Goal: Task Accomplishment & Management: Manage account settings

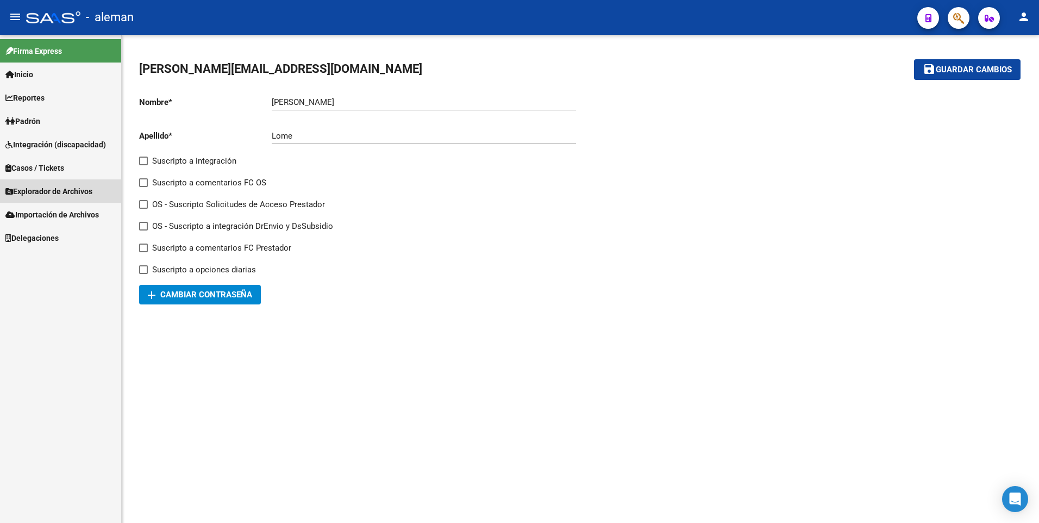
click at [46, 190] on span "Explorador de Archivos" at bounding box center [48, 191] width 87 height 12
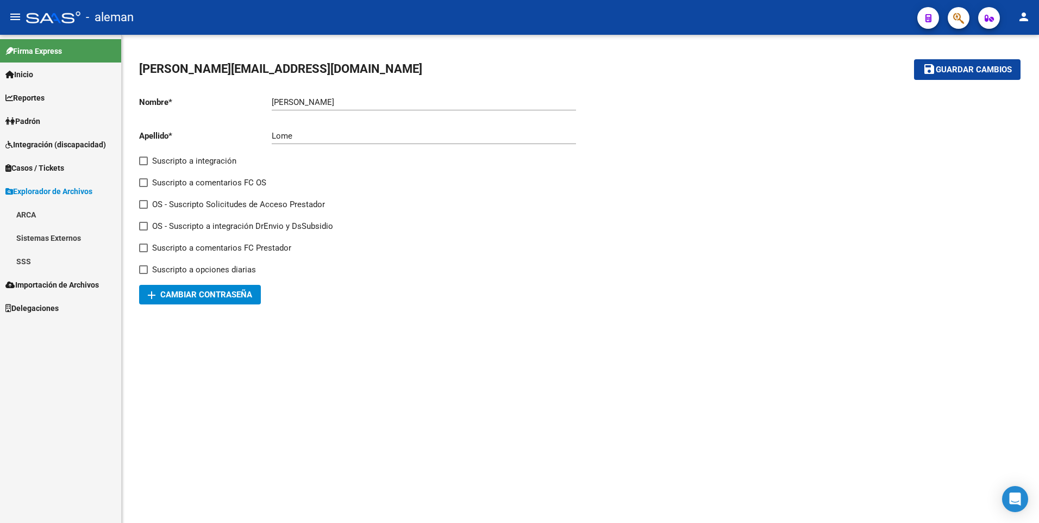
click at [29, 261] on link "SSS" at bounding box center [60, 260] width 121 height 23
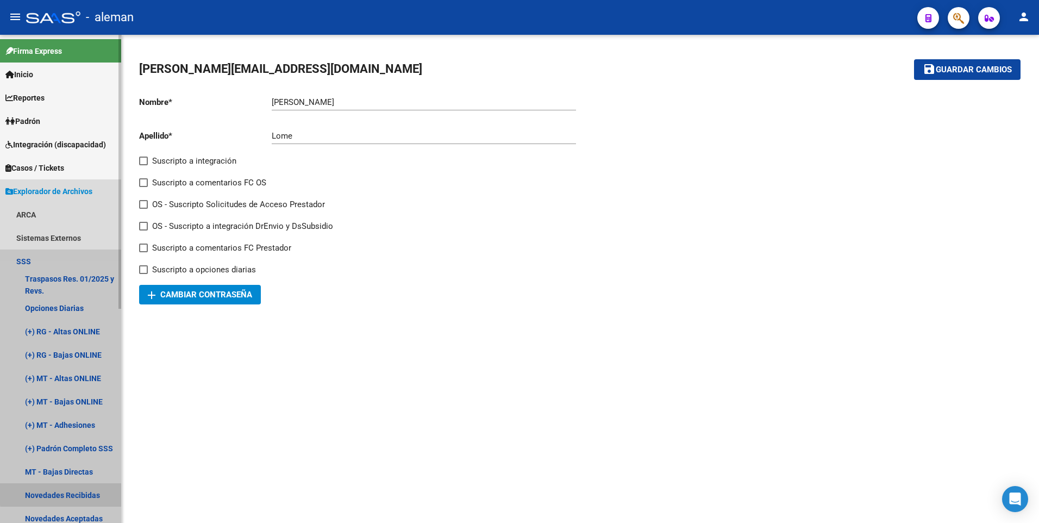
click at [70, 493] on link "Novedades Recibidas" at bounding box center [60, 494] width 121 height 23
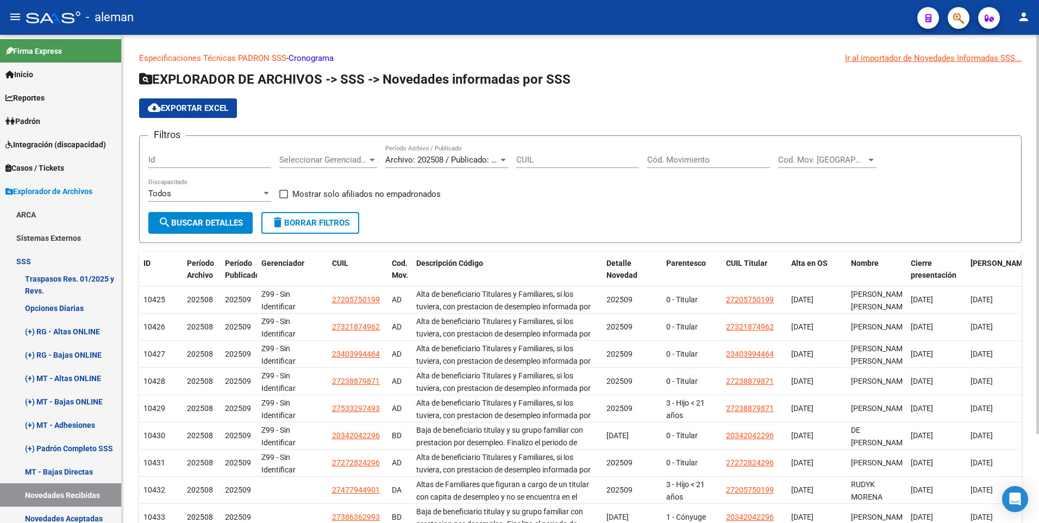
click at [1001, 120] on app-list-header "EXPLORADOR DE ARCHIVOS -> SSS -> Novedades informadas por SSS cloud_download Ex…" at bounding box center [580, 157] width 882 height 172
click at [670, 159] on input "Cód. Movimiento" at bounding box center [708, 160] width 123 height 10
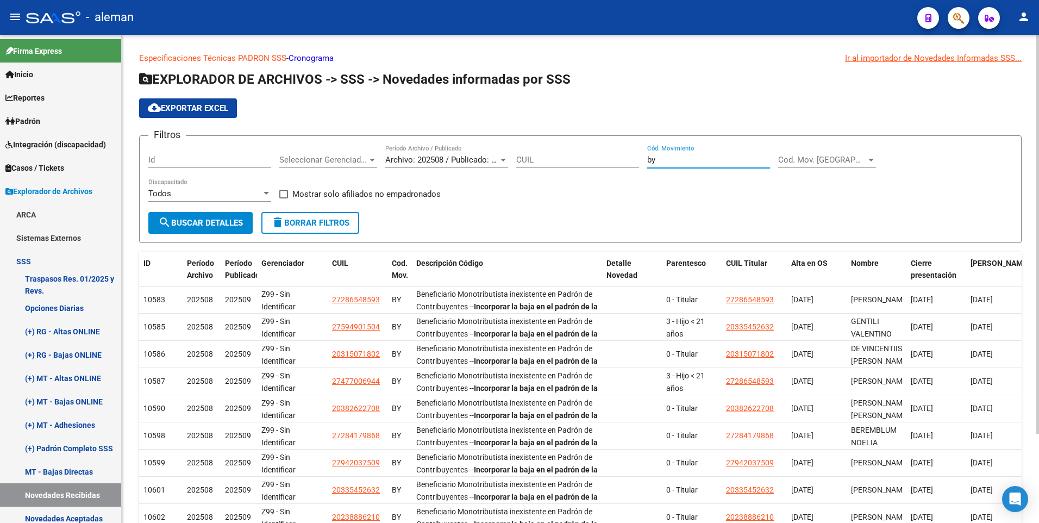
type input "b"
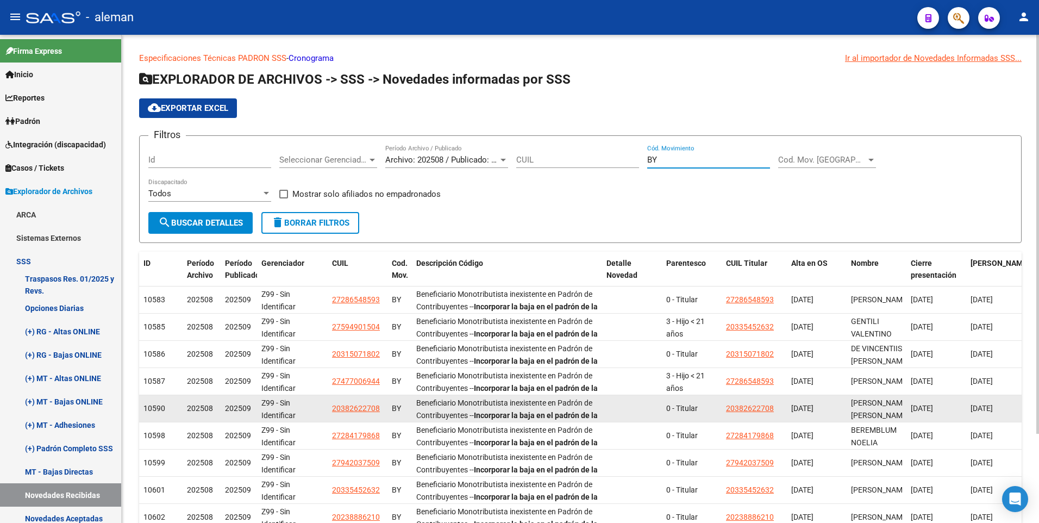
scroll to position [109, 0]
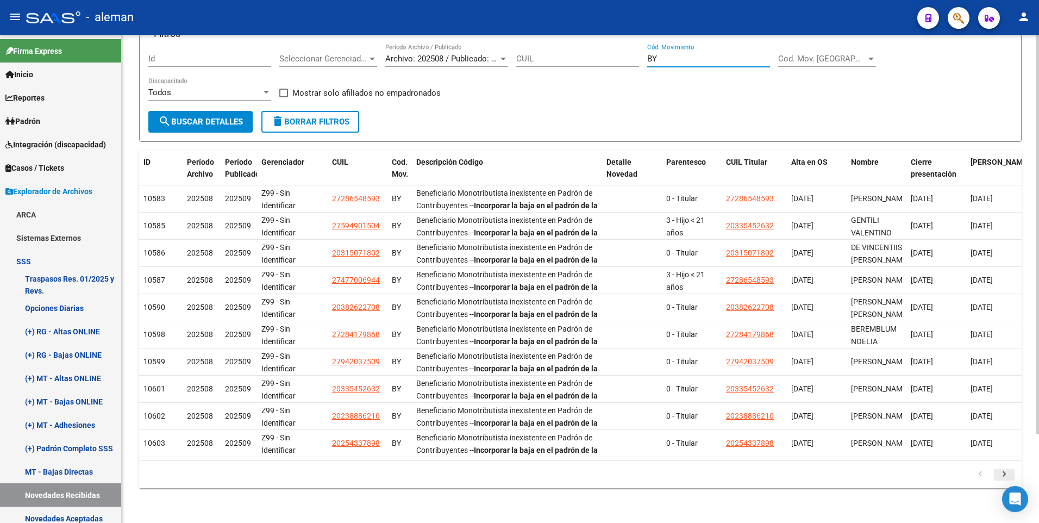
type input "BY"
click at [1003, 472] on icon "go to next page" at bounding box center [1004, 475] width 14 height 13
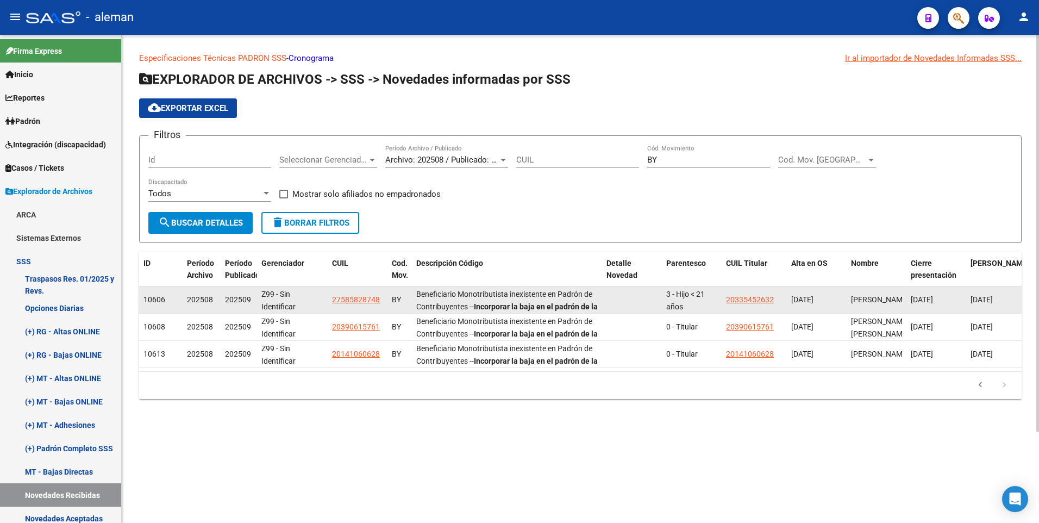
scroll to position [0, 0]
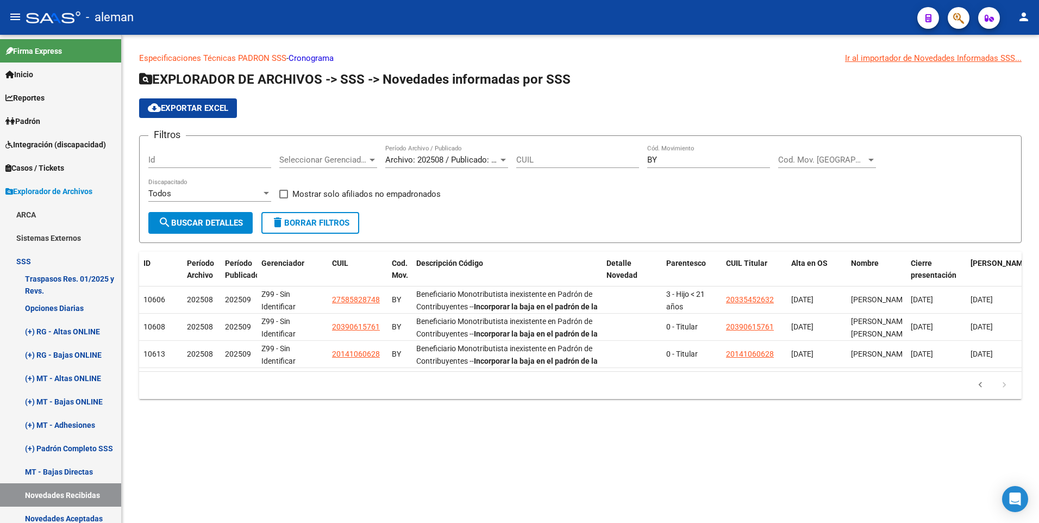
click at [976, 433] on div "Especificaciones Técnicas PADRON SSS - Cronograma Ir al importador [PERSON_NAME…" at bounding box center [580, 234] width 917 height 399
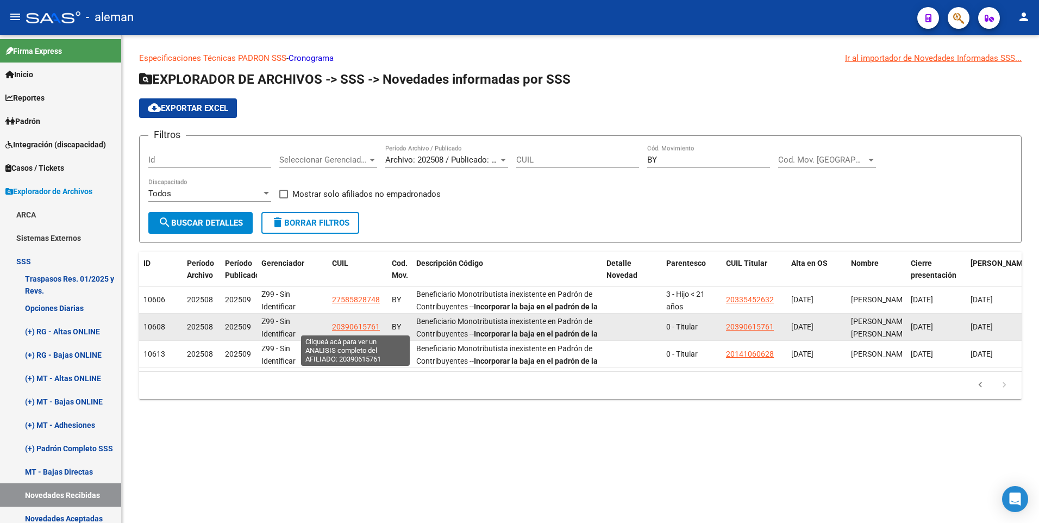
click at [343, 327] on span "20390615761" at bounding box center [356, 326] width 48 height 9
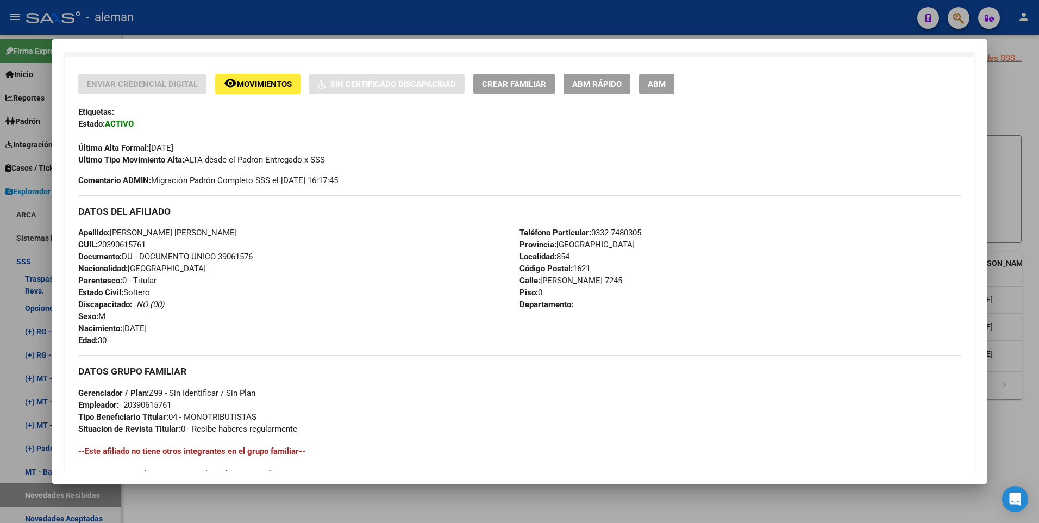
scroll to position [407, 0]
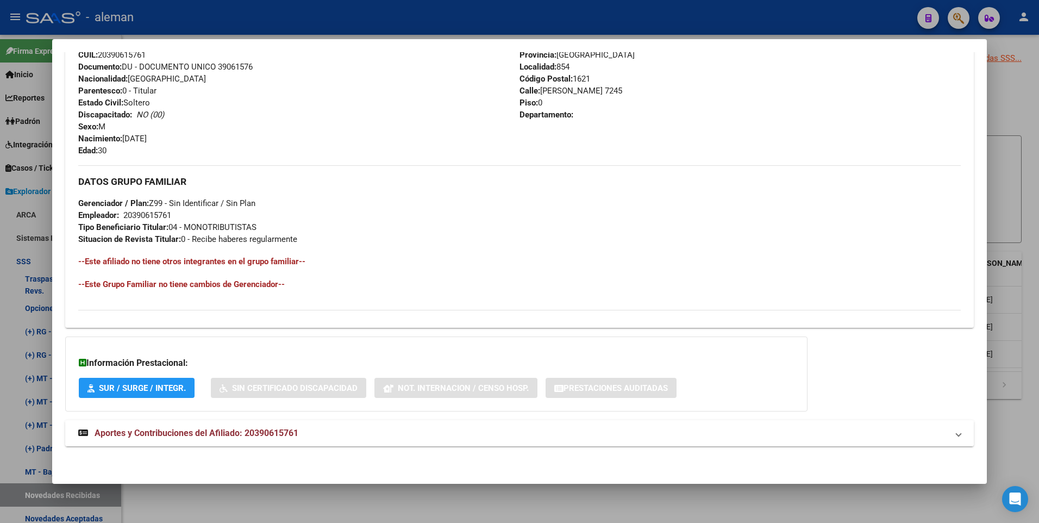
click at [266, 430] on span "Aportes y Contribuciones del Afiliado: 20390615761" at bounding box center [197, 432] width 204 height 10
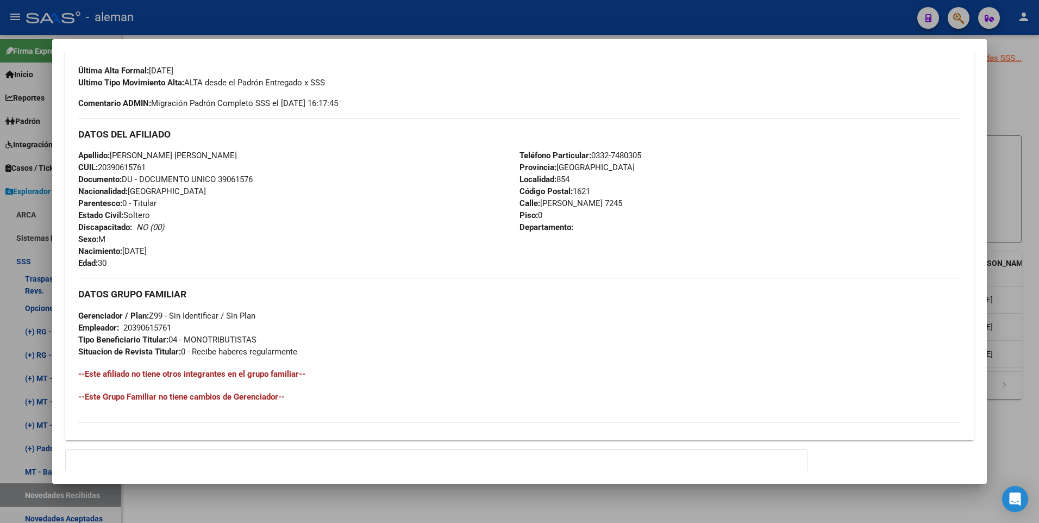
scroll to position [240, 0]
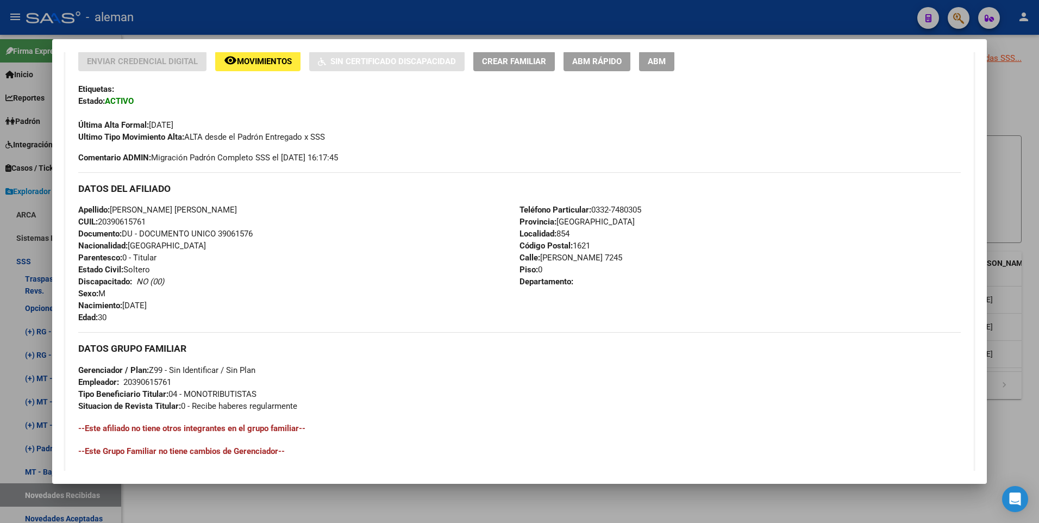
click at [372, 274] on div "Apellido: [PERSON_NAME] [PERSON_NAME]: 20390615761 Documento: DU - DOCUMENTO UN…" at bounding box center [298, 263] width 441 height 119
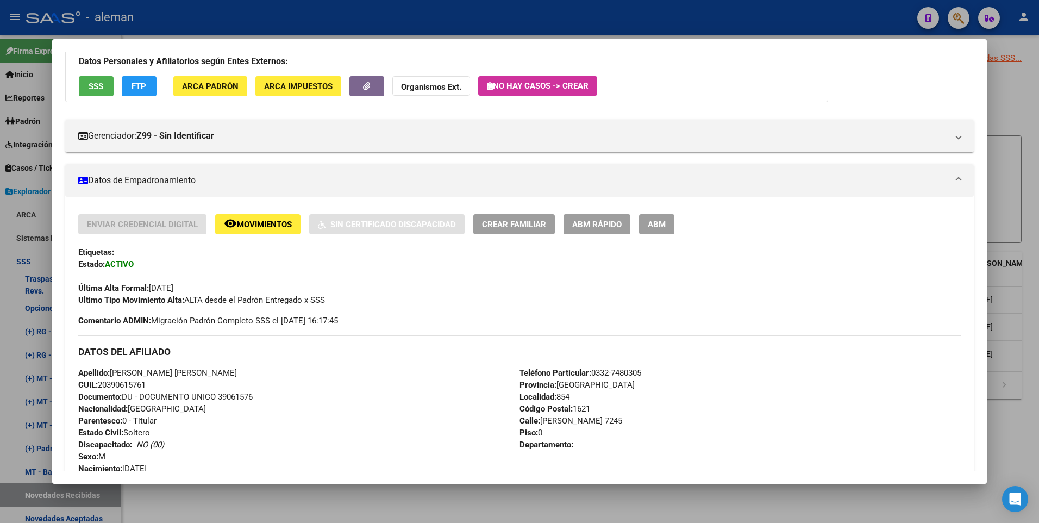
click at [655, 227] on span "ABM" at bounding box center [656, 224] width 18 height 10
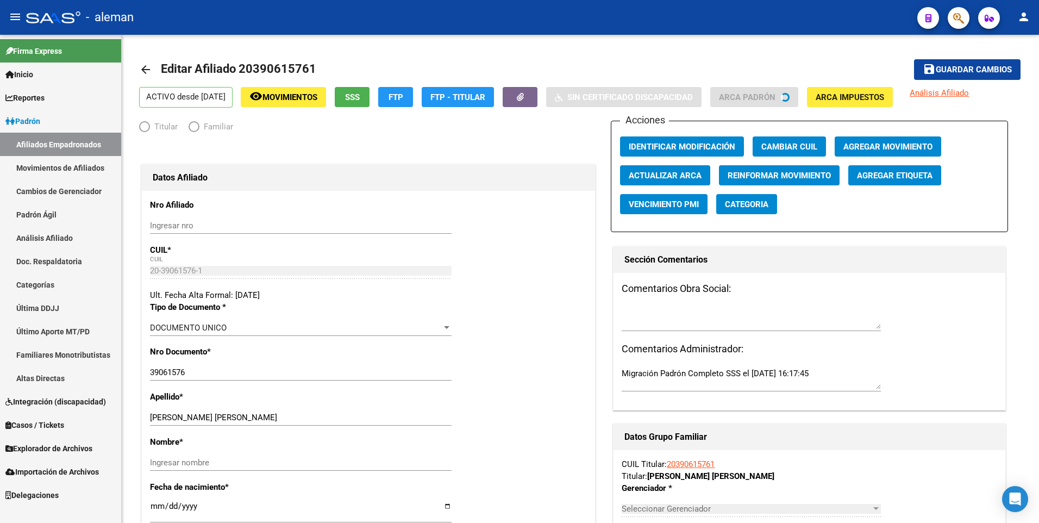
radio input "true"
type input "20-39061576-1"
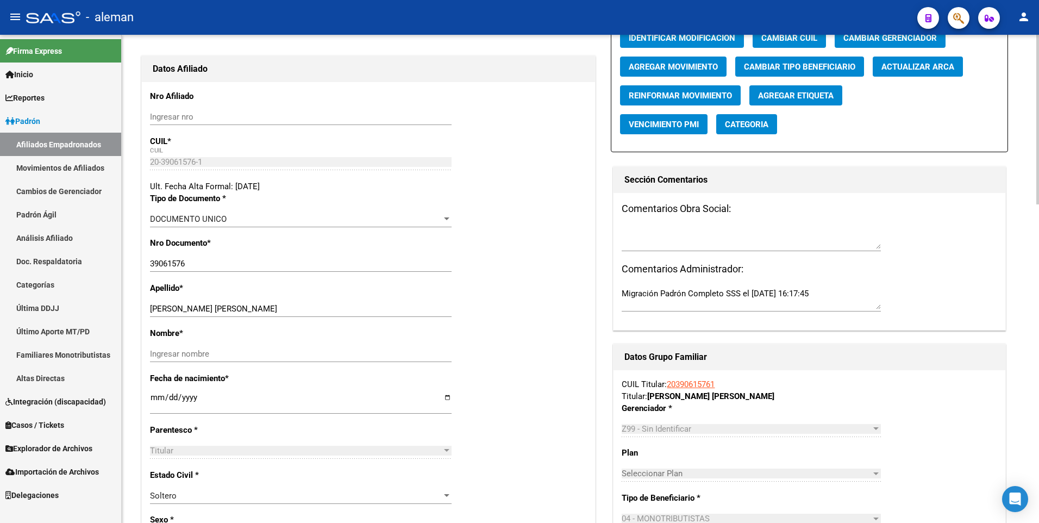
scroll to position [163, 0]
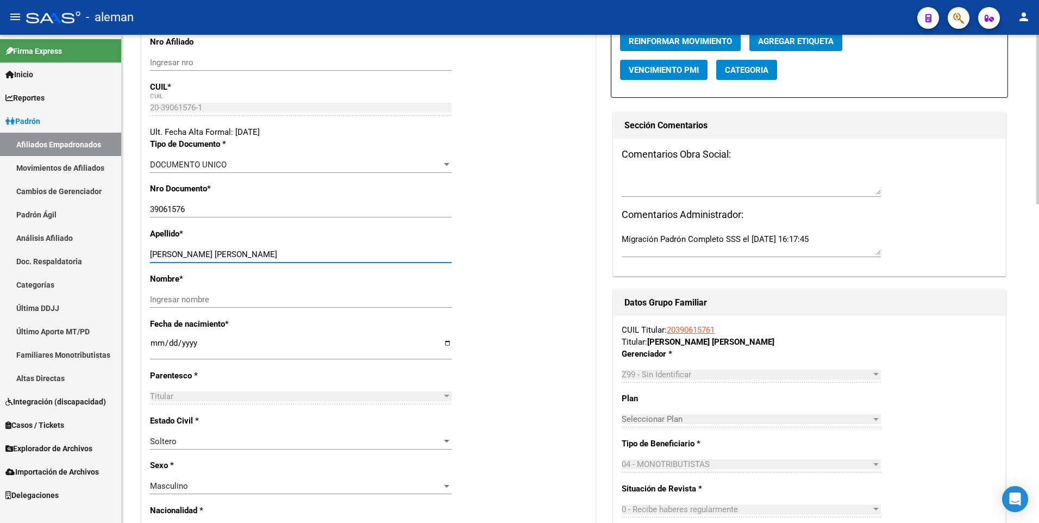
drag, startPoint x: 196, startPoint y: 253, endPoint x: 204, endPoint y: 253, distance: 8.1
click at [204, 253] on input "[PERSON_NAME] [PERSON_NAME]" at bounding box center [300, 254] width 301 height 10
drag, startPoint x: 193, startPoint y: 256, endPoint x: 265, endPoint y: 250, distance: 71.9
click at [265, 250] on input "[PERSON_NAME] [PERSON_NAME]" at bounding box center [300, 254] width 301 height 10
type input "[PERSON_NAME]"
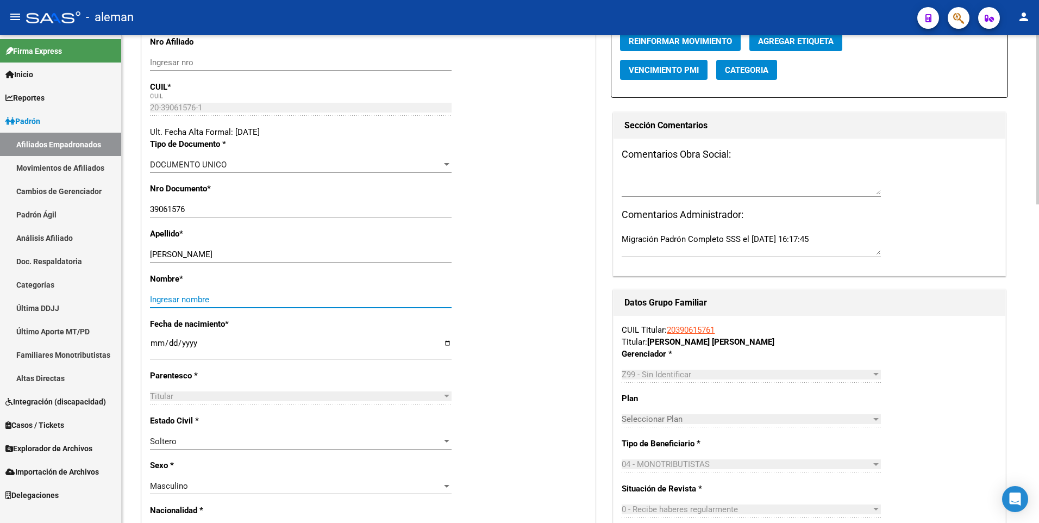
click at [263, 301] on input "Ingresar nombre" at bounding box center [300, 299] width 301 height 10
click at [263, 298] on input "Ingresar nombre" at bounding box center [300, 299] width 301 height 10
paste input "[PERSON_NAME]"
type input "[PERSON_NAME]"
click at [258, 287] on div "Nombre * [PERSON_NAME] nombre" at bounding box center [368, 295] width 437 height 45
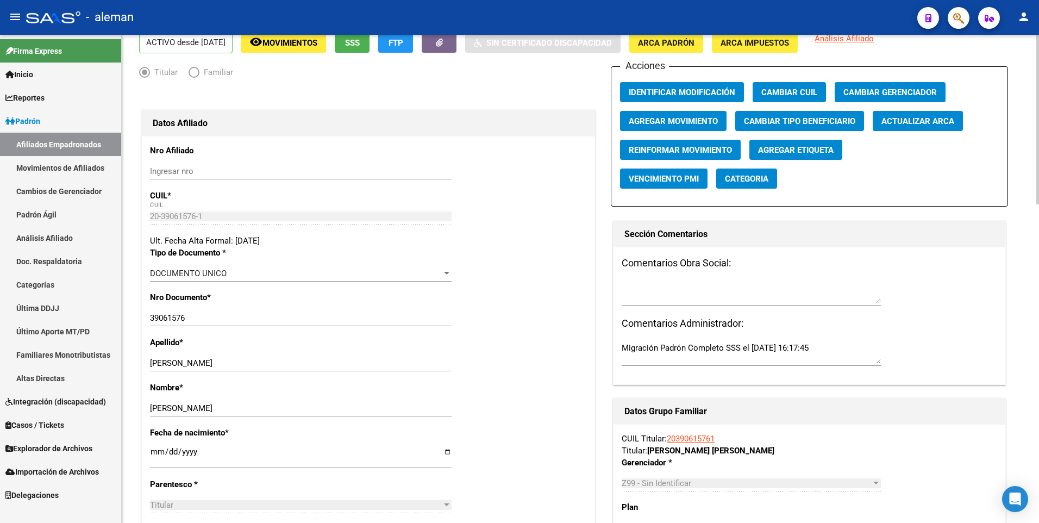
scroll to position [0, 0]
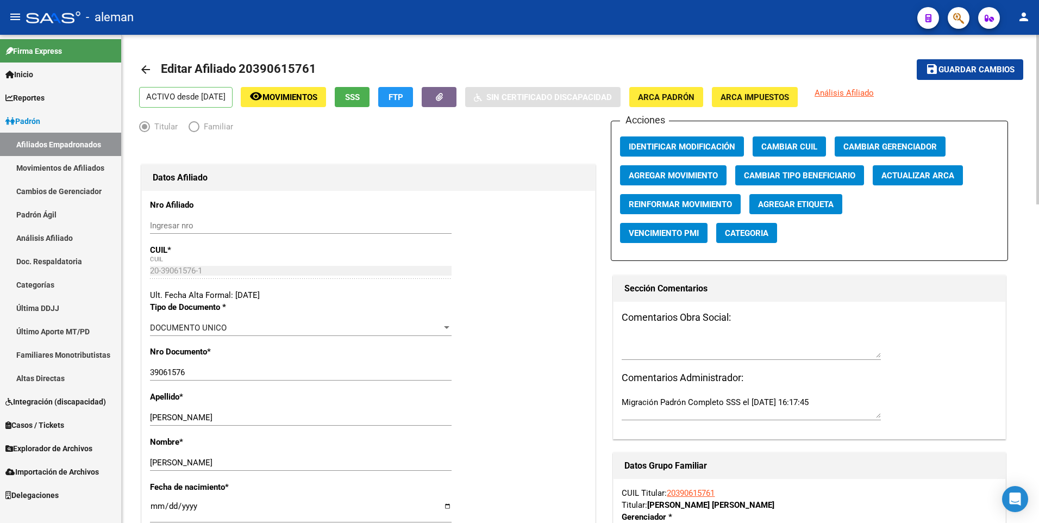
click at [654, 168] on button "Agregar Movimiento" at bounding box center [673, 175] width 106 height 20
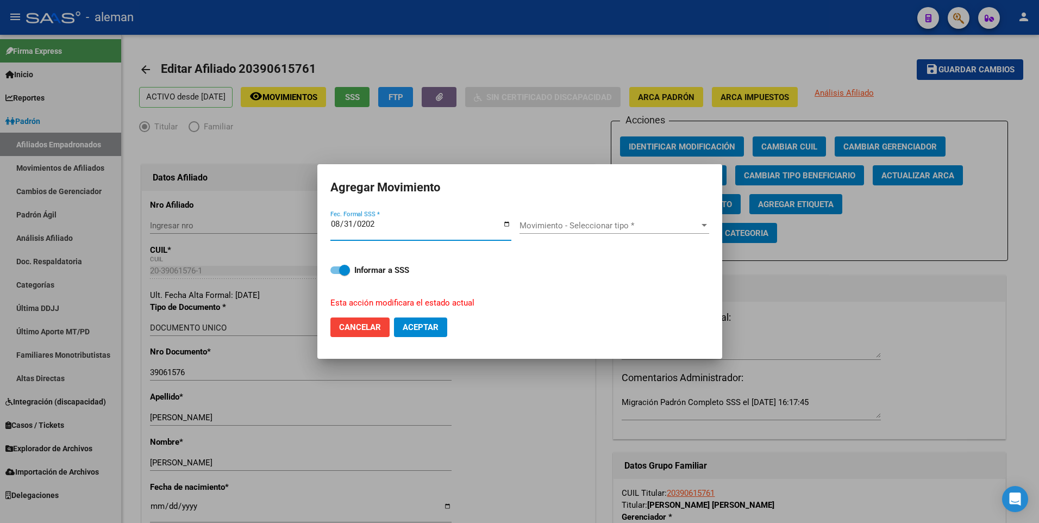
type input "[DATE]"
click at [636, 221] on span "Movimiento - Seleccionar tipo *" at bounding box center [609, 226] width 180 height 10
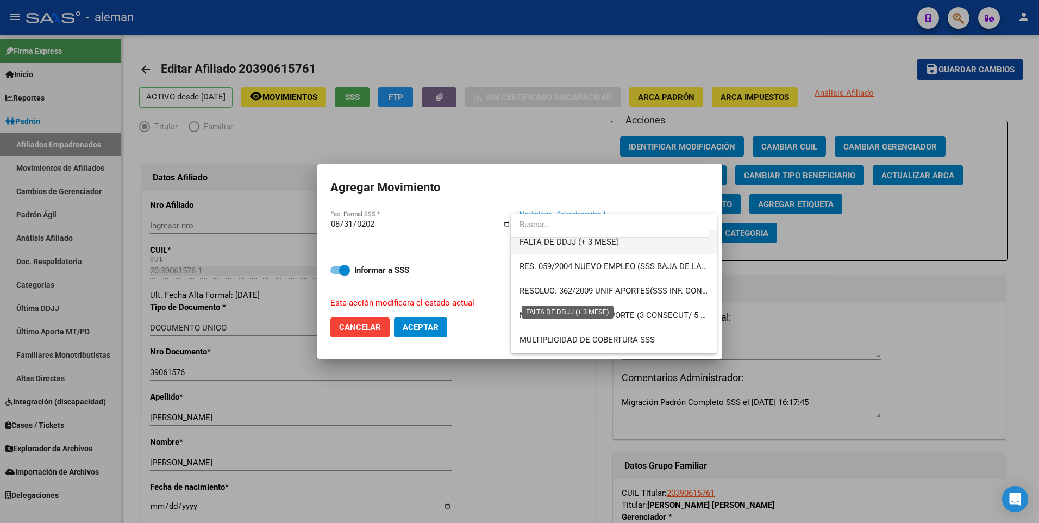
scroll to position [380, 0]
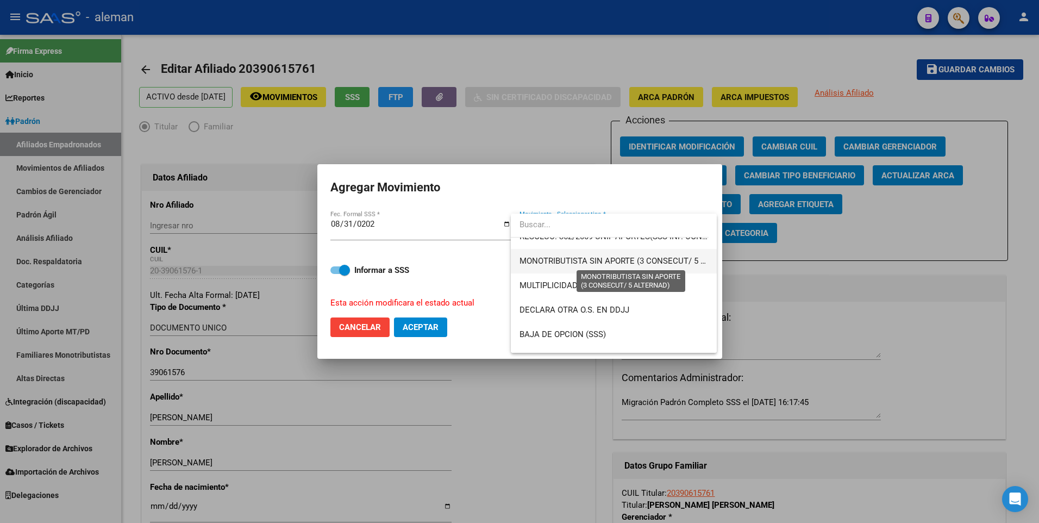
click at [599, 262] on span "MONOTRIBUTISTA SIN APORTE (3 CONSECUT/ 5 ALTERNAD)" at bounding box center [631, 261] width 224 height 10
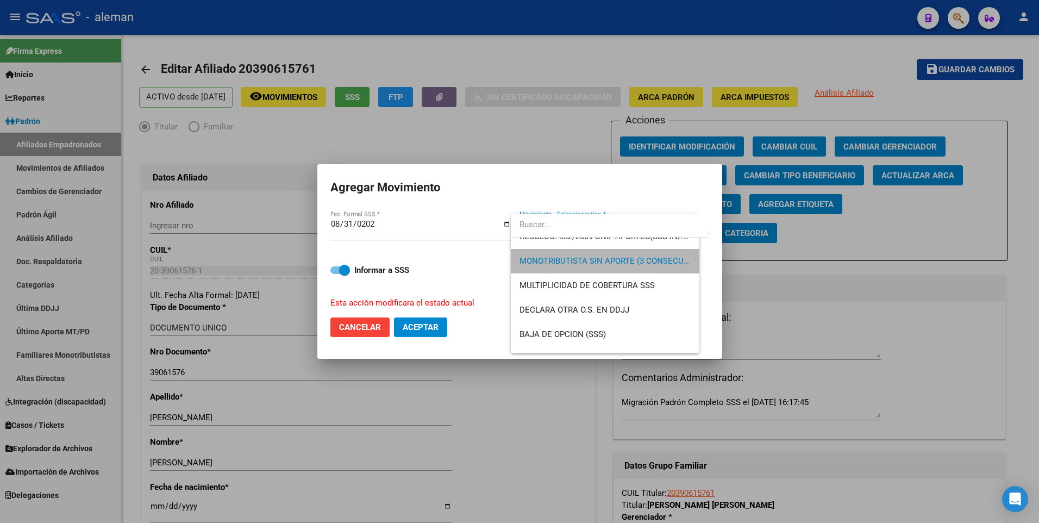
scroll to position [391, 0]
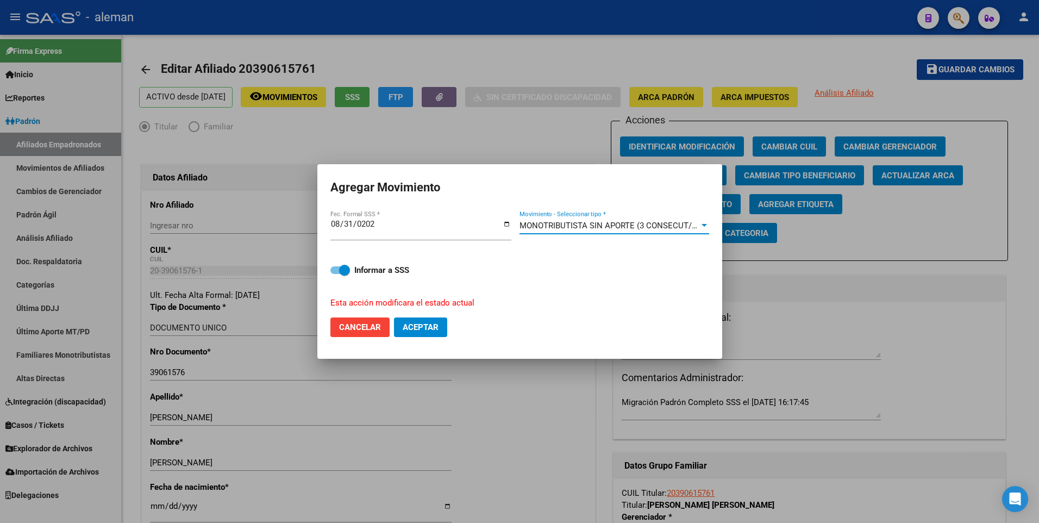
click at [332, 273] on span at bounding box center [340, 270] width 20 height 8
click at [335, 274] on input "Informar a SSS" at bounding box center [335, 274] width 1 height 1
checkbox input "false"
click at [407, 322] on span "Aceptar" at bounding box center [420, 327] width 36 height 10
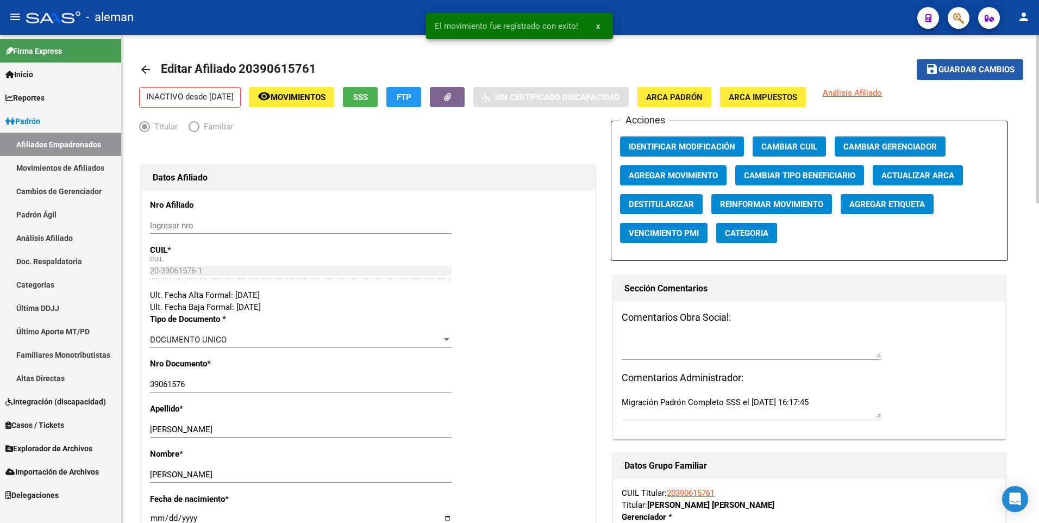
click at [985, 71] on span "Guardar cambios" at bounding box center [976, 70] width 76 height 10
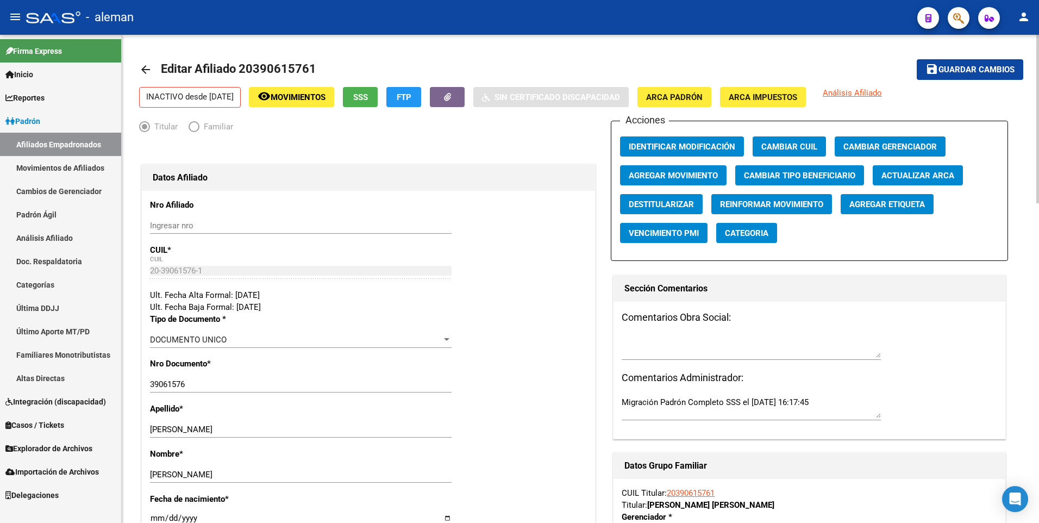
click at [996, 332] on div "Comentarios Obra Social: Comentarios Administrador: Migración Padrón Completo S…" at bounding box center [809, 369] width 392 height 137
click at [144, 68] on mat-icon "arrow_back" at bounding box center [145, 69] width 13 height 13
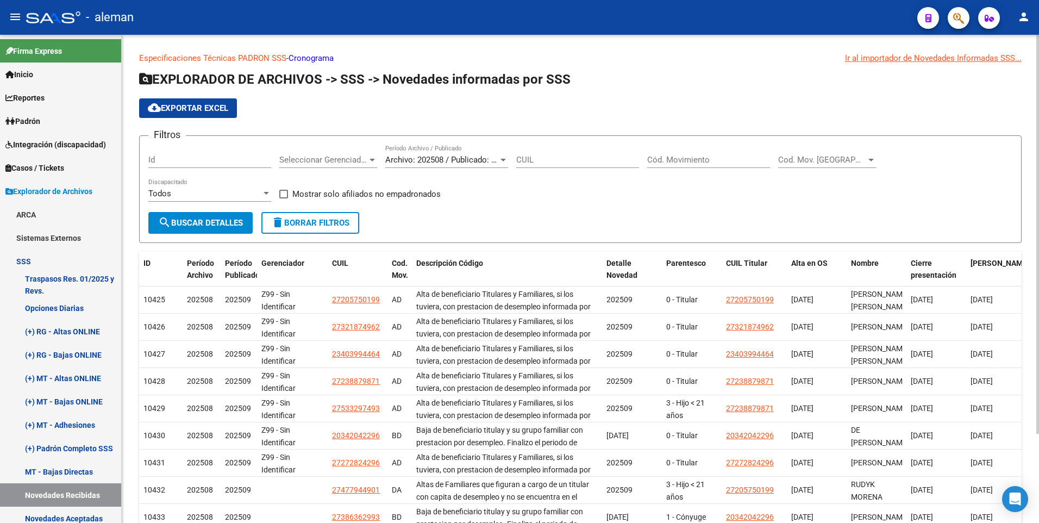
click at [677, 160] on input "Cód. Movimiento" at bounding box center [708, 160] width 123 height 10
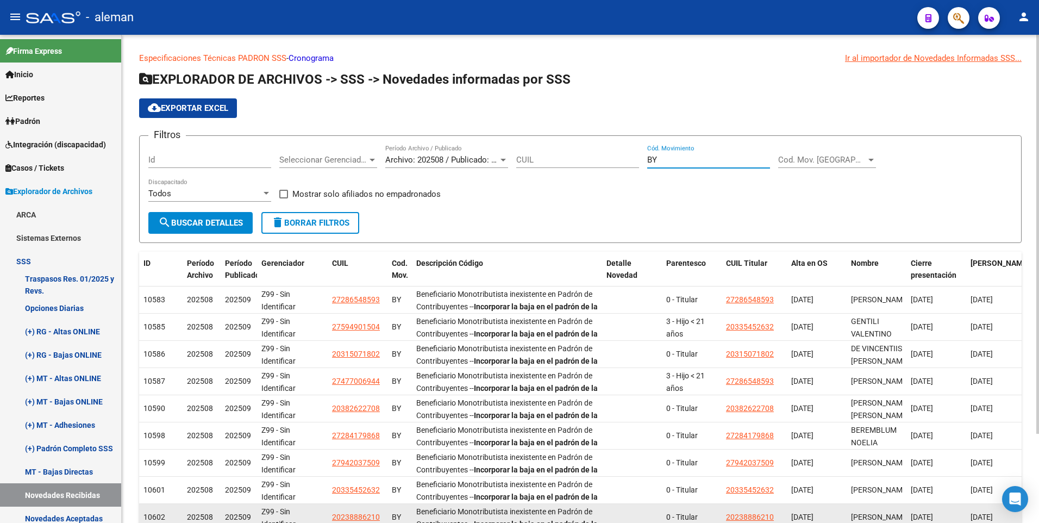
scroll to position [109, 0]
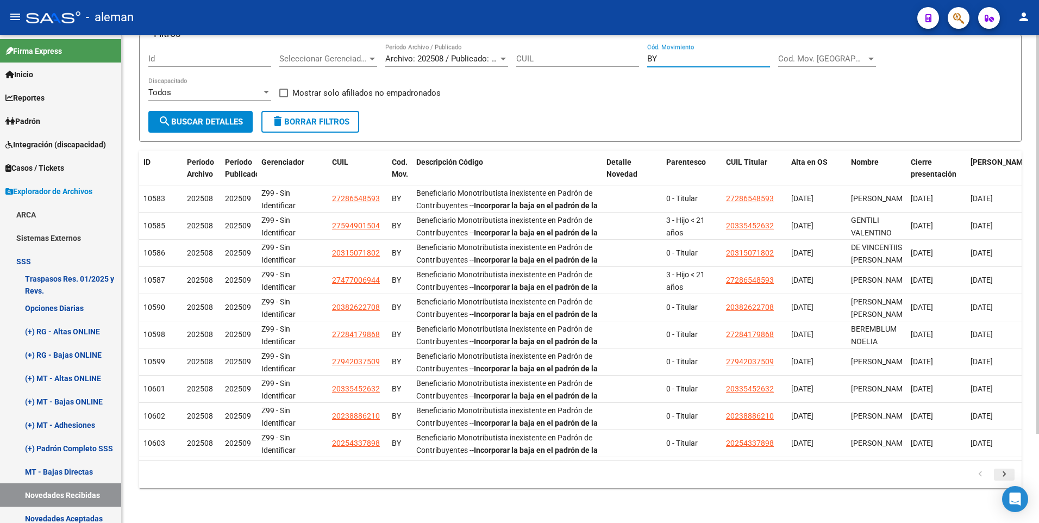
type input "BY"
click at [1007, 476] on icon "go to next page" at bounding box center [1004, 475] width 14 height 13
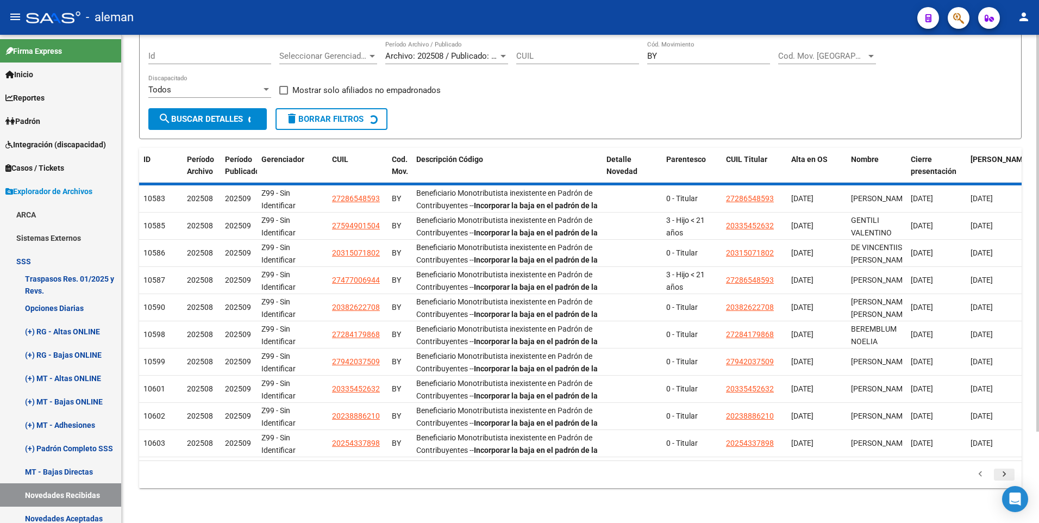
scroll to position [0, 0]
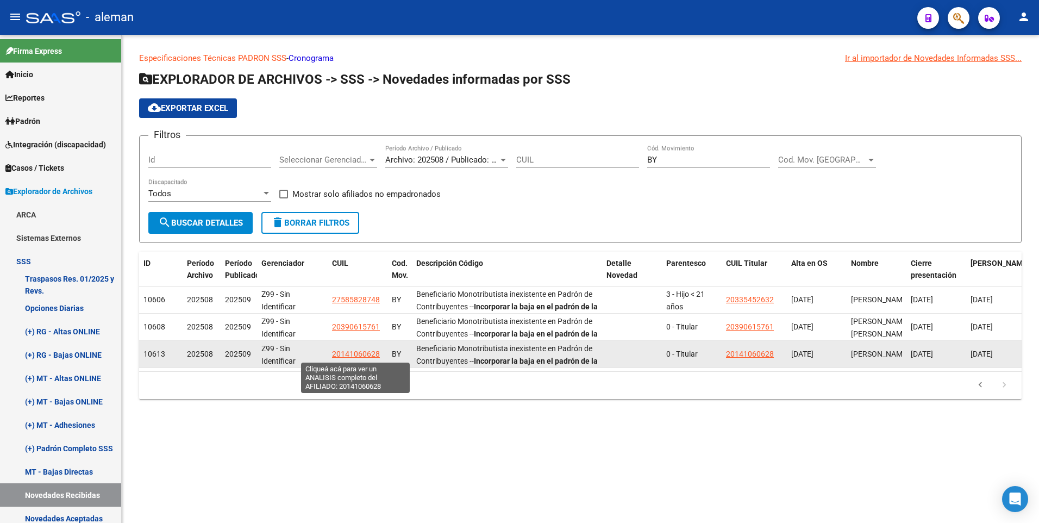
click at [367, 353] on span "20141060628" at bounding box center [356, 353] width 48 height 9
type textarea "20141060628"
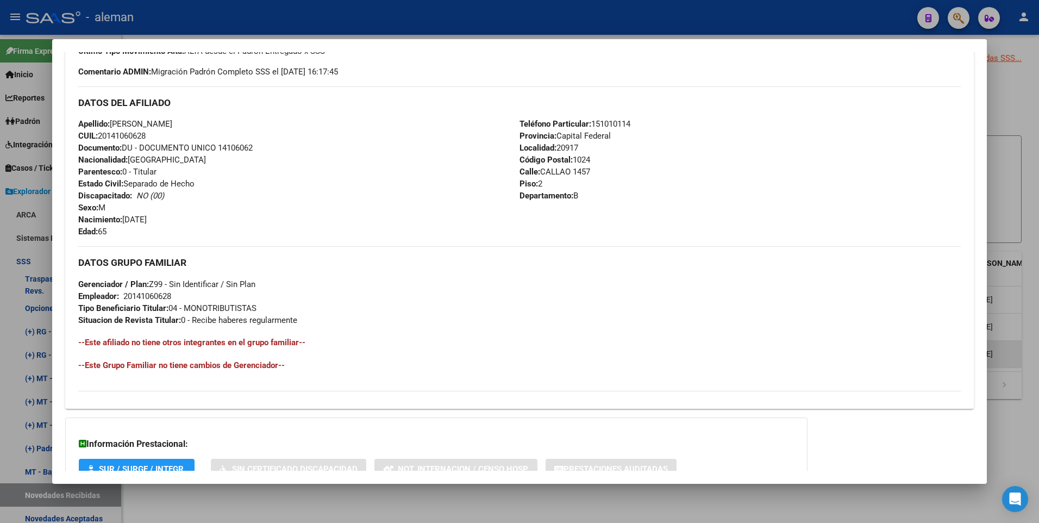
scroll to position [407, 0]
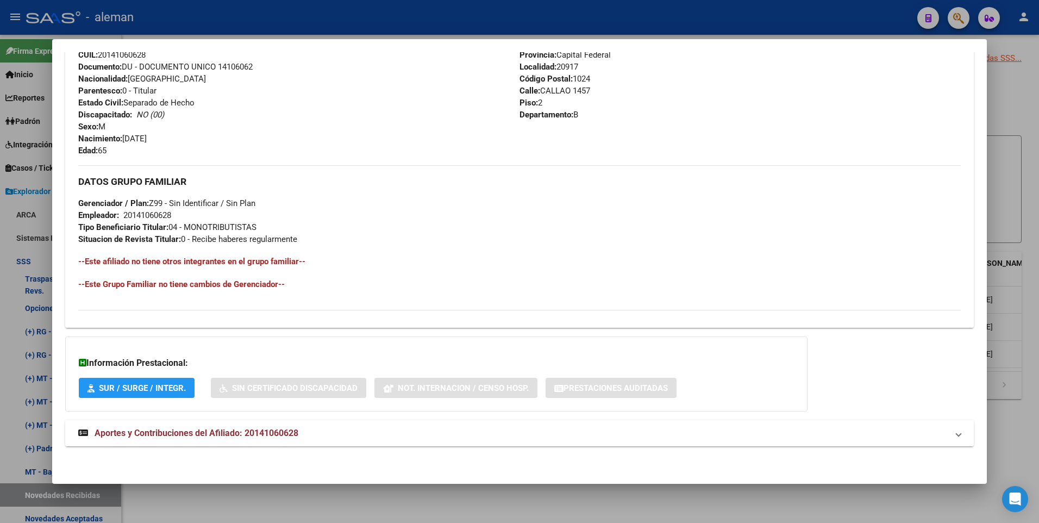
click at [256, 433] on span "Aportes y Contribuciones del Afiliado: 20141060628" at bounding box center [197, 432] width 204 height 10
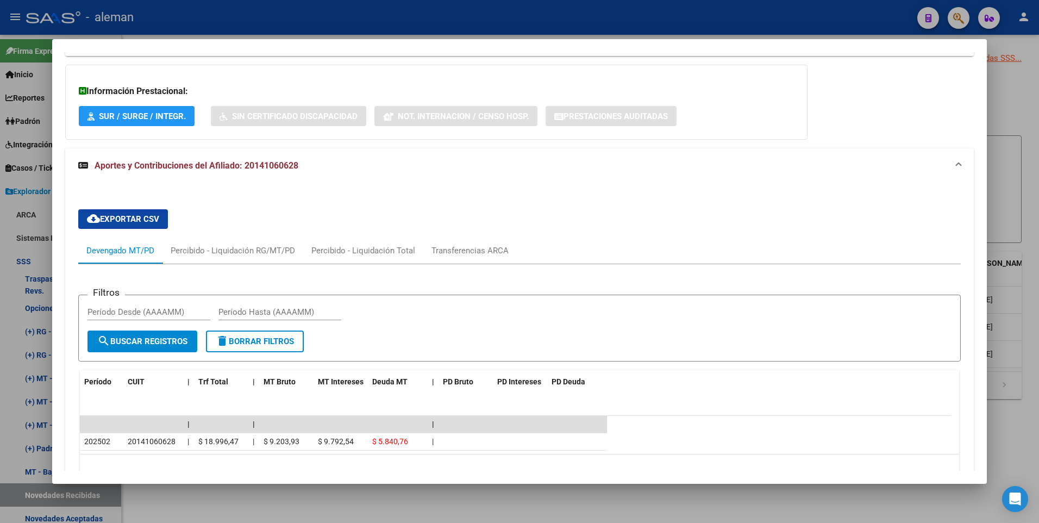
scroll to position [733, 0]
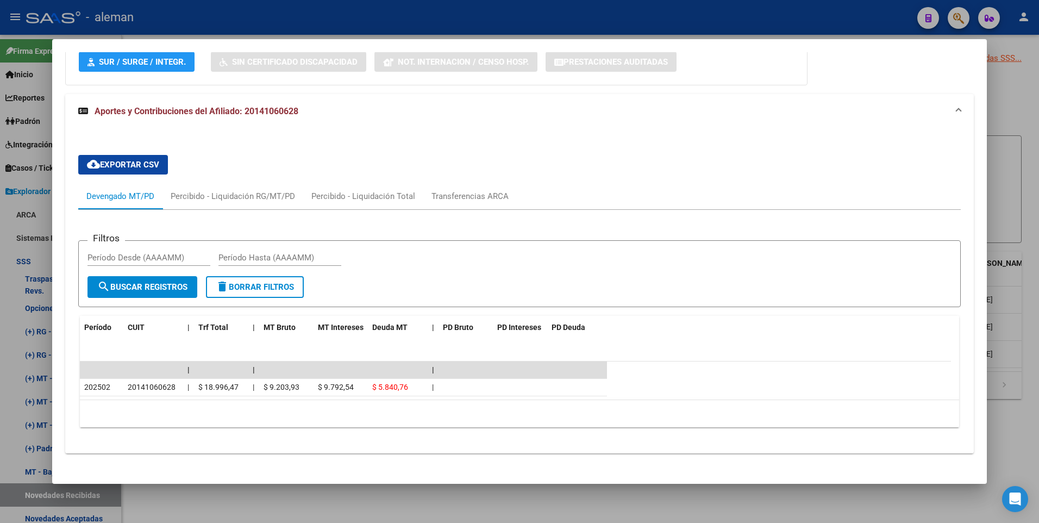
click at [411, 275] on div "Filtros Período Desde (AAAAMM) Período Hasta (AAAAMM)" at bounding box center [519, 262] width 864 height 27
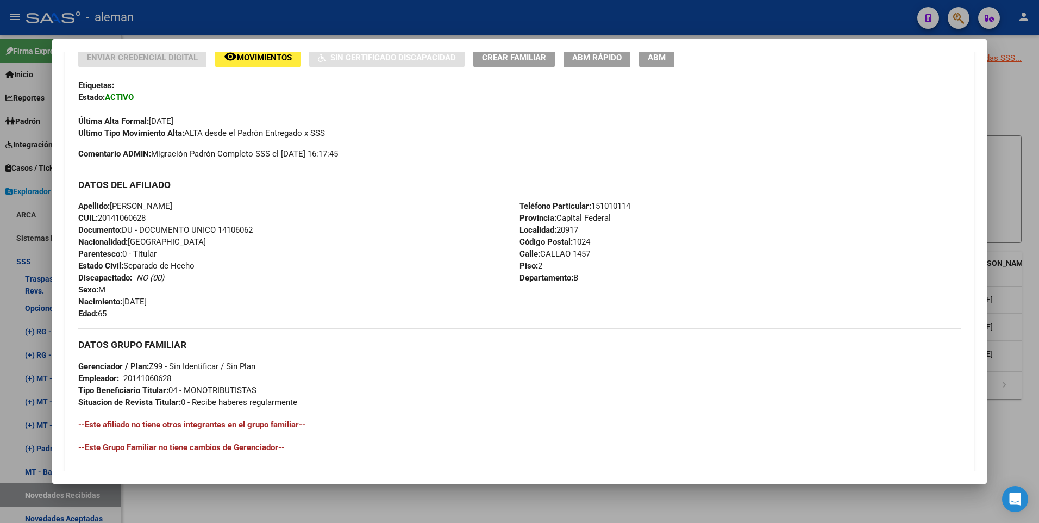
scroll to position [27, 0]
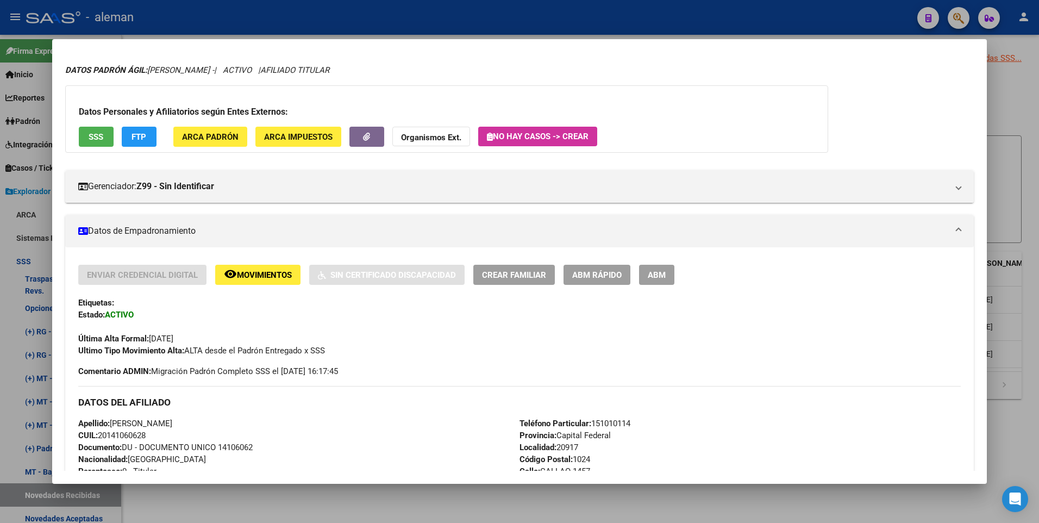
click at [658, 277] on span "ABM" at bounding box center [656, 275] width 18 height 10
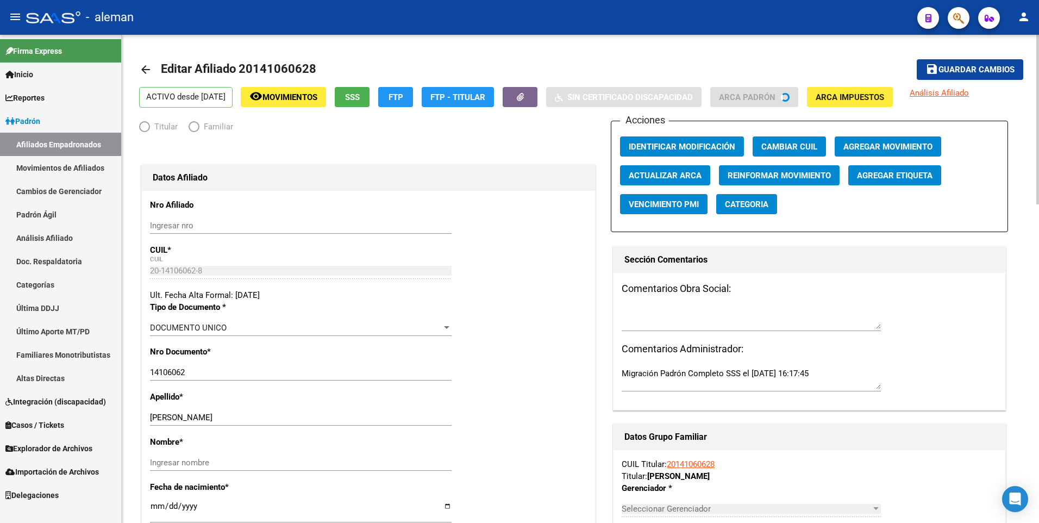
radio input "true"
type input "20-14106062-8"
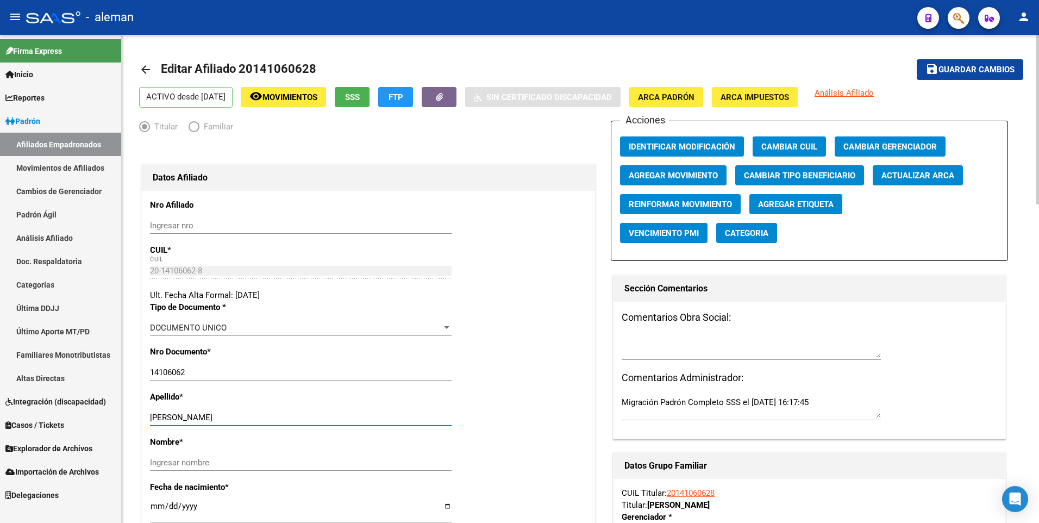
drag, startPoint x: 193, startPoint y: 414, endPoint x: 282, endPoint y: 429, distance: 90.3
click at [282, 429] on div "[PERSON_NAME] apellido" at bounding box center [300, 422] width 301 height 27
click at [271, 459] on input "Ingresar nombre" at bounding box center [300, 462] width 301 height 10
paste input "[PERSON_NAME]"
type input "[PERSON_NAME]"
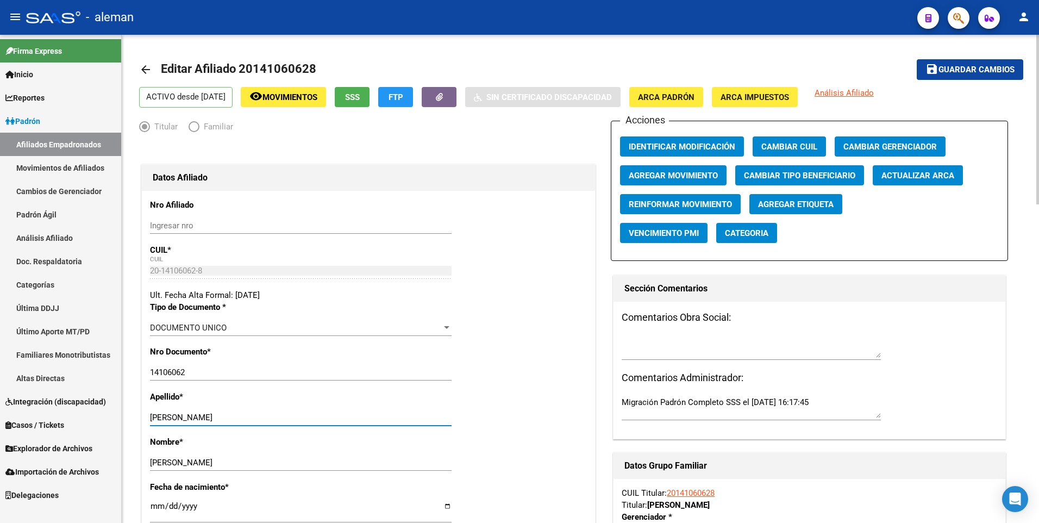
drag, startPoint x: 196, startPoint y: 416, endPoint x: 275, endPoint y: 417, distance: 79.3
click at [275, 417] on input "[PERSON_NAME]" at bounding box center [300, 417] width 301 height 10
type input "[PERSON_NAME]"
click at [666, 173] on span "Agregar Movimiento" at bounding box center [672, 176] width 89 height 10
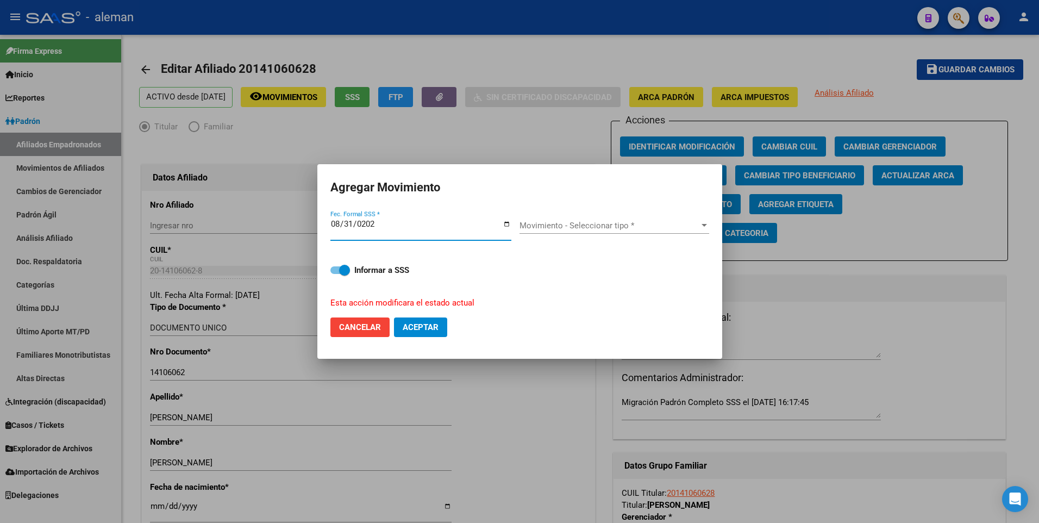
type input "[DATE]"
click at [534, 221] on span "Movimiento - Seleccionar tipo *" at bounding box center [609, 226] width 180 height 10
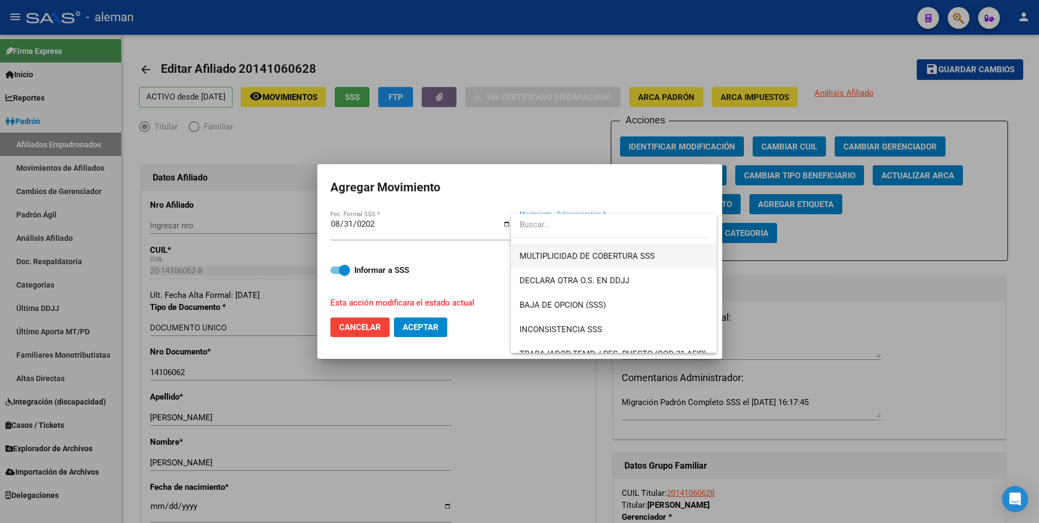
scroll to position [355, 0]
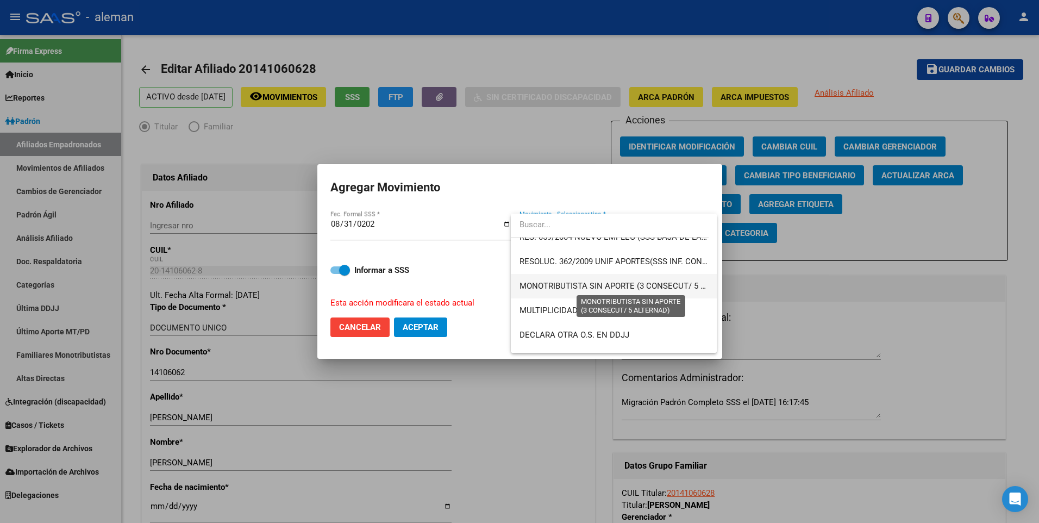
click at [601, 283] on span "MONOTRIBUTISTA SIN APORTE (3 CONSECUT/ 5 ALTERNAD)" at bounding box center [631, 286] width 224 height 10
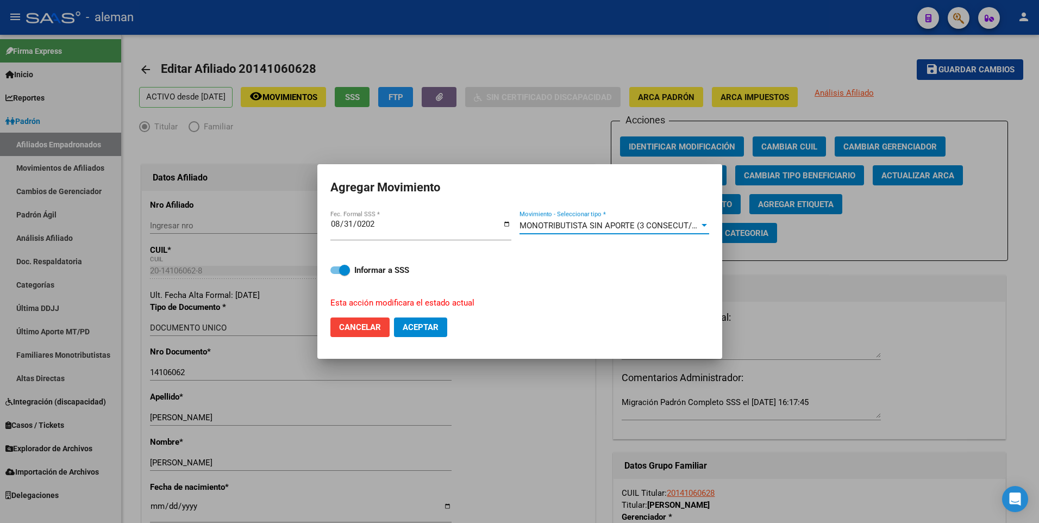
click at [332, 270] on span at bounding box center [340, 270] width 20 height 8
click at [335, 274] on input "Informar a SSS" at bounding box center [335, 274] width 1 height 1
checkbox input "false"
click at [429, 328] on span "Aceptar" at bounding box center [420, 327] width 36 height 10
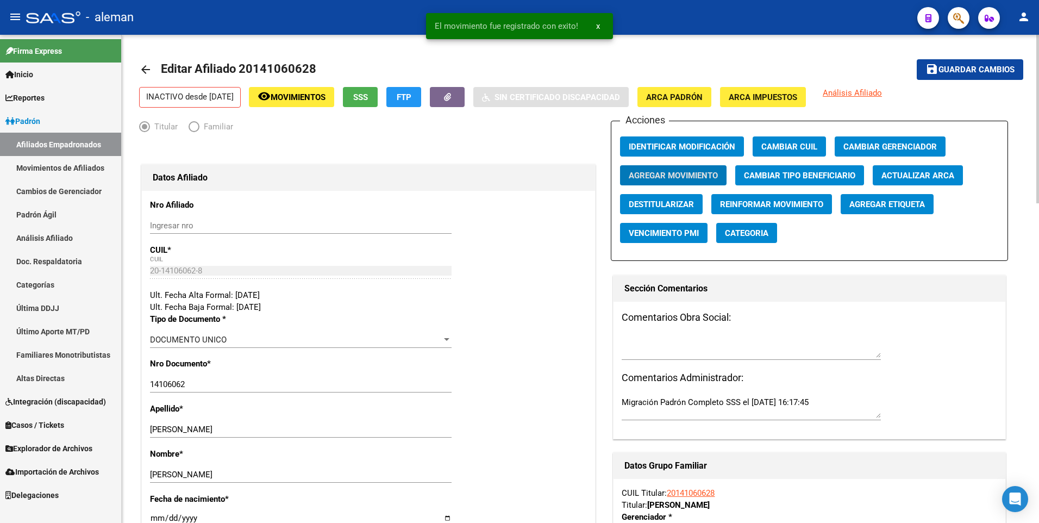
click at [952, 70] on span "Guardar cambios" at bounding box center [976, 70] width 76 height 10
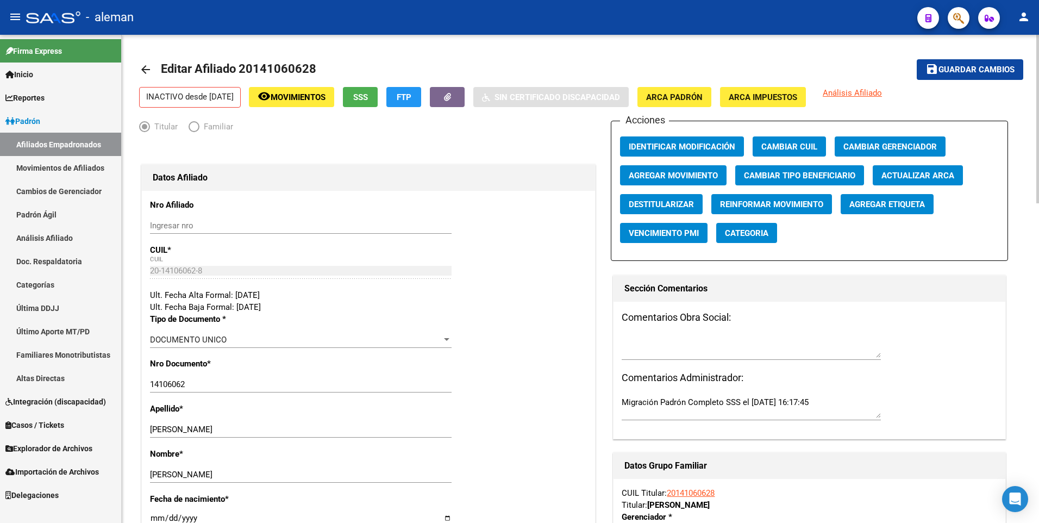
click at [1036, 346] on div at bounding box center [1037, 279] width 3 height 488
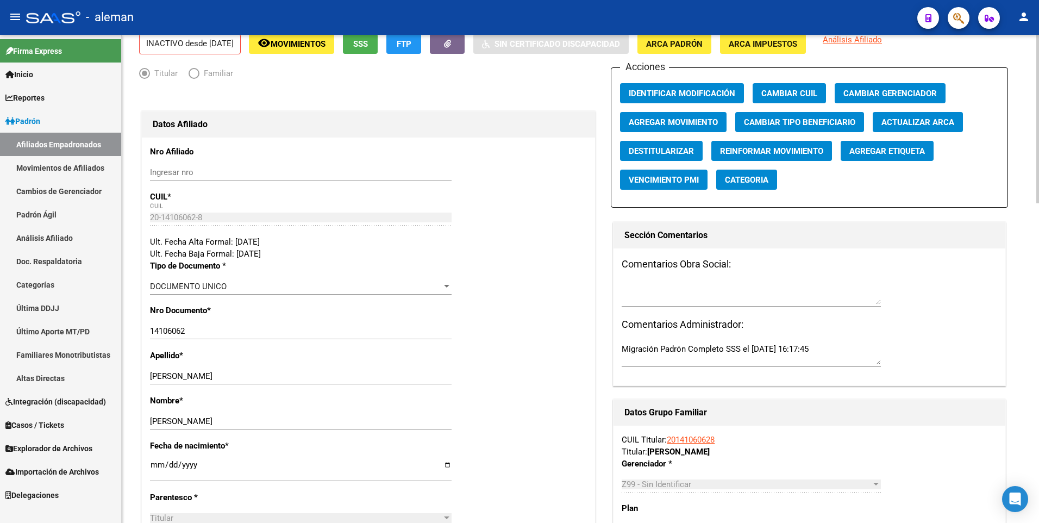
scroll to position [0, 0]
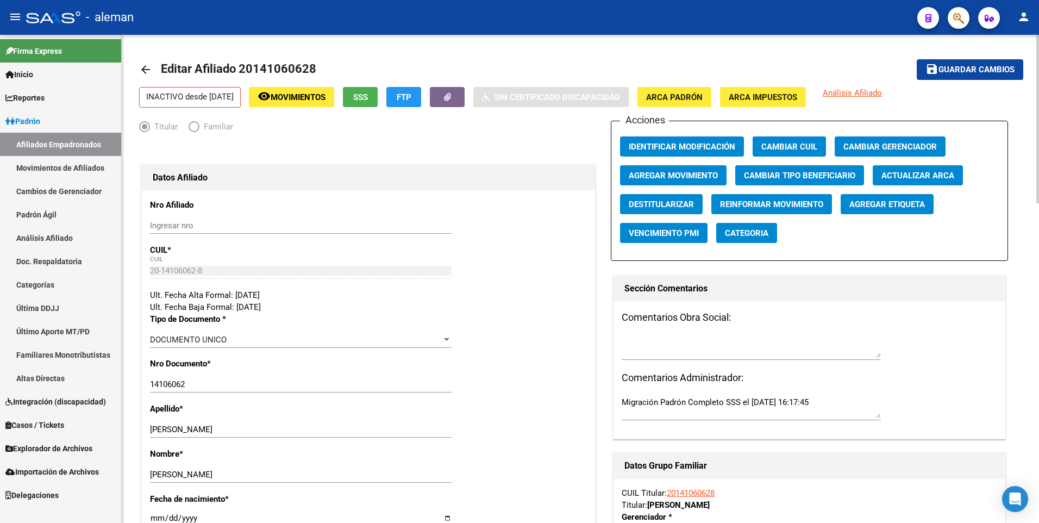
drag, startPoint x: 951, startPoint y: 71, endPoint x: 910, endPoint y: 76, distance: 41.1
click at [951, 70] on span "Guardar cambios" at bounding box center [976, 70] width 76 height 10
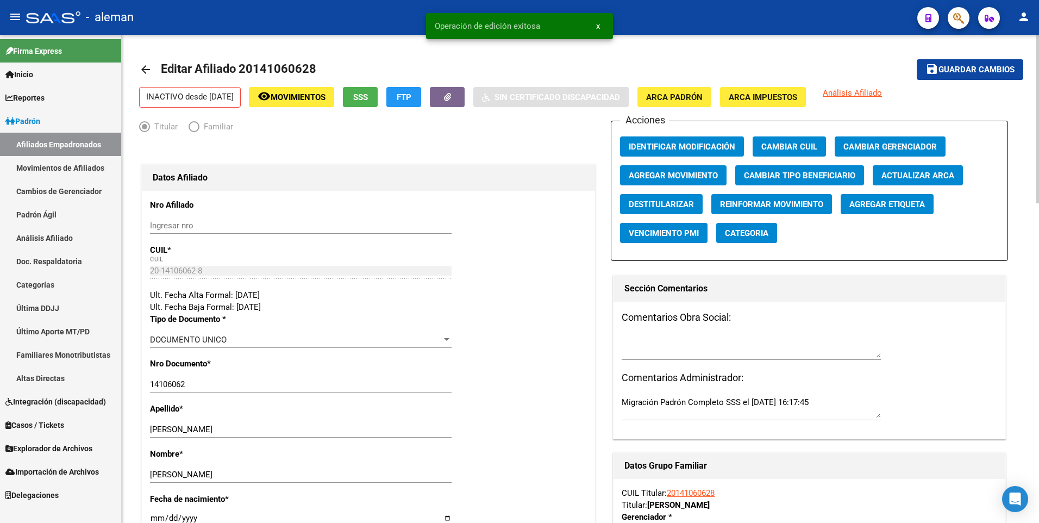
click at [148, 71] on mat-icon "arrow_back" at bounding box center [145, 69] width 13 height 13
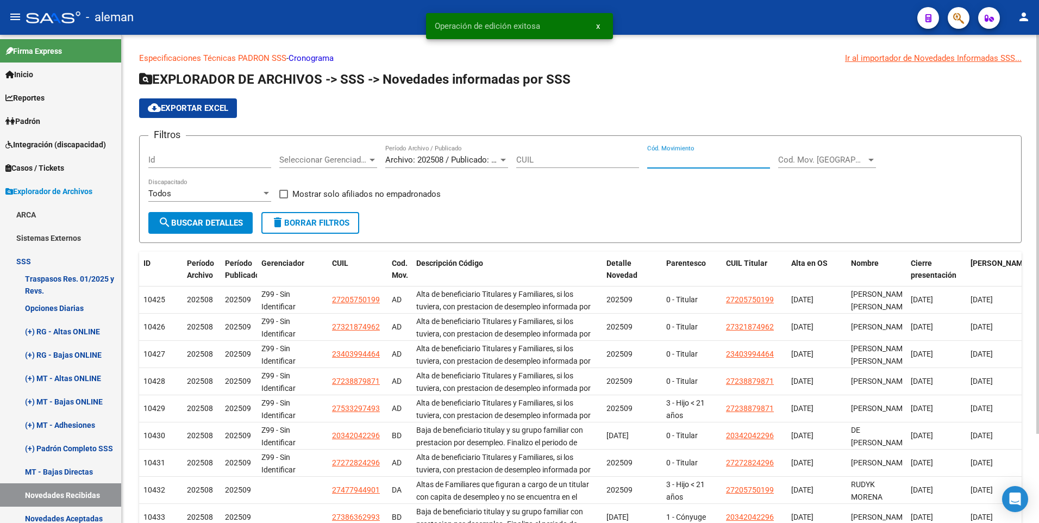
click at [674, 159] on input "Cód. Movimiento" at bounding box center [708, 160] width 123 height 10
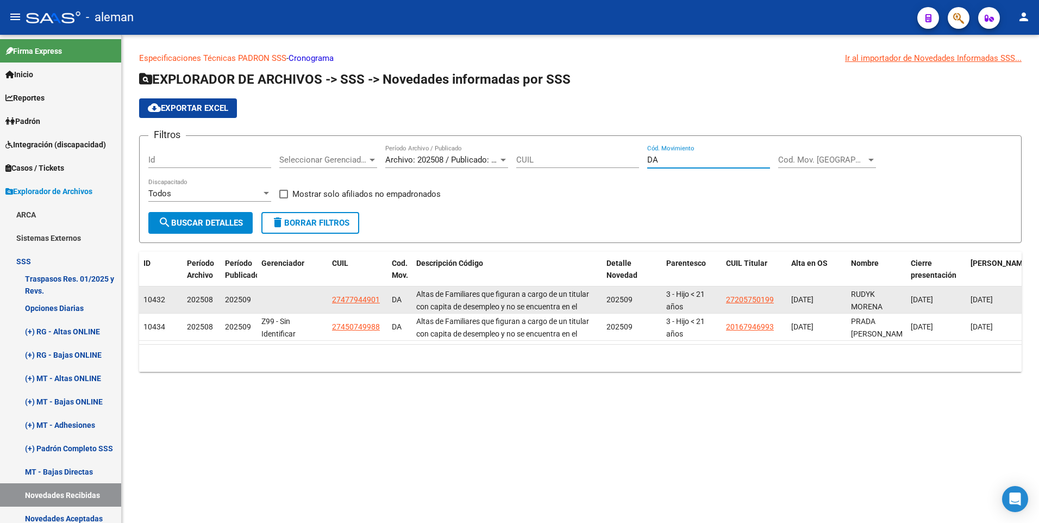
type input "DA"
click at [754, 295] on span "27205750199" at bounding box center [750, 299] width 48 height 9
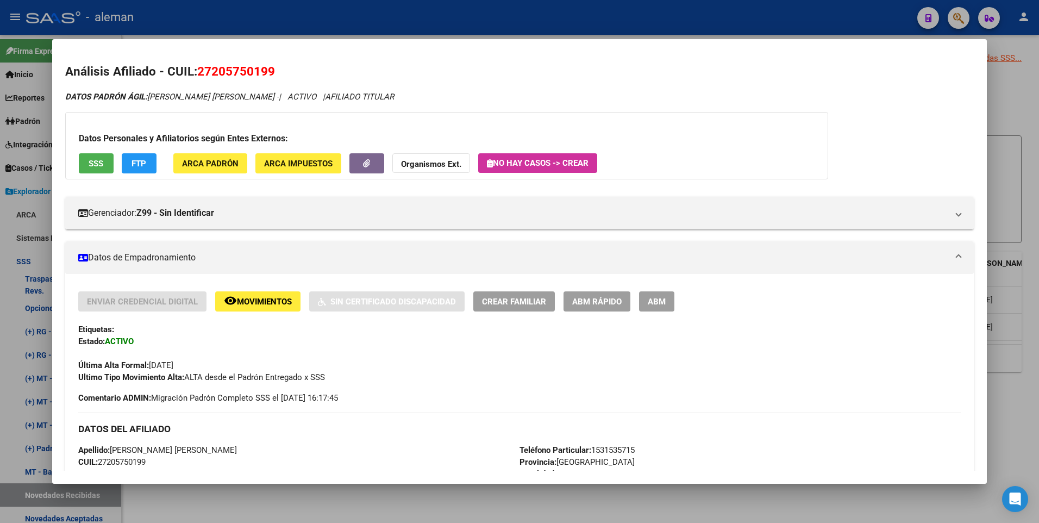
click at [1038, 306] on div at bounding box center [519, 261] width 1039 height 523
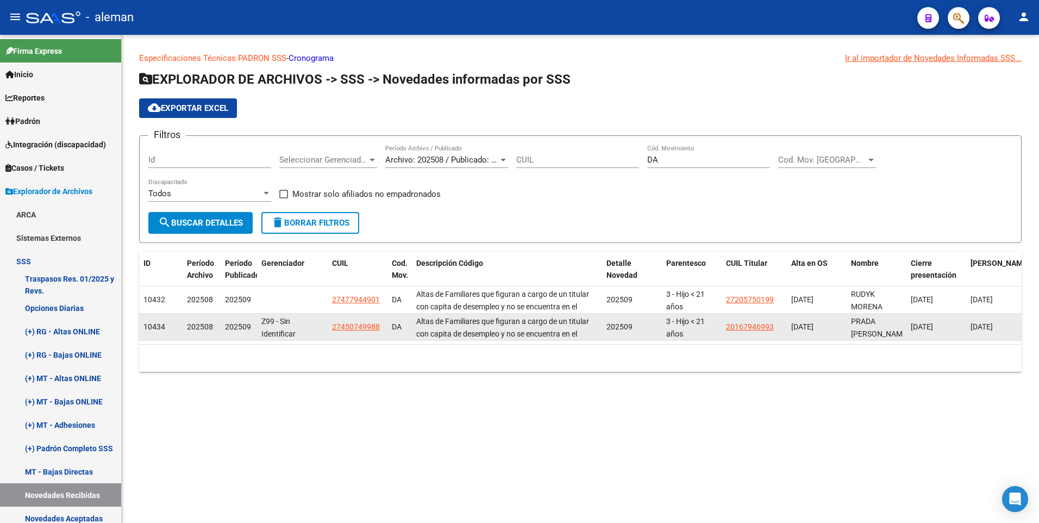
click at [365, 324] on span "27450749988" at bounding box center [356, 326] width 48 height 9
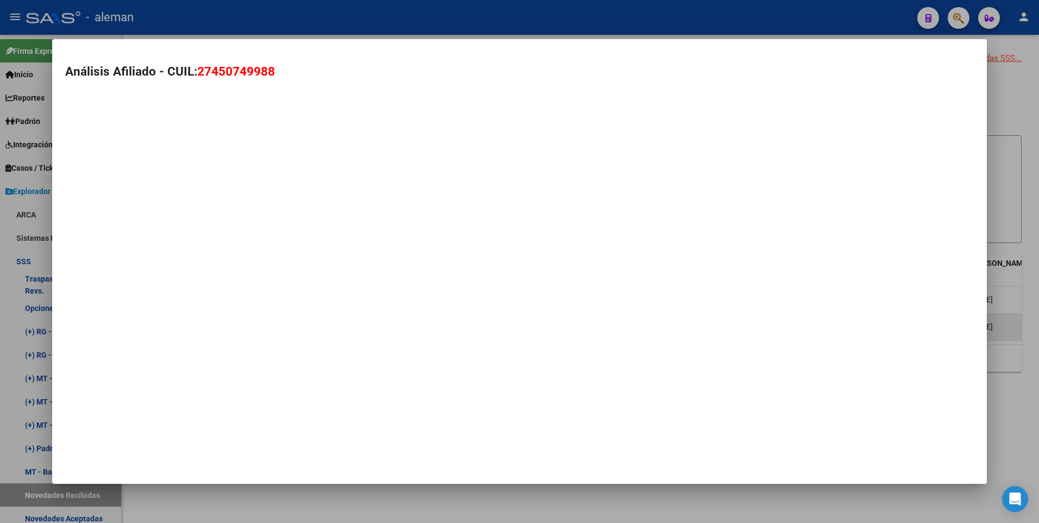
type textarea "27450749988"
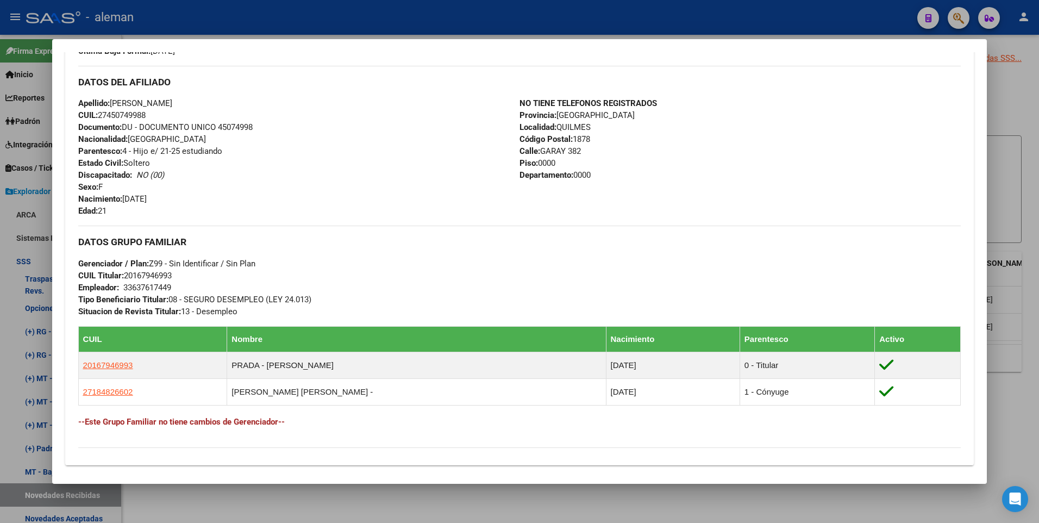
scroll to position [163, 0]
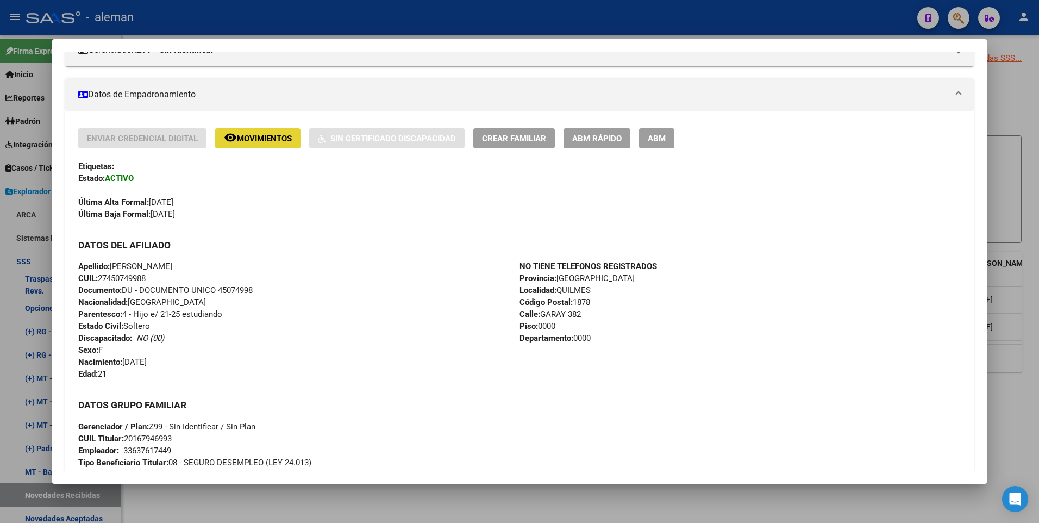
click at [285, 141] on span "Movimientos" at bounding box center [264, 139] width 55 height 10
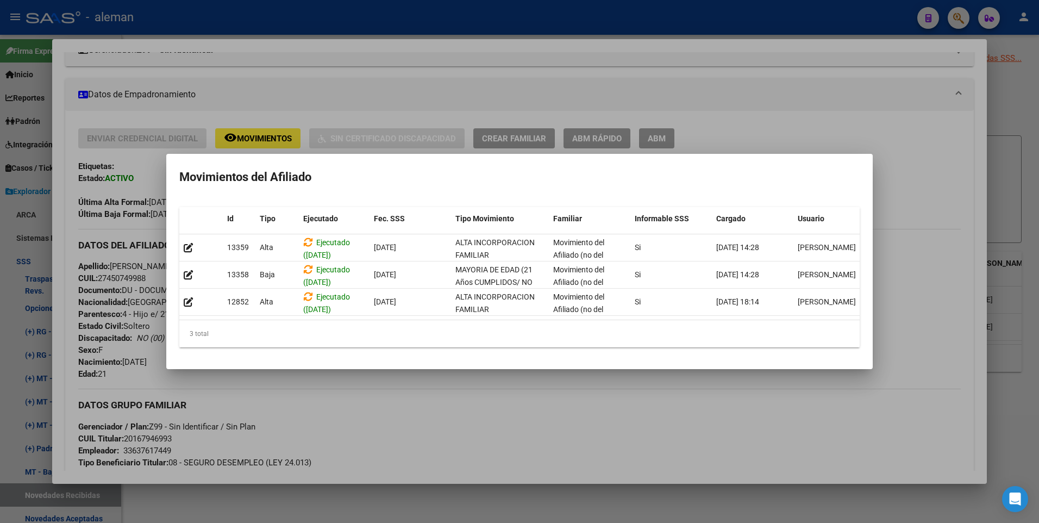
click at [929, 242] on div at bounding box center [519, 261] width 1039 height 523
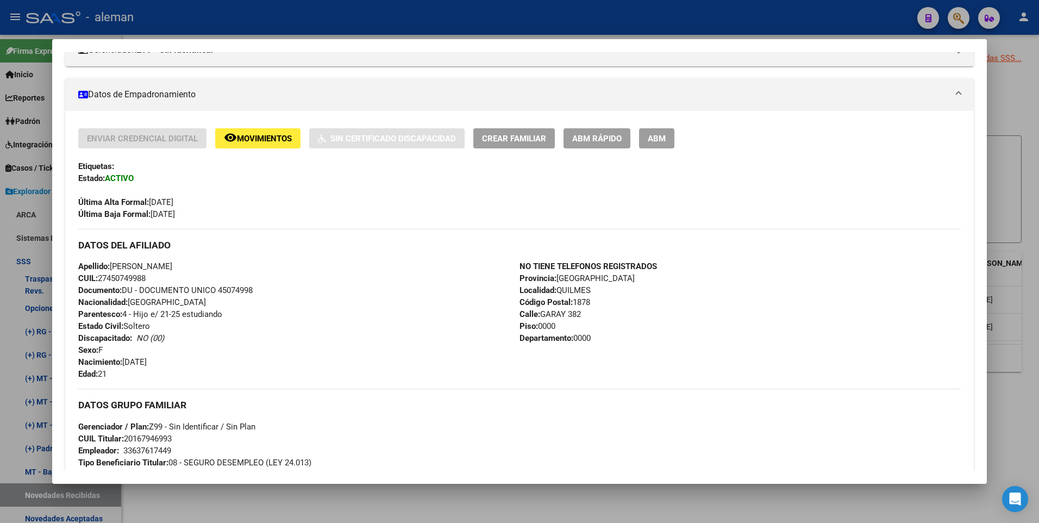
click at [1033, 105] on div at bounding box center [519, 261] width 1039 height 523
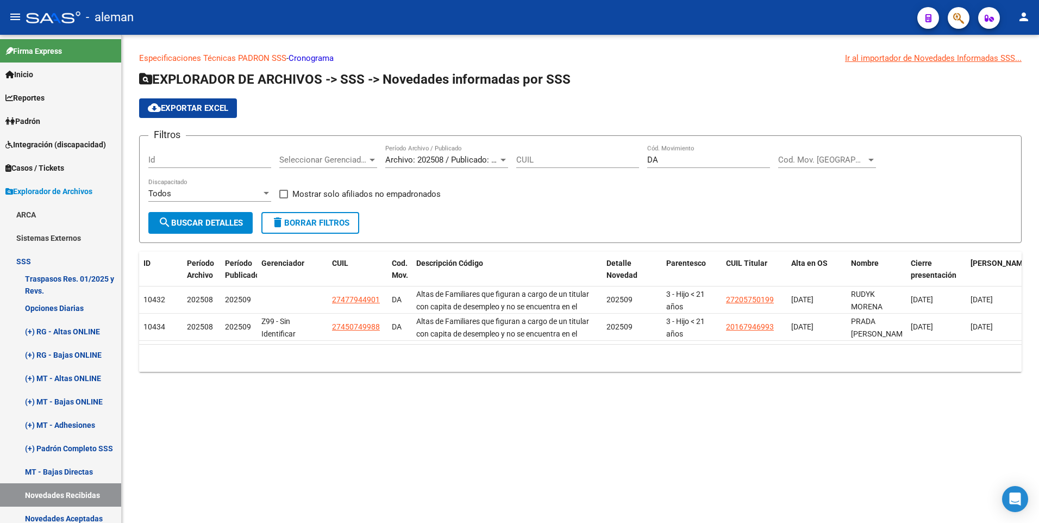
click at [1010, 430] on mat-sidenav-content "Especificaciones Técnicas PADRON SSS - Cronograma Ir al importador [PERSON_NAME…" at bounding box center [580, 279] width 917 height 488
drag, startPoint x: 670, startPoint y: 158, endPoint x: 602, endPoint y: 158, distance: 67.9
click at [602, 158] on div "Filtros Id Seleccionar Gerenciador Seleccionar Gerenciador Archivo: 202508 / Pu…" at bounding box center [580, 177] width 864 height 67
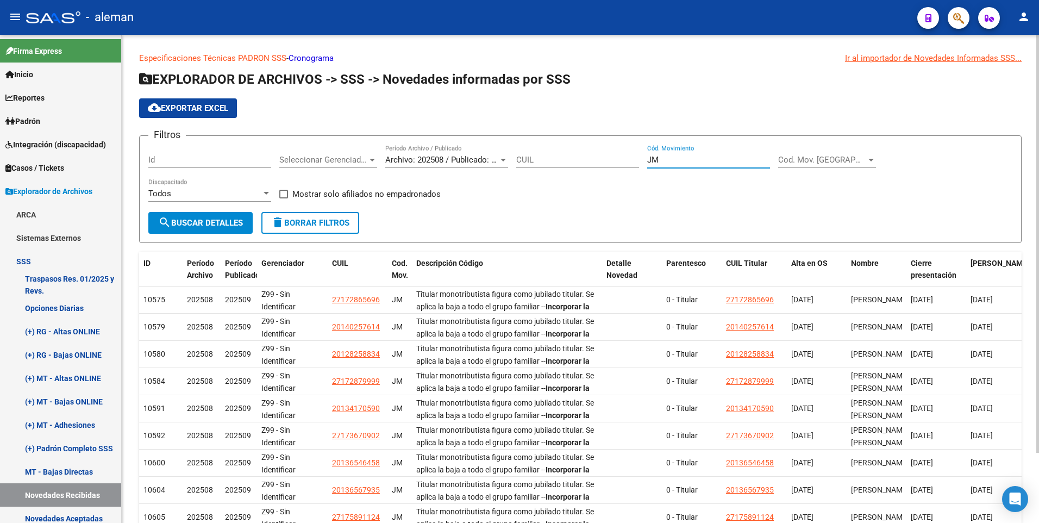
type input "JM"
click at [487, 219] on form "Filtros Id Seleccionar Gerenciador Seleccionar Gerenciador Archivo: 202508 / Pu…" at bounding box center [580, 189] width 882 height 108
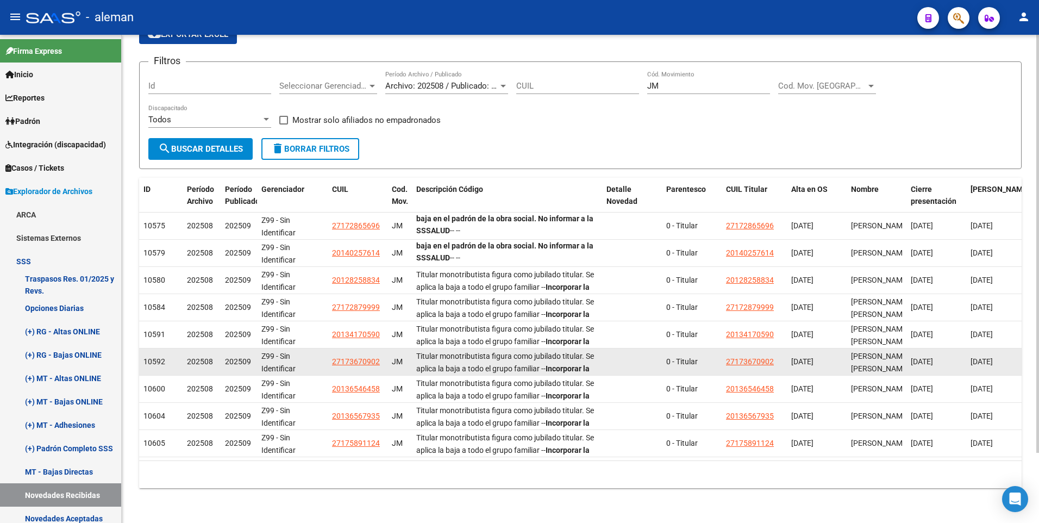
scroll to position [27, 0]
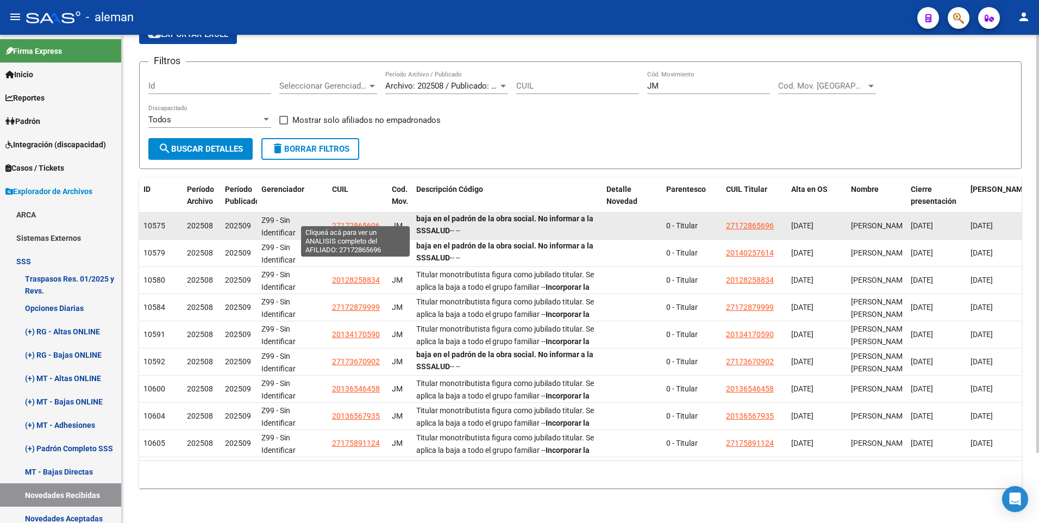
click at [367, 221] on span "27172865696" at bounding box center [356, 225] width 48 height 9
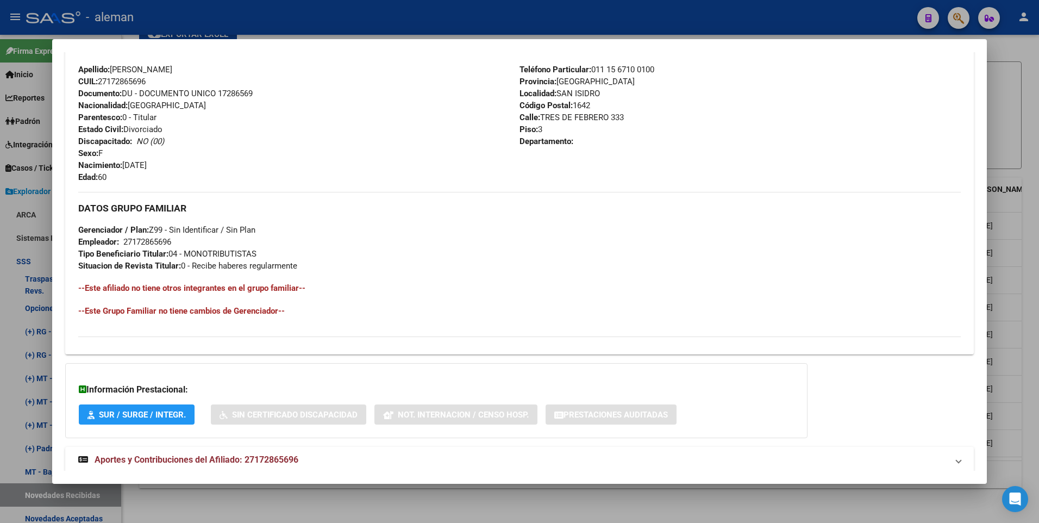
scroll to position [407, 0]
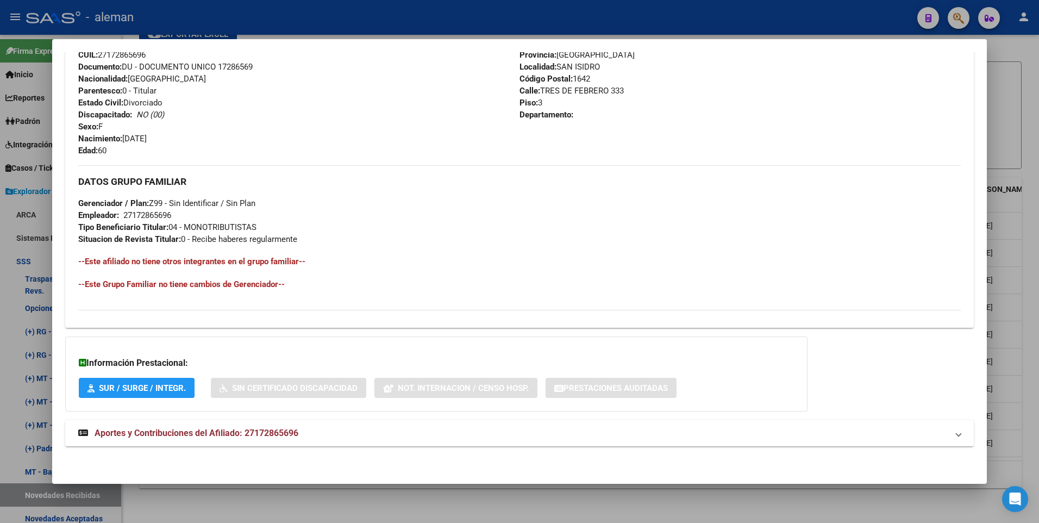
click at [263, 434] on span "Aportes y Contribuciones del Afiliado: 27172865696" at bounding box center [197, 432] width 204 height 10
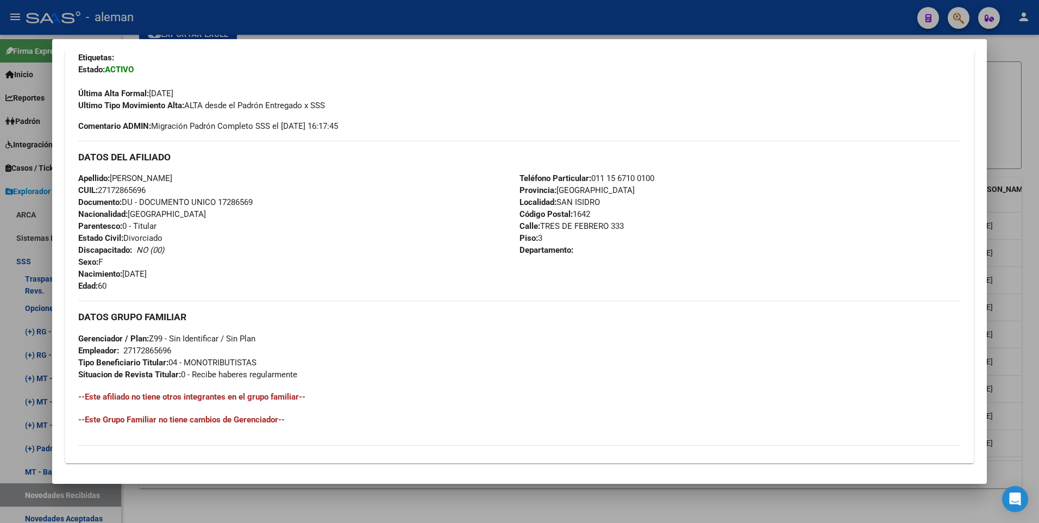
scroll to position [217, 0]
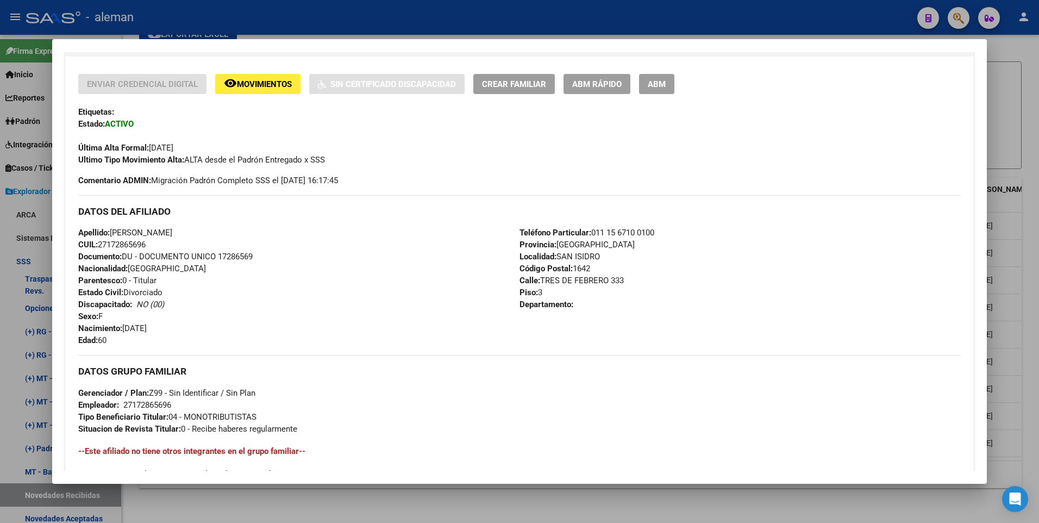
click at [360, 254] on div "Apellido: [PERSON_NAME]: 27172865696 Documento: DU - DOCUMENTO UNICO 17286569 N…" at bounding box center [298, 286] width 441 height 119
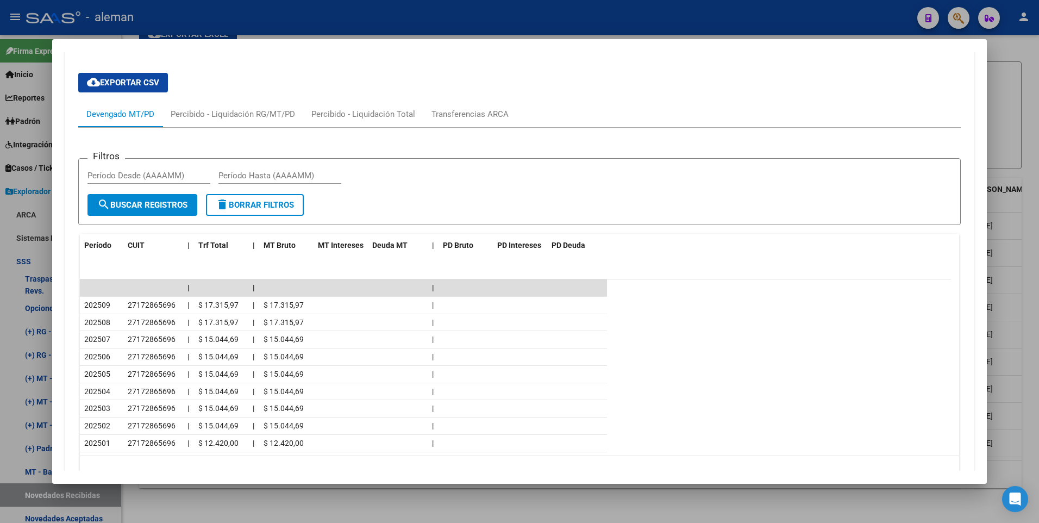
scroll to position [869, 0]
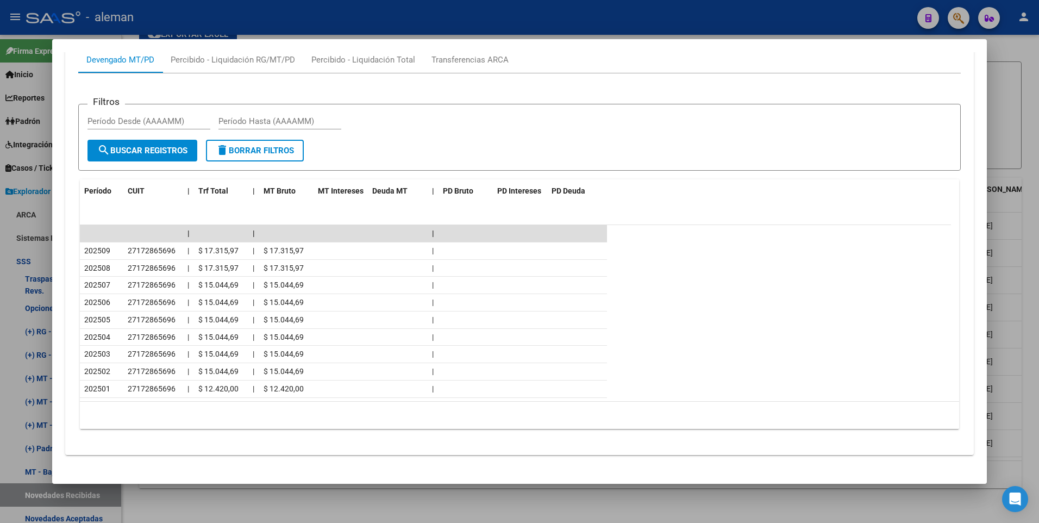
click at [630, 199] on datatable-header "Período CUIT | Trf Total | MT Bruto MT Intereses Deuda MT | PD Bruto PD Interes…" at bounding box center [515, 202] width 871 height 46
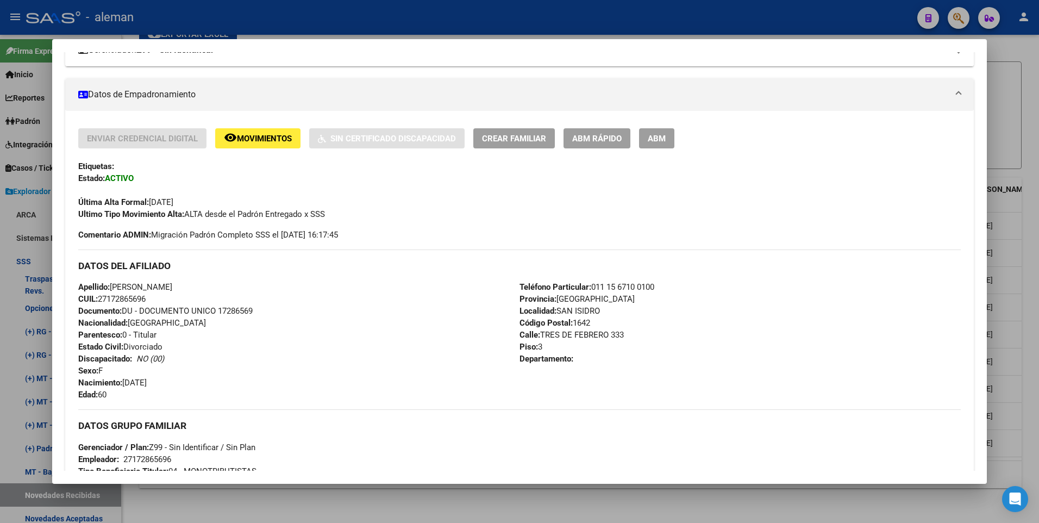
scroll to position [217, 0]
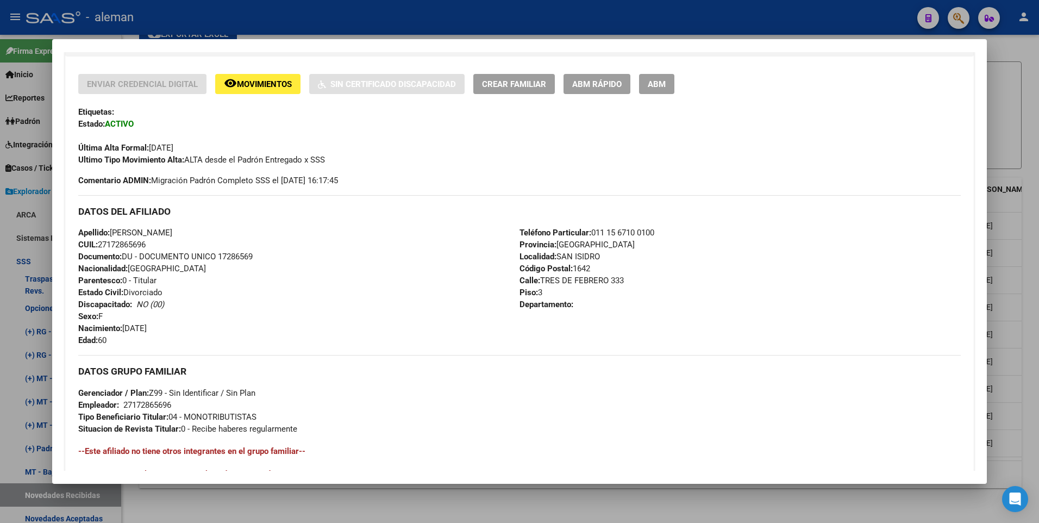
click at [1025, 286] on div at bounding box center [519, 261] width 1039 height 523
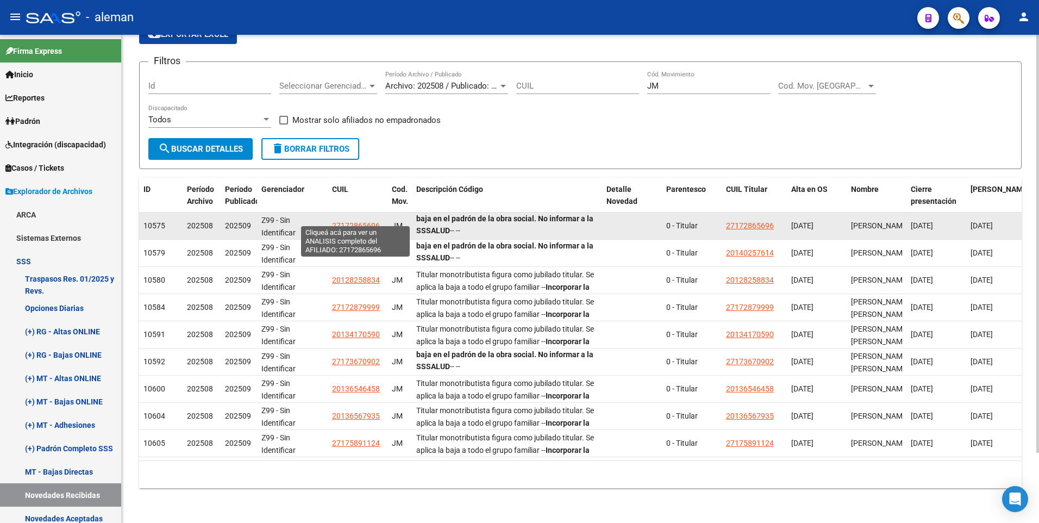
click at [356, 221] on span "27172865696" at bounding box center [356, 225] width 48 height 9
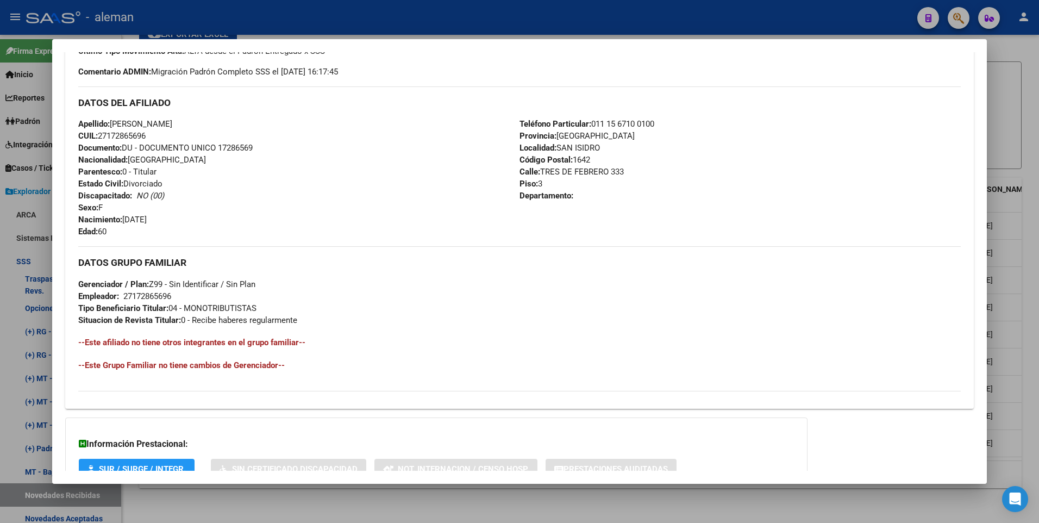
scroll to position [407, 0]
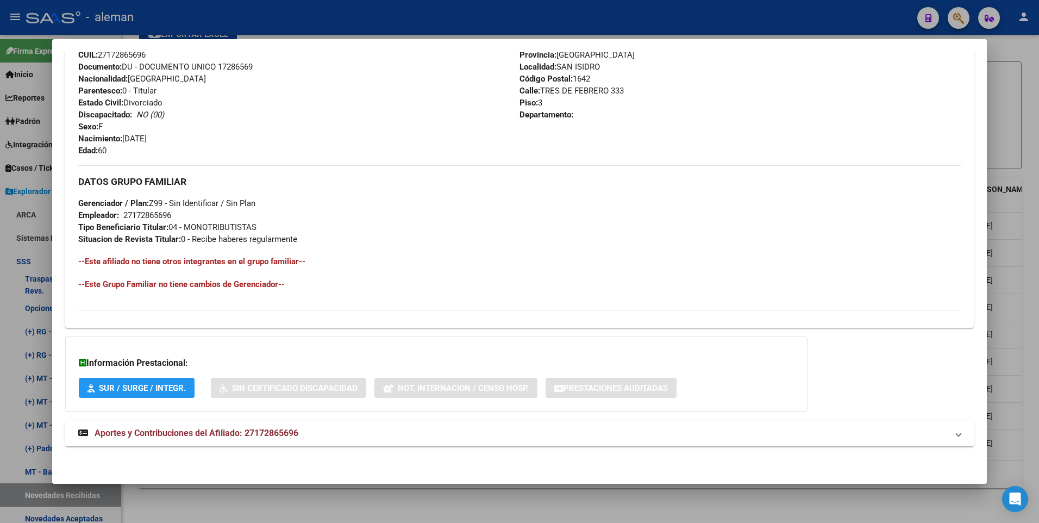
click at [260, 434] on span "Aportes y Contribuciones del Afiliado: 27172865696" at bounding box center [197, 432] width 204 height 10
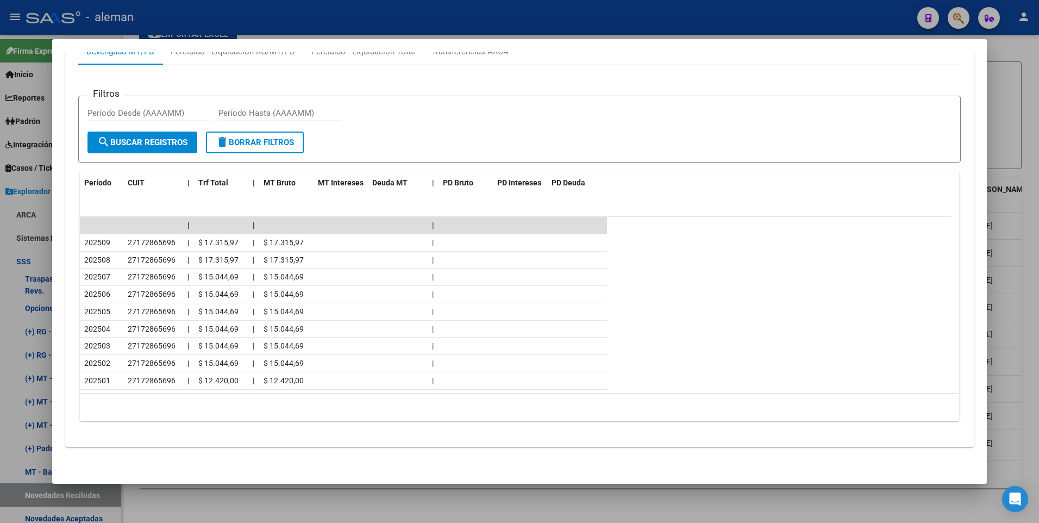
scroll to position [769, 0]
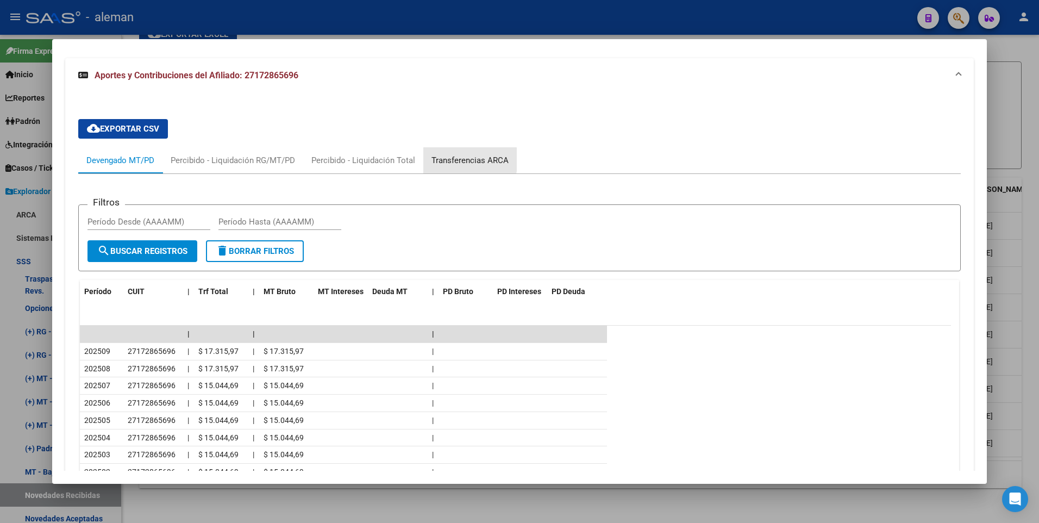
click at [449, 159] on div "Transferencias ARCA" at bounding box center [469, 160] width 77 height 12
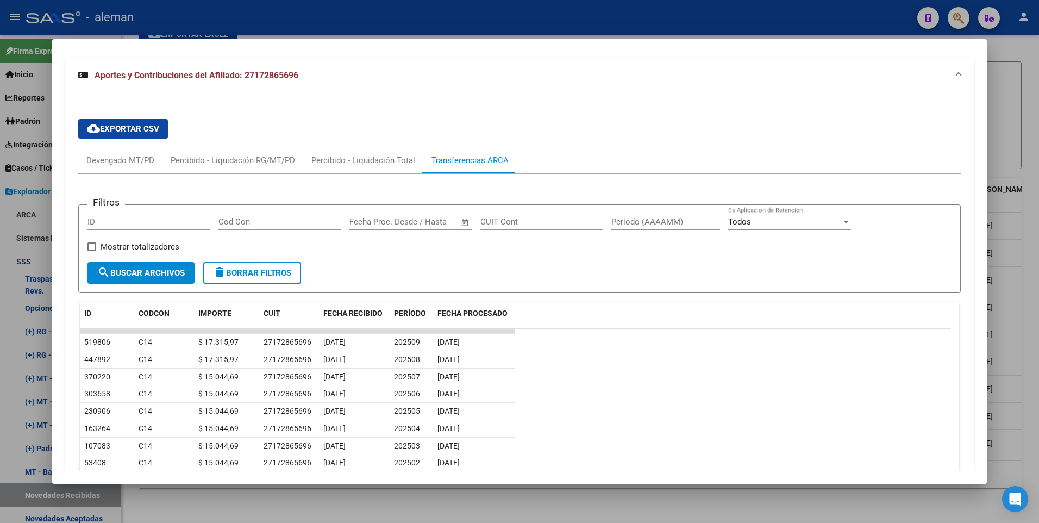
scroll to position [551, 0]
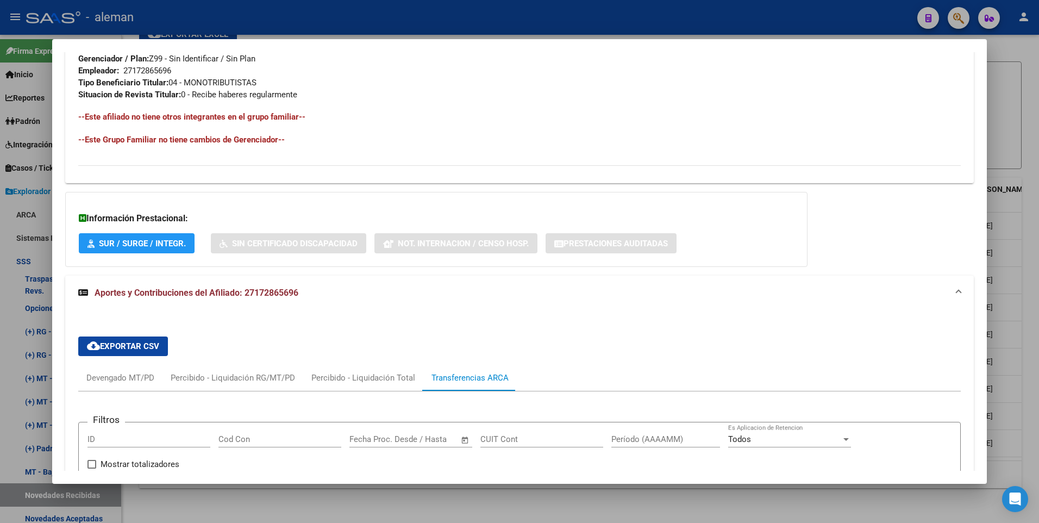
click at [1033, 216] on div at bounding box center [519, 261] width 1039 height 523
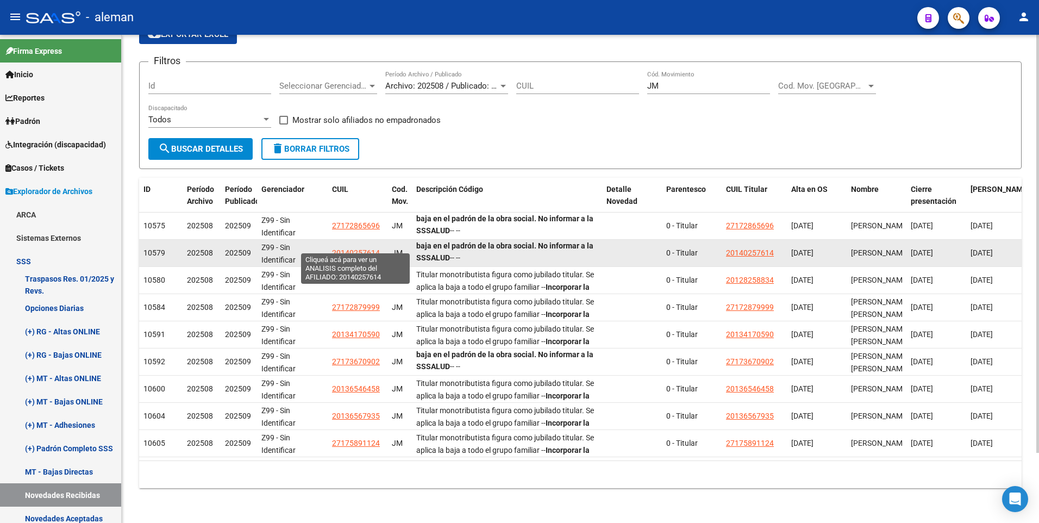
click at [366, 248] on span "20140257614" at bounding box center [356, 252] width 48 height 9
type textarea "20140257614"
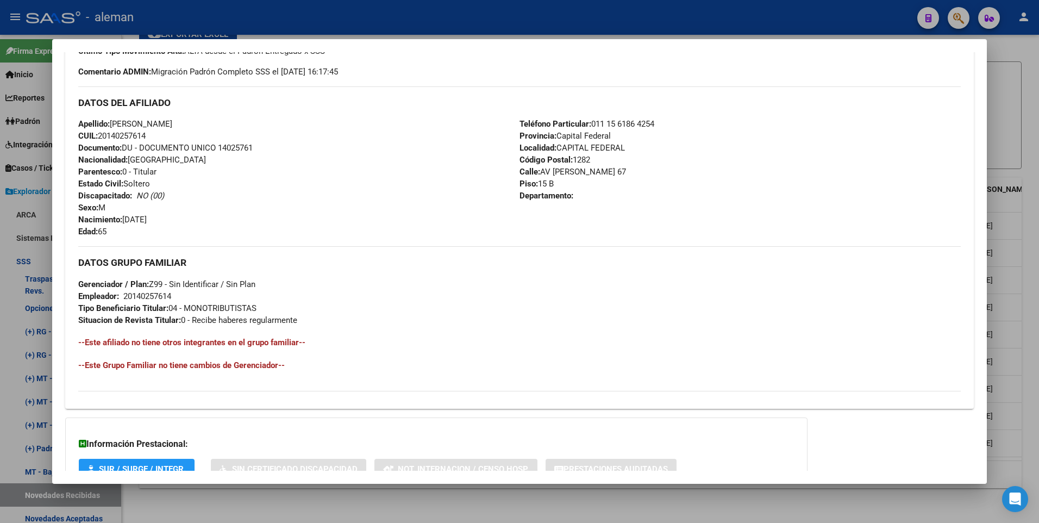
scroll to position [407, 0]
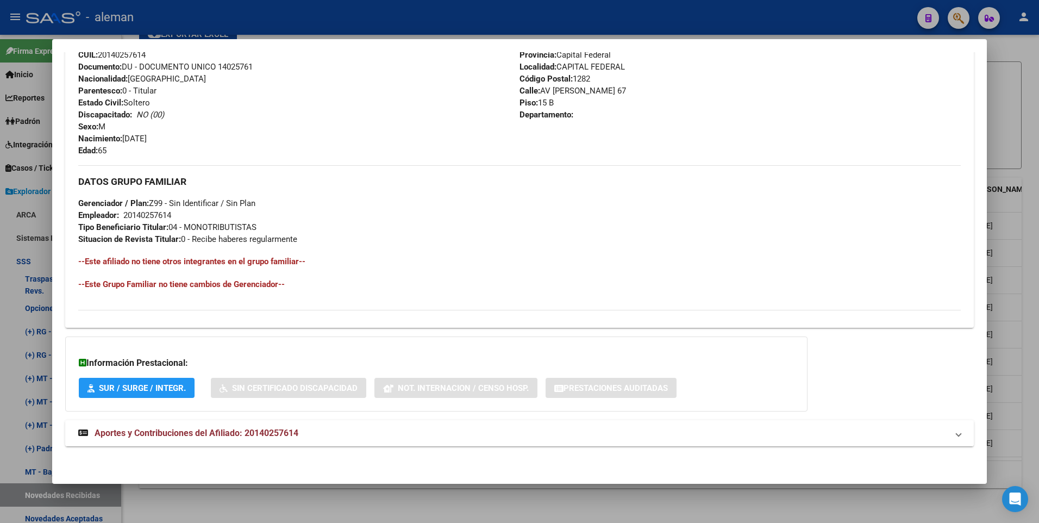
click at [225, 430] on span "Aportes y Contribuciones del Afiliado: 20140257614" at bounding box center [197, 432] width 204 height 10
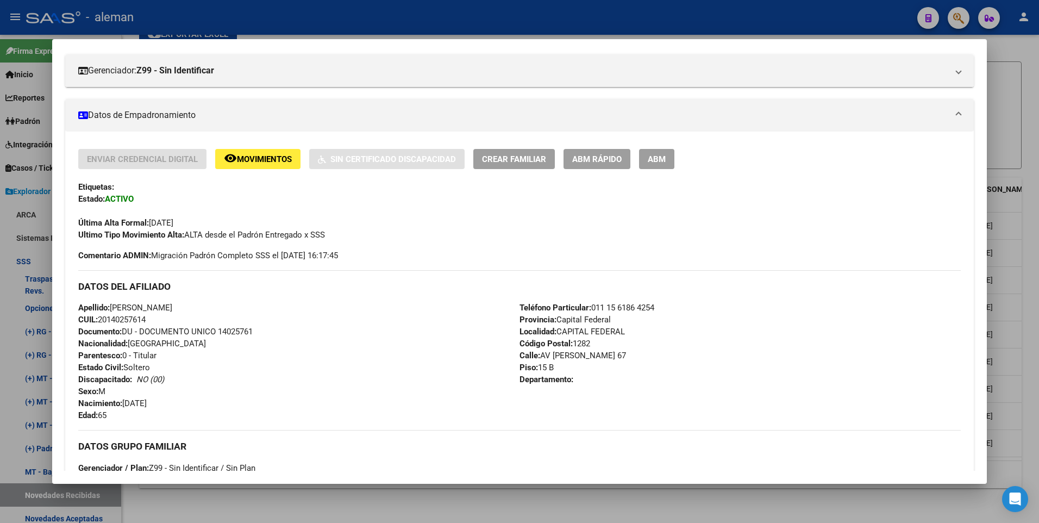
scroll to position [0, 0]
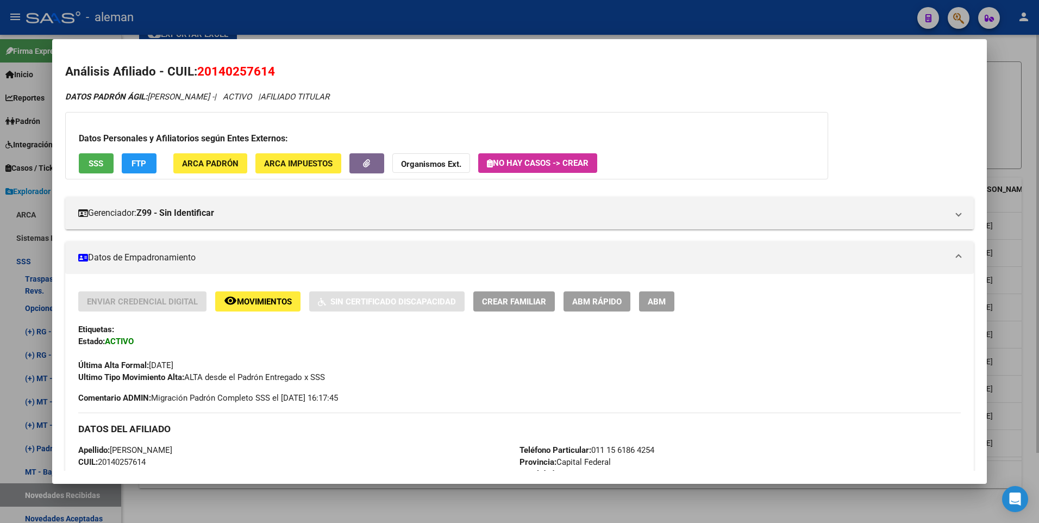
click at [1027, 183] on div at bounding box center [519, 261] width 1039 height 523
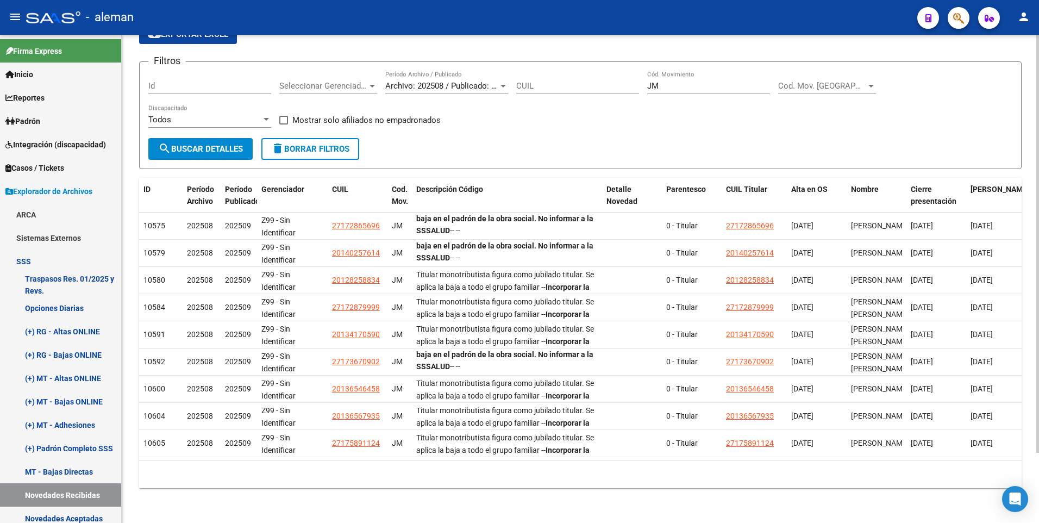
click at [1019, 168] on div "Especificaciones Técnicas PADRON SSS - Cronograma Ir al importador [PERSON_NAME…" at bounding box center [580, 232] width 882 height 509
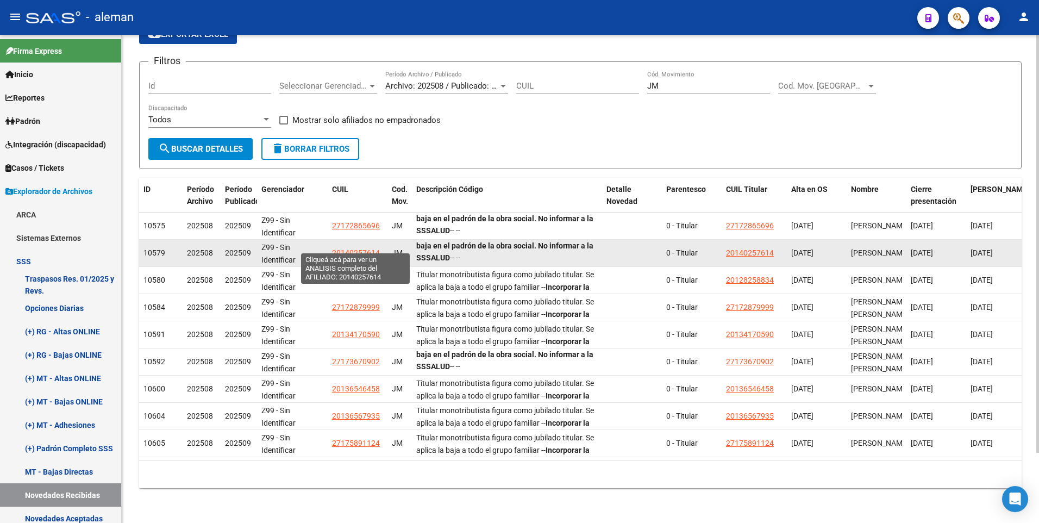
click at [345, 248] on span "20140257614" at bounding box center [356, 252] width 48 height 9
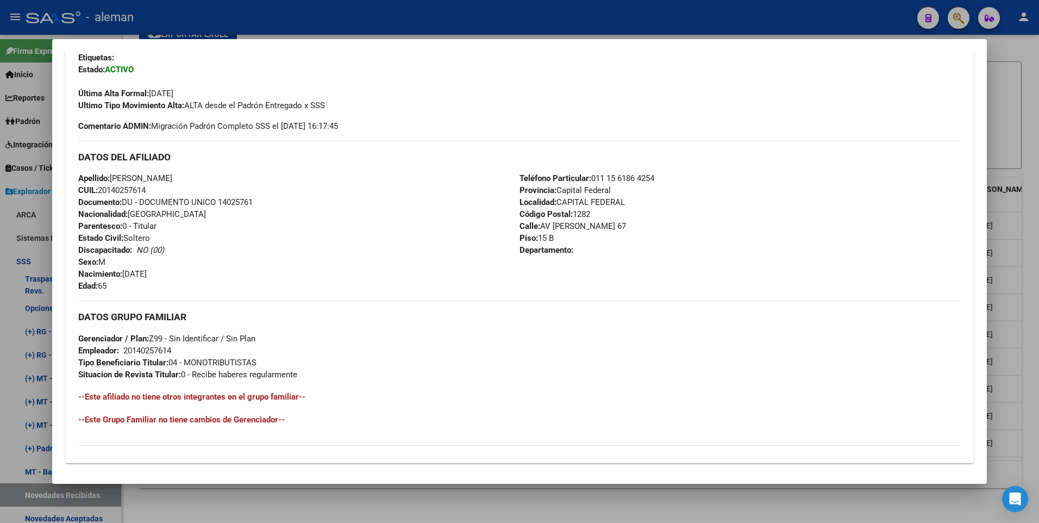
scroll to position [407, 0]
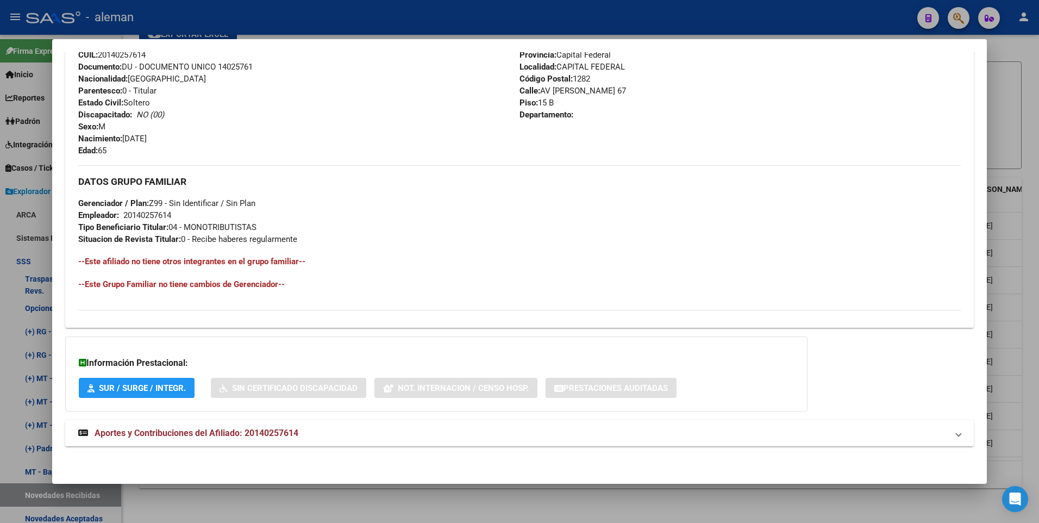
click at [272, 430] on span "Aportes y Contribuciones del Afiliado: 20140257614" at bounding box center [197, 432] width 204 height 10
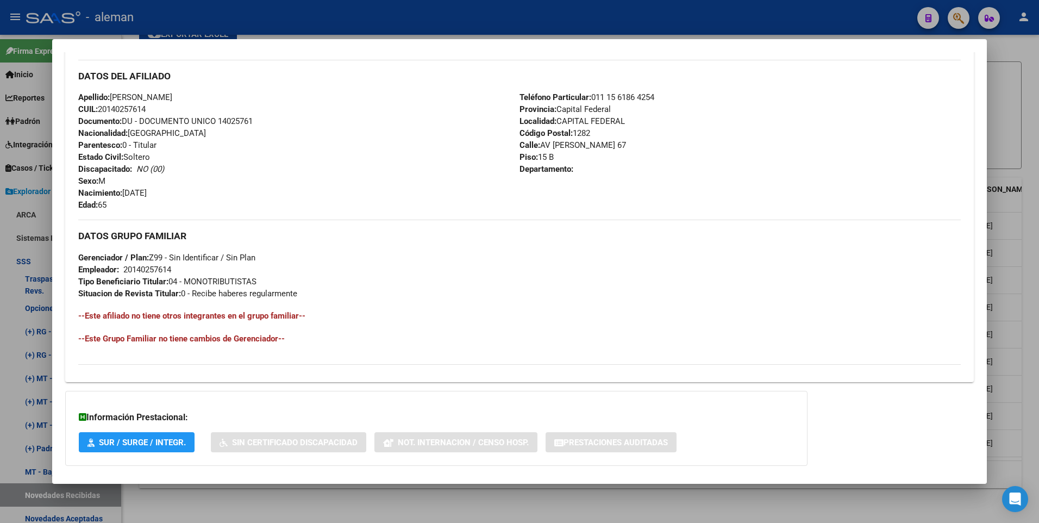
scroll to position [678, 0]
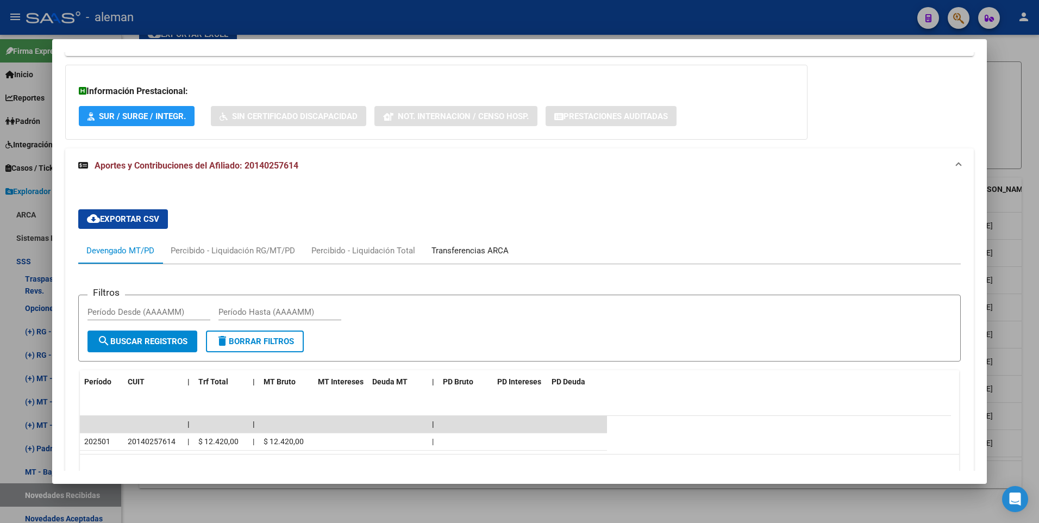
click at [473, 250] on div "Transferencias ARCA" at bounding box center [469, 250] width 77 height 12
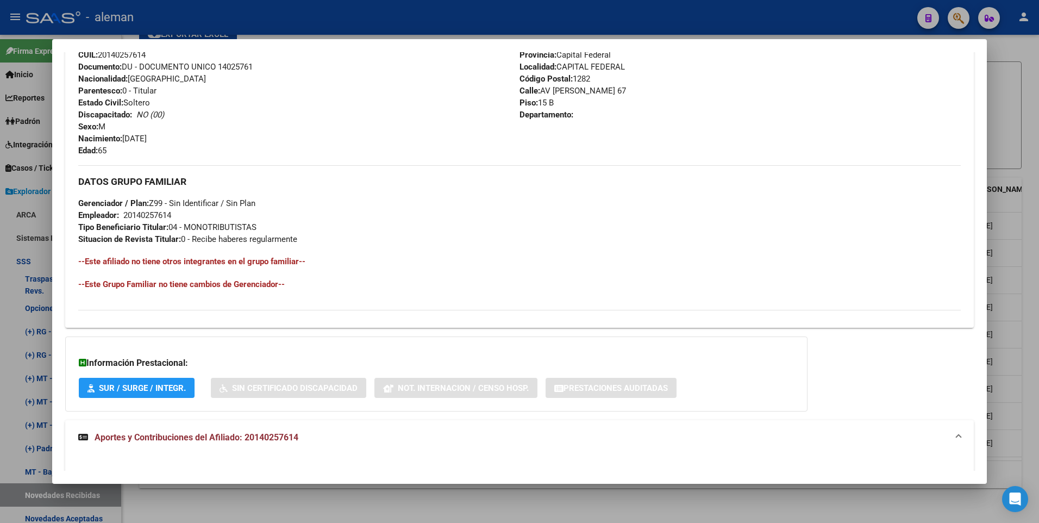
scroll to position [0, 0]
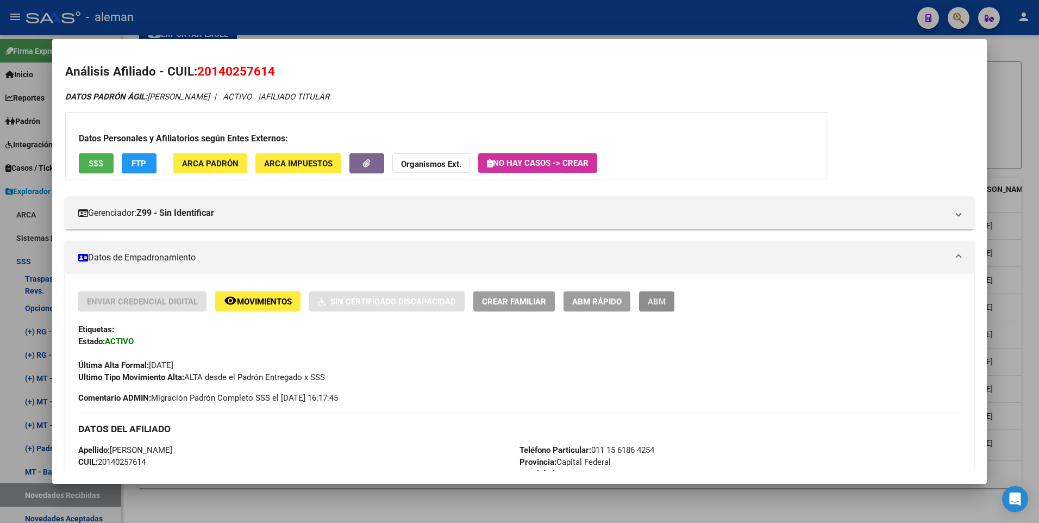
click at [661, 297] on span "ABM" at bounding box center [656, 302] width 18 height 10
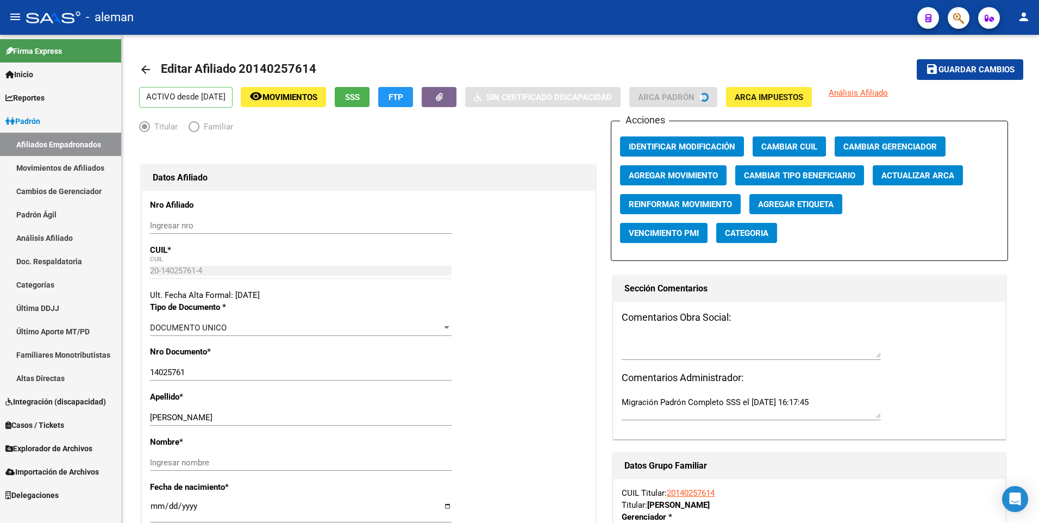
radio input "true"
type input "20-14025761-4"
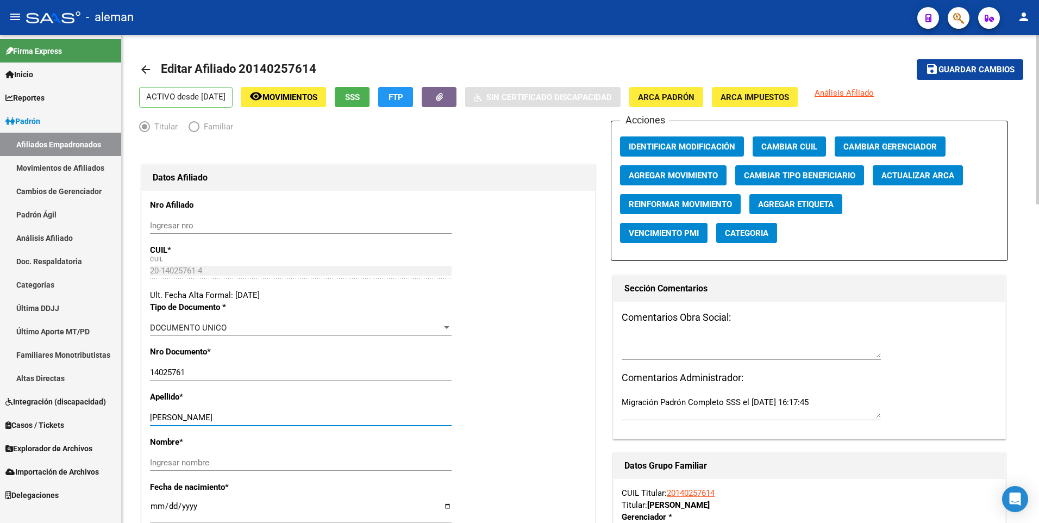
drag, startPoint x: 183, startPoint y: 415, endPoint x: 260, endPoint y: 417, distance: 77.1
click at [260, 417] on input "[PERSON_NAME]" at bounding box center [300, 417] width 301 height 10
click at [249, 464] on input "Ingresar nombre" at bounding box center [300, 462] width 301 height 10
paste input "[PERSON_NAME]"
type input "[PERSON_NAME]"
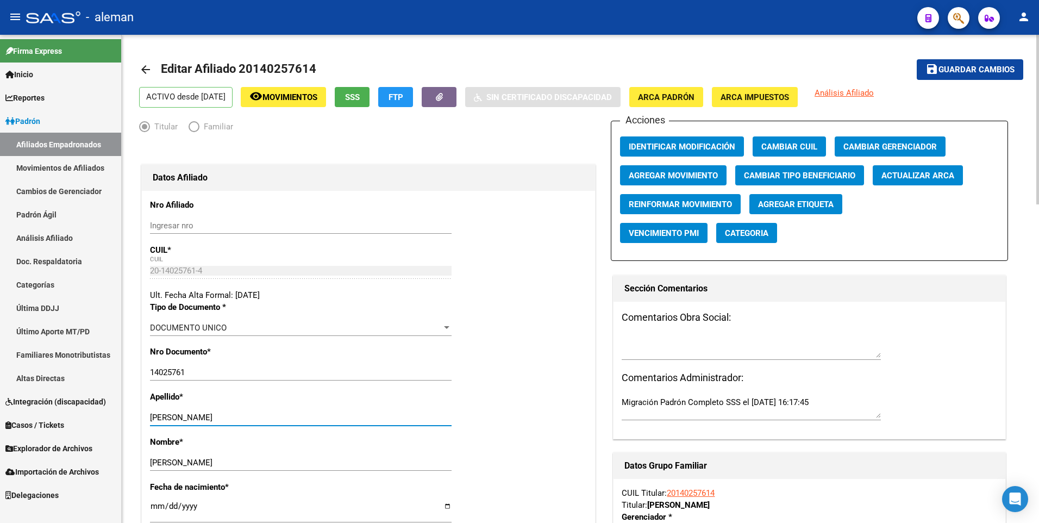
drag, startPoint x: 183, startPoint y: 418, endPoint x: 352, endPoint y: 418, distance: 168.9
click at [352, 418] on input "[PERSON_NAME]" at bounding box center [300, 417] width 301 height 10
type input "[PERSON_NAME]"
click at [713, 173] on span "Agregar Movimiento" at bounding box center [672, 176] width 89 height 10
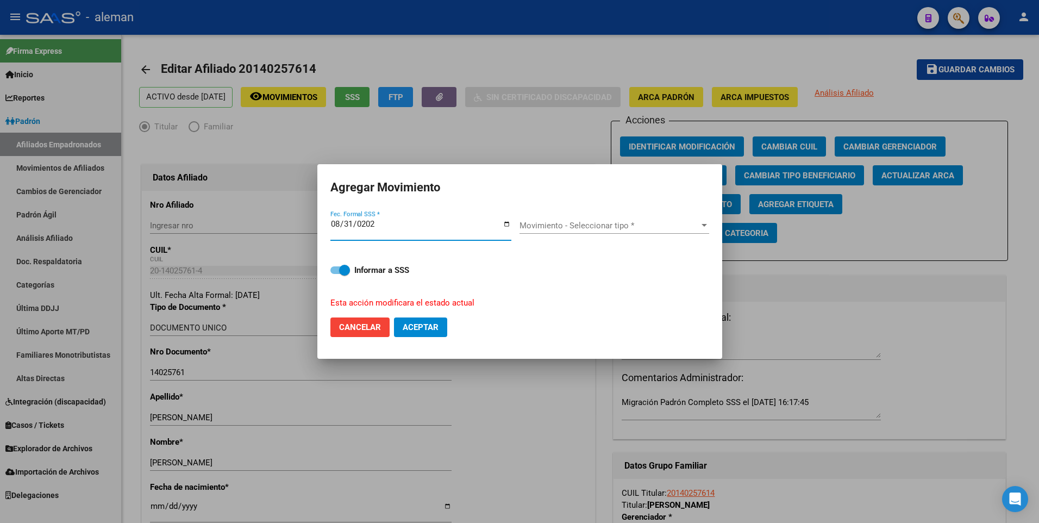
type input "[DATE]"
click at [574, 221] on span "Movimiento - Seleccionar tipo *" at bounding box center [609, 226] width 180 height 10
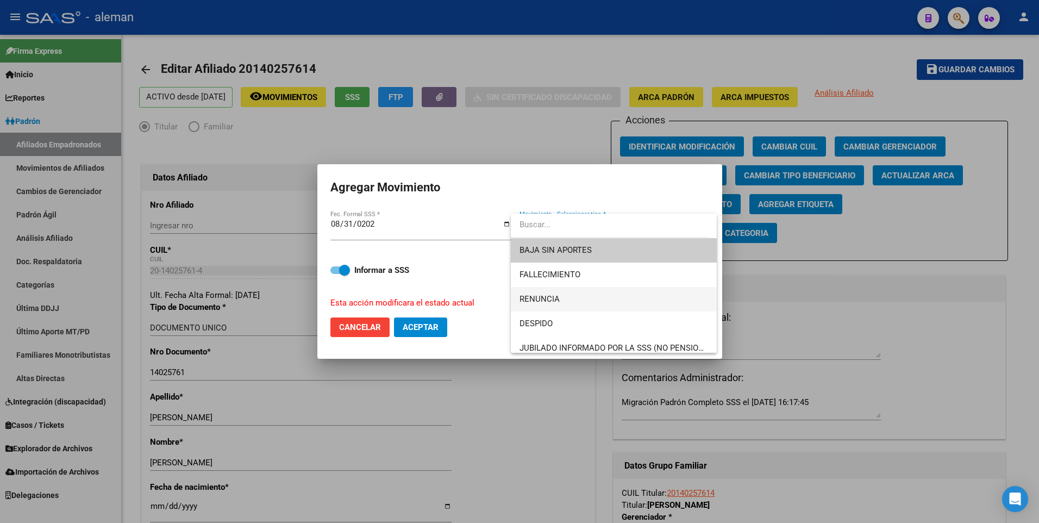
scroll to position [54, 0]
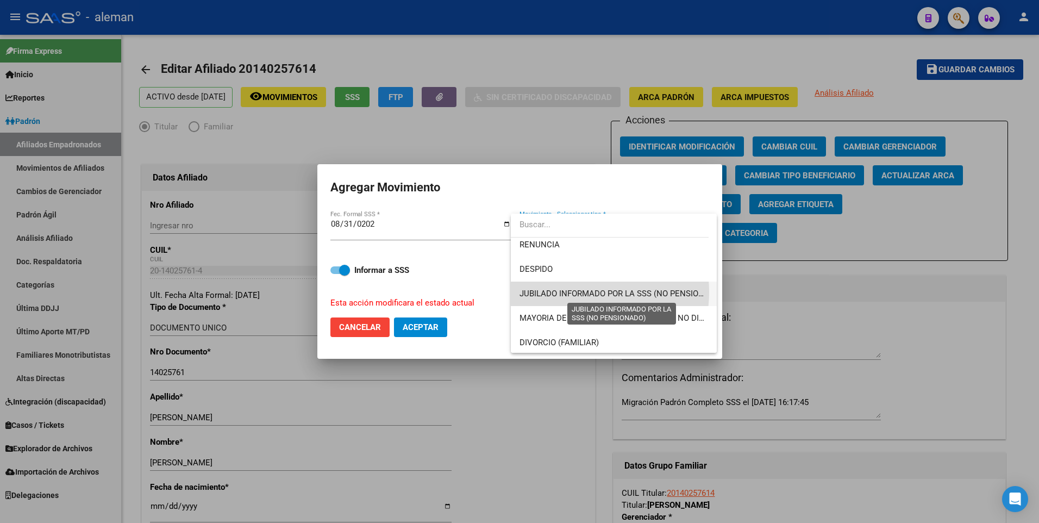
click at [578, 292] on span "JUBILADO INFORMADO POR LA SSS (NO PENSIONADO)" at bounding box center [621, 293] width 204 height 10
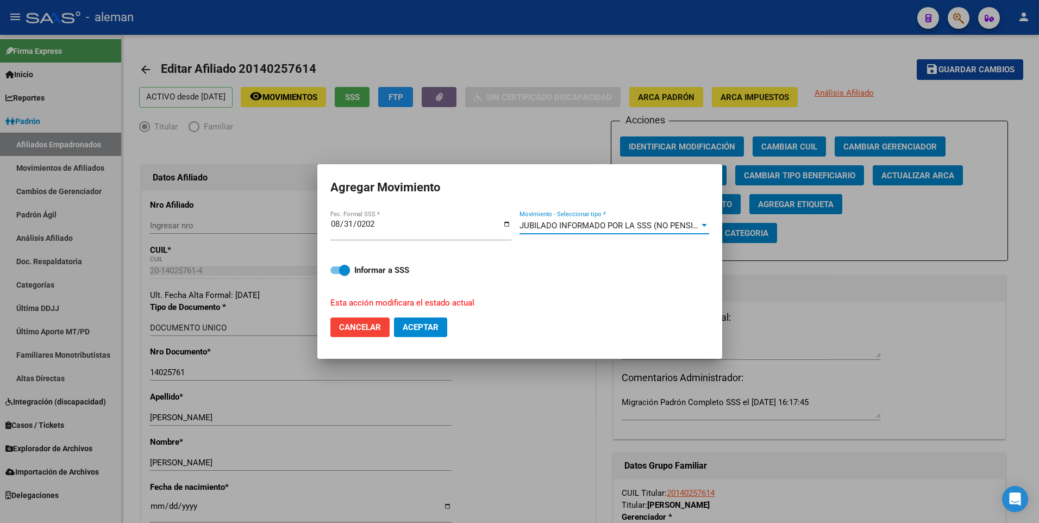
click at [335, 270] on span at bounding box center [340, 270] width 20 height 8
click at [335, 274] on input "Informar a SSS" at bounding box center [335, 274] width 1 height 1
checkbox input "false"
click at [416, 326] on span "Aceptar" at bounding box center [420, 327] width 36 height 10
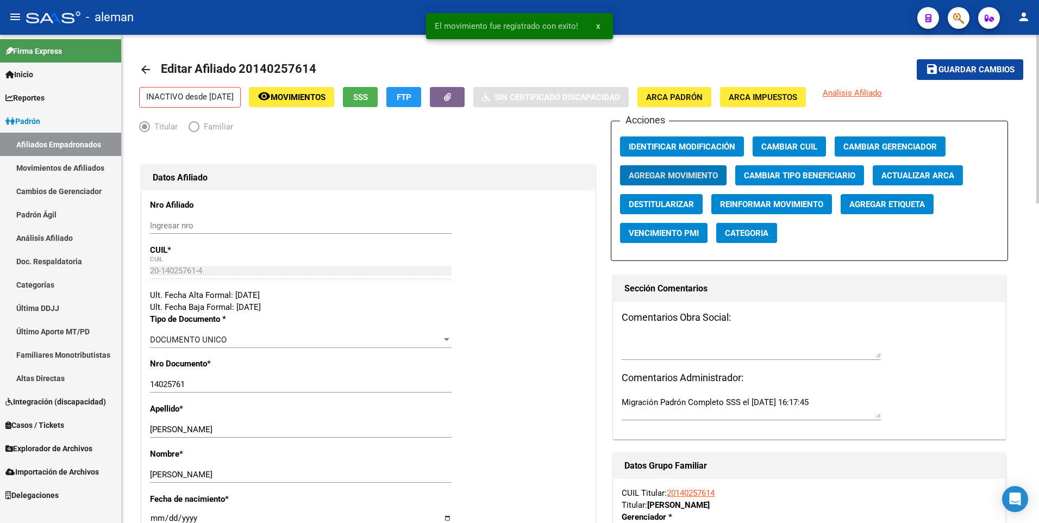
click at [980, 68] on span "Guardar cambios" at bounding box center [976, 70] width 76 height 10
click at [145, 67] on mat-icon "arrow_back" at bounding box center [145, 69] width 13 height 13
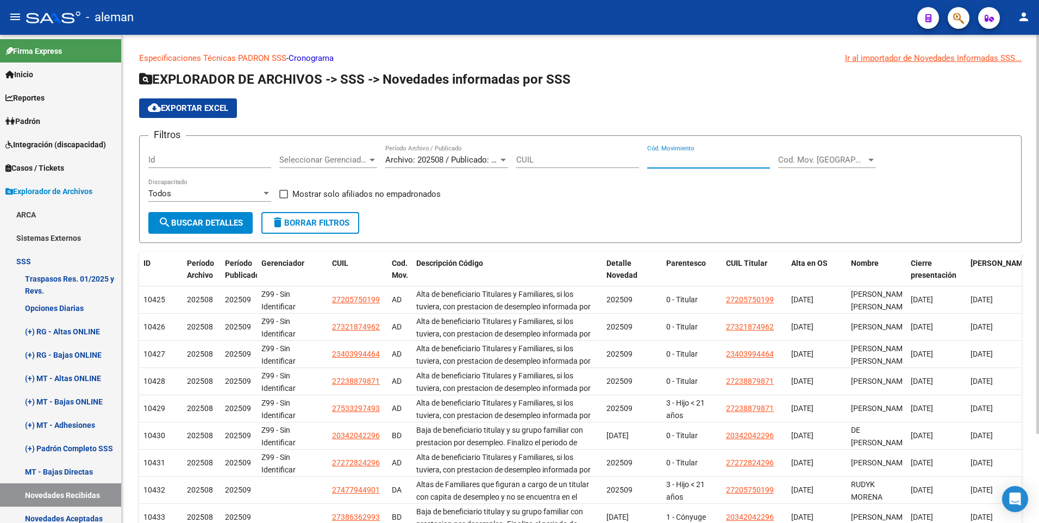
click at [656, 156] on input "Cód. Movimiento" at bounding box center [708, 160] width 123 height 10
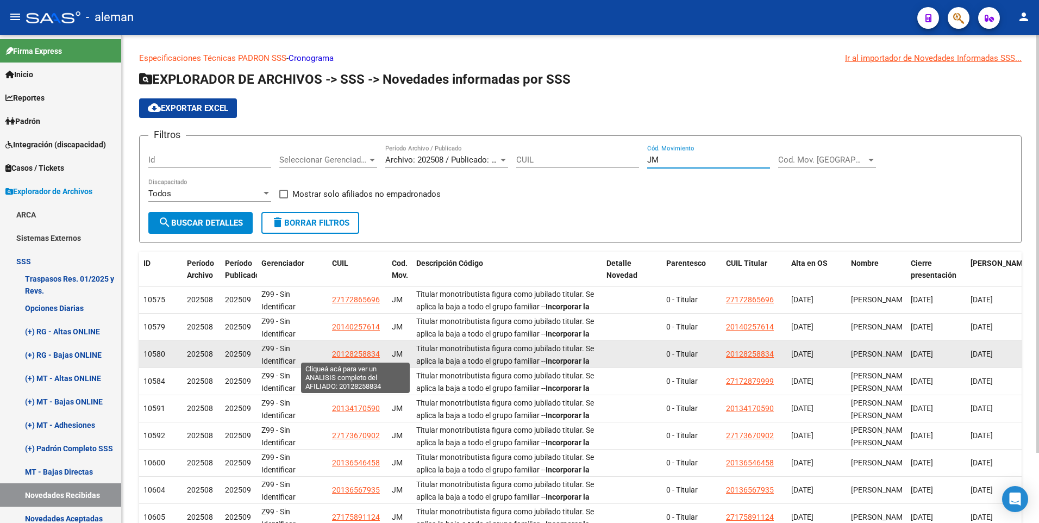
type input "JM"
click at [352, 353] on span "20128258834" at bounding box center [356, 353] width 48 height 9
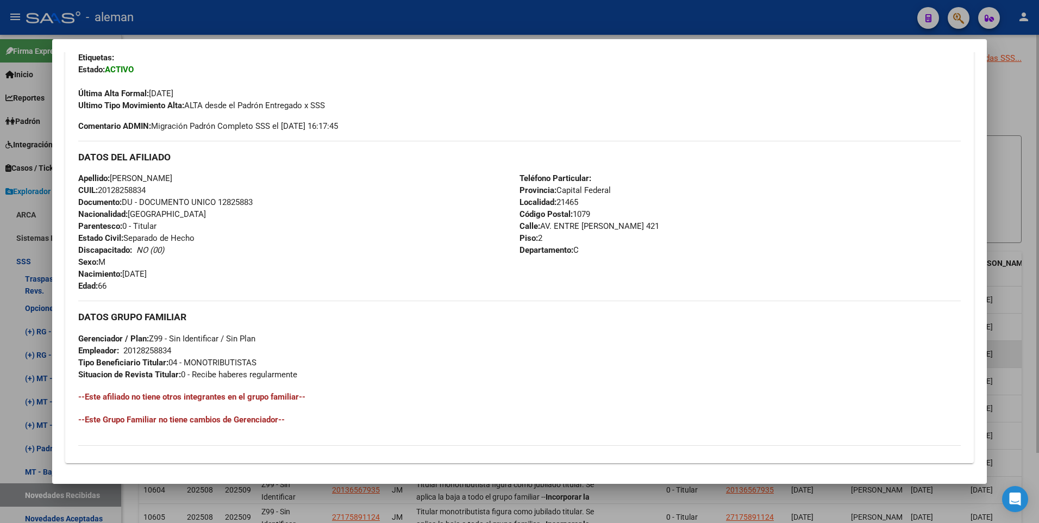
scroll to position [407, 0]
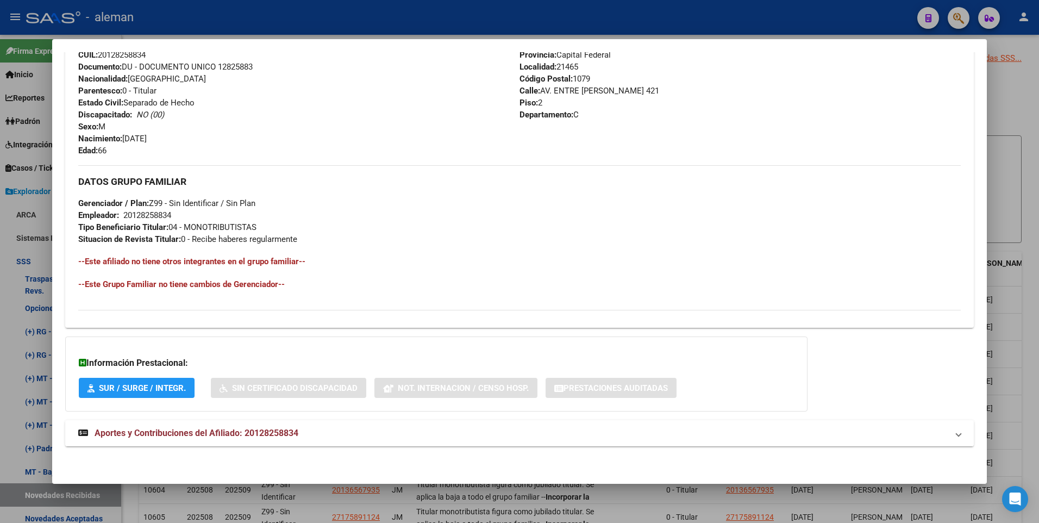
click at [280, 431] on span "Aportes y Contribuciones del Afiliado: 20128258834" at bounding box center [197, 432] width 204 height 10
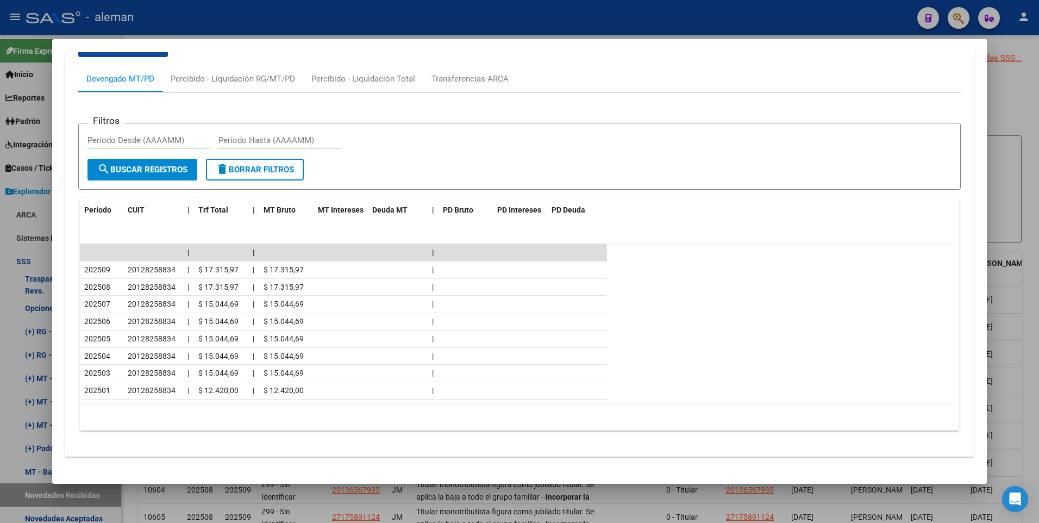
scroll to position [860, 0]
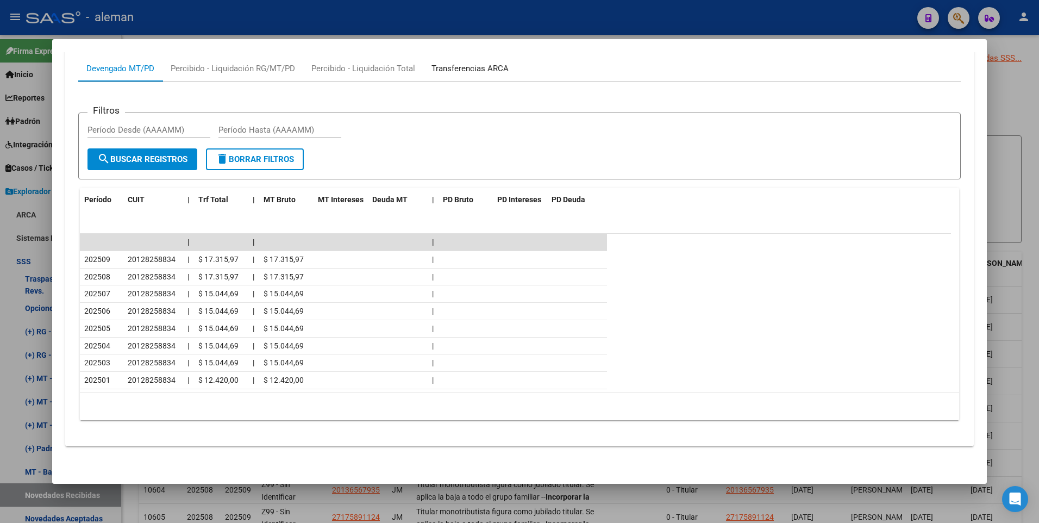
click at [463, 70] on div "Transferencias ARCA" at bounding box center [469, 68] width 77 height 12
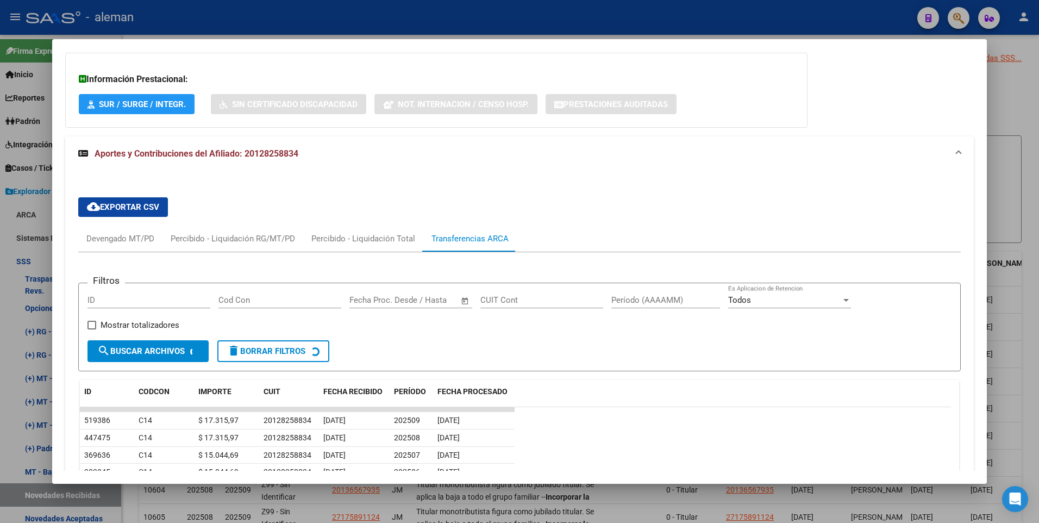
scroll to position [851, 0]
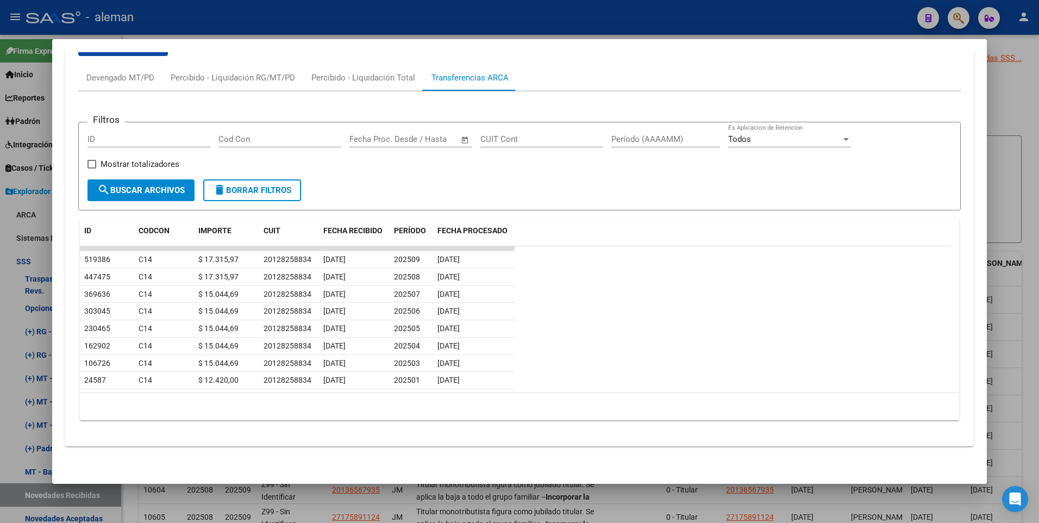
click at [1035, 276] on div at bounding box center [519, 261] width 1039 height 523
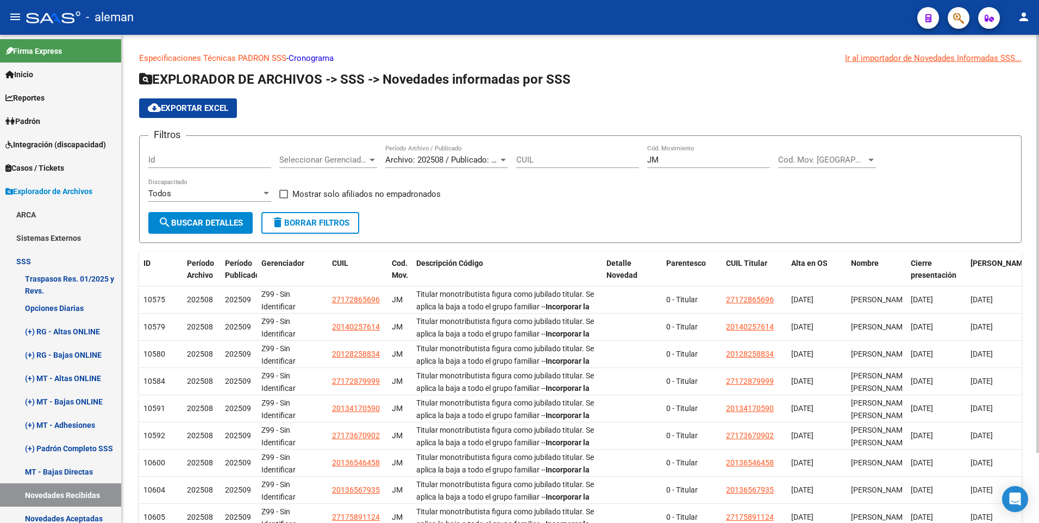
click at [1036, 198] on div at bounding box center [1037, 244] width 3 height 418
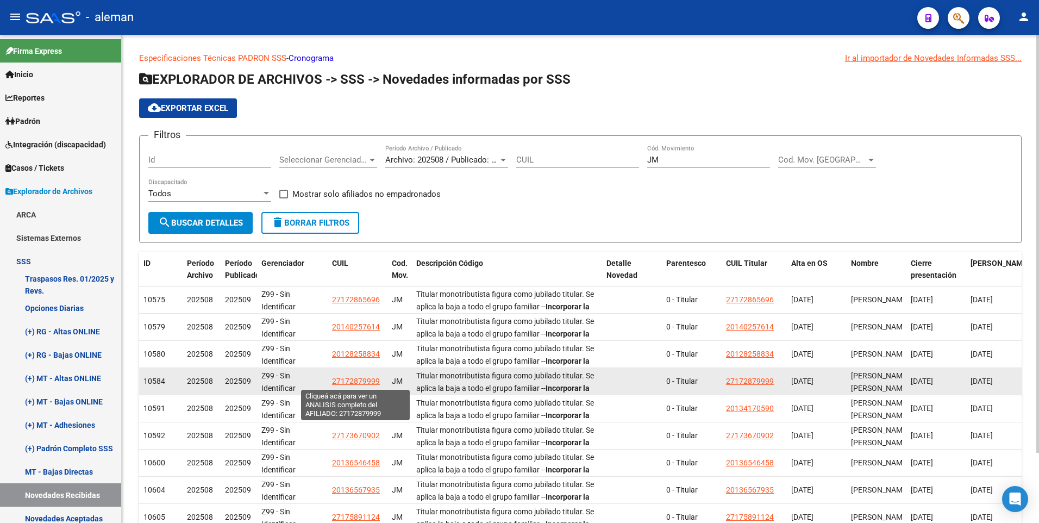
click at [360, 380] on span "27172879999" at bounding box center [356, 380] width 48 height 9
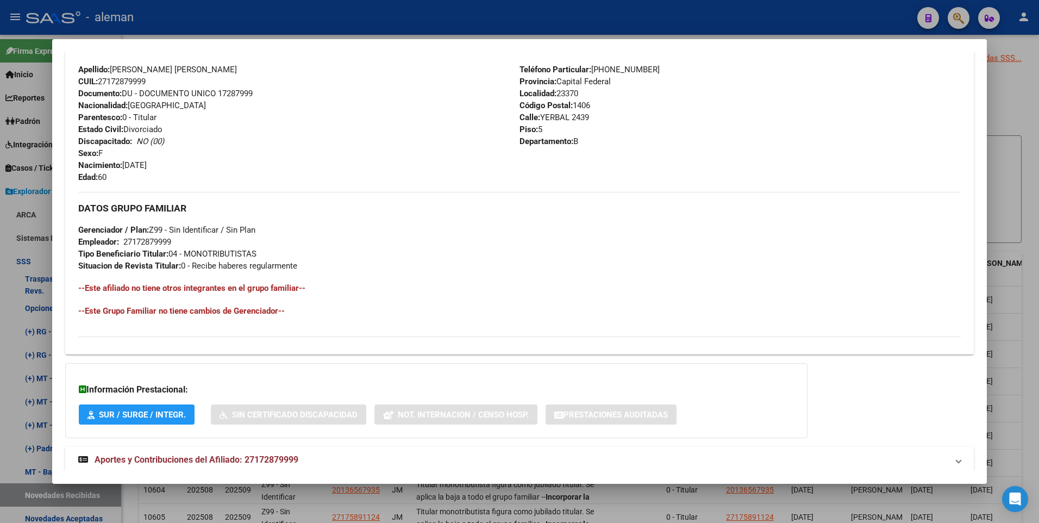
scroll to position [407, 0]
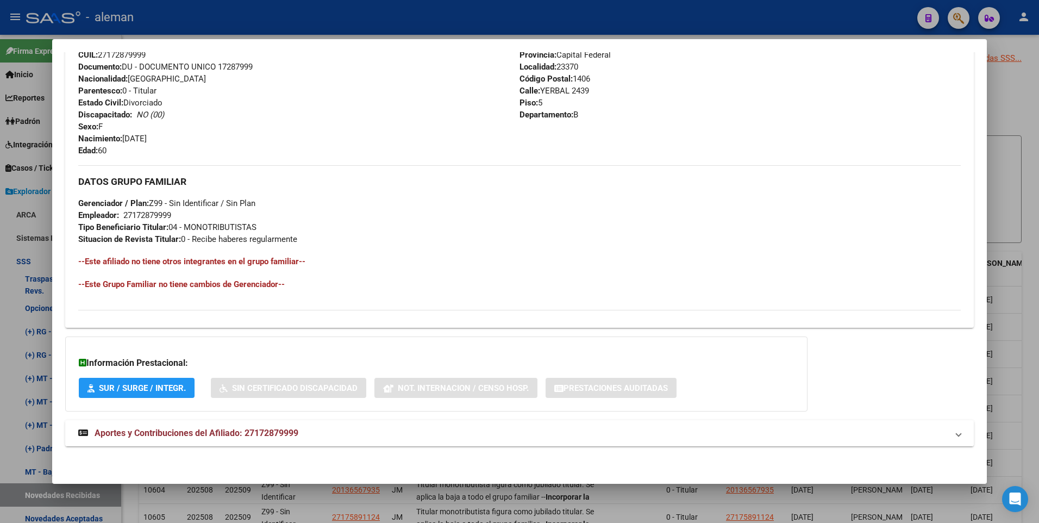
click at [249, 431] on span "Aportes y Contribuciones del Afiliado: 27172879999" at bounding box center [197, 432] width 204 height 10
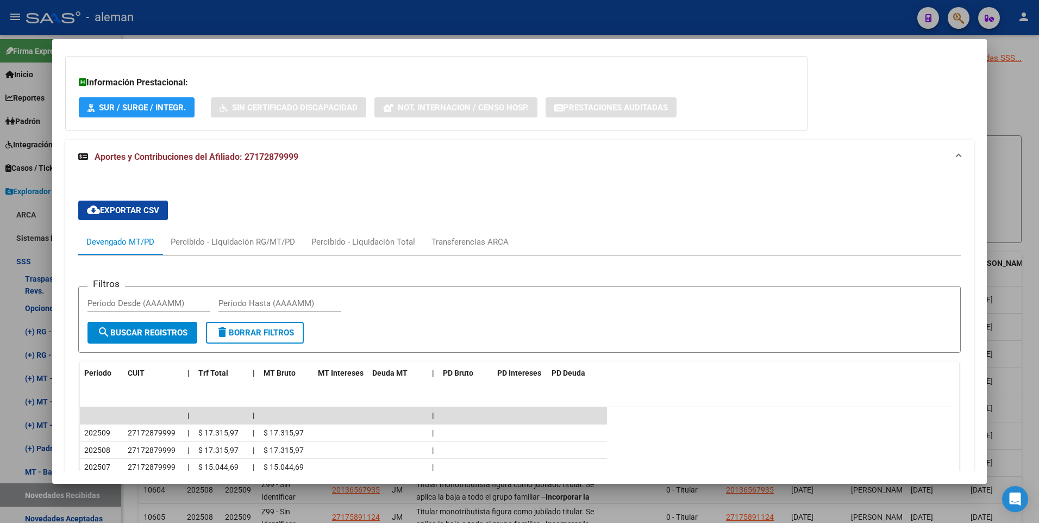
scroll to position [877, 0]
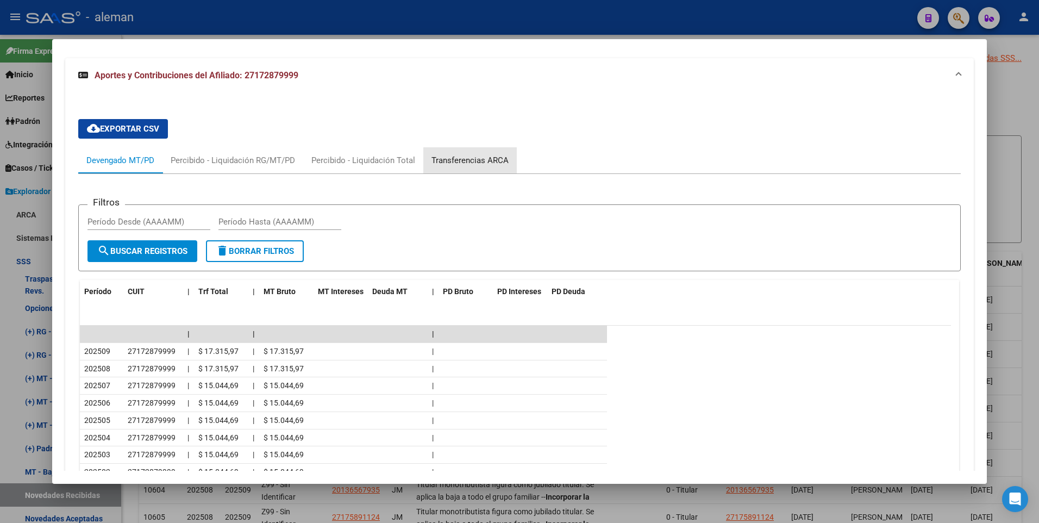
click at [470, 162] on div "Transferencias ARCA" at bounding box center [469, 160] width 77 height 12
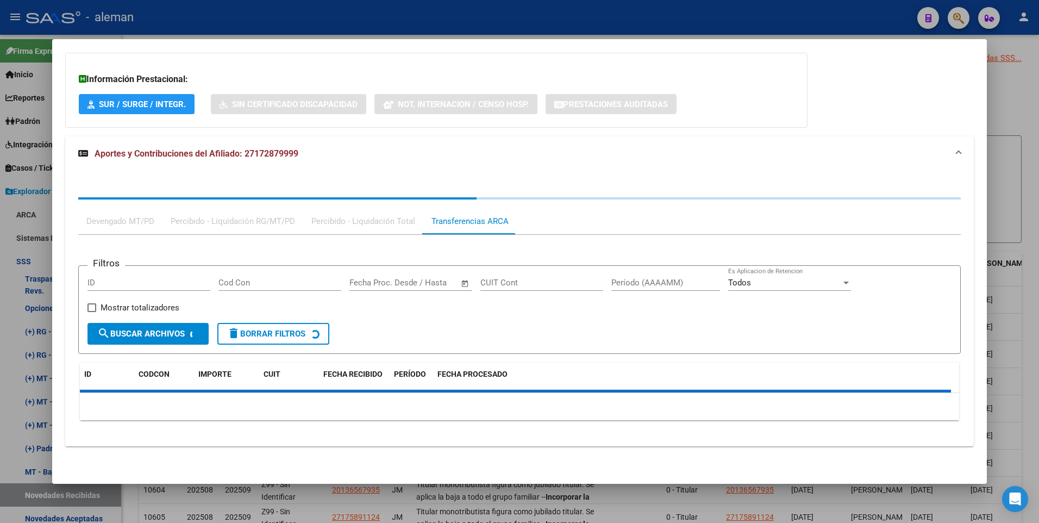
scroll to position [769, 0]
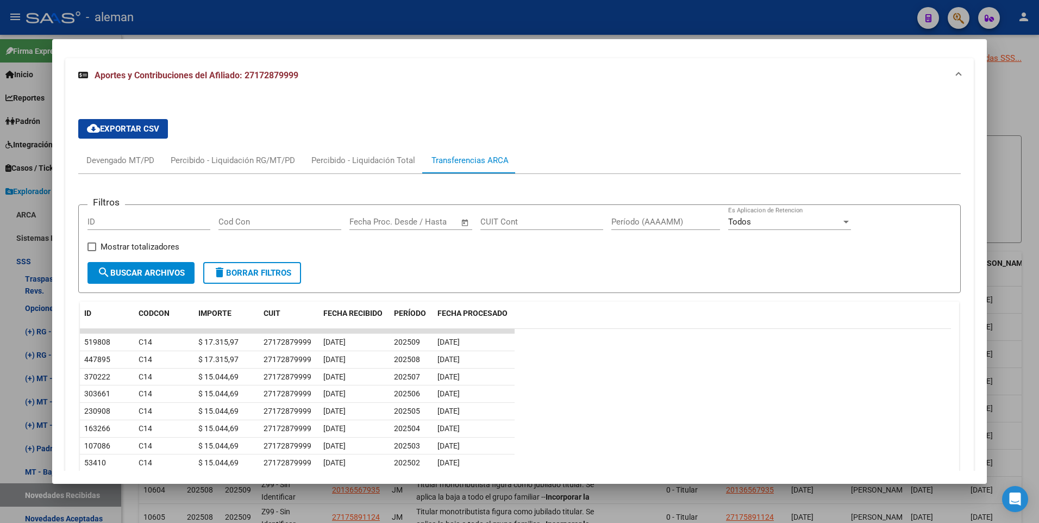
click at [1029, 222] on div at bounding box center [519, 261] width 1039 height 523
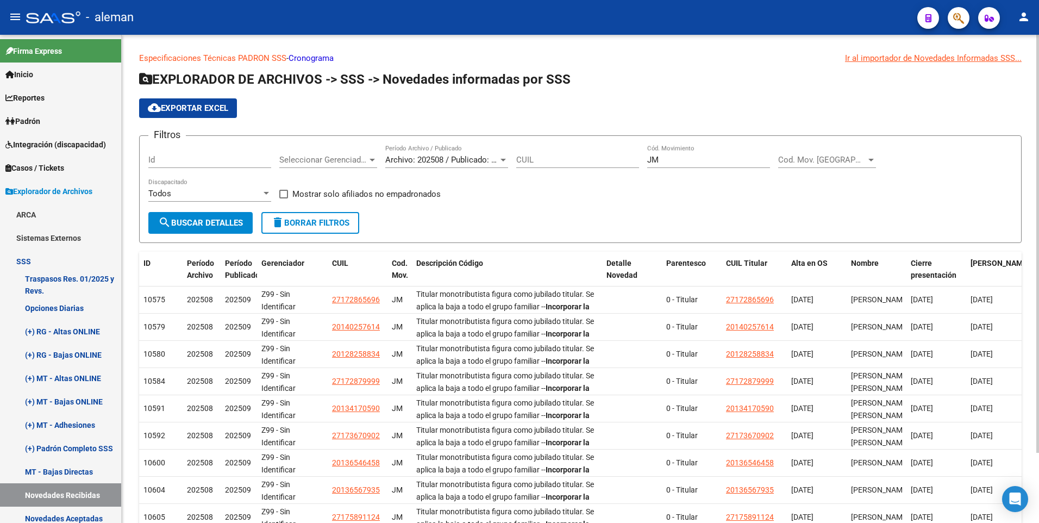
click at [1028, 255] on div "Especificaciones Técnicas PADRON SSS - Cronograma Ir al importador [PERSON_NAME…" at bounding box center [580, 316] width 917 height 562
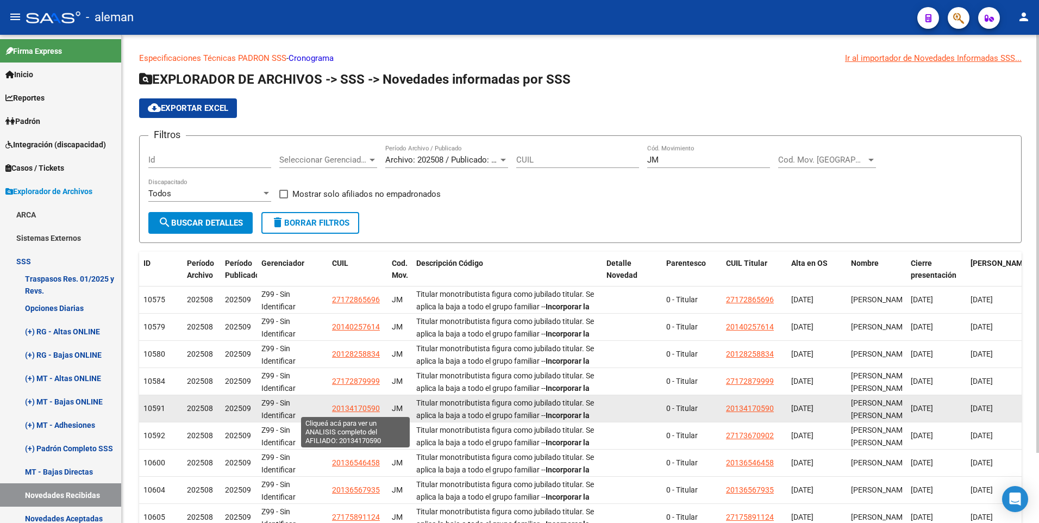
click at [360, 404] on span "20134170590" at bounding box center [356, 408] width 48 height 9
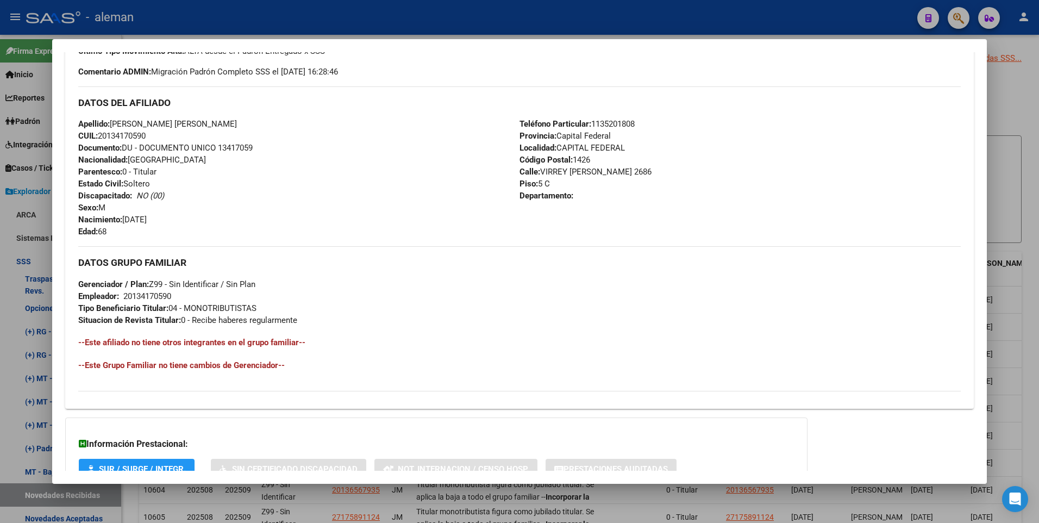
scroll to position [407, 0]
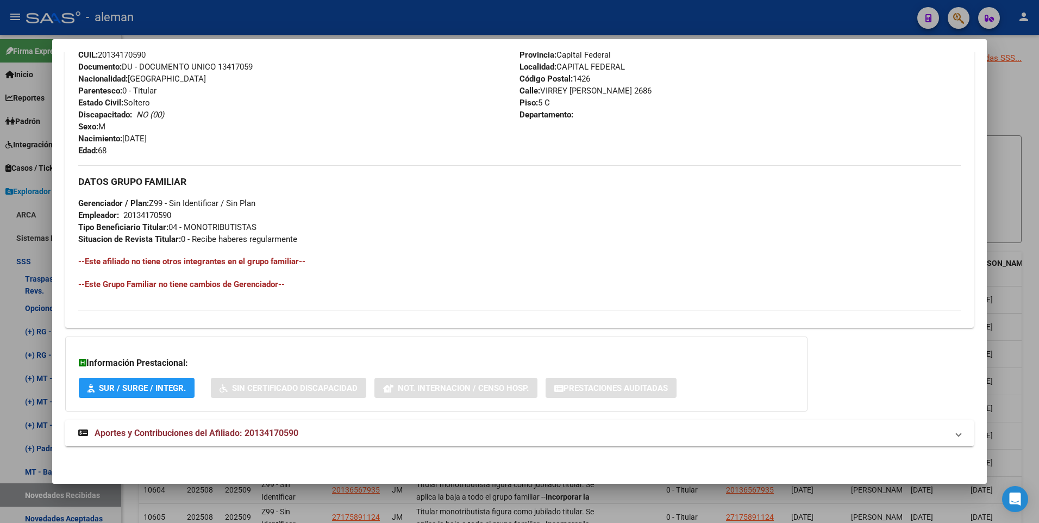
click at [224, 429] on span "Aportes y Contribuciones del Afiliado: 20134170590" at bounding box center [197, 432] width 204 height 10
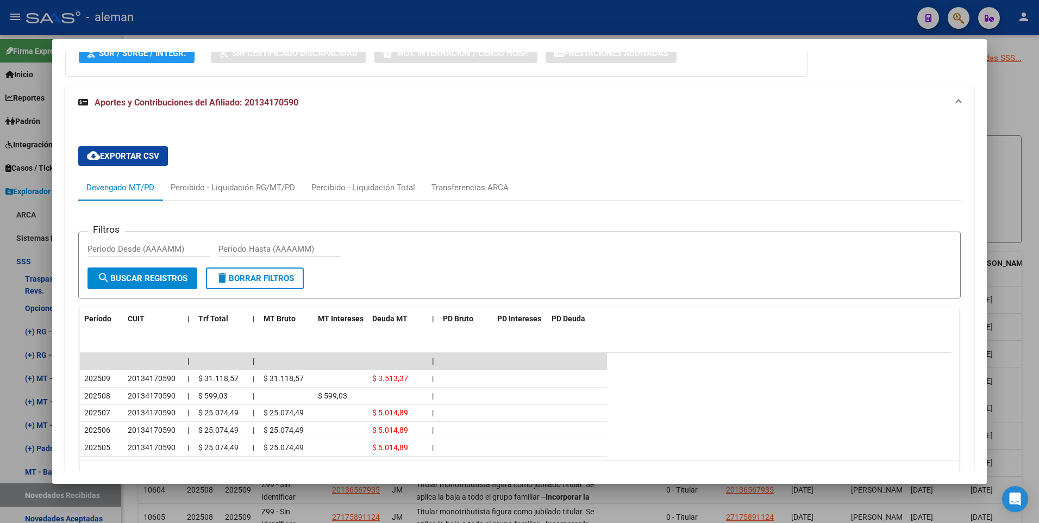
scroll to position [796, 0]
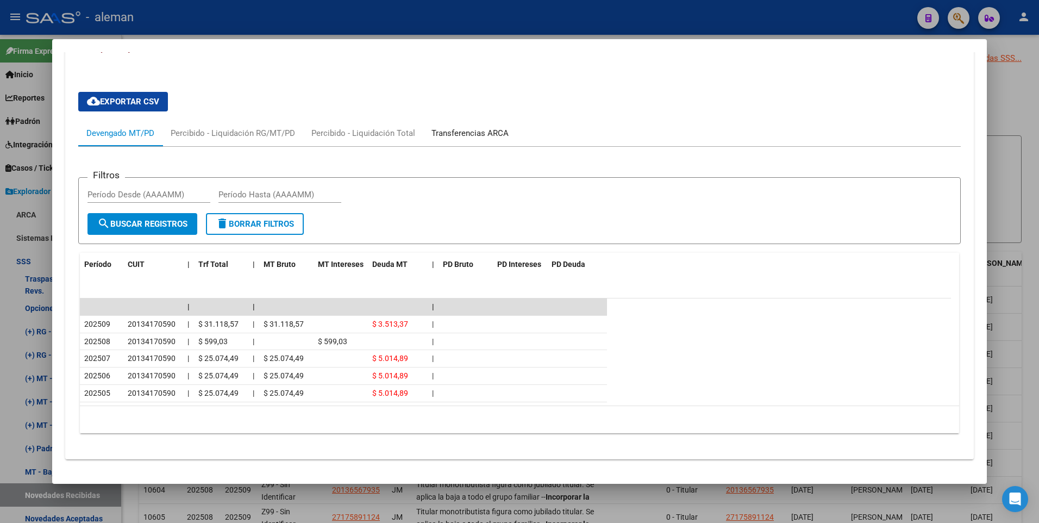
click at [460, 128] on div "Transferencias ARCA" at bounding box center [469, 133] width 77 height 12
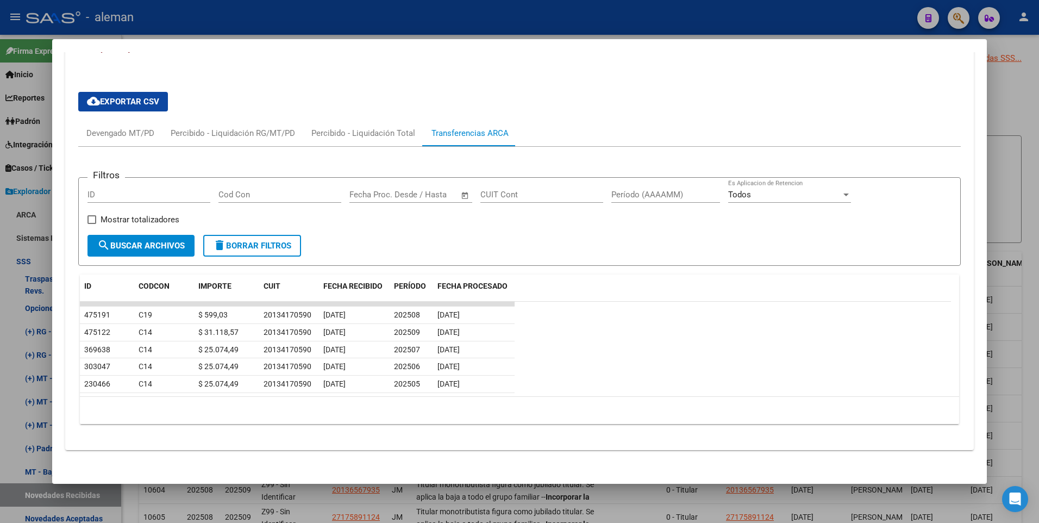
click at [1036, 217] on div at bounding box center [519, 261] width 1039 height 523
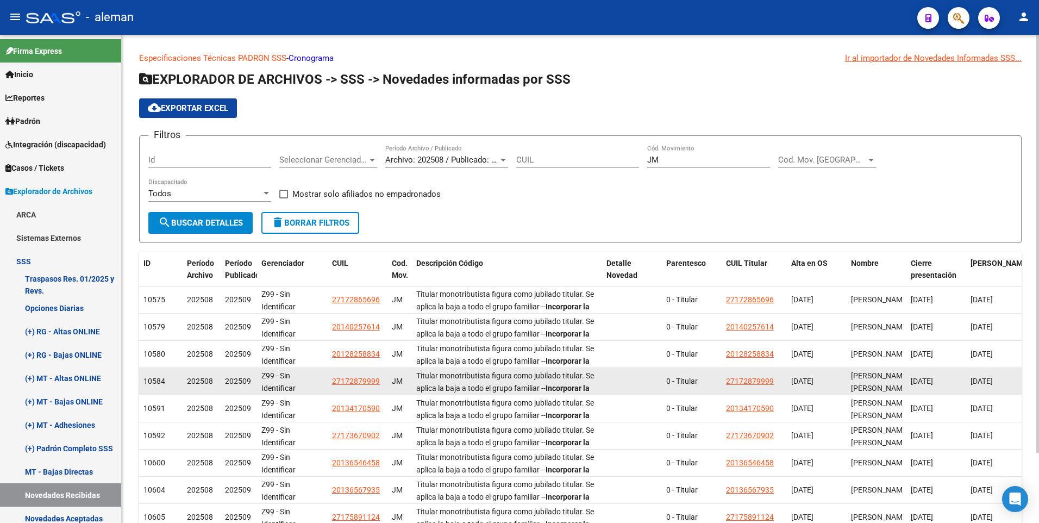
click at [309, 379] on div "Z99 - Sin Identificar" at bounding box center [292, 380] width 62 height 23
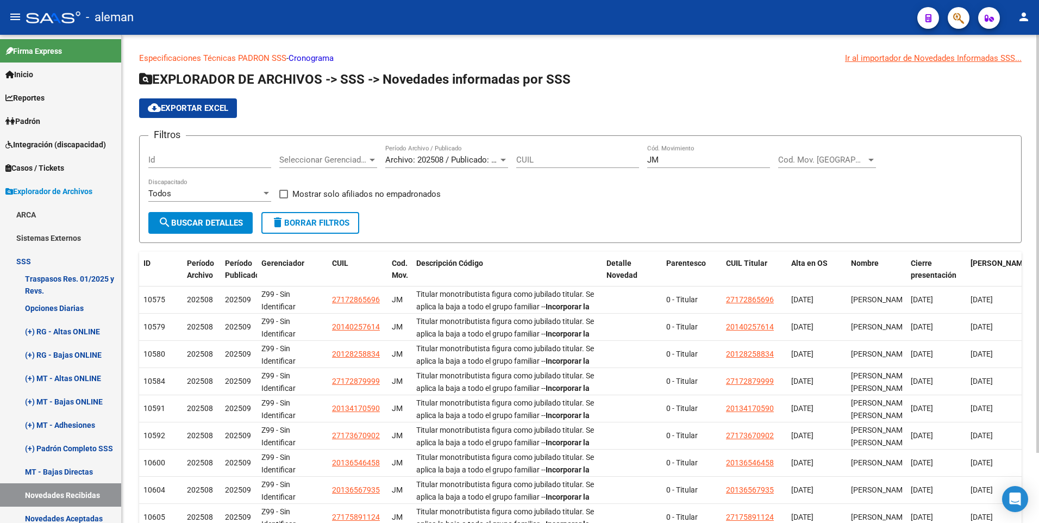
click at [460, 211] on form "Filtros Id Seleccionar Gerenciador Seleccionar Gerenciador Archivo: 202508 / Pu…" at bounding box center [580, 189] width 882 height 108
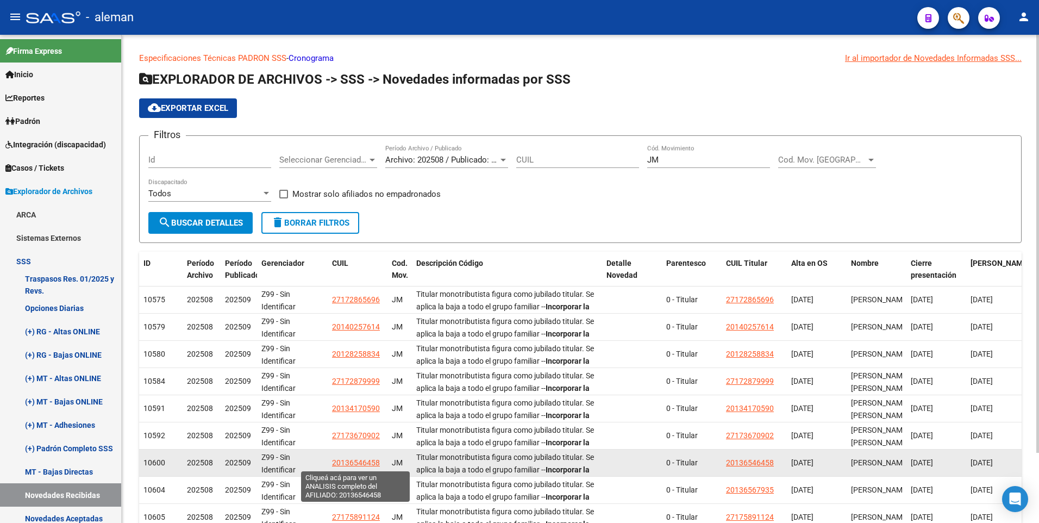
click at [361, 460] on span "20136546458" at bounding box center [356, 462] width 48 height 9
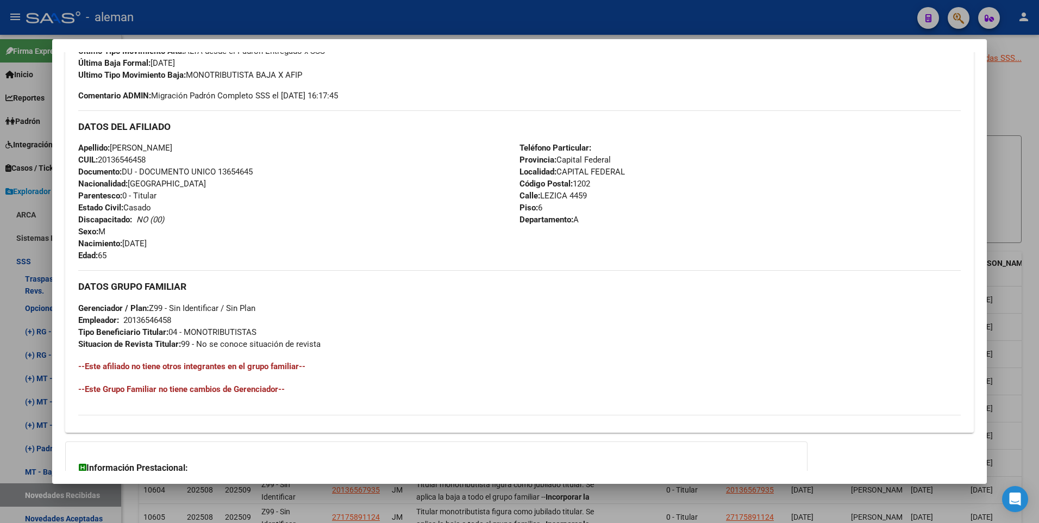
scroll to position [54, 0]
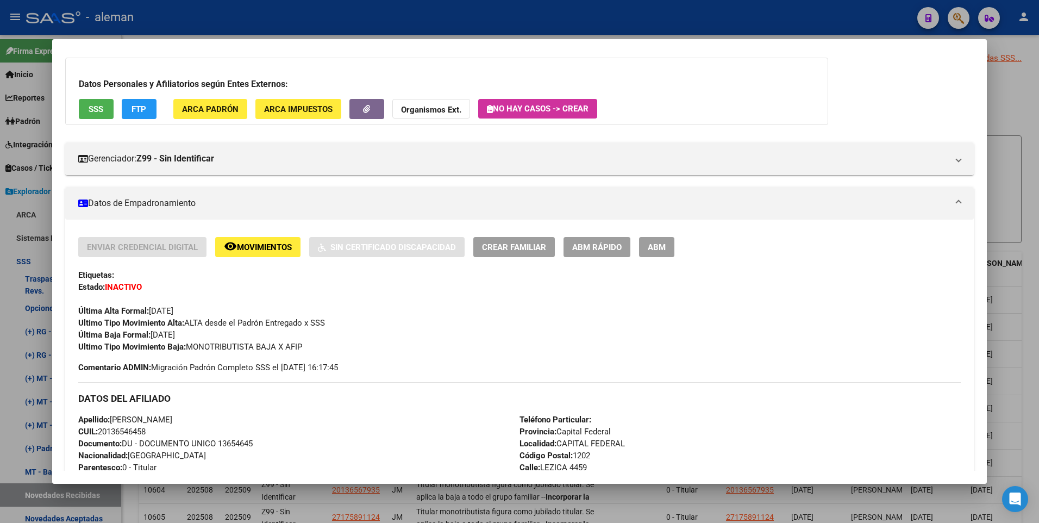
click at [1026, 250] on div at bounding box center [519, 261] width 1039 height 523
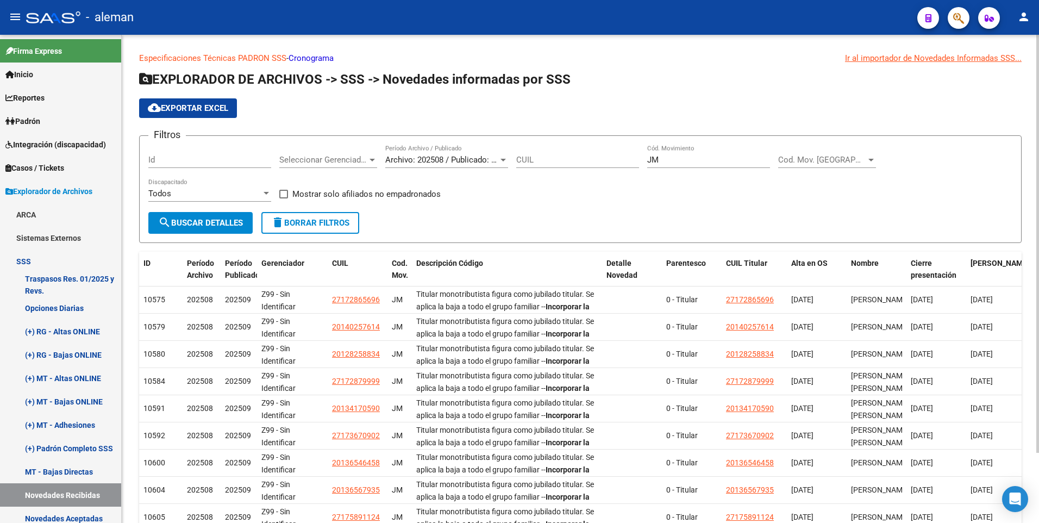
click at [1028, 225] on div "Especificaciones Técnicas PADRON SSS - Cronograma Ir al importador [PERSON_NAME…" at bounding box center [580, 316] width 917 height 562
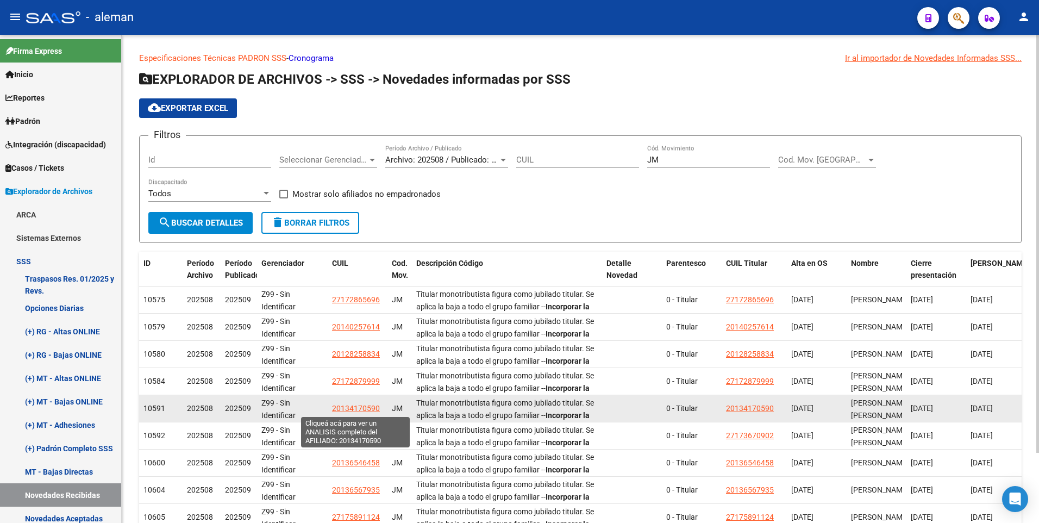
click at [366, 405] on span "20134170590" at bounding box center [356, 408] width 48 height 9
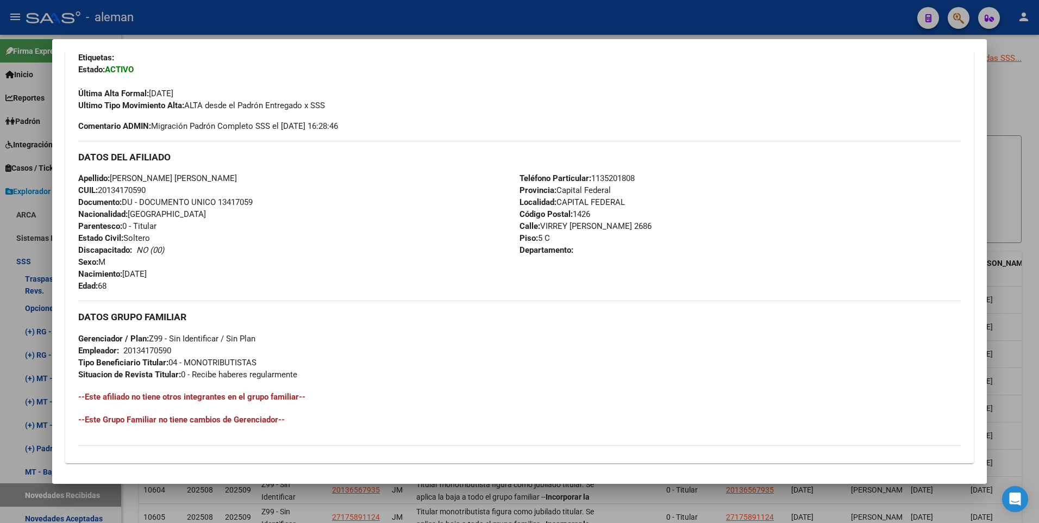
scroll to position [407, 0]
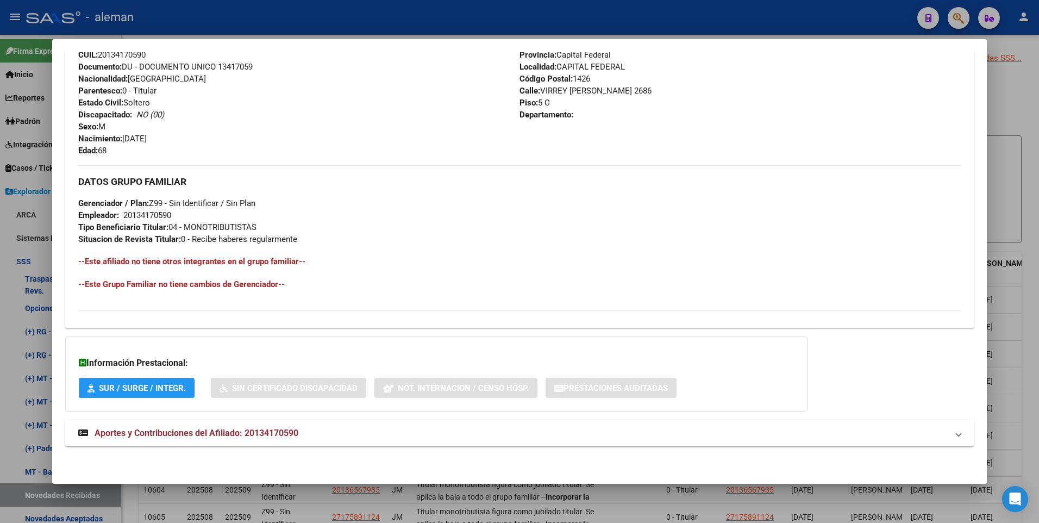
click at [221, 435] on span "Aportes y Contribuciones del Afiliado: 20134170590" at bounding box center [197, 432] width 204 height 10
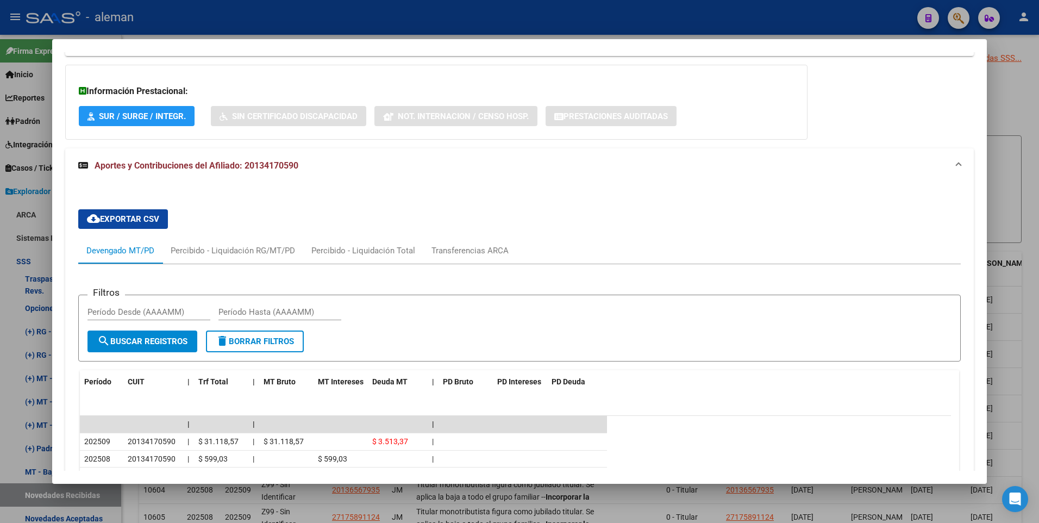
scroll to position [808, 0]
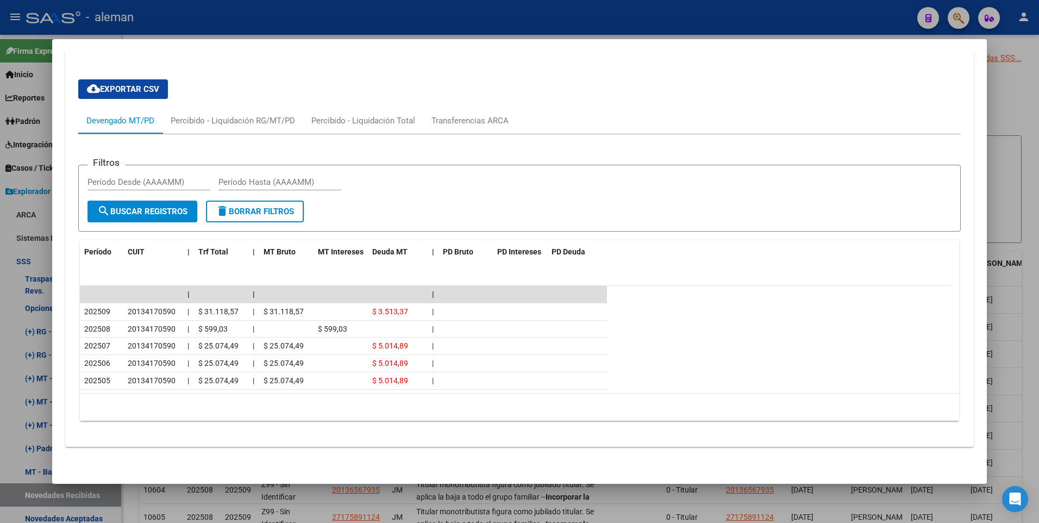
click at [1023, 294] on div at bounding box center [519, 261] width 1039 height 523
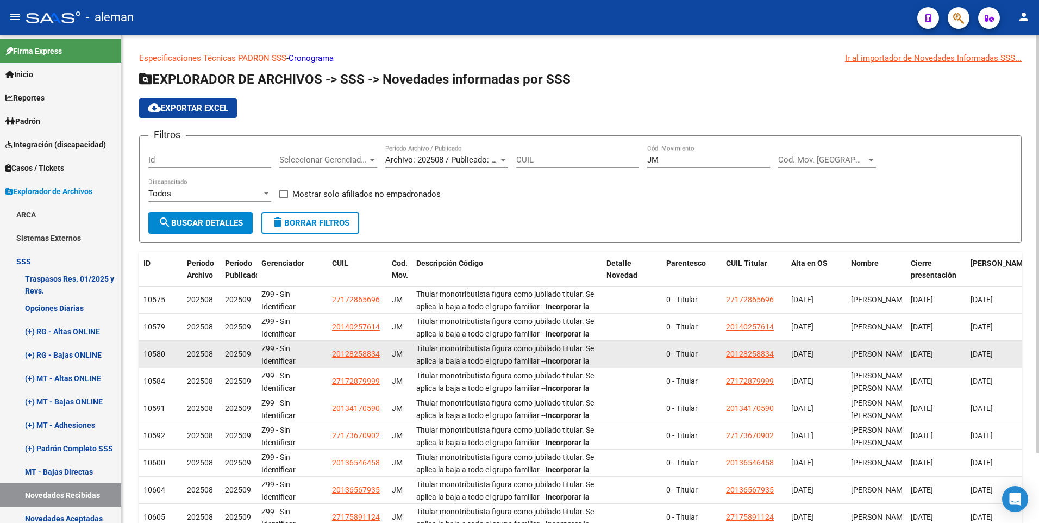
click at [1018, 350] on div "[DATE]" at bounding box center [995, 354] width 51 height 12
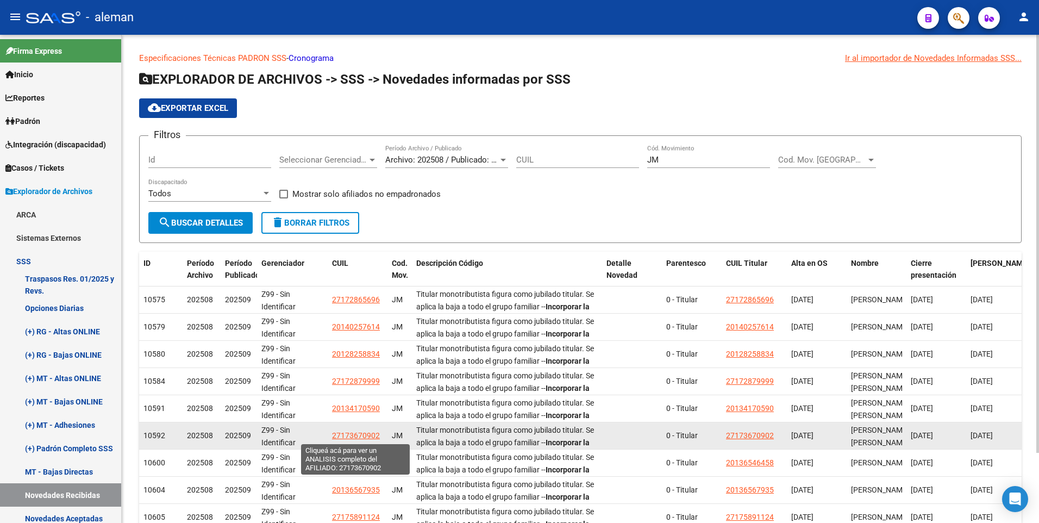
click at [361, 432] on span "27173670902" at bounding box center [356, 435] width 48 height 9
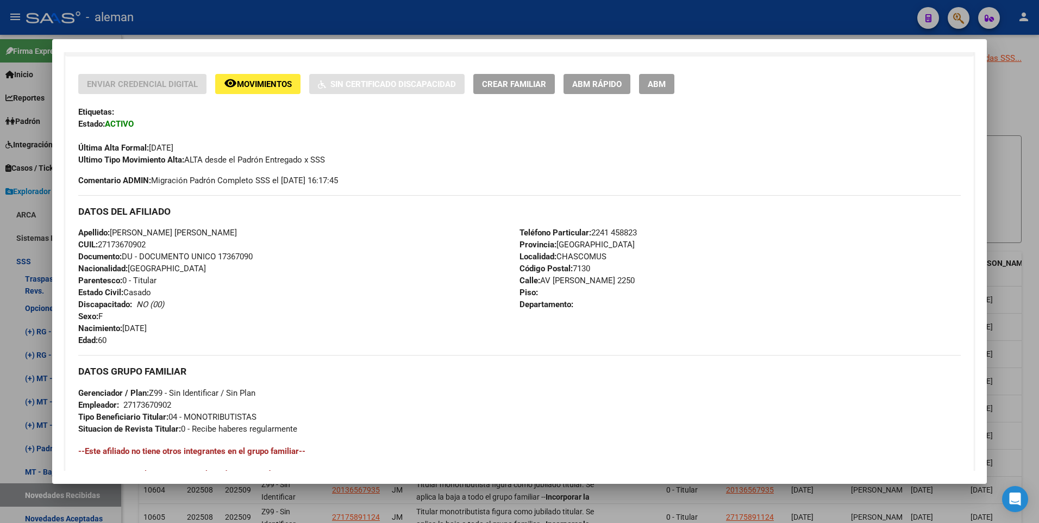
scroll to position [407, 0]
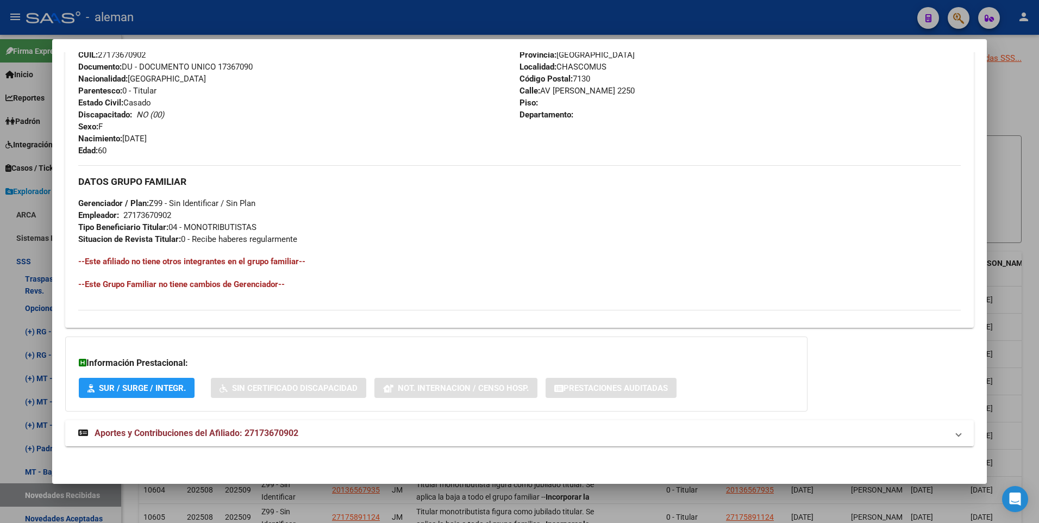
click at [207, 429] on span "Aportes y Contribuciones del Afiliado: 27173670902" at bounding box center [197, 432] width 204 height 10
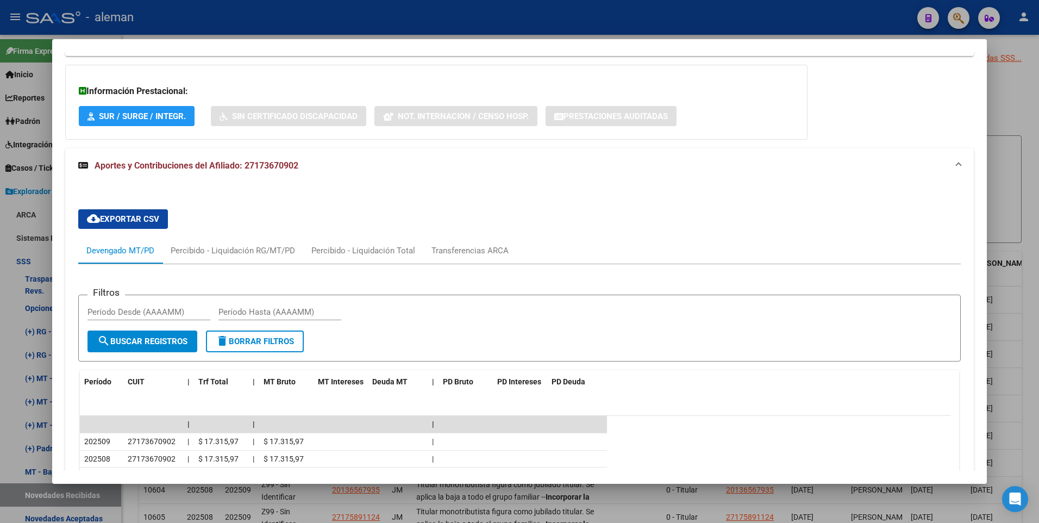
scroll to position [841, 0]
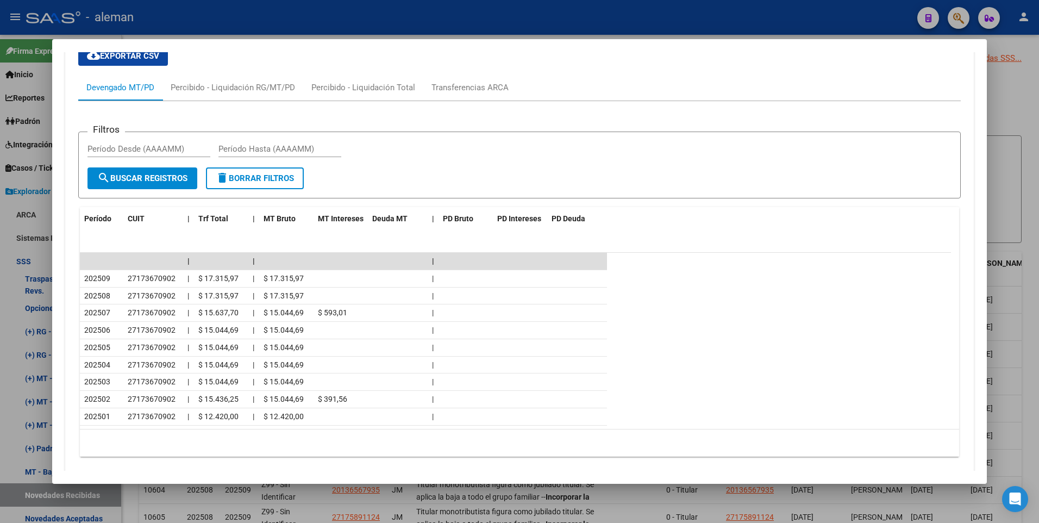
click at [1037, 240] on div at bounding box center [519, 261] width 1039 height 523
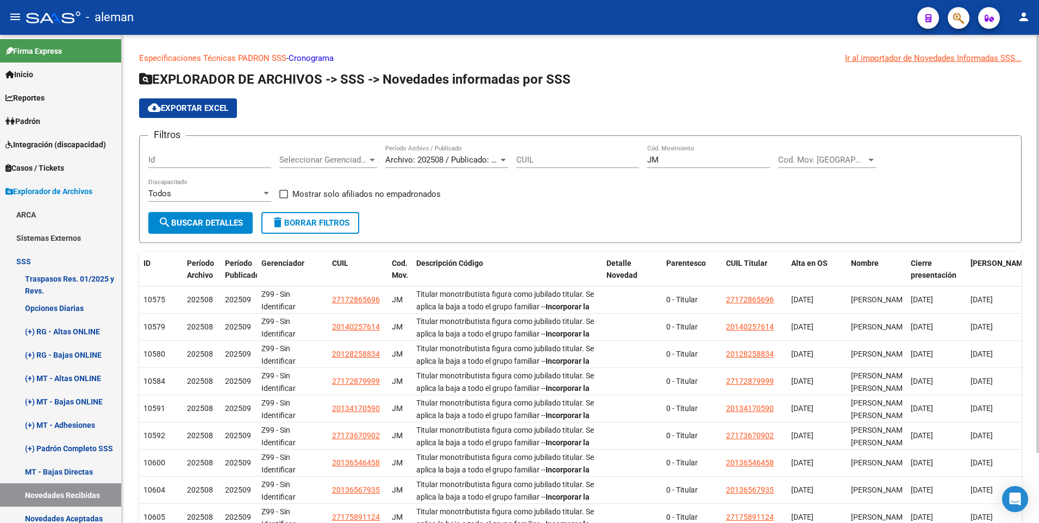
click at [1033, 385] on div "Especificaciones Técnicas PADRON SSS - Cronograma Ir al importador [PERSON_NAME…" at bounding box center [580, 316] width 917 height 562
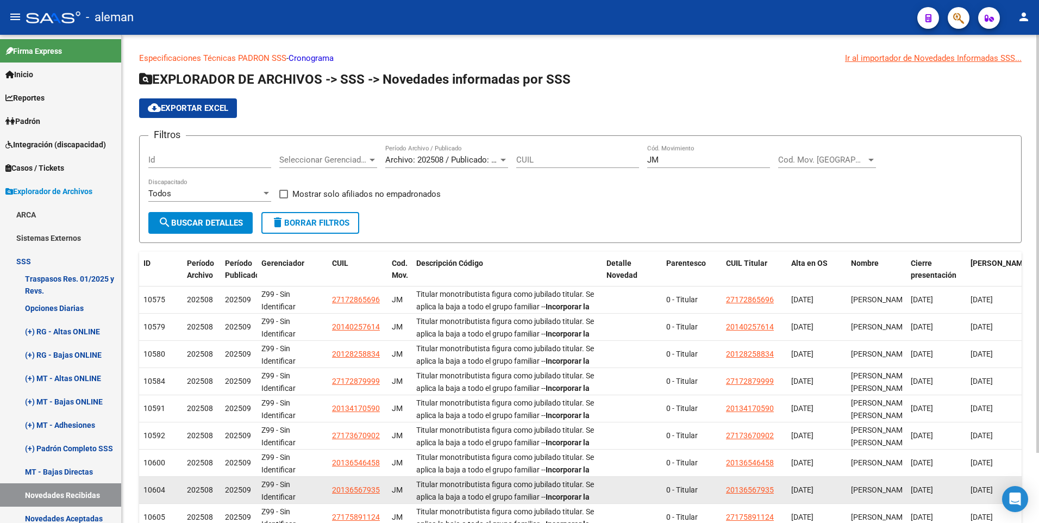
scroll to position [82, 0]
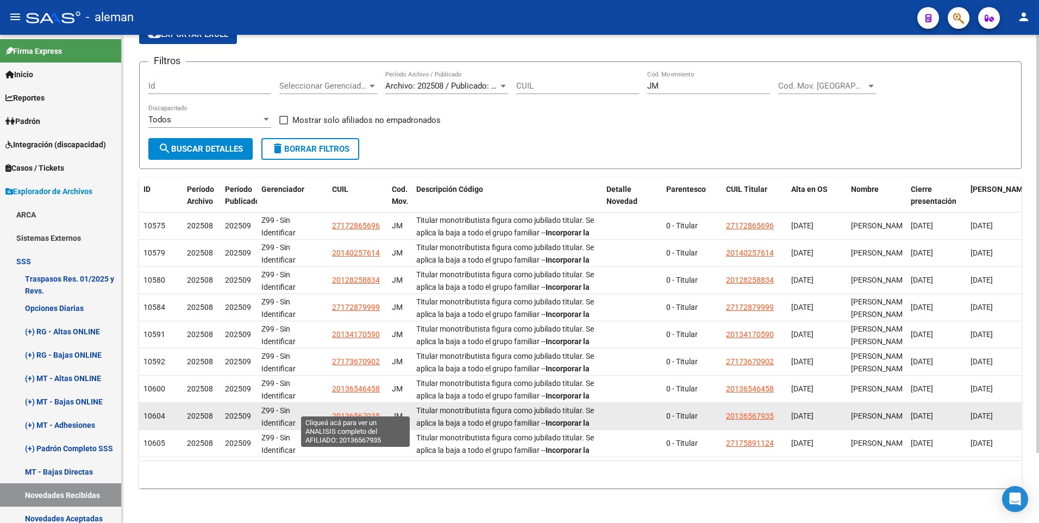
click at [339, 411] on span "20136567935" at bounding box center [356, 415] width 48 height 9
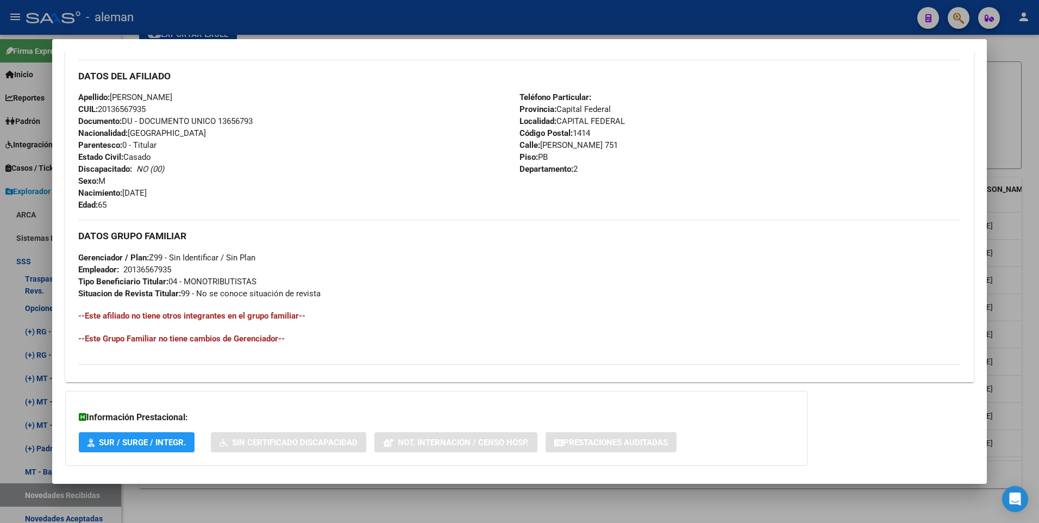
scroll to position [407, 0]
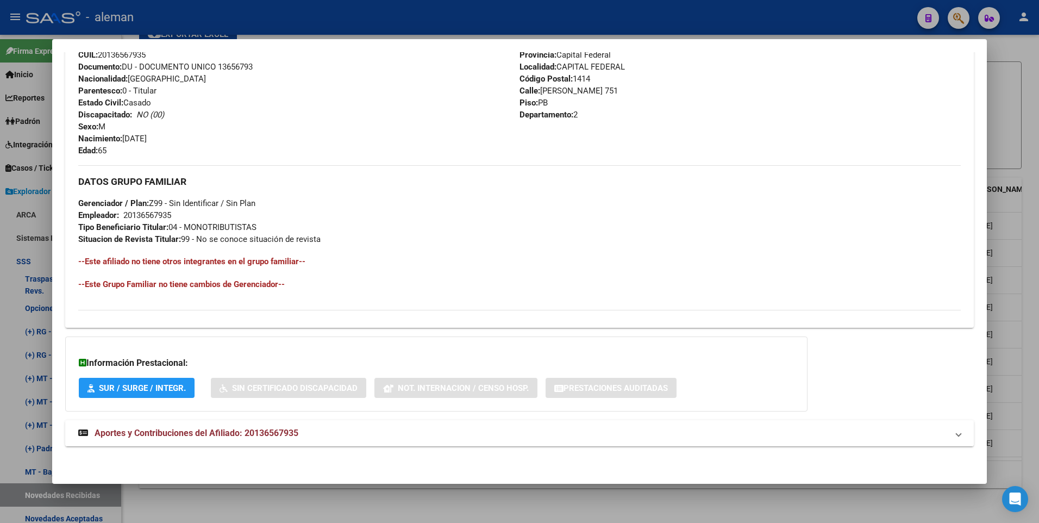
click at [246, 431] on span "Aportes y Contribuciones del Afiliado: 20136567935" at bounding box center [197, 432] width 204 height 10
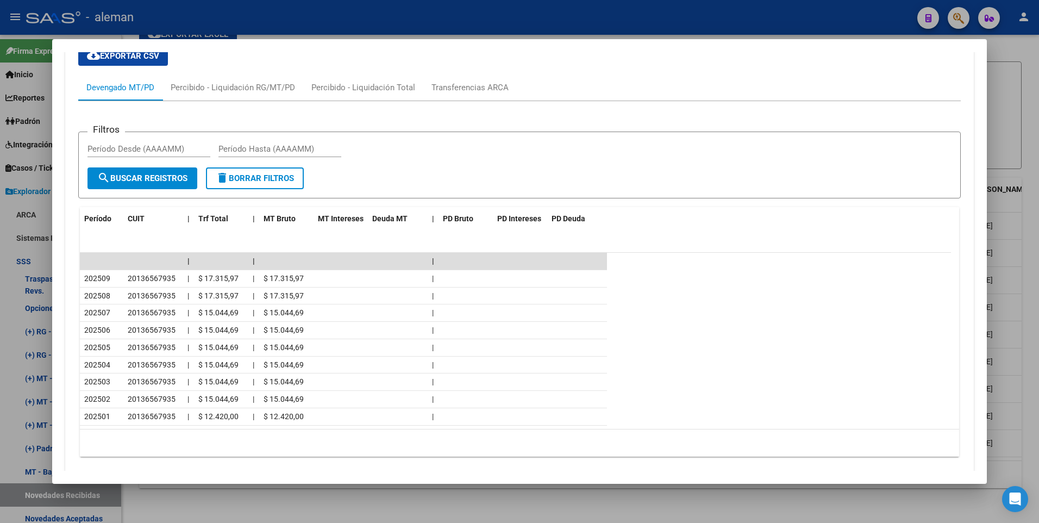
scroll to position [570, 0]
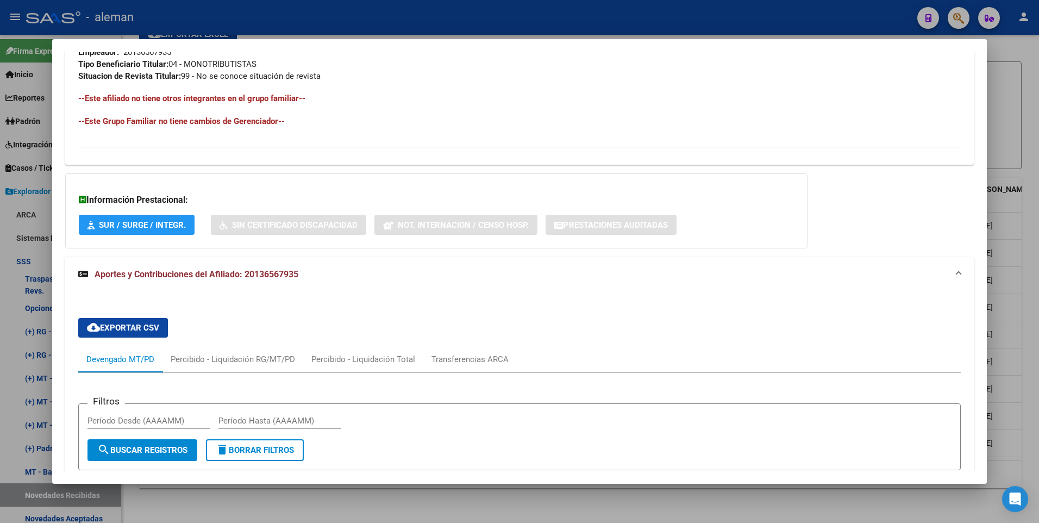
click at [1024, 260] on div at bounding box center [519, 261] width 1039 height 523
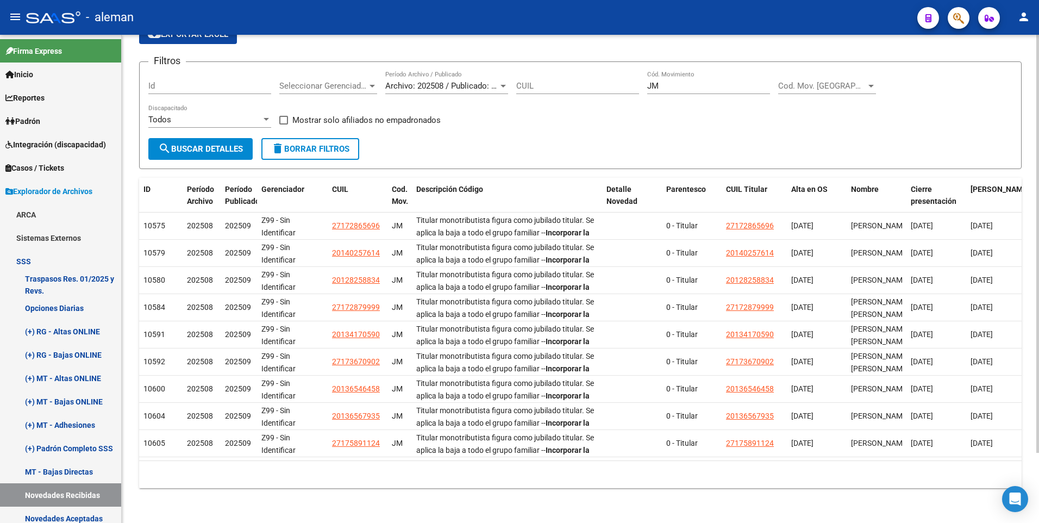
click at [417, 467] on div "10 total 1" at bounding box center [580, 474] width 882 height 27
click at [1030, 252] on div "Especificaciones Técnicas PADRON SSS - Cronograma Ir al importador [PERSON_NAME…" at bounding box center [580, 242] width 917 height 562
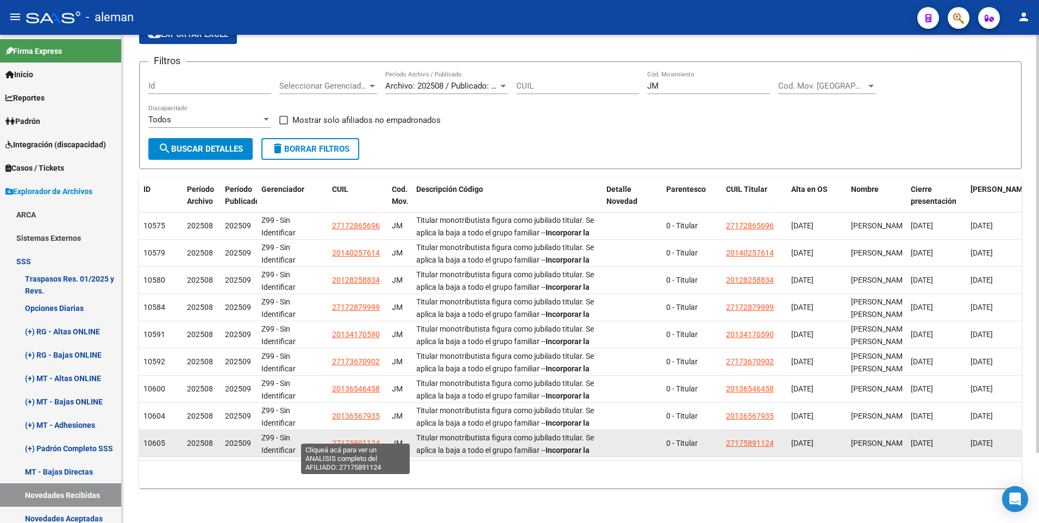
click at [363, 438] on span "27175891124" at bounding box center [356, 442] width 48 height 9
type textarea "27175891124"
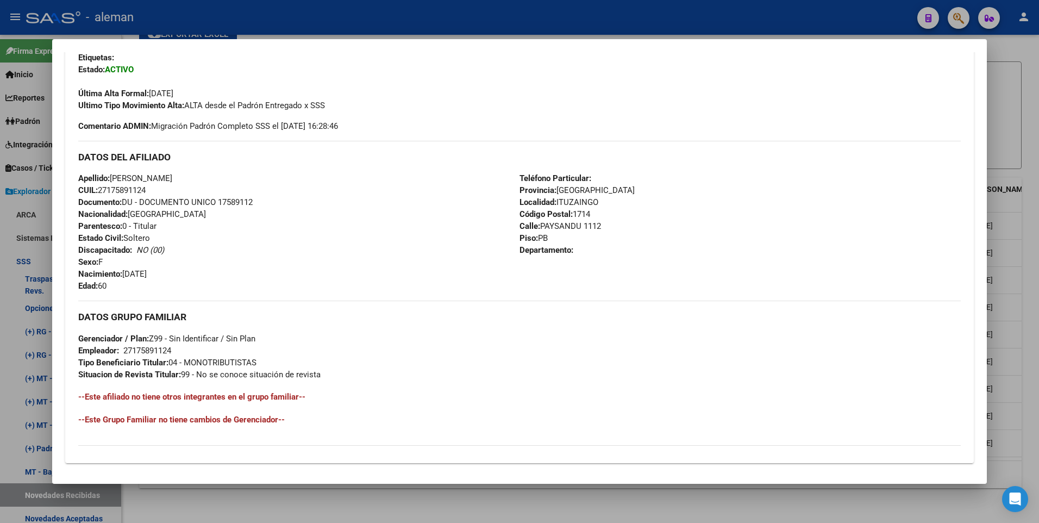
scroll to position [407, 0]
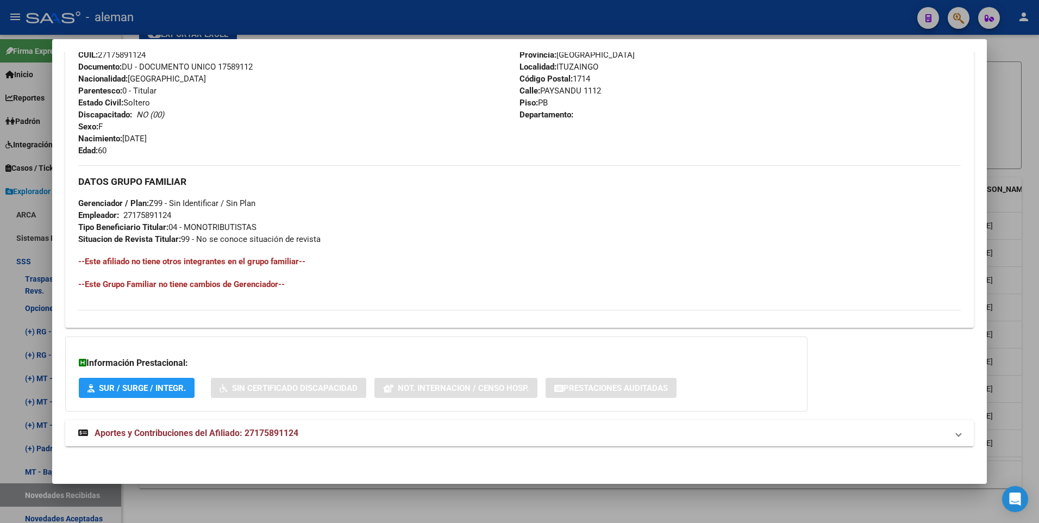
click at [240, 431] on span "Aportes y Contribuciones del Afiliado: 27175891124" at bounding box center [197, 432] width 204 height 10
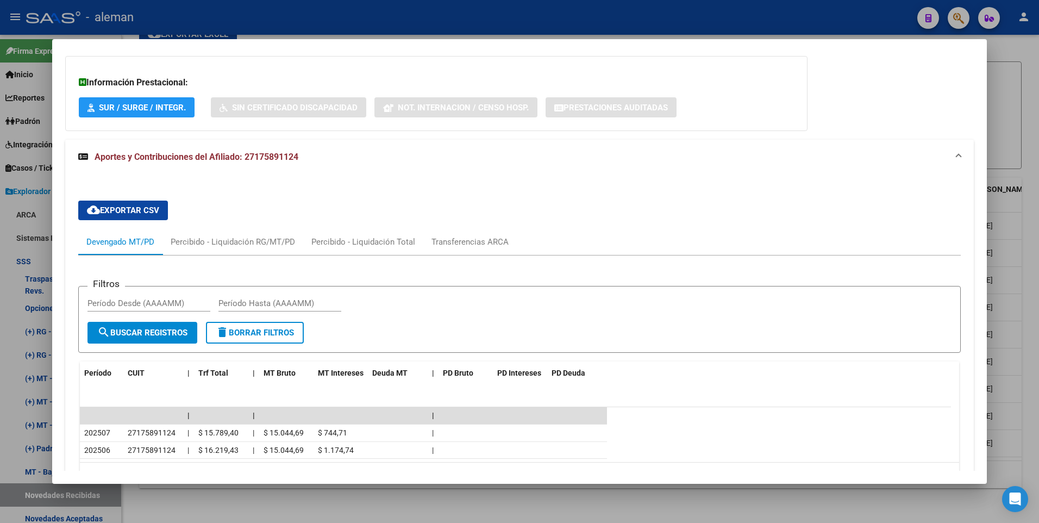
scroll to position [757, 0]
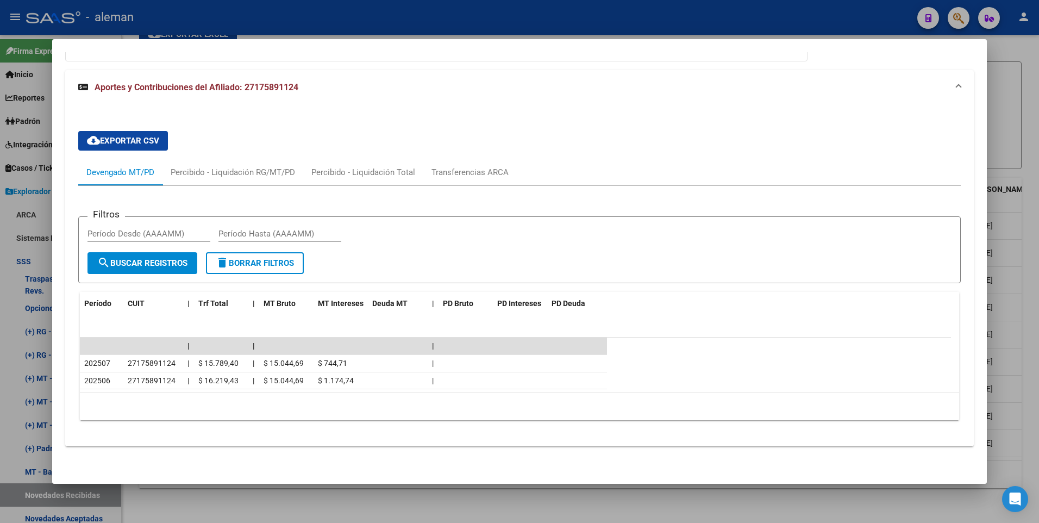
click at [795, 326] on datatable-header "Período CUIT | Trf Total | MT Bruto MT Intereses Deuda MT | PD Bruto PD Interes…" at bounding box center [515, 315] width 871 height 46
click at [733, 355] on datatable-row-wrapper "202507 27175891124 | $ 15.789,40 | $ 15.044,69 $ 744,71 |" at bounding box center [515, 363] width 871 height 17
click at [1024, 297] on div at bounding box center [519, 261] width 1039 height 523
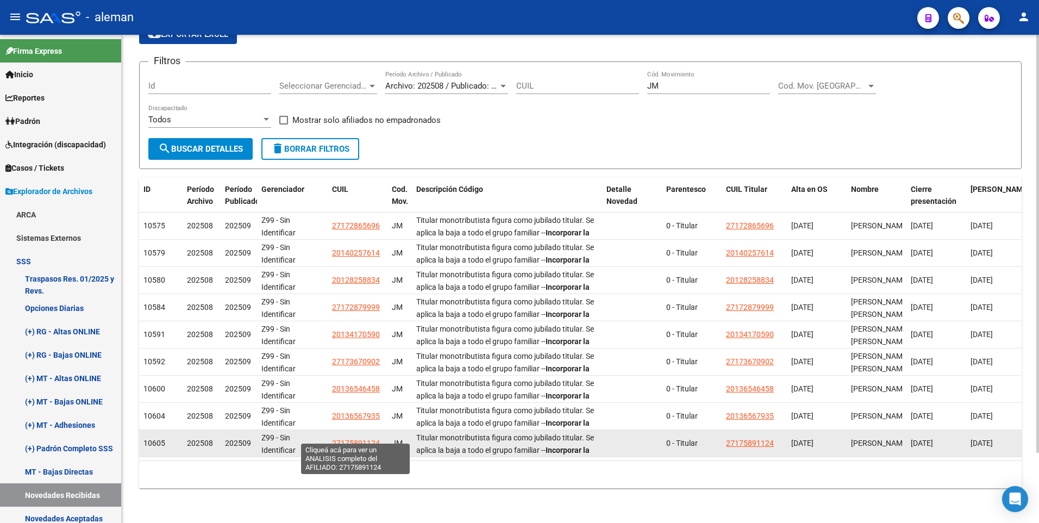
click at [364, 438] on span "27175891124" at bounding box center [356, 442] width 48 height 9
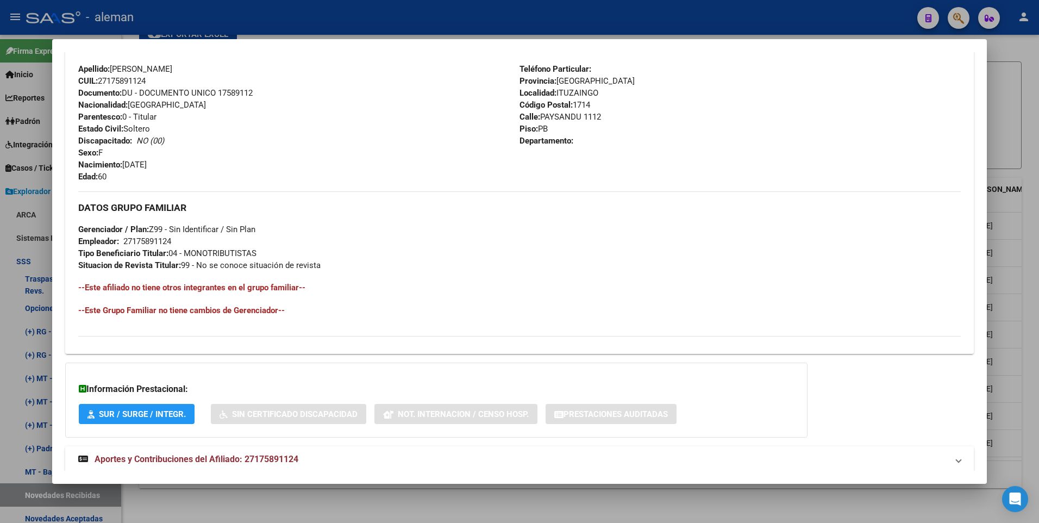
scroll to position [407, 0]
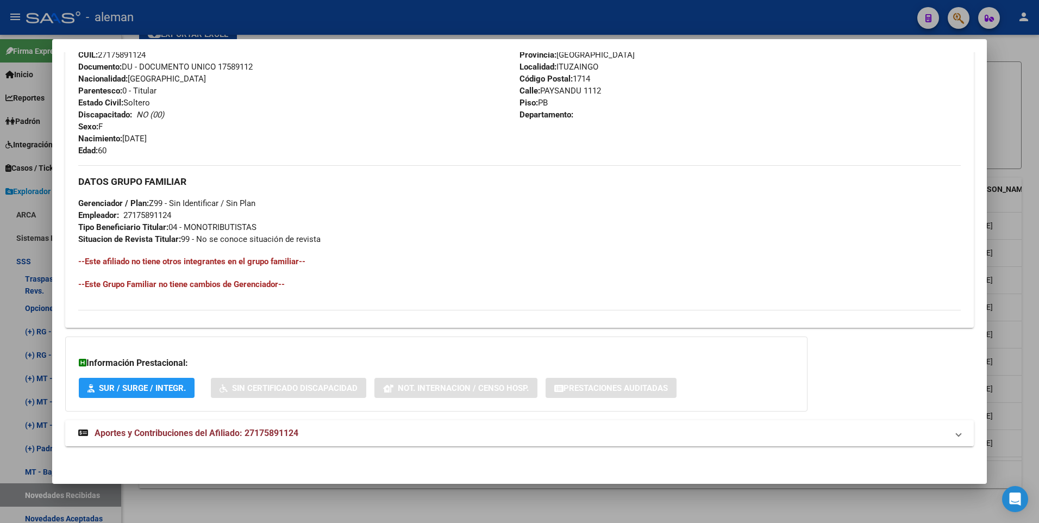
click at [279, 427] on span "Aportes y Contribuciones del Afiliado: 27175891124" at bounding box center [197, 432] width 204 height 10
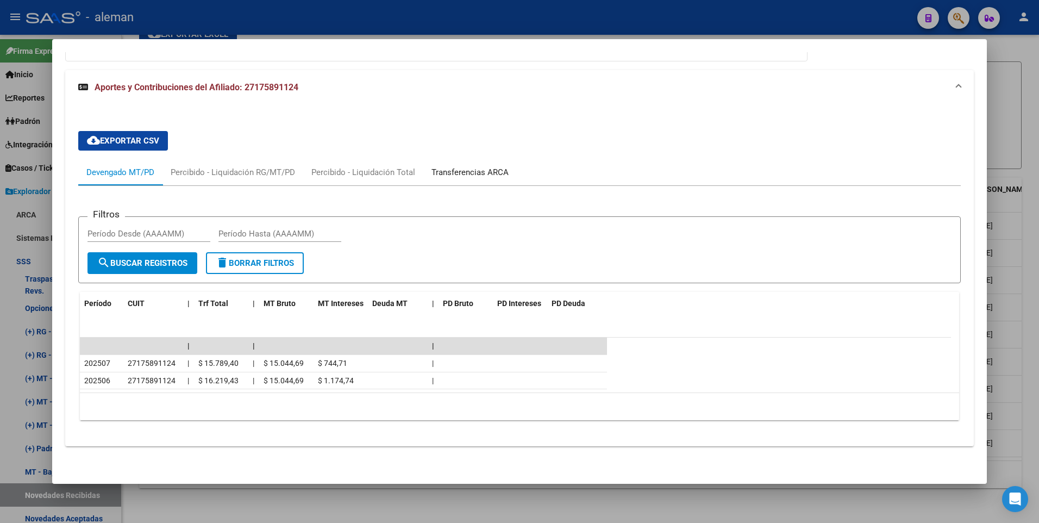
click at [474, 169] on div "Transferencias ARCA" at bounding box center [469, 172] width 77 height 12
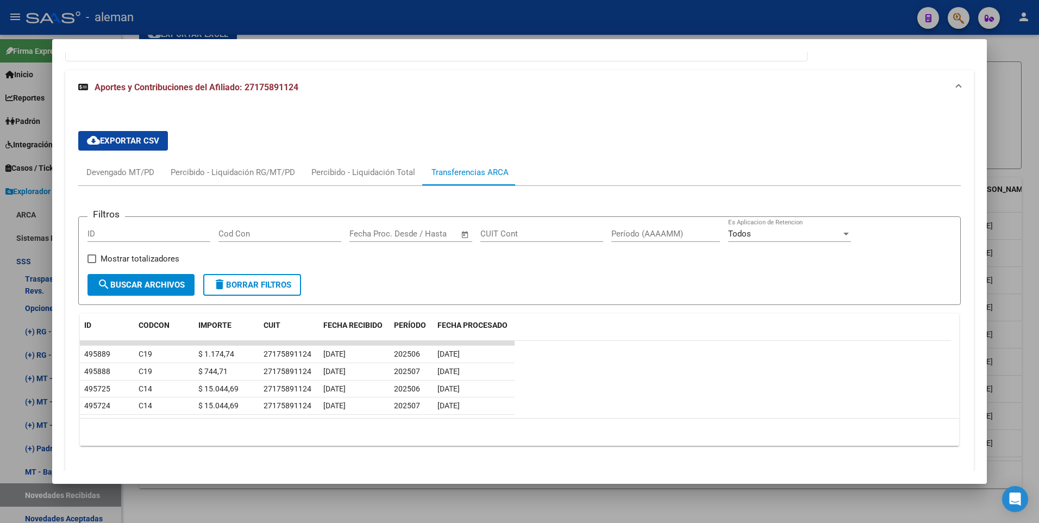
click at [1026, 277] on div at bounding box center [519, 261] width 1039 height 523
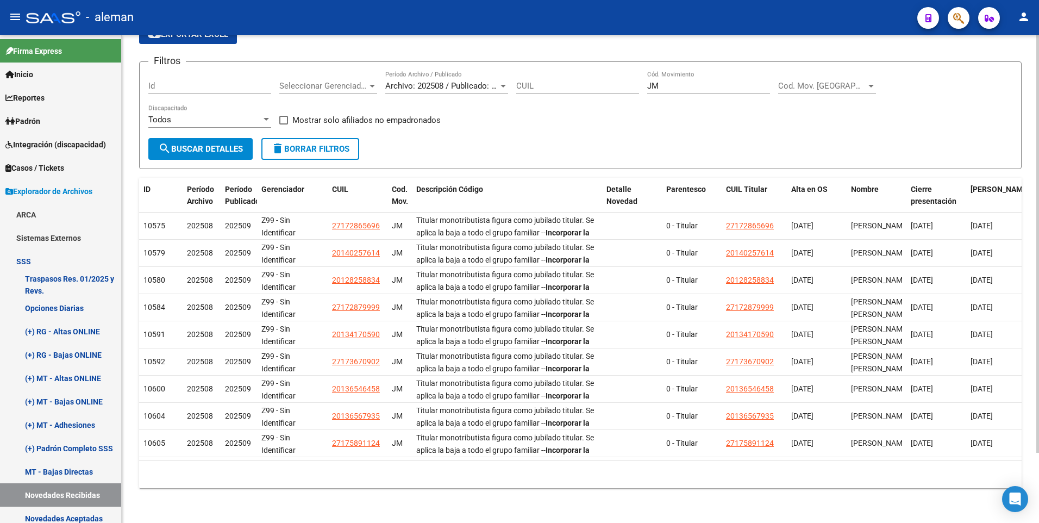
click at [1038, 273] on div at bounding box center [1037, 314] width 3 height 418
click at [1038, 188] on html "menu - aleman person Firma Express Inicio Calendario SSS Instructivos Contacto …" at bounding box center [519, 261] width 1039 height 523
click at [680, 81] on input "JM" at bounding box center [708, 86] width 123 height 10
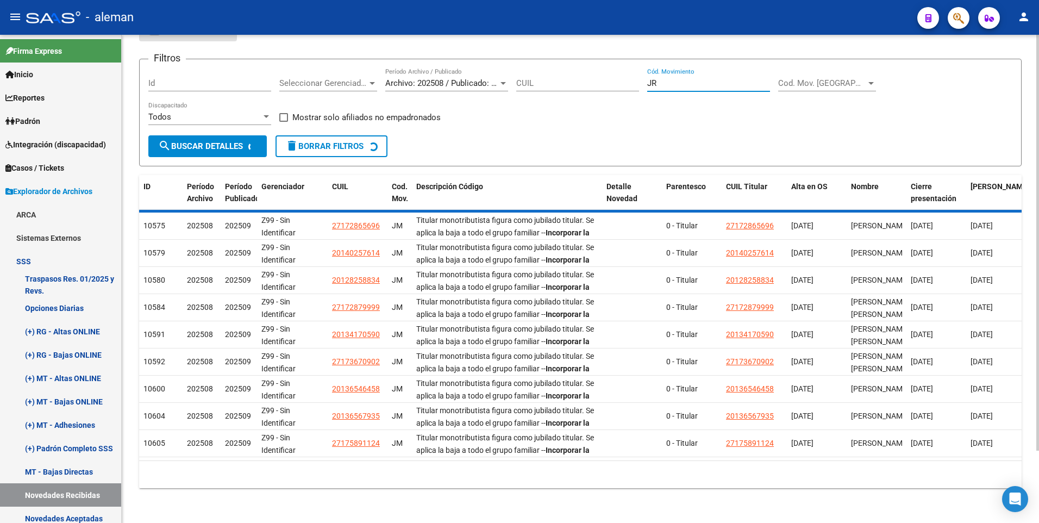
scroll to position [0, 0]
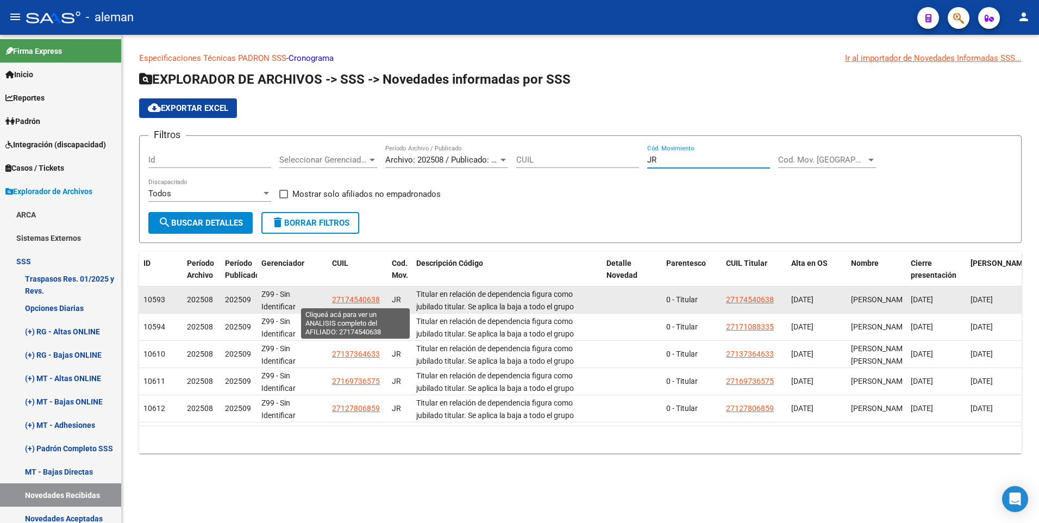
type input "JR"
click at [354, 298] on span "27174540638" at bounding box center [356, 299] width 48 height 9
type textarea "27174540638"
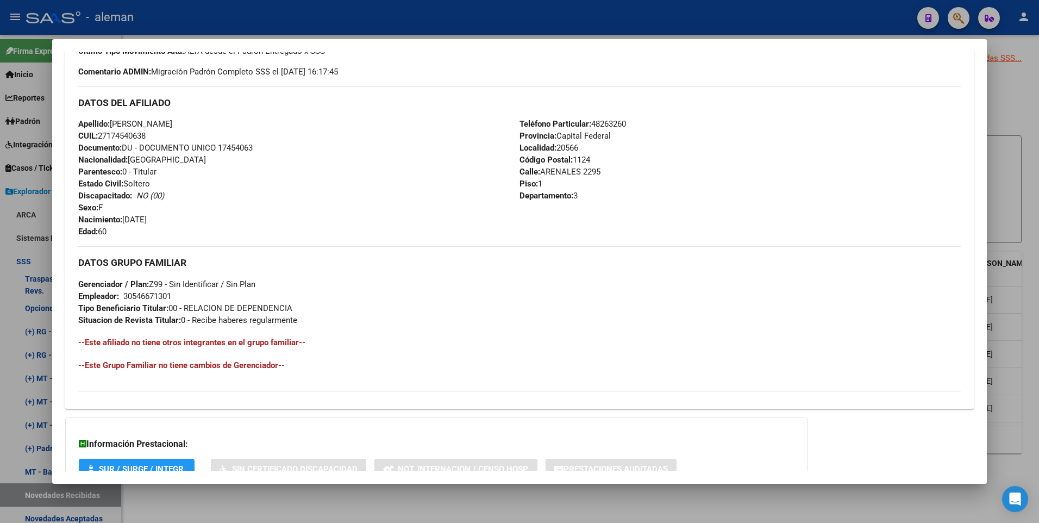
scroll to position [407, 0]
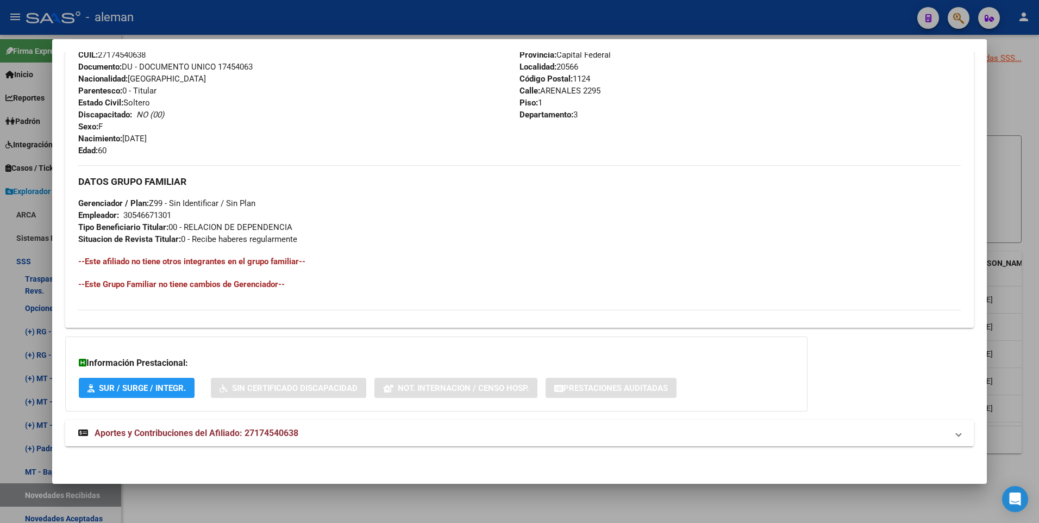
click at [216, 431] on span "Aportes y Contribuciones del Afiliado: 27174540638" at bounding box center [197, 432] width 204 height 10
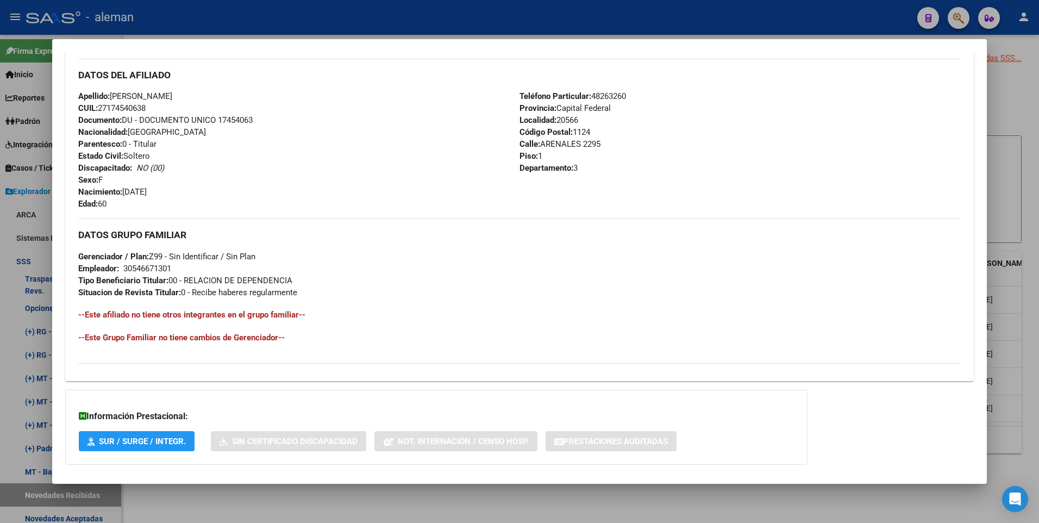
scroll to position [245, 0]
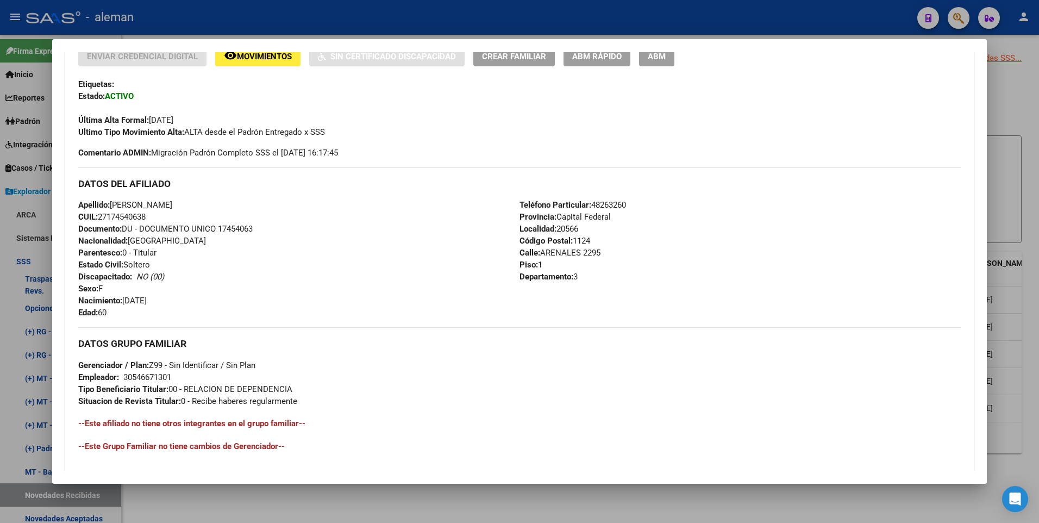
click at [282, 280] on div "Apellido: [PERSON_NAME]: 27174540638 Documento: DU - DOCUMENTO UNICO 17454063 N…" at bounding box center [298, 258] width 441 height 119
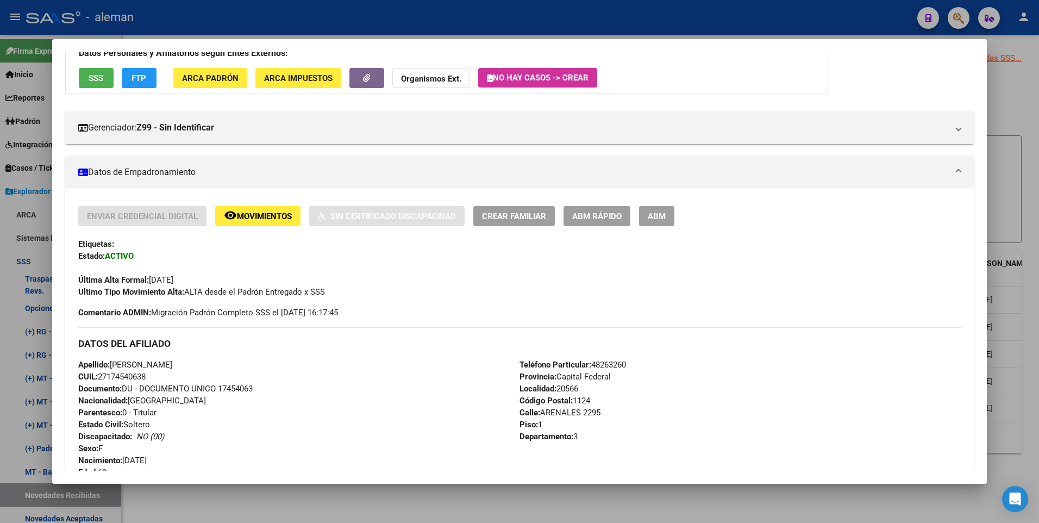
scroll to position [0, 0]
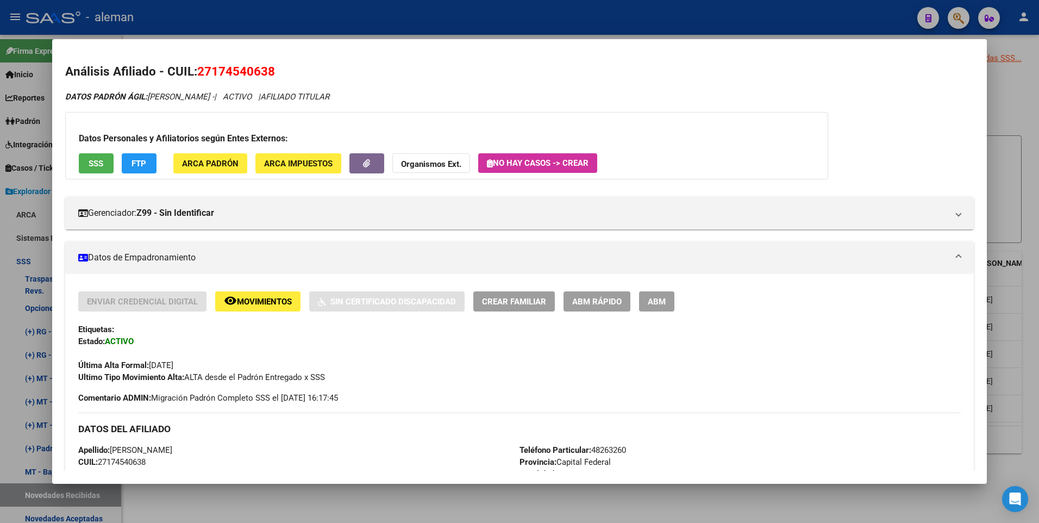
click at [665, 303] on span "ABM" at bounding box center [656, 302] width 18 height 10
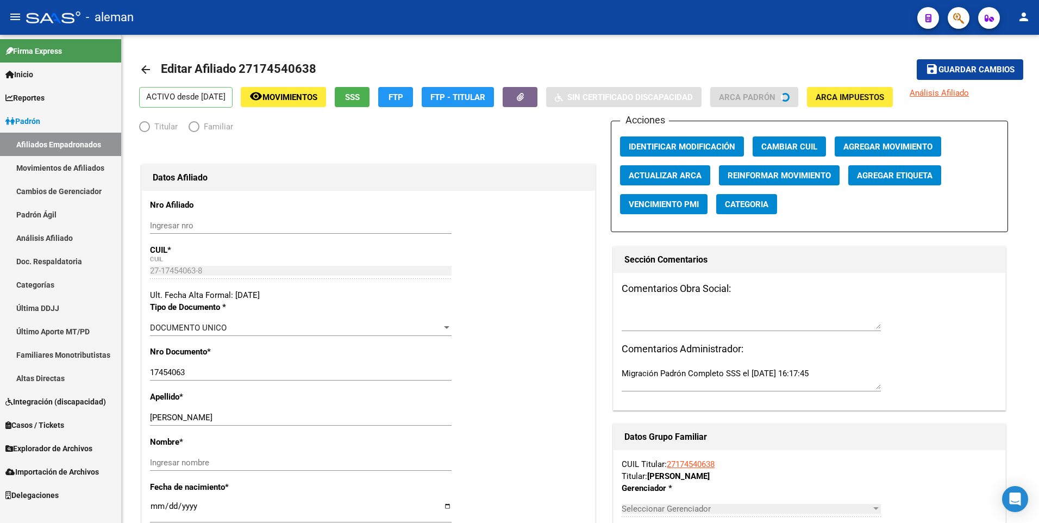
radio input "true"
type input "30-54667130-1"
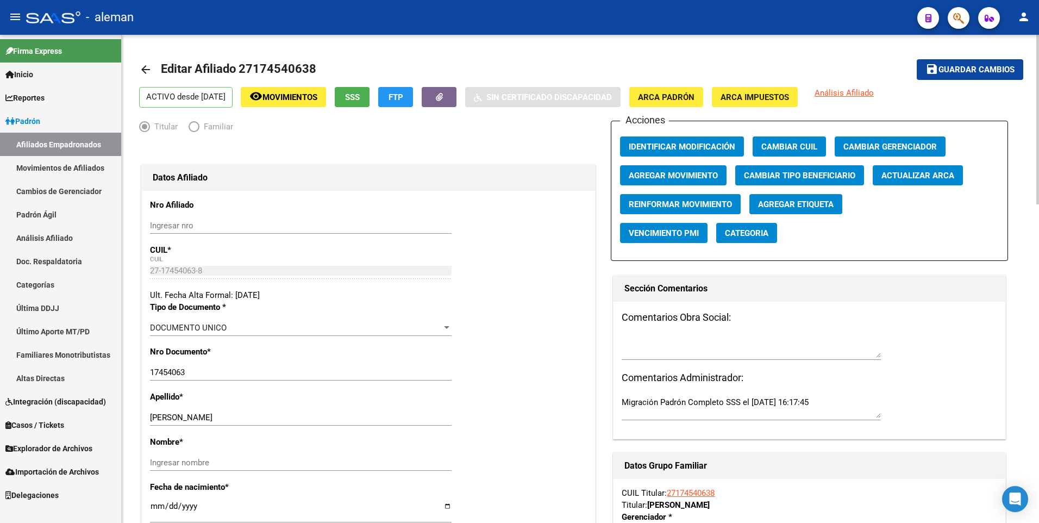
scroll to position [217, 0]
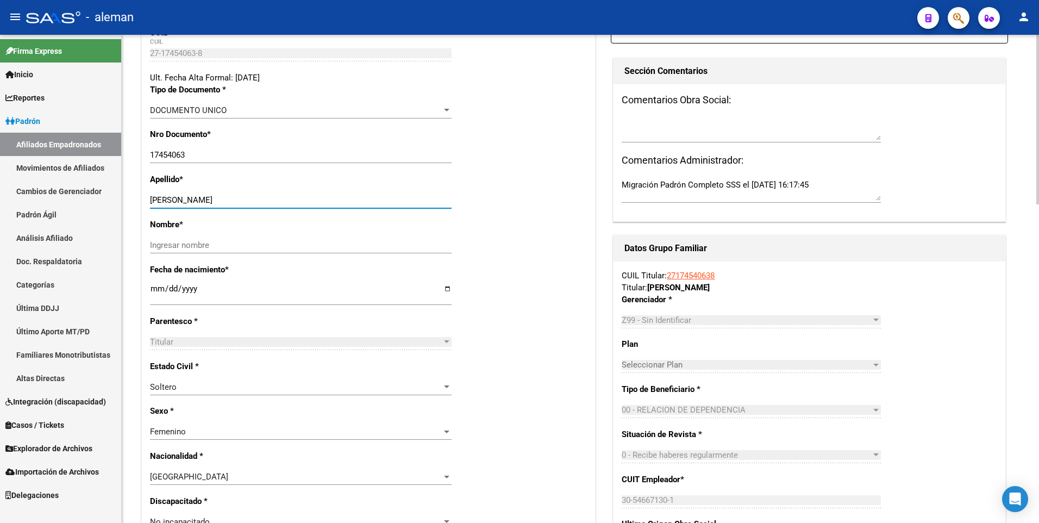
drag, startPoint x: 179, startPoint y: 203, endPoint x: 261, endPoint y: 203, distance: 81.5
click at [261, 203] on input "[PERSON_NAME]" at bounding box center [300, 200] width 301 height 10
type input "[PERSON_NAME]"
click at [262, 241] on input "Ingresar nombre" at bounding box center [300, 245] width 301 height 10
paste input "[PERSON_NAME]"
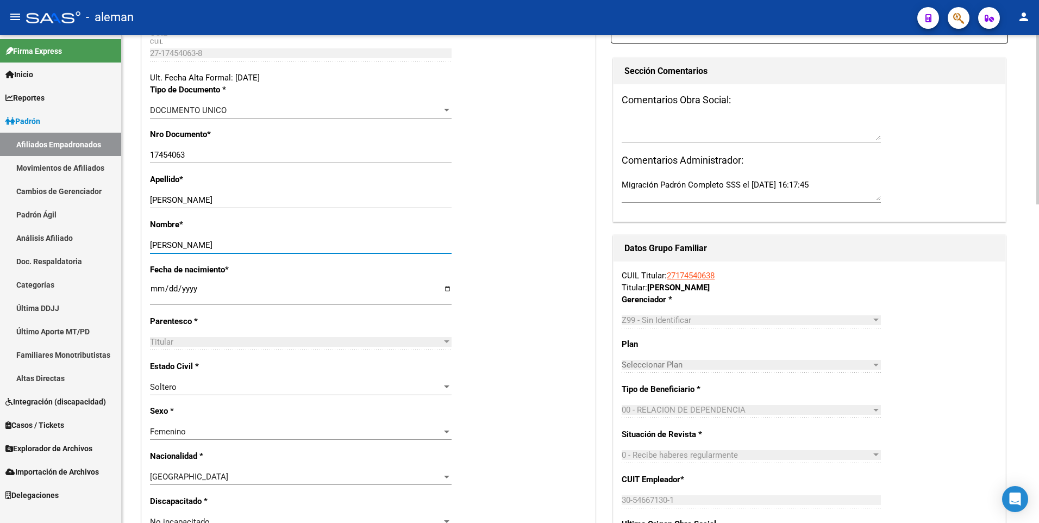
type input "[PERSON_NAME]"
click at [498, 230] on div "Nombre * [PERSON_NAME] nombre" at bounding box center [368, 240] width 437 height 45
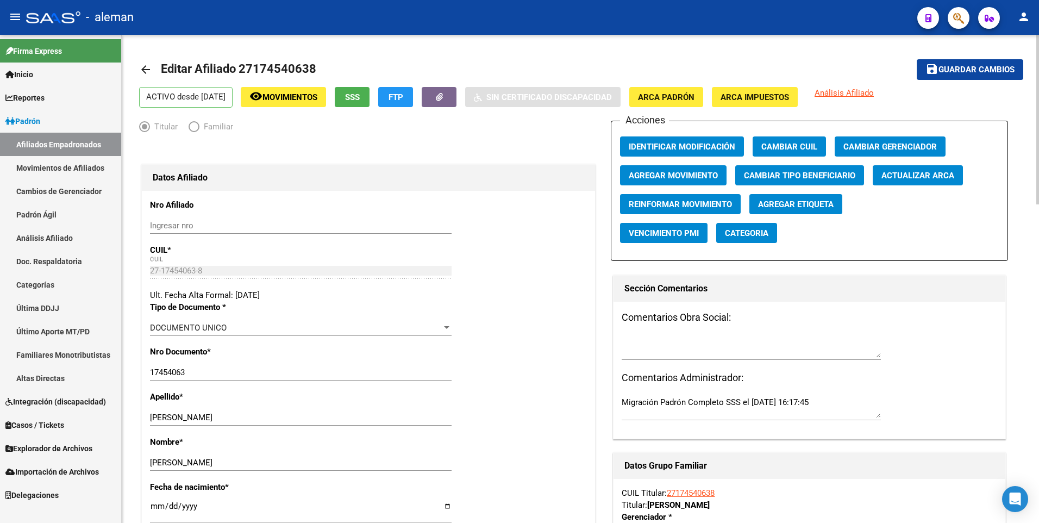
click at [651, 171] on span "Agregar Movimiento" at bounding box center [672, 176] width 89 height 10
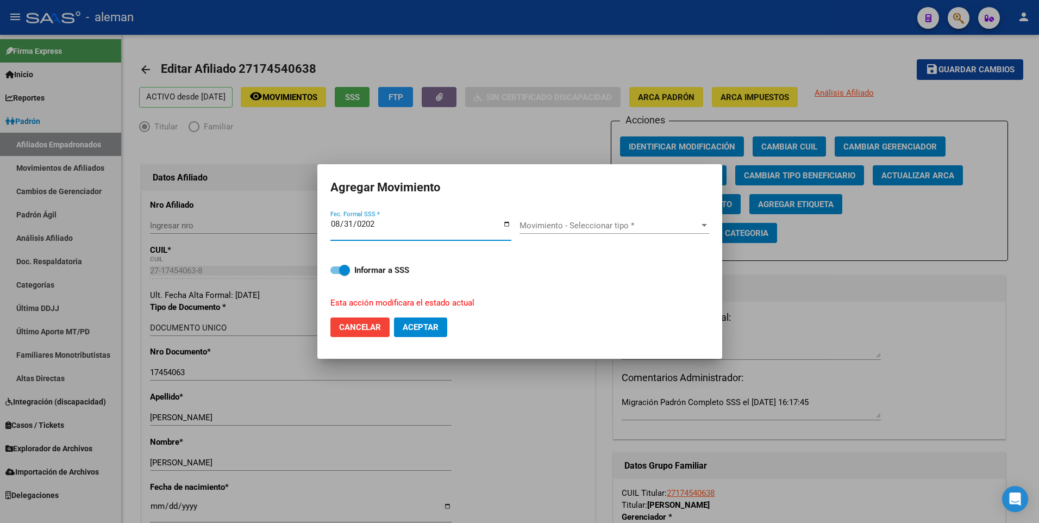
type input "[DATE]"
click at [579, 219] on div "Movimiento - Seleccionar tipo * Movimiento - Seleccionar tipo *" at bounding box center [614, 225] width 190 height 16
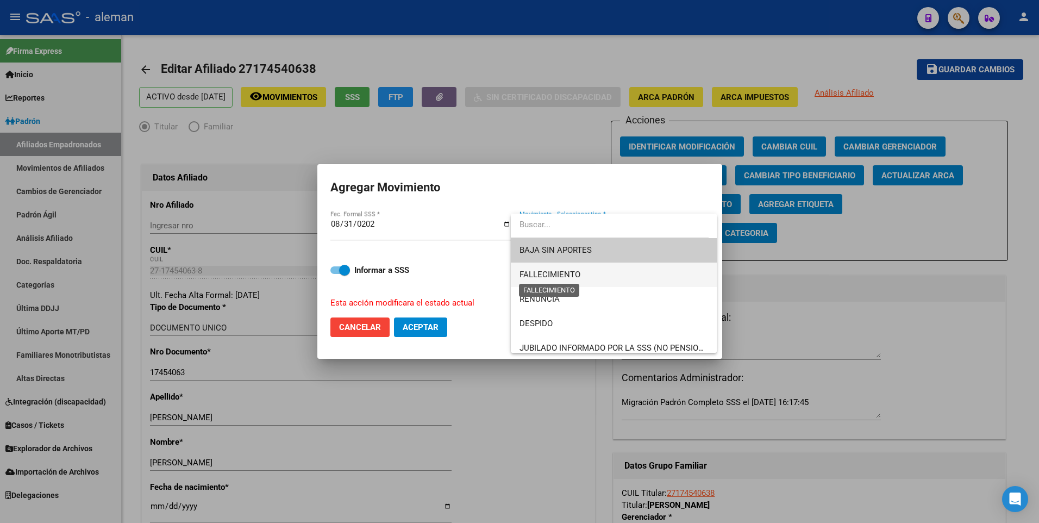
scroll to position [54, 0]
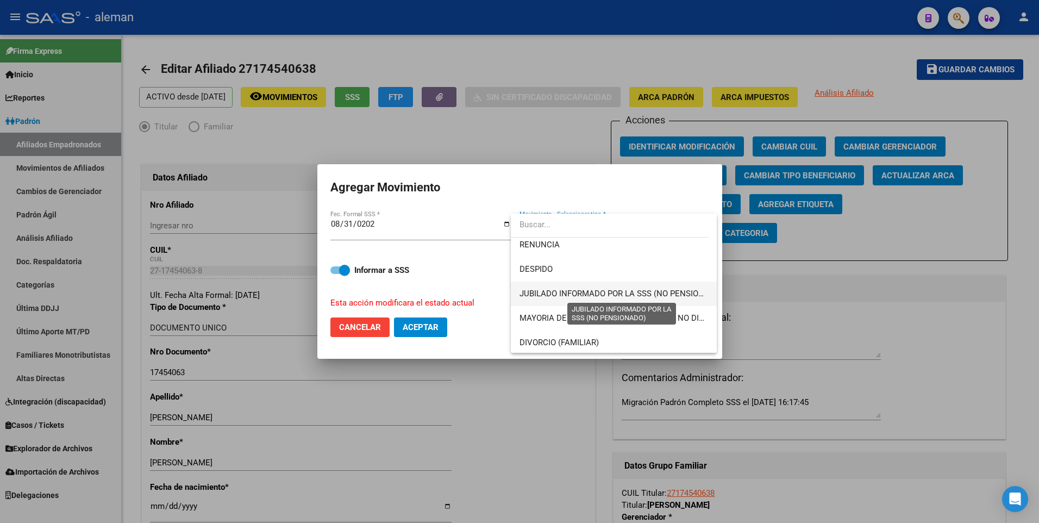
click at [596, 290] on span "JUBILADO INFORMADO POR LA SSS (NO PENSIONADO)" at bounding box center [621, 293] width 204 height 10
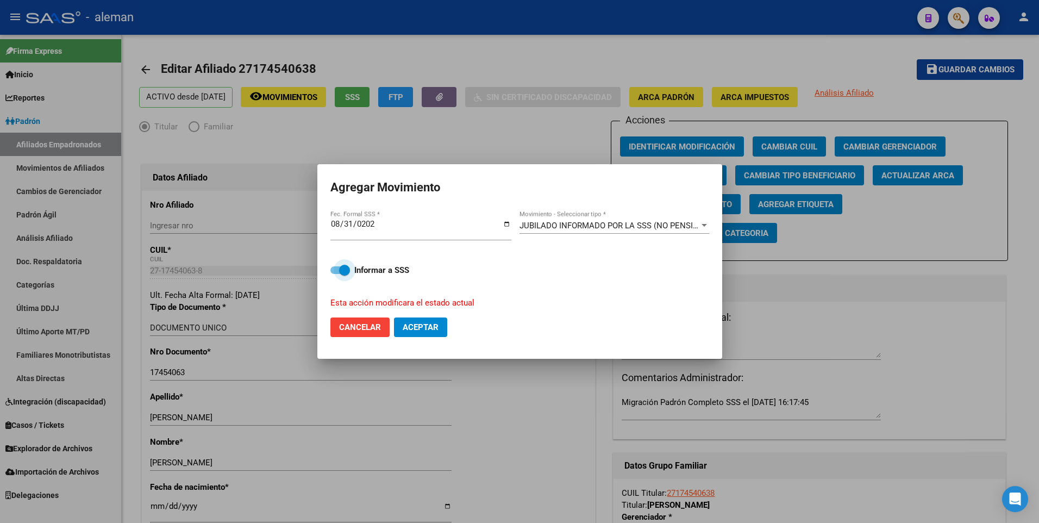
click at [337, 272] on span at bounding box center [340, 270] width 20 height 8
click at [336, 274] on input "Informar a SSS" at bounding box center [335, 274] width 1 height 1
checkbox input "false"
click at [412, 324] on span "Aceptar" at bounding box center [420, 327] width 36 height 10
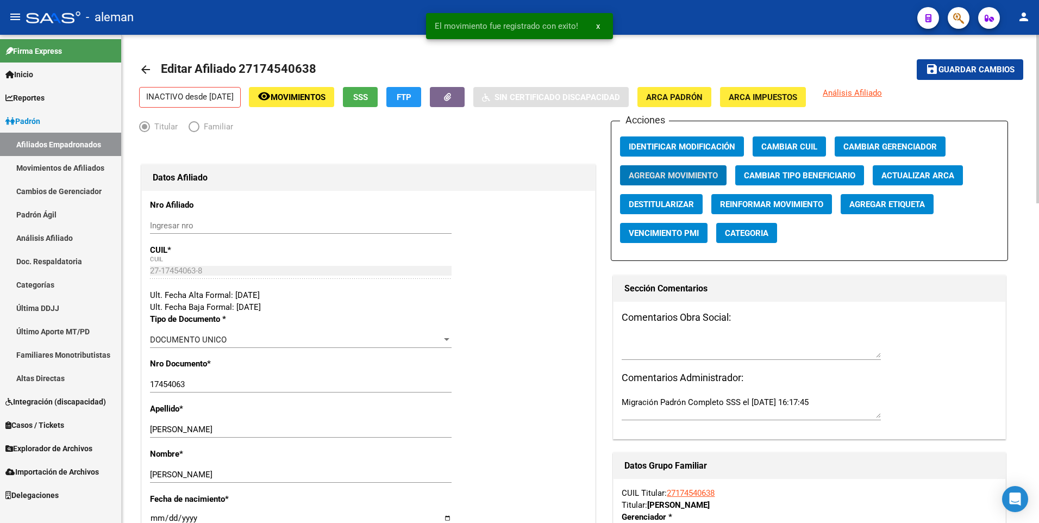
click at [991, 69] on span "Guardar cambios" at bounding box center [976, 70] width 76 height 10
click at [145, 69] on mat-icon "arrow_back" at bounding box center [145, 69] width 13 height 13
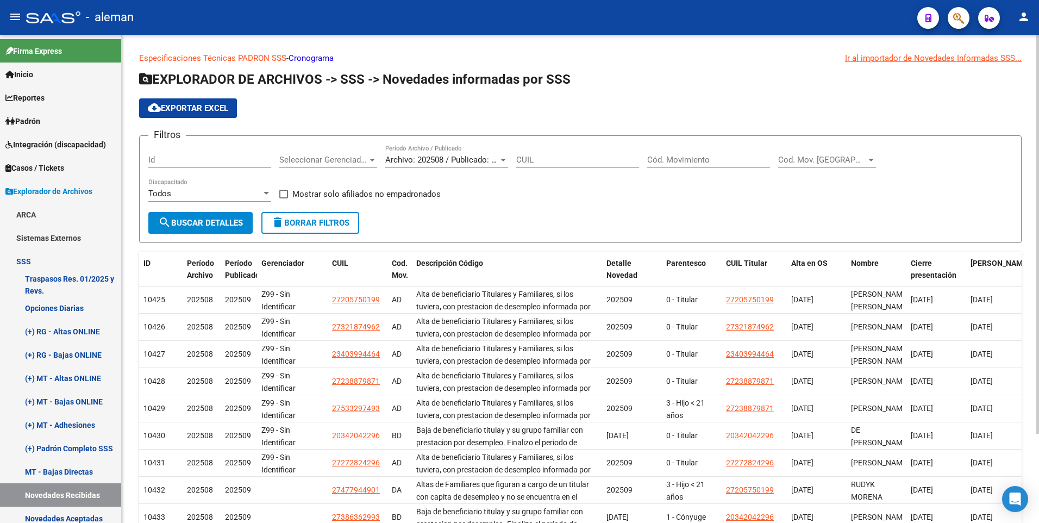
click at [1033, 339] on div "Especificaciones Técnicas PADRON SSS - Cronograma Ir al importador [PERSON_NAME…" at bounding box center [580, 329] width 917 height 589
click at [683, 159] on input "Cód. Movimiento" at bounding box center [708, 160] width 123 height 10
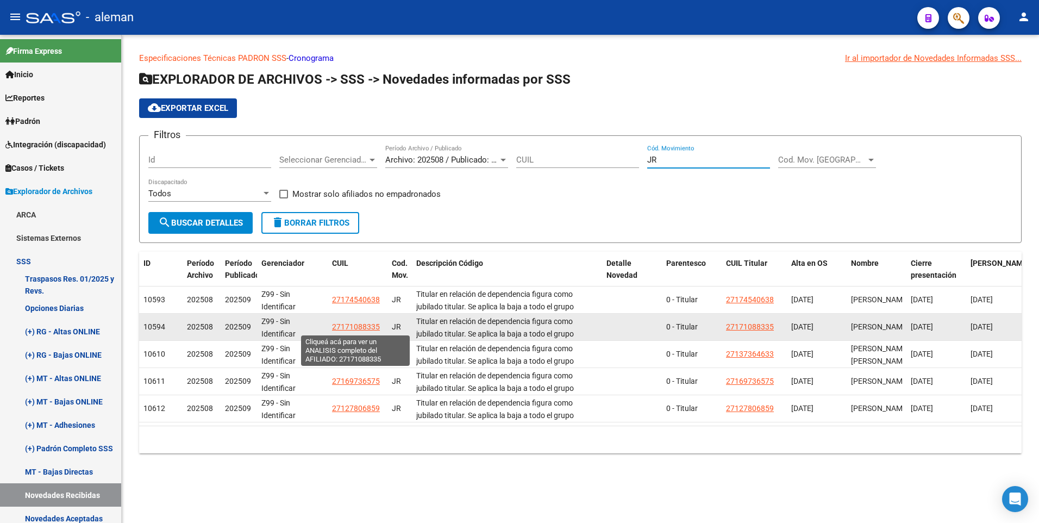
type input "JR"
click at [337, 325] on span "27171088335" at bounding box center [356, 326] width 48 height 9
type textarea "27171088335"
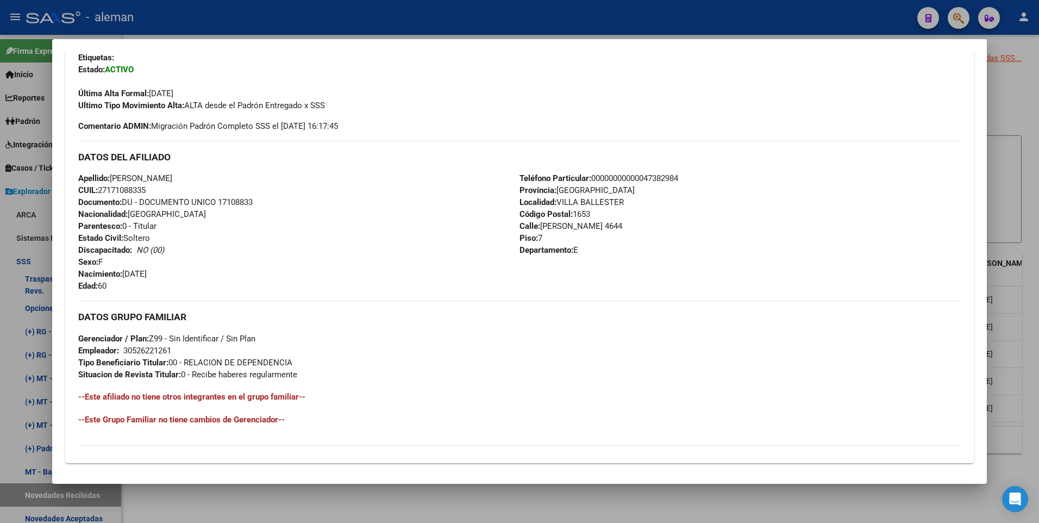
scroll to position [407, 0]
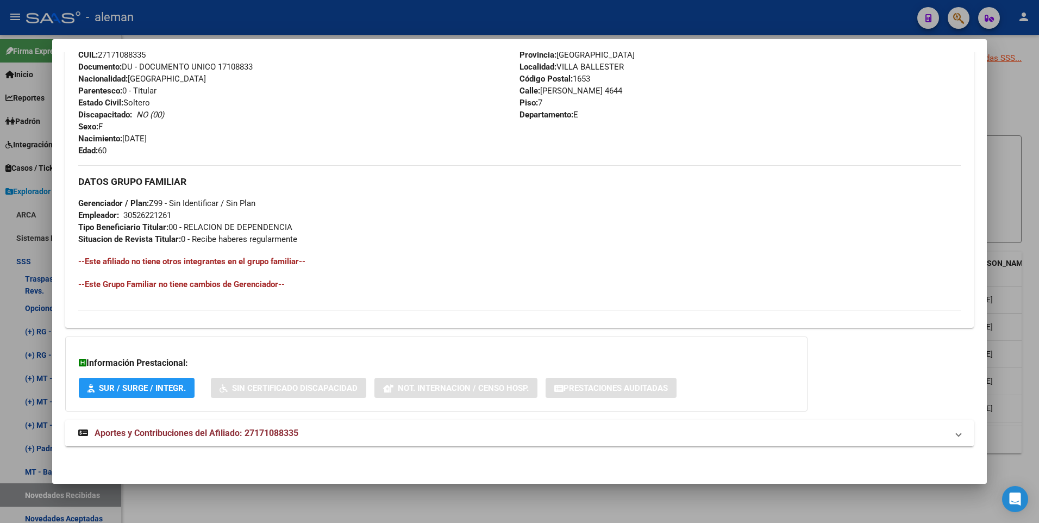
click at [288, 430] on span "Aportes y Contribuciones del Afiliado: 27171088335" at bounding box center [197, 432] width 204 height 10
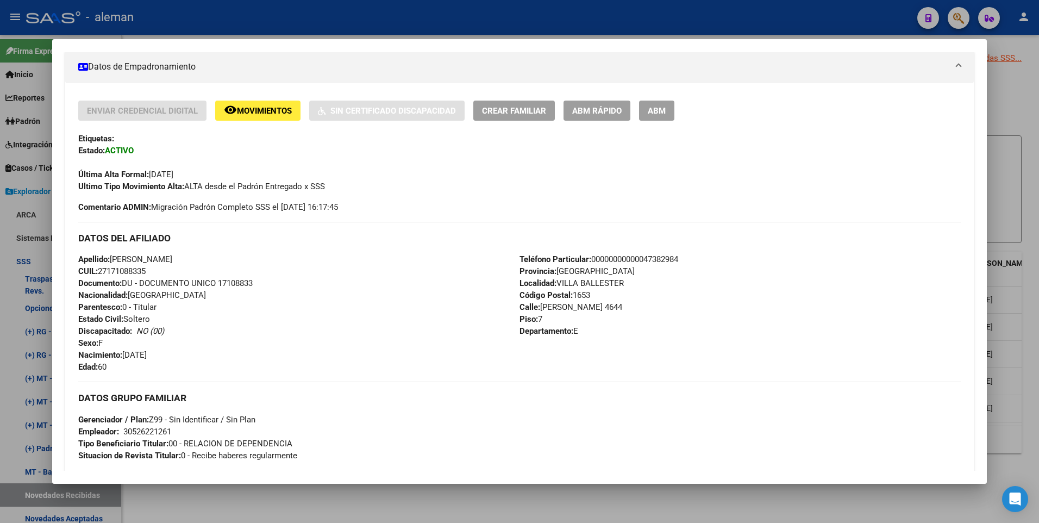
scroll to position [136, 0]
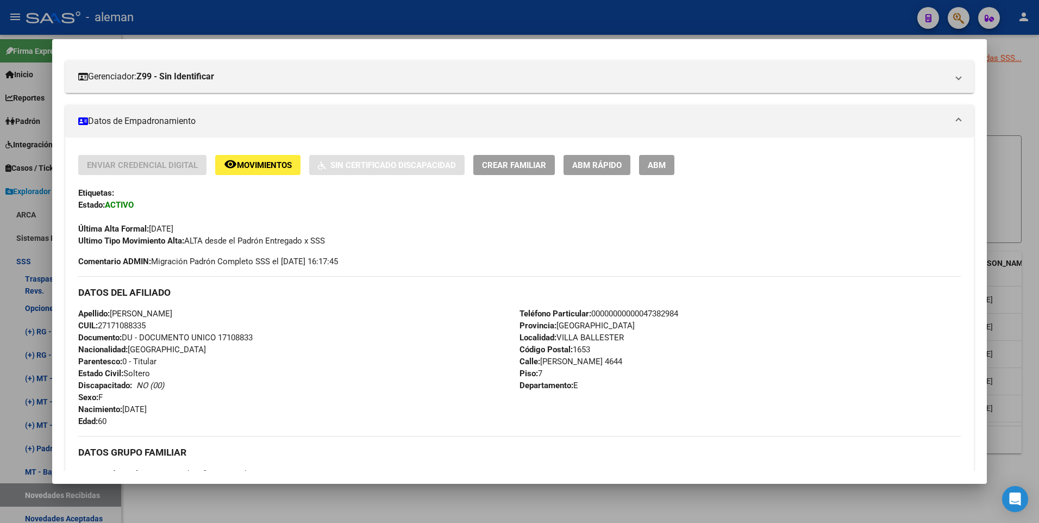
click at [311, 345] on div "Apellido: [PERSON_NAME]: 27171088335 Documento: DU - DOCUMENTO UNICO 17108833 N…" at bounding box center [298, 366] width 441 height 119
click at [657, 165] on span "ABM" at bounding box center [656, 165] width 18 height 10
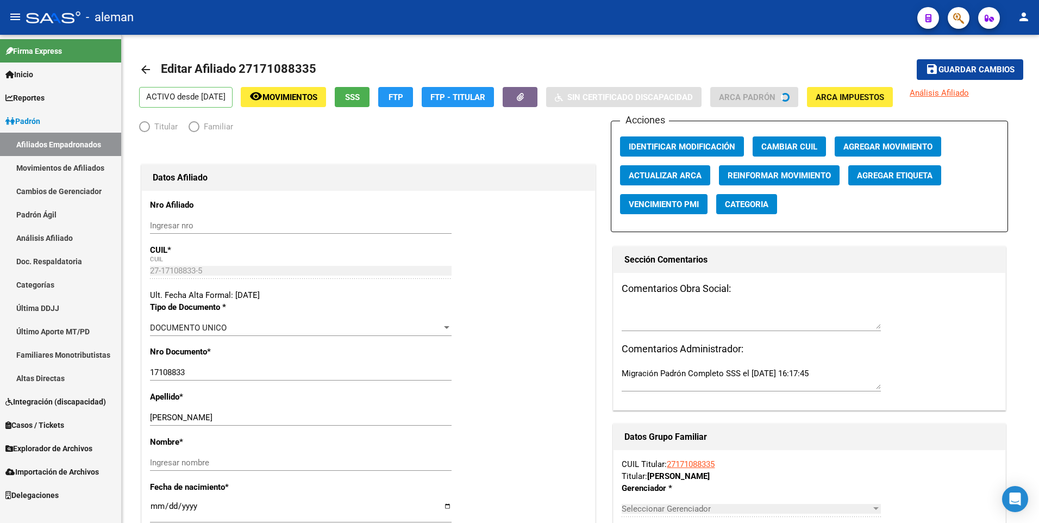
radio input "true"
type input "30-52622126-1"
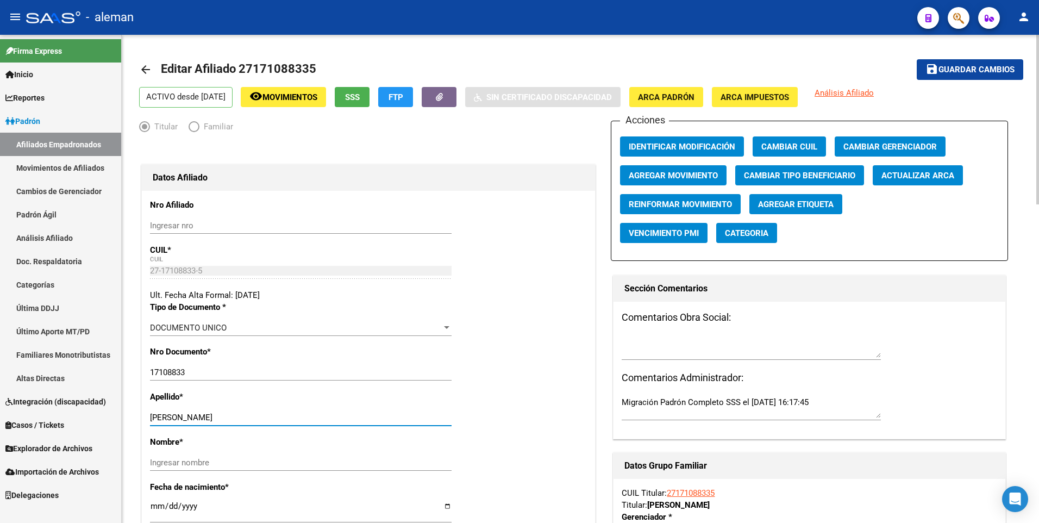
drag, startPoint x: 178, startPoint y: 417, endPoint x: 240, endPoint y: 416, distance: 61.9
click at [240, 416] on input "[PERSON_NAME]" at bounding box center [300, 417] width 301 height 10
type input "[PERSON_NAME]"
click at [237, 464] on input "Ingresar nombre" at bounding box center [300, 462] width 301 height 10
paste input "[PERSON_NAME]"
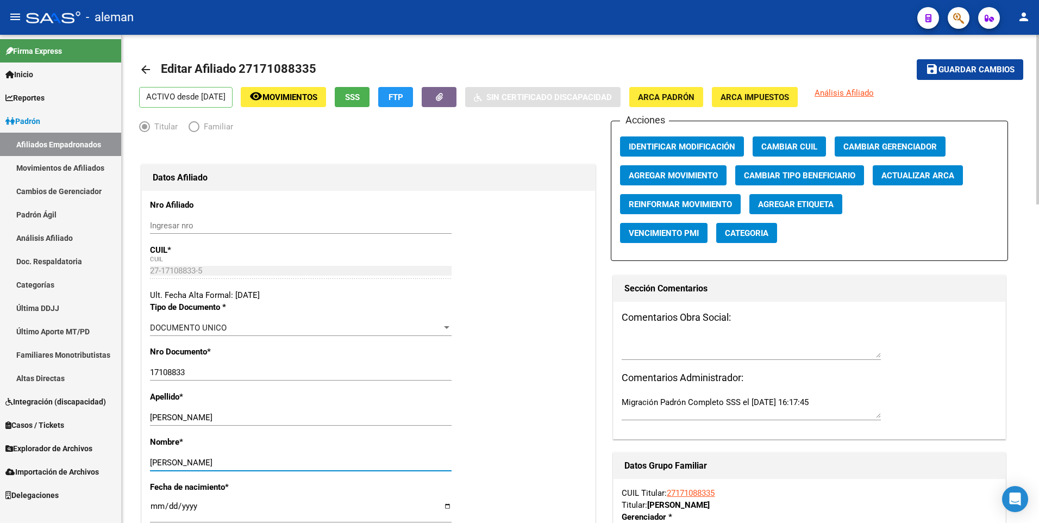
type input "[PERSON_NAME]"
click at [650, 168] on button "Agregar Movimiento" at bounding box center [673, 175] width 106 height 20
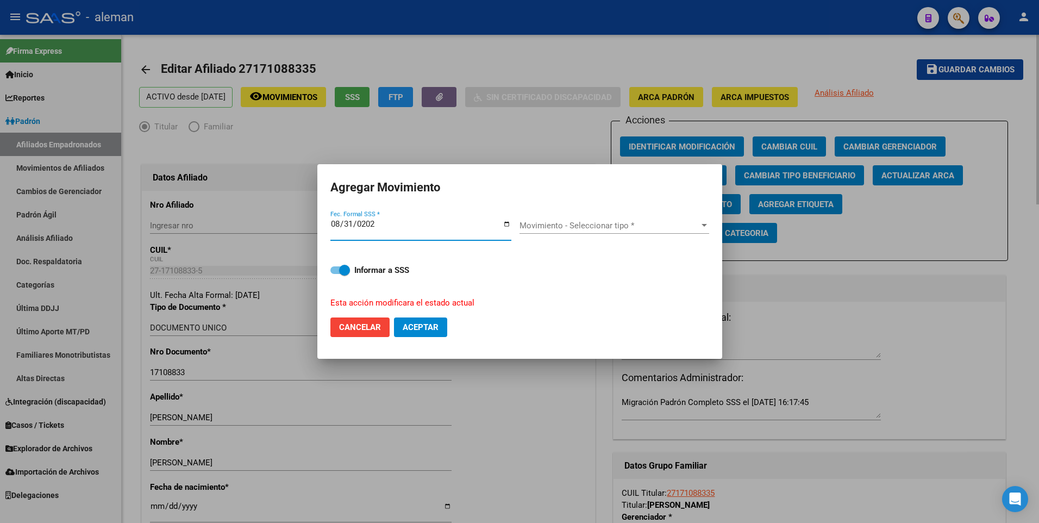
type input "[DATE]"
click at [622, 223] on span "Movimiento - Seleccionar tipo *" at bounding box center [609, 226] width 180 height 10
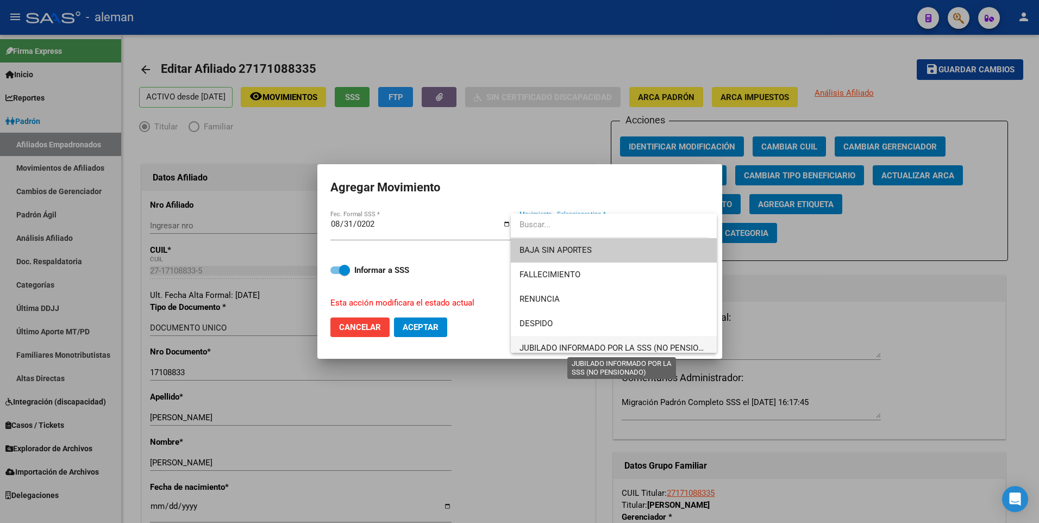
click at [600, 344] on span "JUBILADO INFORMADO POR LA SSS (NO PENSIONADO)" at bounding box center [621, 348] width 204 height 10
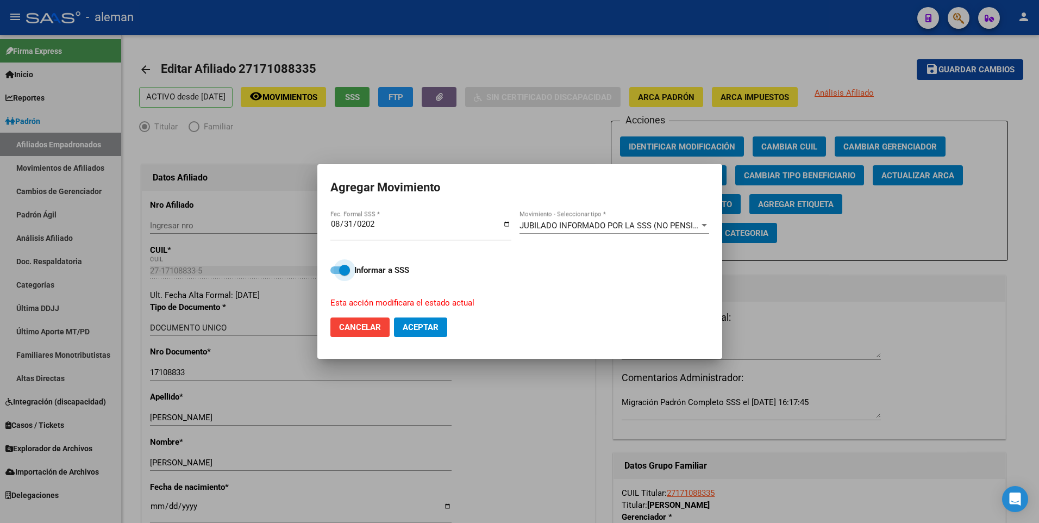
click at [334, 272] on span at bounding box center [340, 270] width 20 height 8
click at [335, 274] on input "Informar a SSS" at bounding box center [335, 274] width 1 height 1
checkbox input "false"
click at [426, 330] on span "Aceptar" at bounding box center [420, 327] width 36 height 10
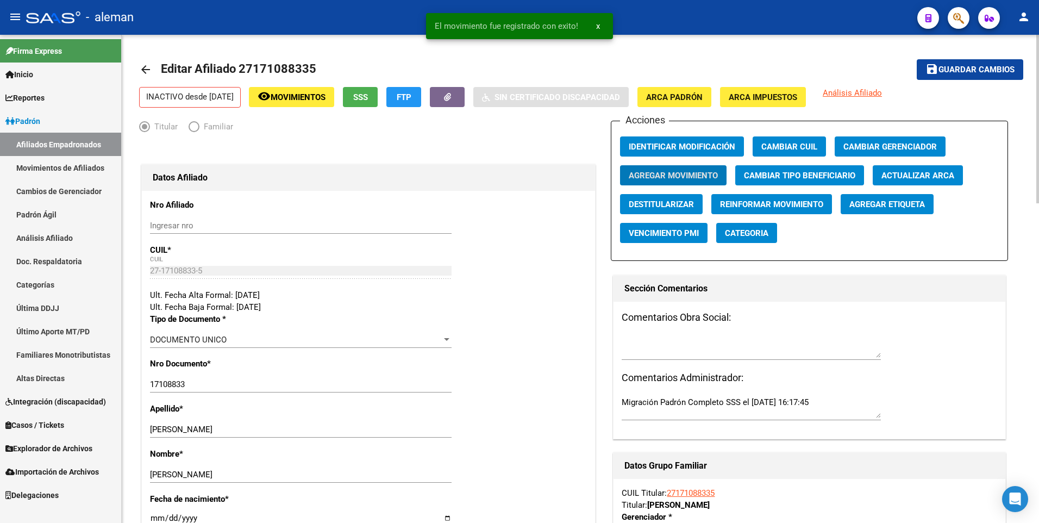
click at [989, 67] on span "Guardar cambios" at bounding box center [976, 70] width 76 height 10
click at [149, 68] on mat-icon "arrow_back" at bounding box center [145, 69] width 13 height 13
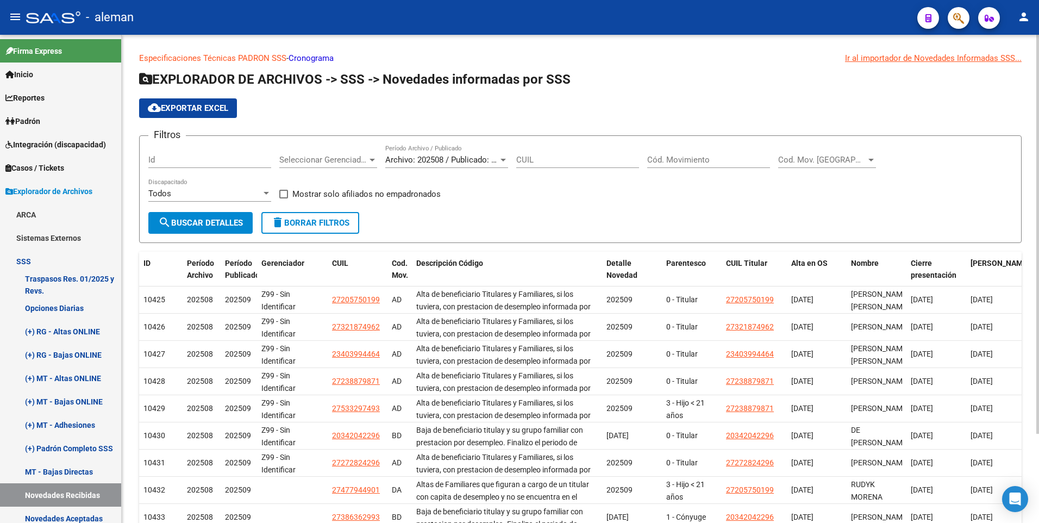
click at [1028, 213] on div "Especificaciones Técnicas PADRON SSS - Cronograma Ir al importador [PERSON_NAME…" at bounding box center [580, 329] width 917 height 589
click at [673, 158] on input "Cód. Movimiento" at bounding box center [708, 160] width 123 height 10
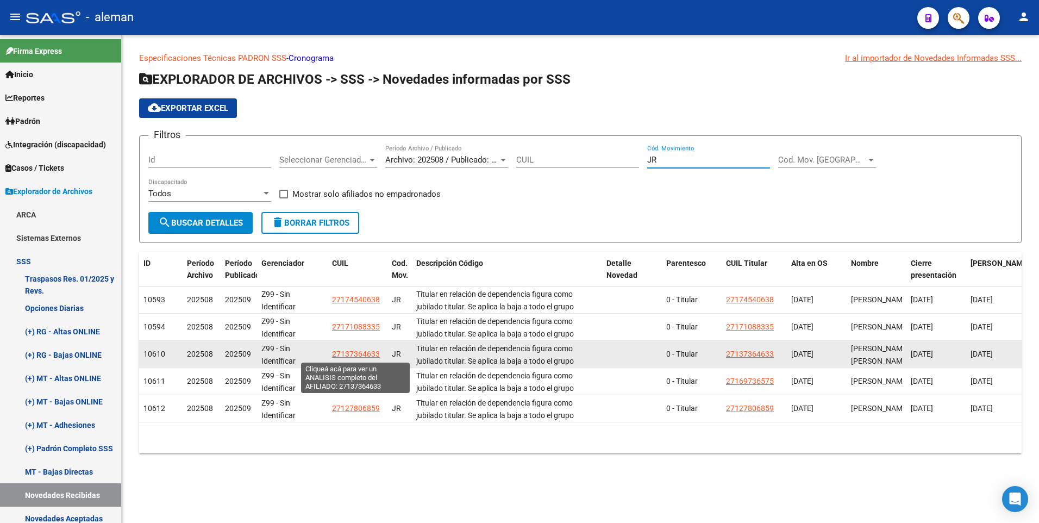
type input "JR"
click at [358, 354] on span "27137364633" at bounding box center [356, 353] width 48 height 9
type textarea "27137364633"
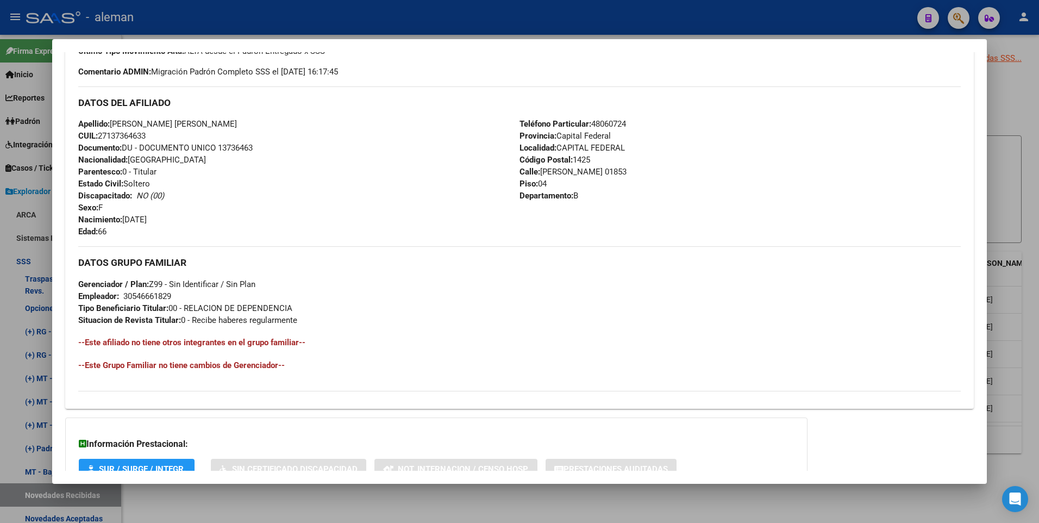
scroll to position [407, 0]
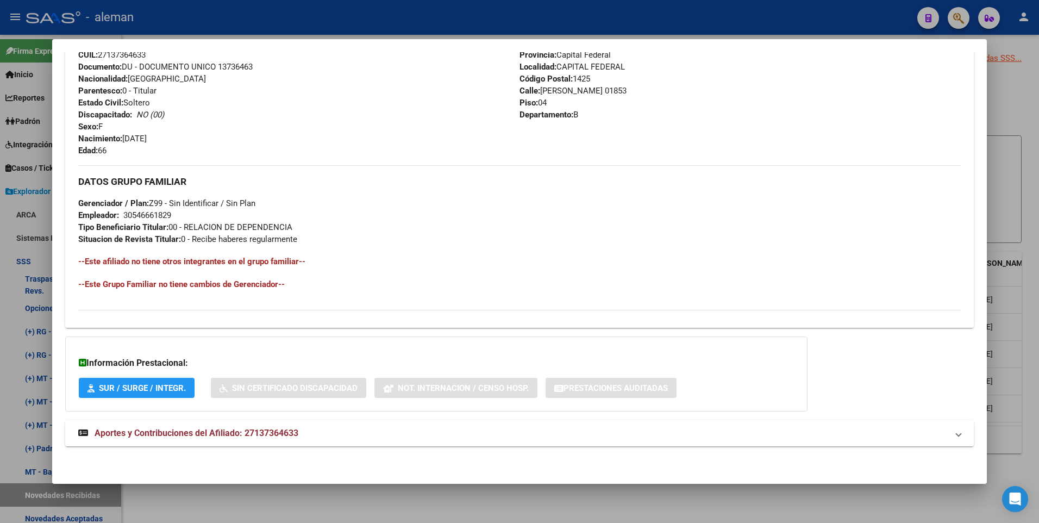
click at [212, 431] on span "Aportes y Contribuciones del Afiliado: 27137364633" at bounding box center [197, 432] width 204 height 10
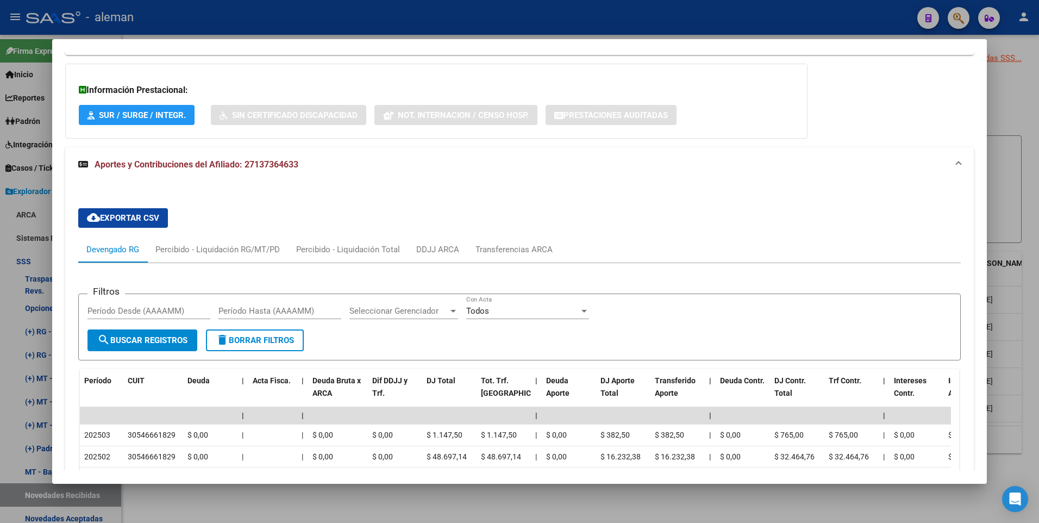
scroll to position [788, 0]
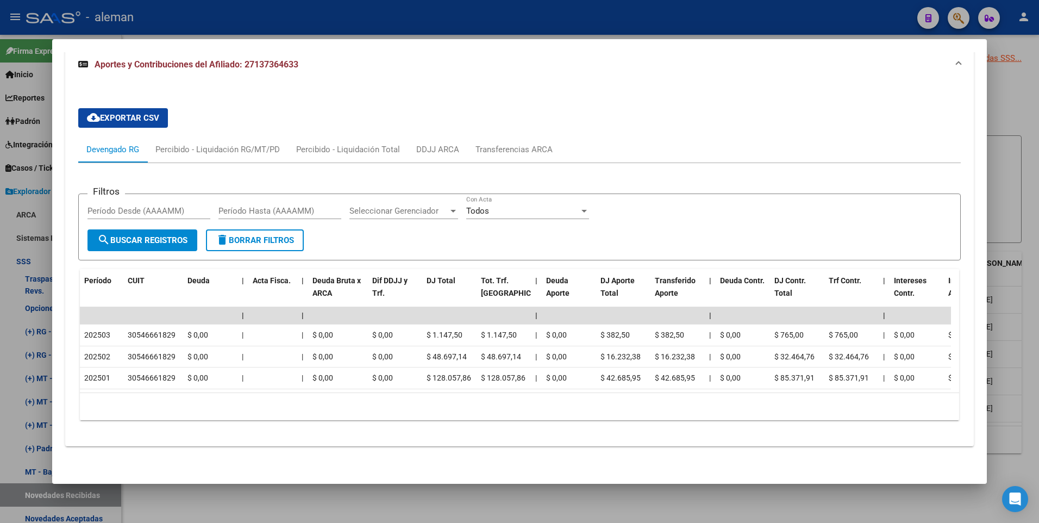
click at [307, 176] on app-list-header "Filtros Período Desde (AAAAMM) Período Hasta (AAAAMM) Seleccionar Gerenciador S…" at bounding box center [519, 218] width 883 height 84
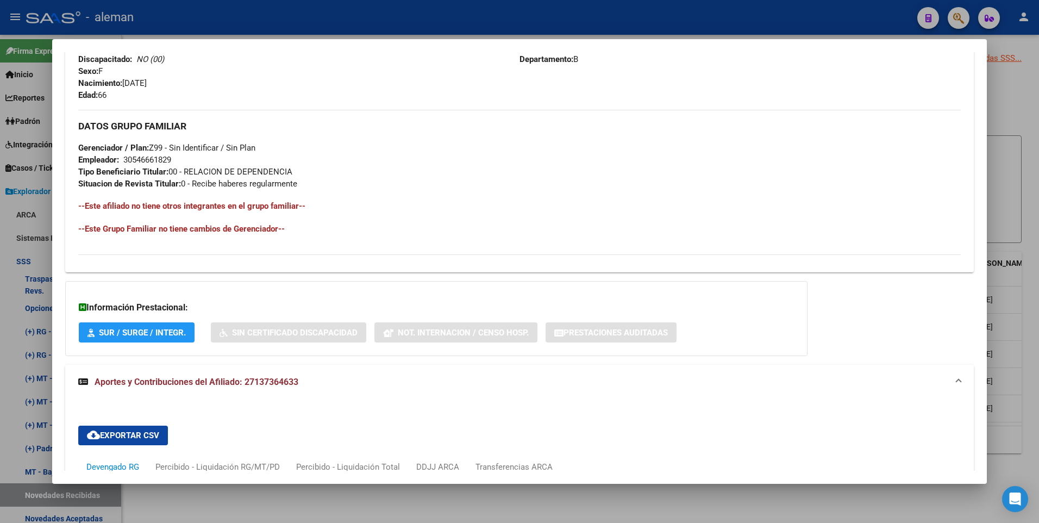
scroll to position [245, 0]
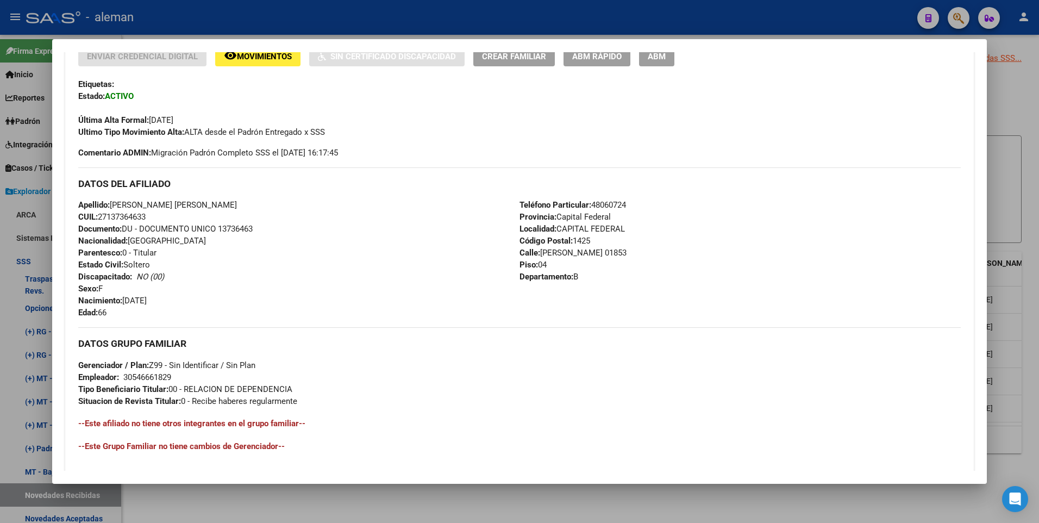
click at [657, 55] on span "ABM" at bounding box center [656, 57] width 18 height 10
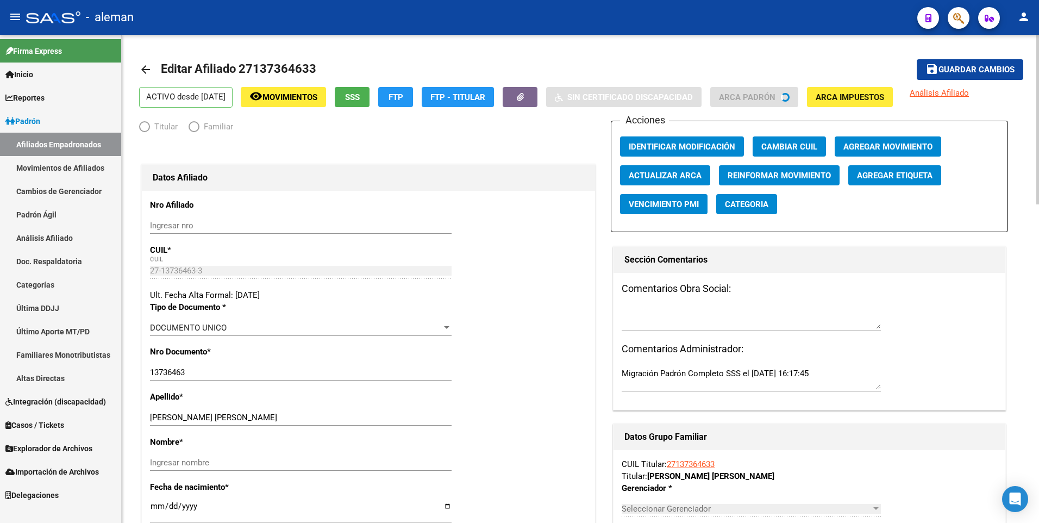
radio input "true"
type input "30-54666182-9"
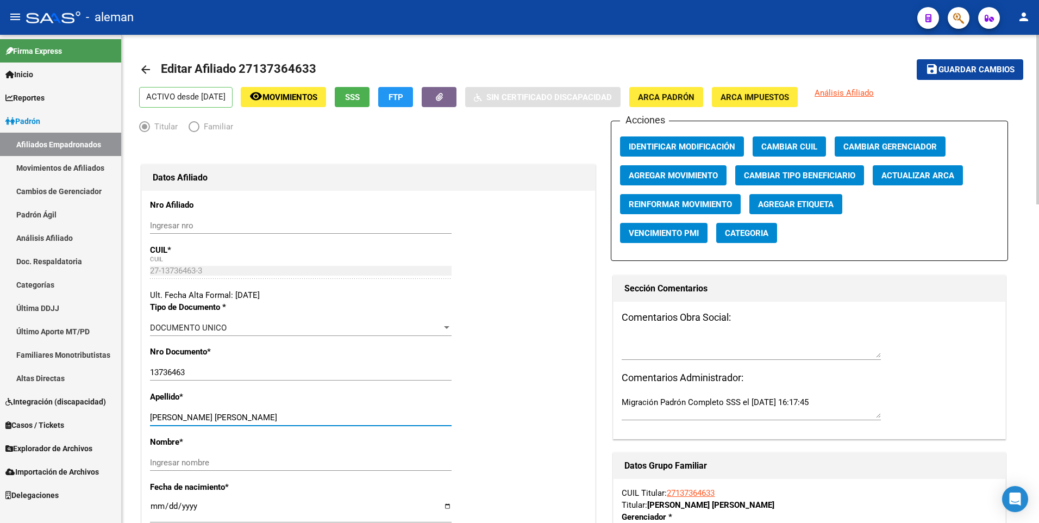
drag, startPoint x: 193, startPoint y: 416, endPoint x: 280, endPoint y: 416, distance: 86.9
click at [280, 416] on input "[PERSON_NAME] [PERSON_NAME]" at bounding box center [300, 417] width 301 height 10
type input "[PERSON_NAME],"
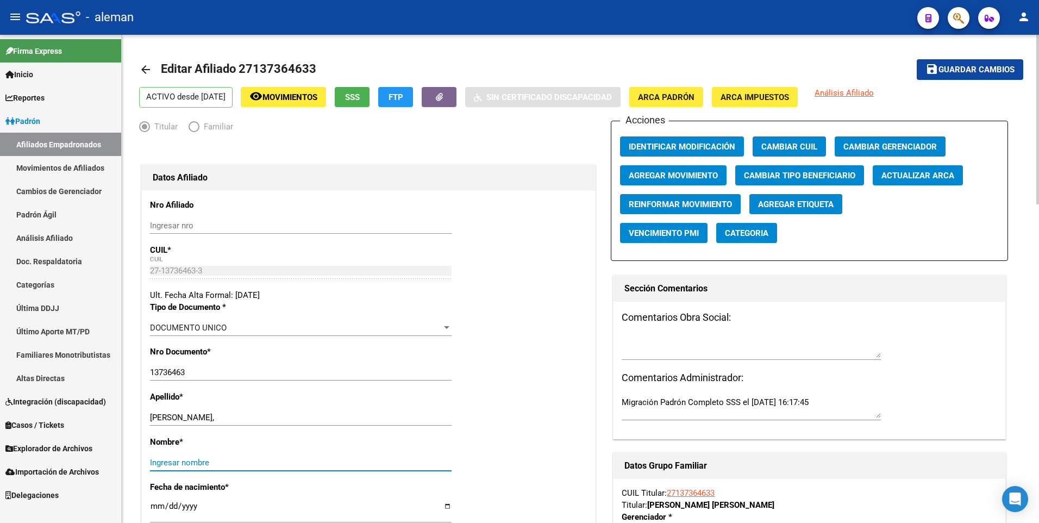
click at [364, 464] on input "Ingresar nombre" at bounding box center [300, 462] width 301 height 10
paste input "[PERSON_NAME]"
type input "[PERSON_NAME]"
click at [196, 417] on input "[PERSON_NAME]," at bounding box center [300, 417] width 301 height 10
type input "[PERSON_NAME]"
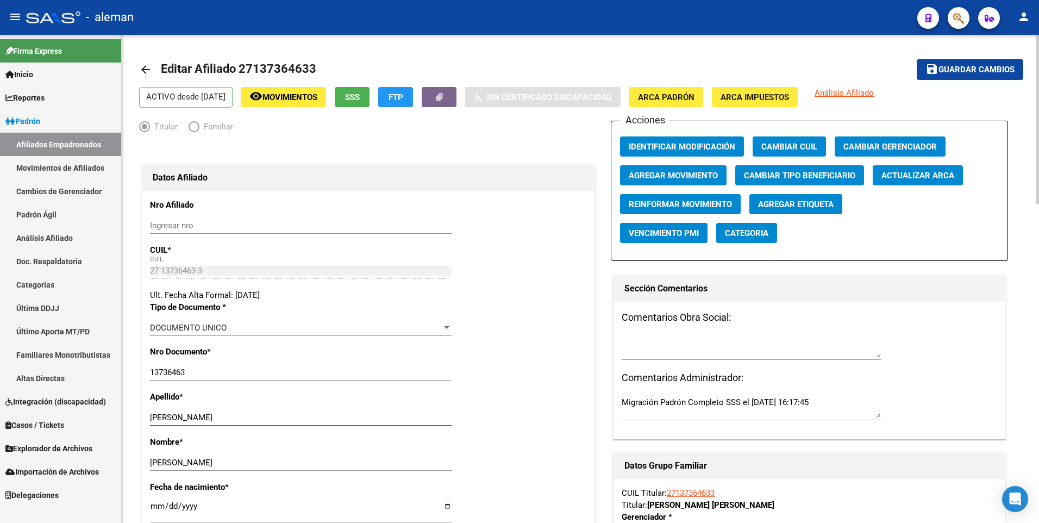
click at [651, 175] on span "Agregar Movimiento" at bounding box center [672, 176] width 89 height 10
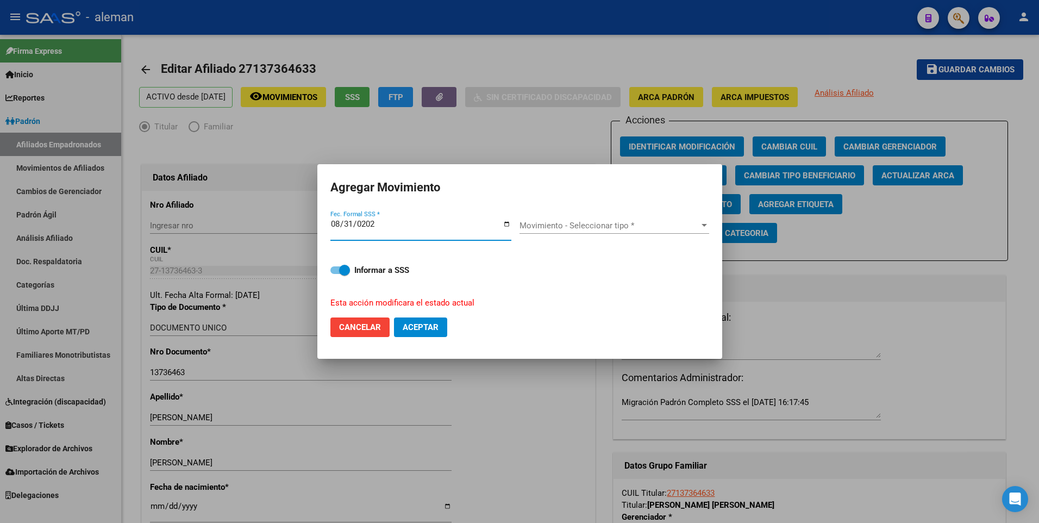
type input "[DATE]"
click at [615, 228] on span "Movimiento - Seleccionar tipo *" at bounding box center [609, 226] width 180 height 10
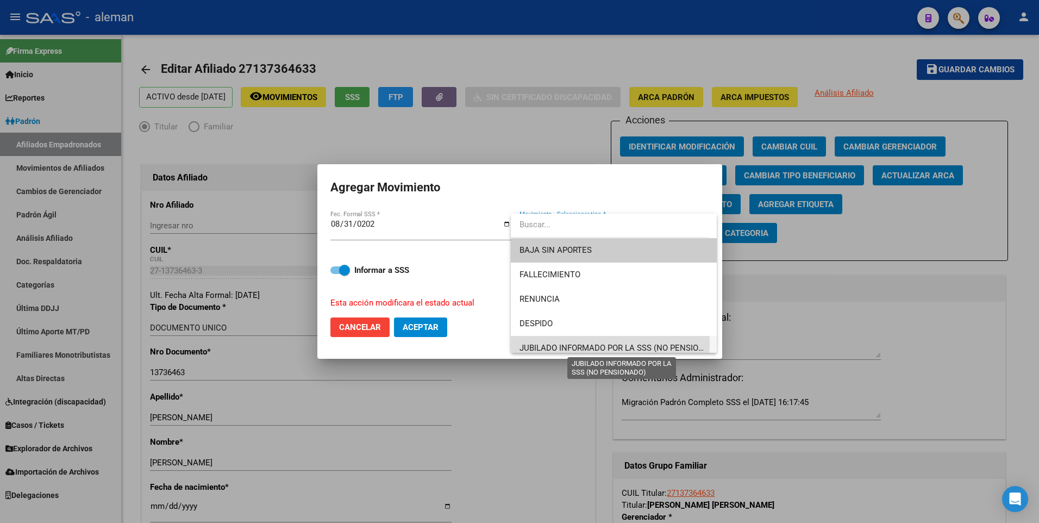
click at [582, 344] on span "JUBILADO INFORMADO POR LA SSS (NO PENSIONADO)" at bounding box center [613, 348] width 188 height 24
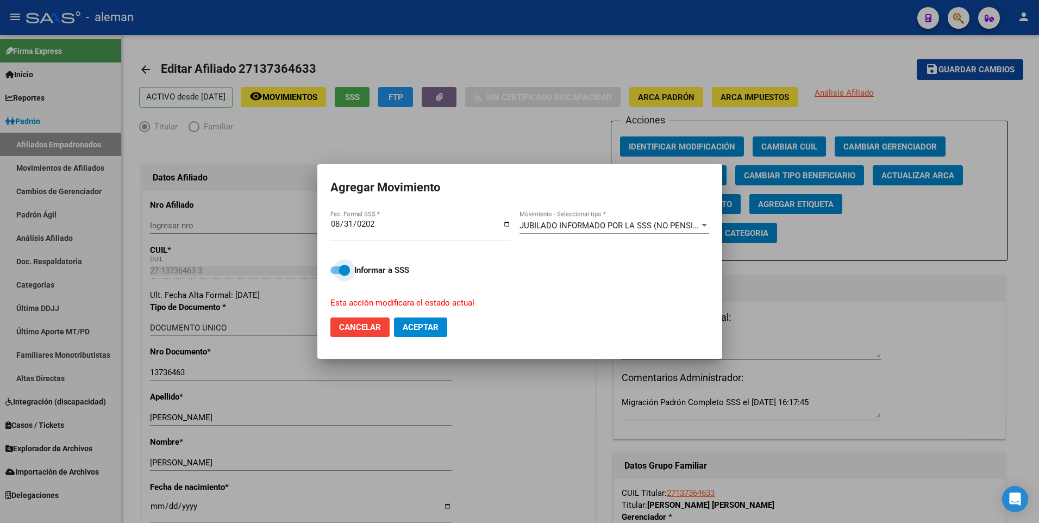
click at [335, 272] on span at bounding box center [340, 270] width 20 height 8
click at [335, 274] on input "Informar a SSS" at bounding box center [335, 274] width 1 height 1
checkbox input "false"
click at [423, 322] on span "Aceptar" at bounding box center [420, 327] width 36 height 10
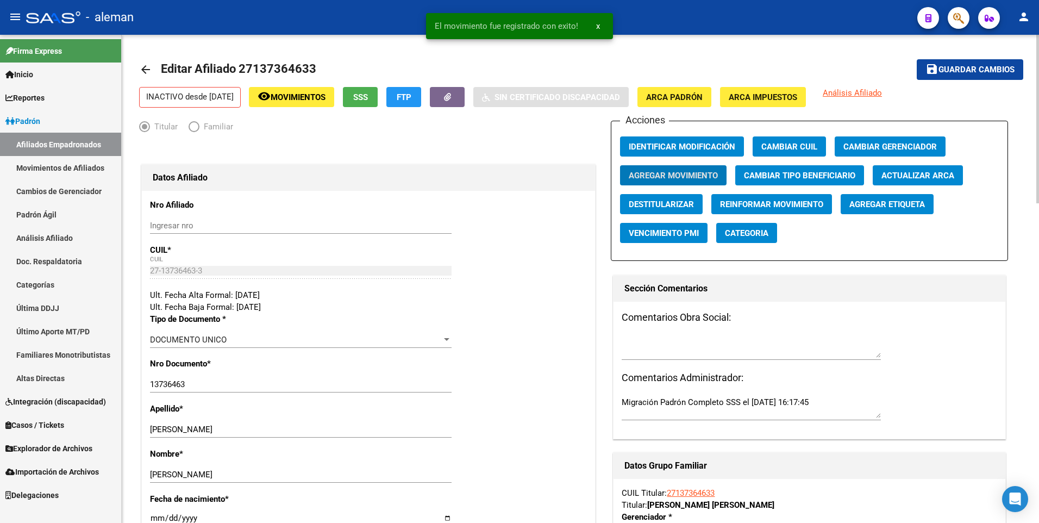
click at [1000, 65] on span "Guardar cambios" at bounding box center [976, 70] width 76 height 10
click at [150, 66] on mat-icon "arrow_back" at bounding box center [145, 69] width 13 height 13
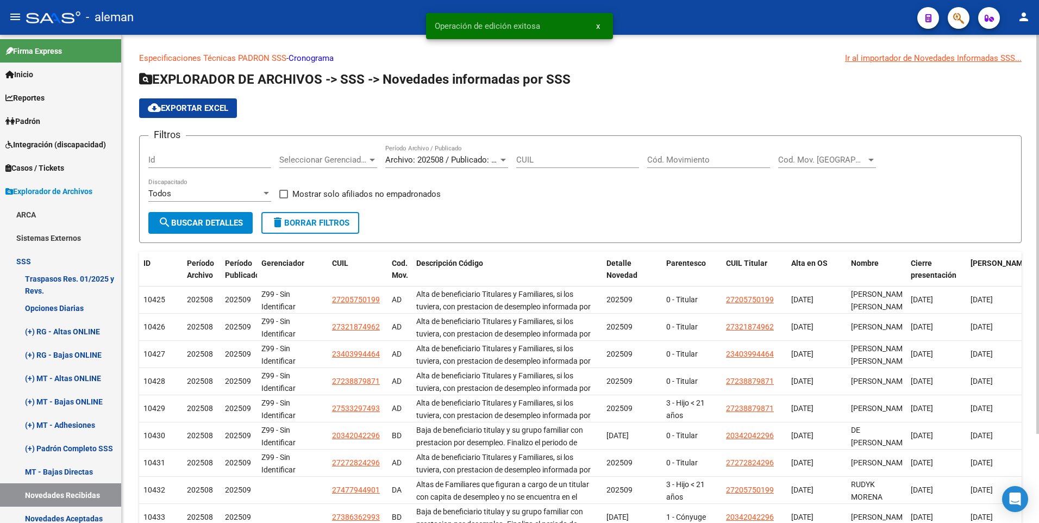
click at [668, 159] on input "Cód. Movimiento" at bounding box center [708, 160] width 123 height 10
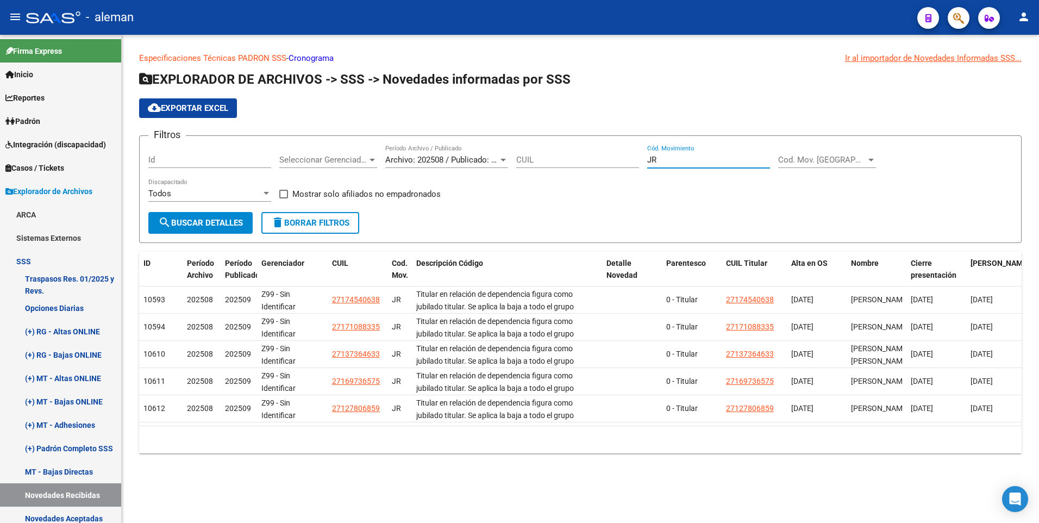
type input "JR"
click at [1029, 360] on div "Especificaciones Técnicas PADRON SSS - Cronograma Ir al importador [PERSON_NAME…" at bounding box center [580, 261] width 917 height 453
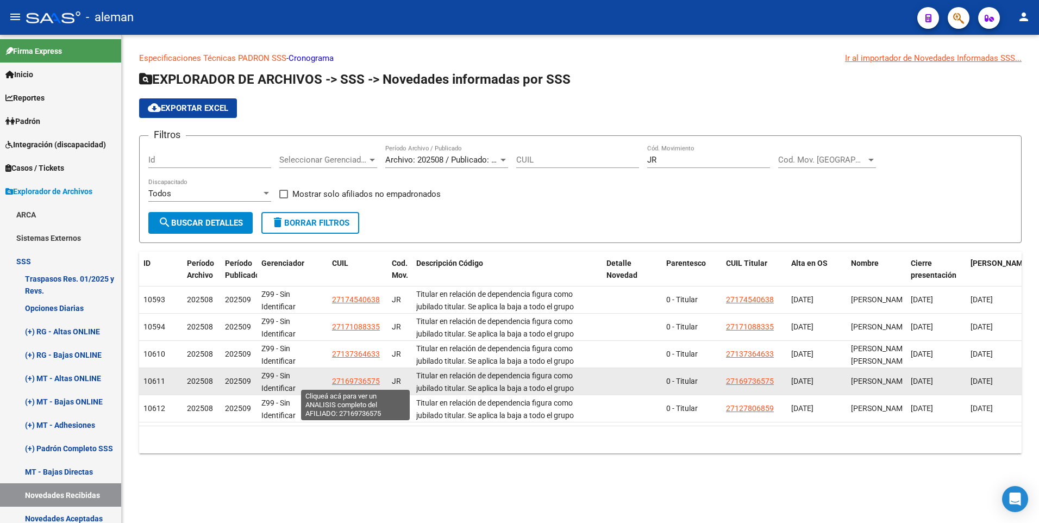
click at [343, 379] on span "27169736575" at bounding box center [356, 380] width 48 height 9
copy span "1"
type textarea "27169736575"
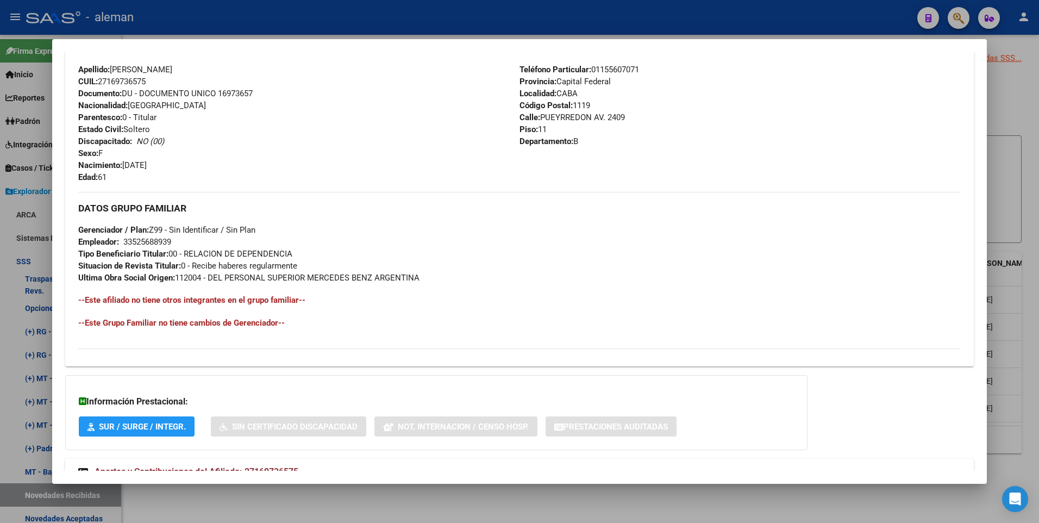
scroll to position [419, 0]
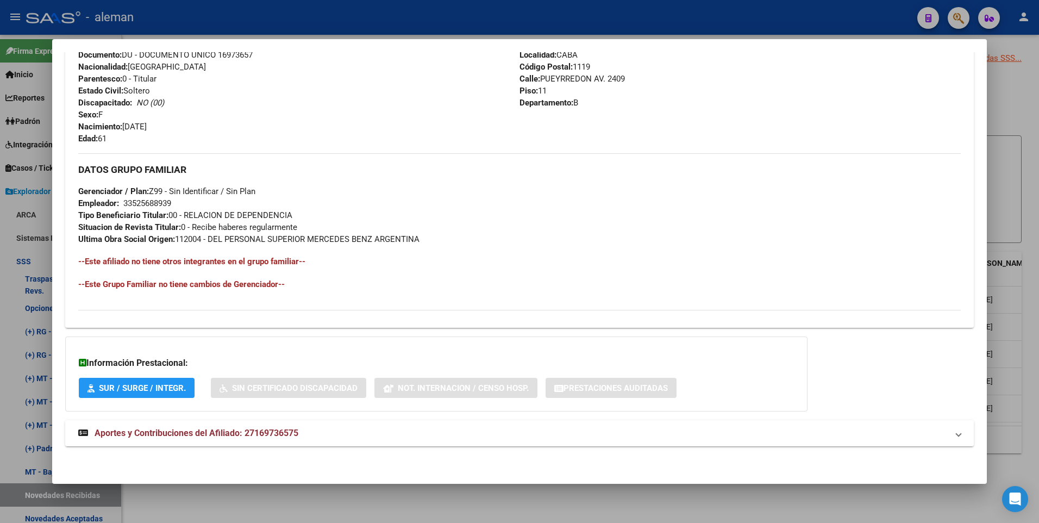
click at [242, 437] on span "Aportes y Contribuciones del Afiliado: 27169736575" at bounding box center [197, 432] width 204 height 10
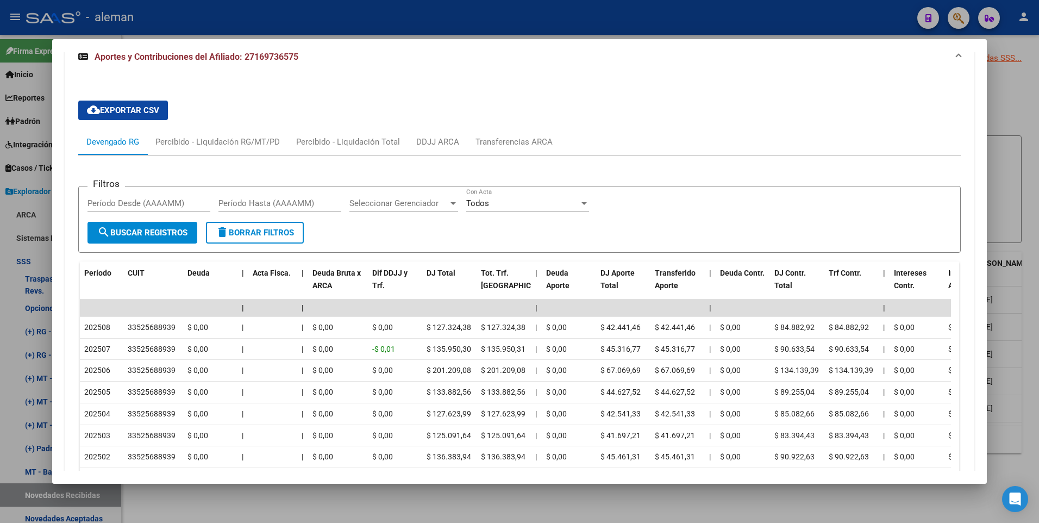
click at [299, 103] on div "cloud_download Exportar CSV Devengado RG Percibido - Liquidación RG/MT/PD Perci…" at bounding box center [519, 310] width 883 height 437
click at [1033, 312] on div at bounding box center [519, 261] width 1039 height 523
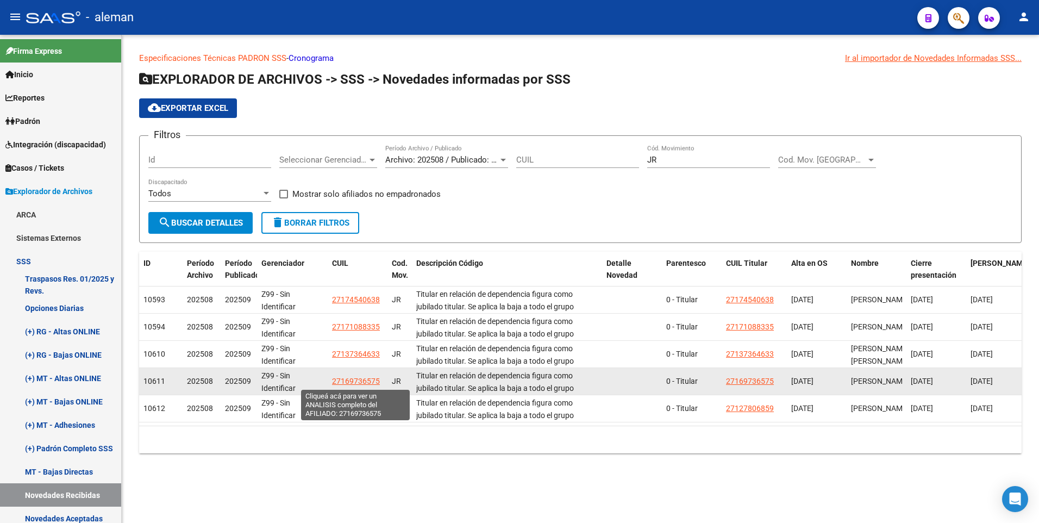
click at [347, 379] on span "27169736575" at bounding box center [356, 380] width 48 height 9
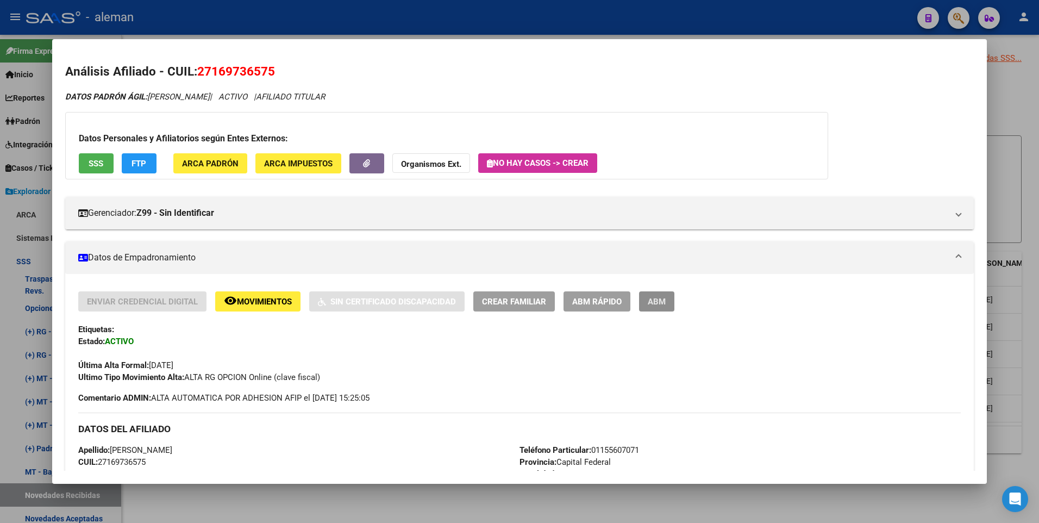
click at [660, 306] on span "ABM" at bounding box center [656, 302] width 18 height 10
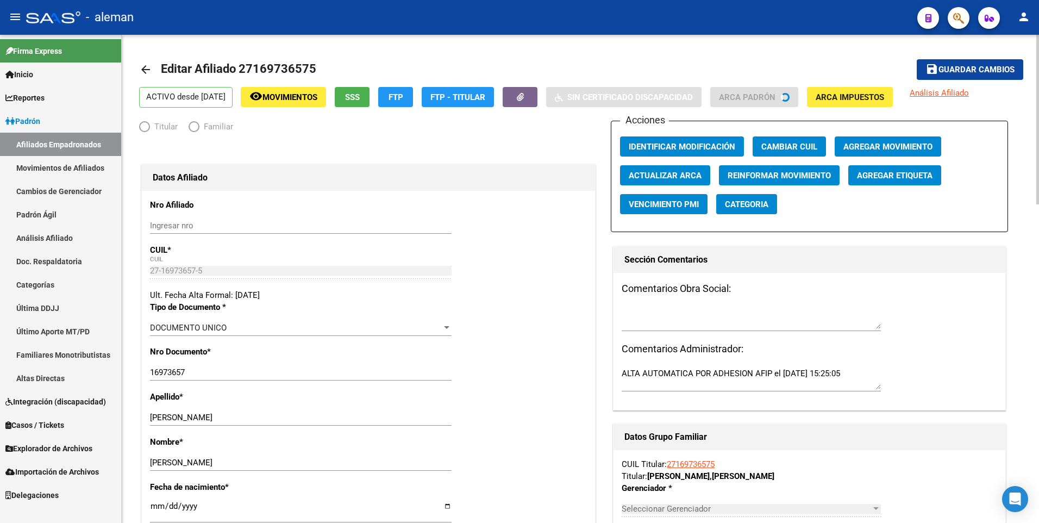
radio input "true"
type input "33-52568893-9"
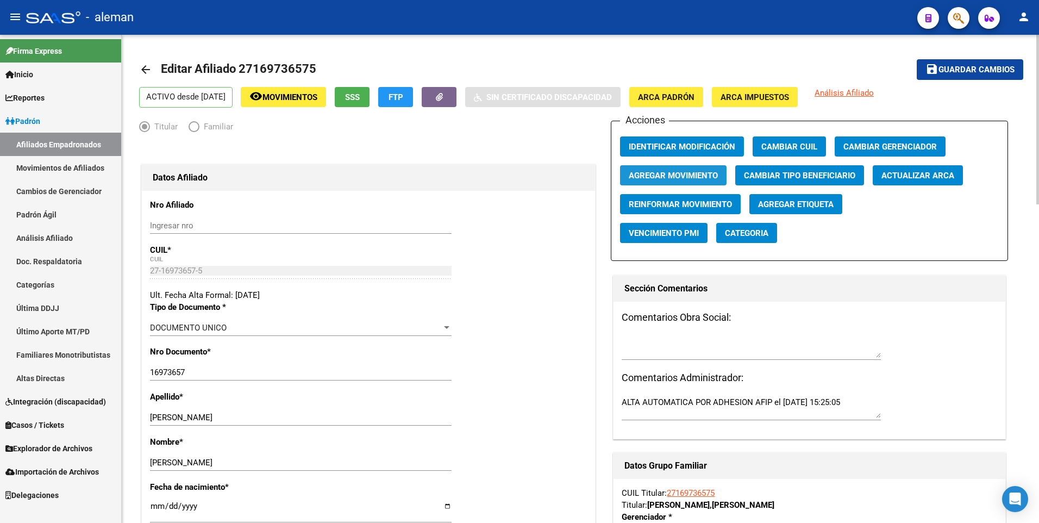
click at [641, 172] on span "Agregar Movimiento" at bounding box center [672, 176] width 89 height 10
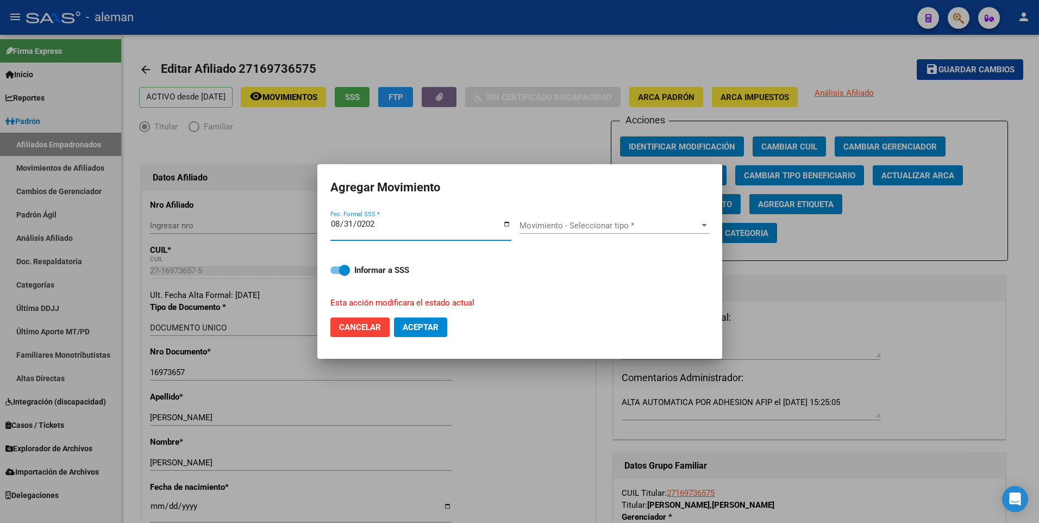
type input "[DATE]"
click at [542, 224] on span "Movimiento - Seleccionar tipo *" at bounding box center [609, 226] width 180 height 10
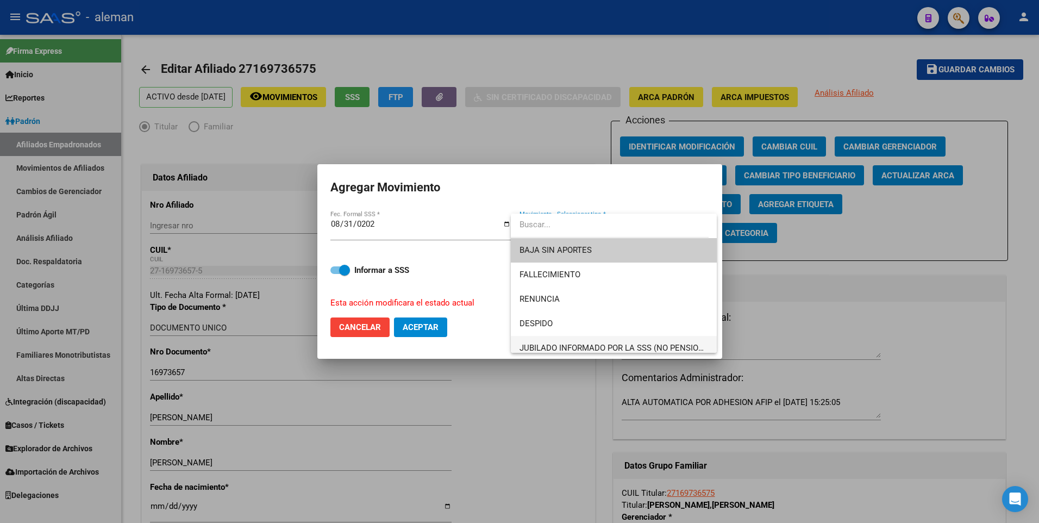
click at [569, 343] on span "JUBILADO INFORMADO POR LA SSS (NO PENSIONADO)" at bounding box center [621, 348] width 204 height 10
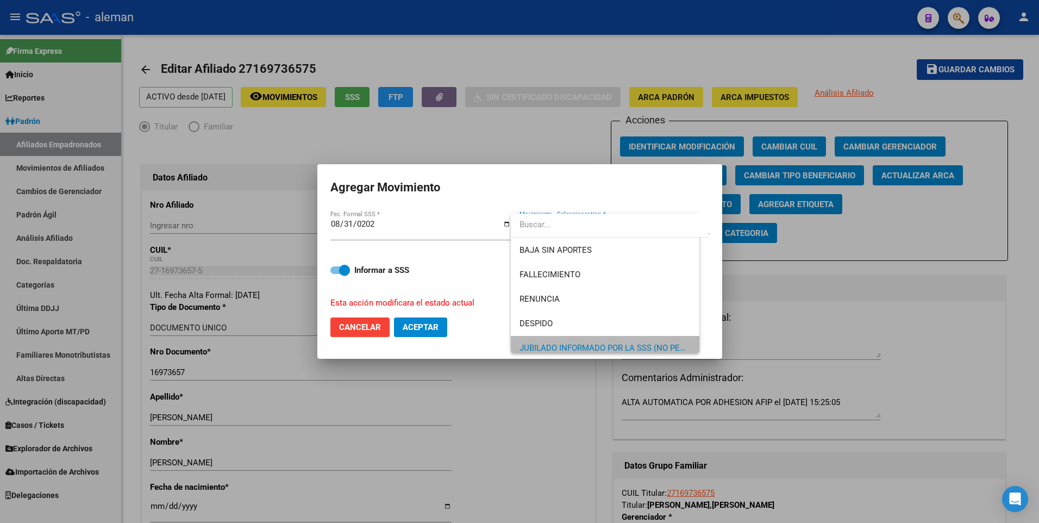
scroll to position [8, 0]
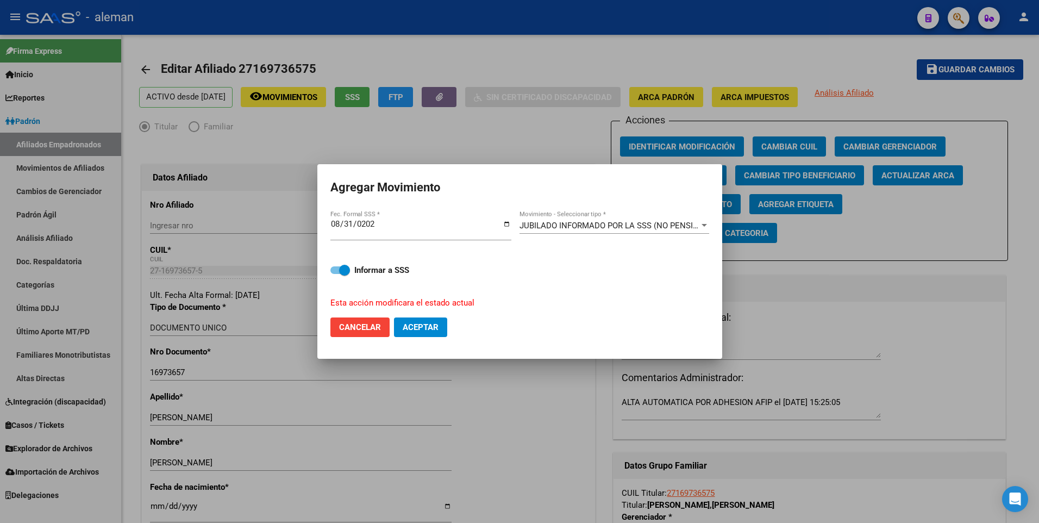
click at [329, 267] on mat-dialog-content "[DATE] Fec. Formal SSS * JUBILADO INFORMADO POR LA SSS (NO PENSIONADO) Movimien…" at bounding box center [519, 259] width 405 height 100
click at [332, 268] on span at bounding box center [340, 270] width 20 height 8
click at [335, 274] on input "Informar a SSS" at bounding box center [335, 274] width 1 height 1
checkbox input "false"
click at [412, 325] on span "Aceptar" at bounding box center [420, 327] width 36 height 10
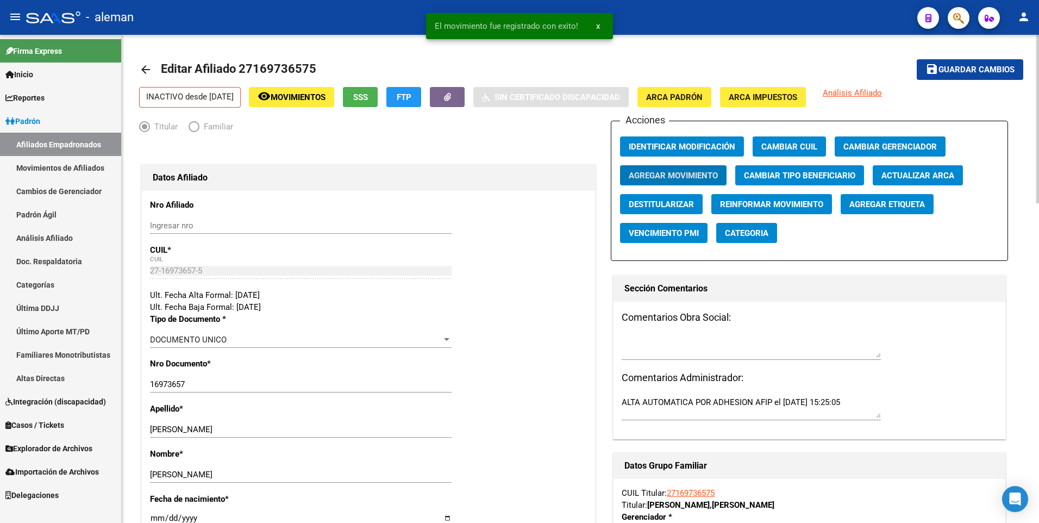
click at [949, 68] on span "Guardar cambios" at bounding box center [976, 70] width 76 height 10
click at [145, 67] on mat-icon "arrow_back" at bounding box center [145, 69] width 13 height 13
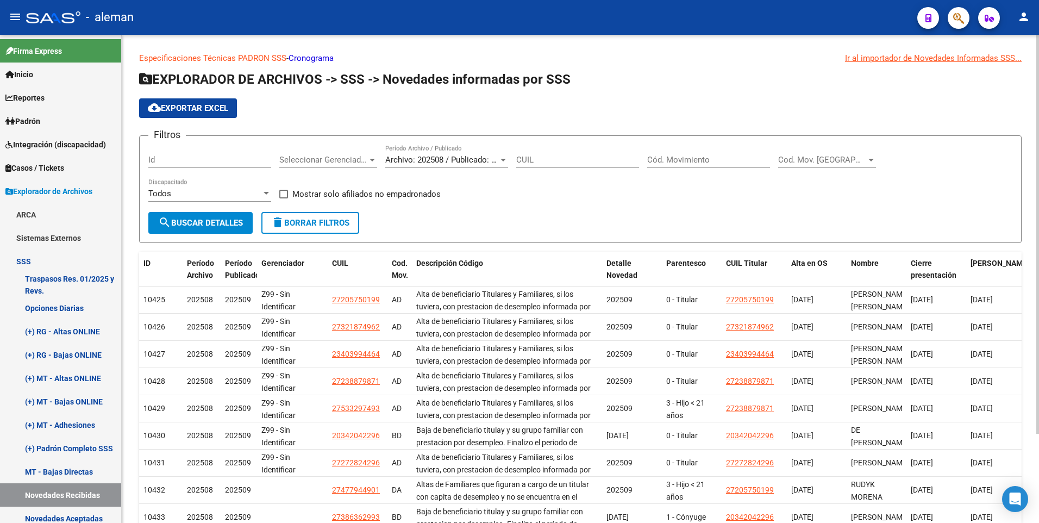
click at [1026, 352] on div "Especificaciones Técnicas PADRON SSS - Cronograma Ir al importador [PERSON_NAME…" at bounding box center [580, 329] width 917 height 589
click at [674, 154] on div "Cód. Movimiento" at bounding box center [708, 155] width 123 height 23
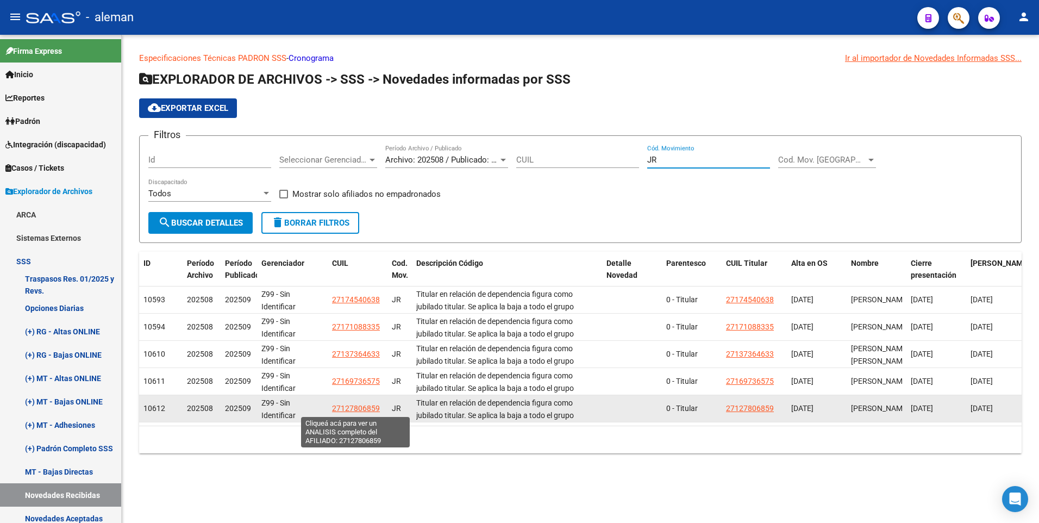
type input "JR"
click at [358, 408] on span "27127806859" at bounding box center [356, 408] width 48 height 9
type textarea "27127806859"
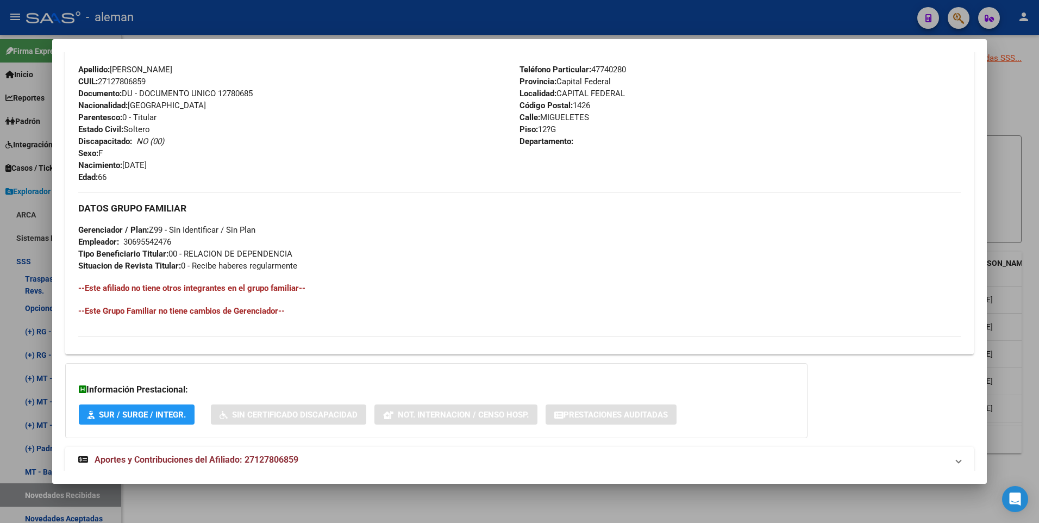
scroll to position [407, 0]
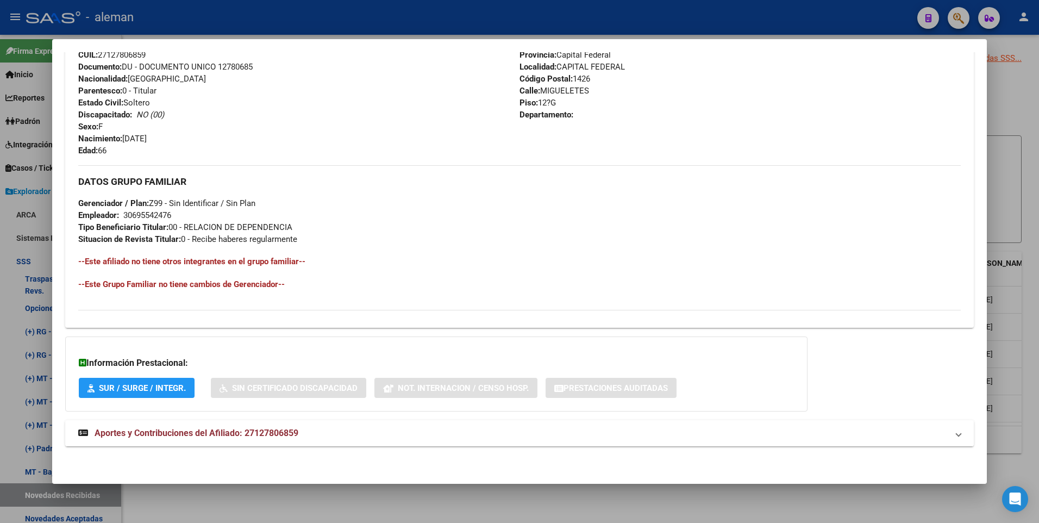
click at [278, 431] on span "Aportes y Contribuciones del Afiliado: 27127806859" at bounding box center [197, 432] width 204 height 10
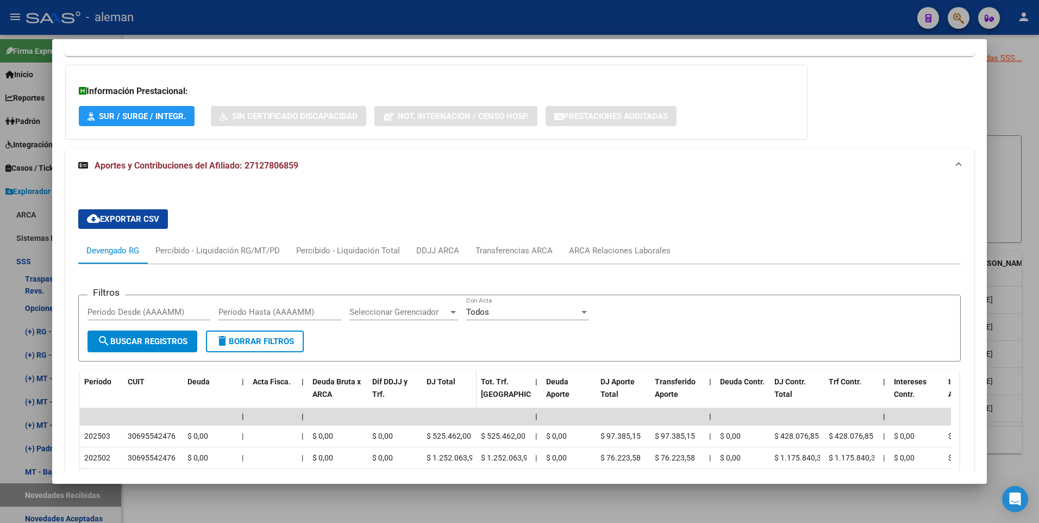
scroll to position [733, 0]
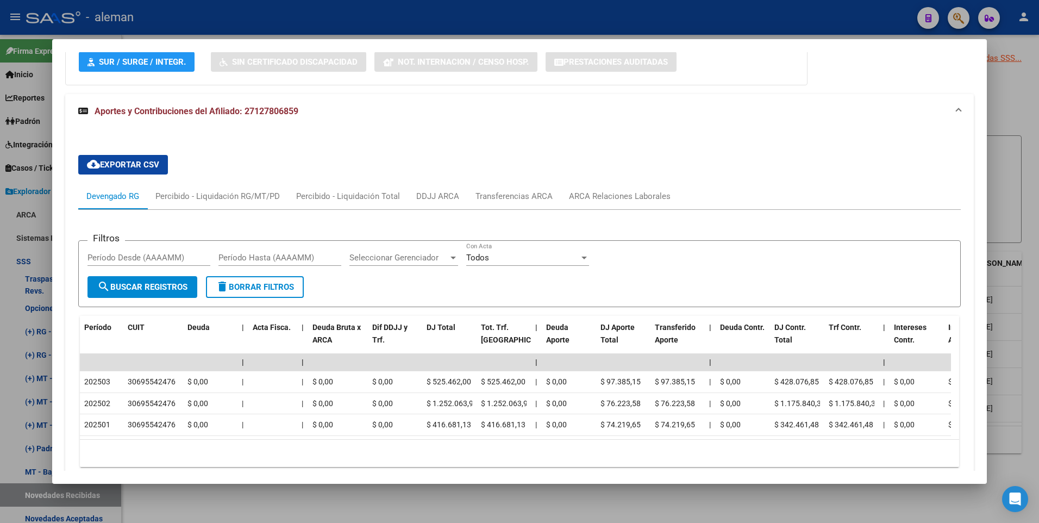
click at [1016, 275] on div at bounding box center [519, 261] width 1039 height 523
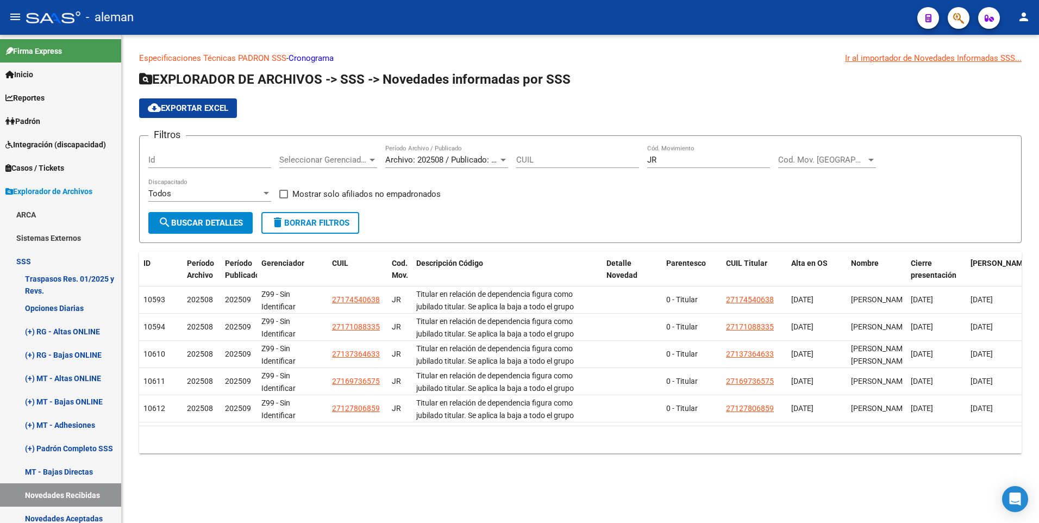
click at [375, 235] on form "Filtros Id Seleccionar Gerenciador Seleccionar Gerenciador Archivo: 202508 / Pu…" at bounding box center [580, 189] width 882 height 108
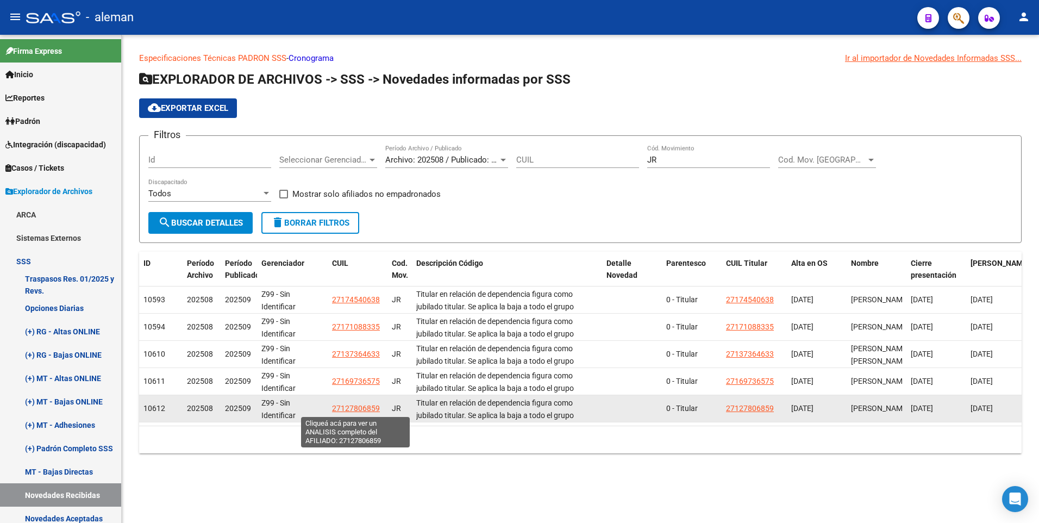
click at [357, 406] on span "27127806859" at bounding box center [356, 408] width 48 height 9
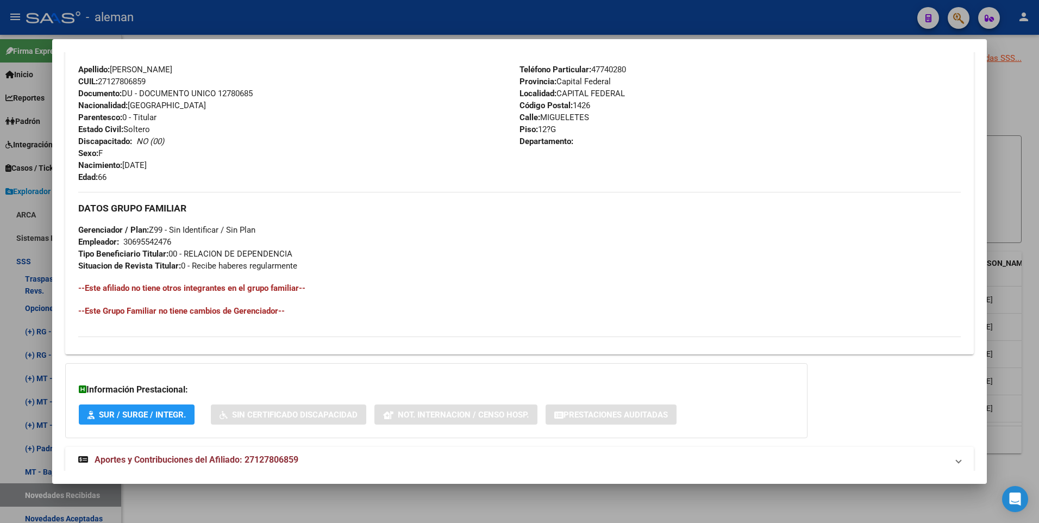
scroll to position [407, 0]
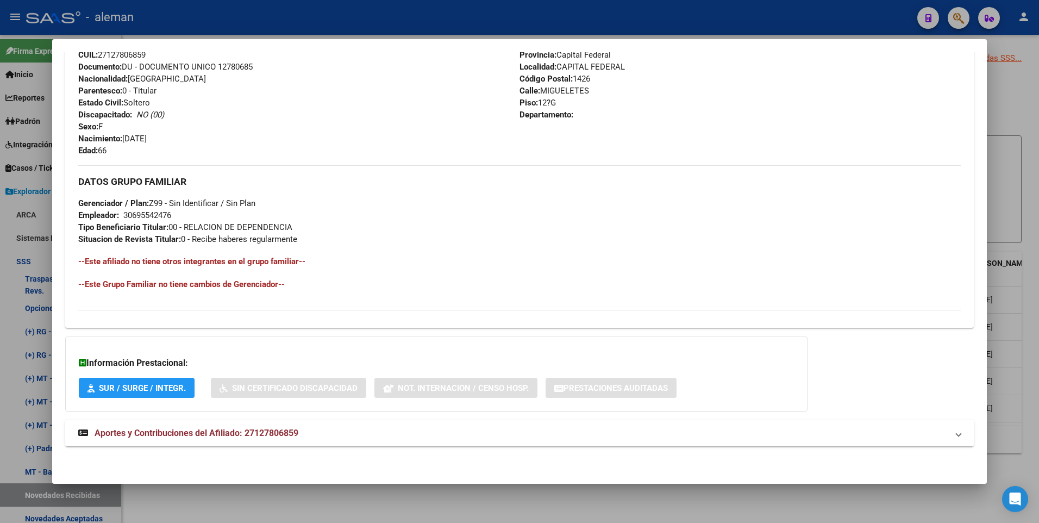
click at [221, 437] on span "Aportes y Contribuciones del Afiliado: 27127806859" at bounding box center [197, 432] width 204 height 10
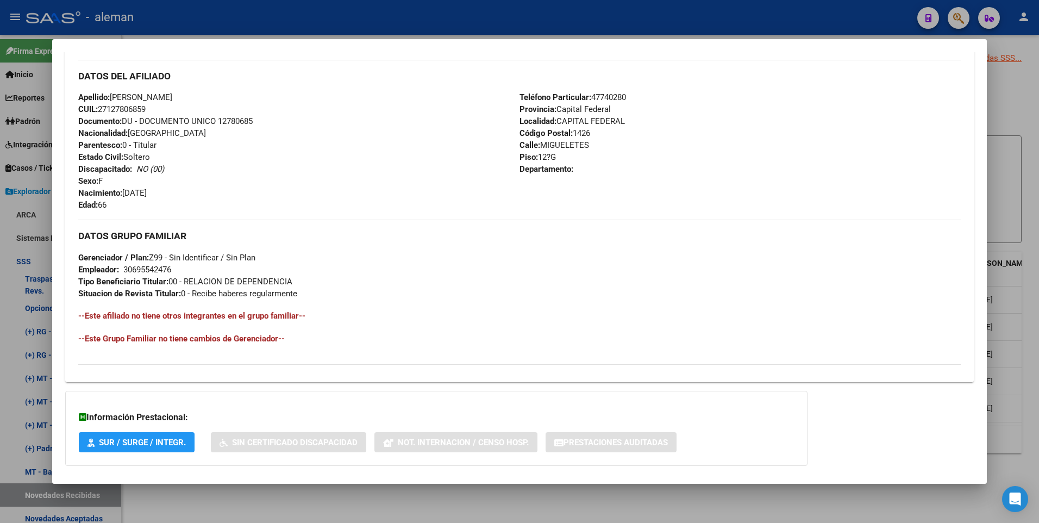
scroll to position [27, 0]
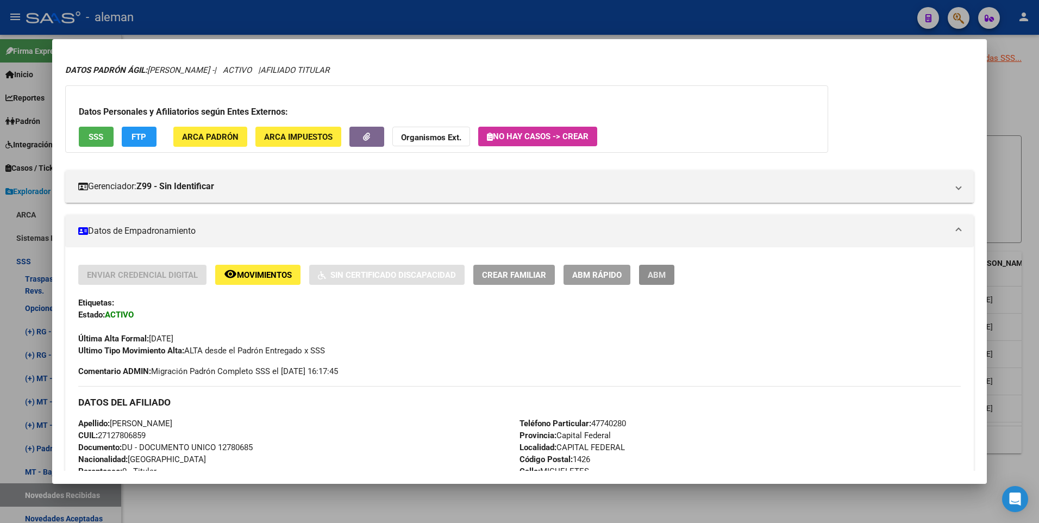
click at [661, 278] on span "ABM" at bounding box center [656, 275] width 18 height 10
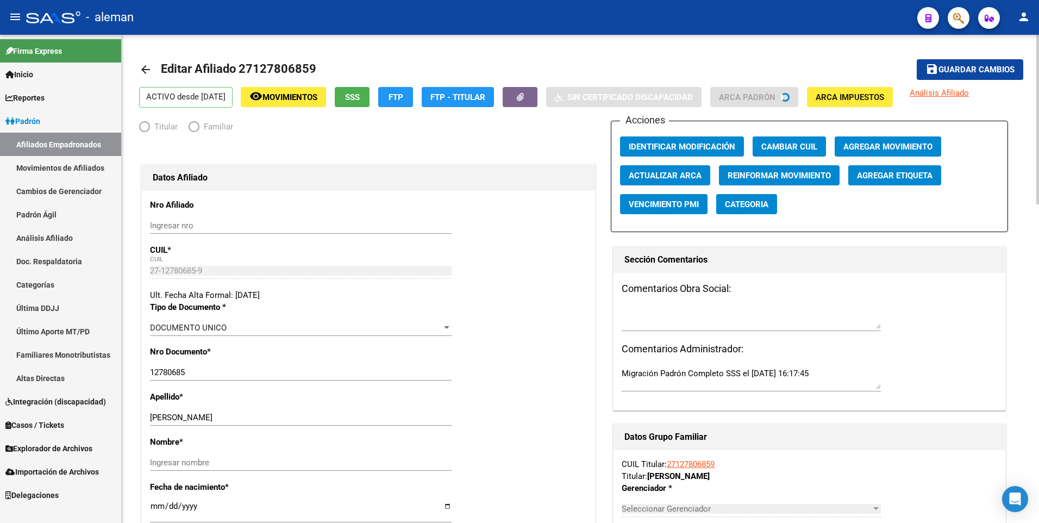
radio input "true"
type input "30-69554247-6"
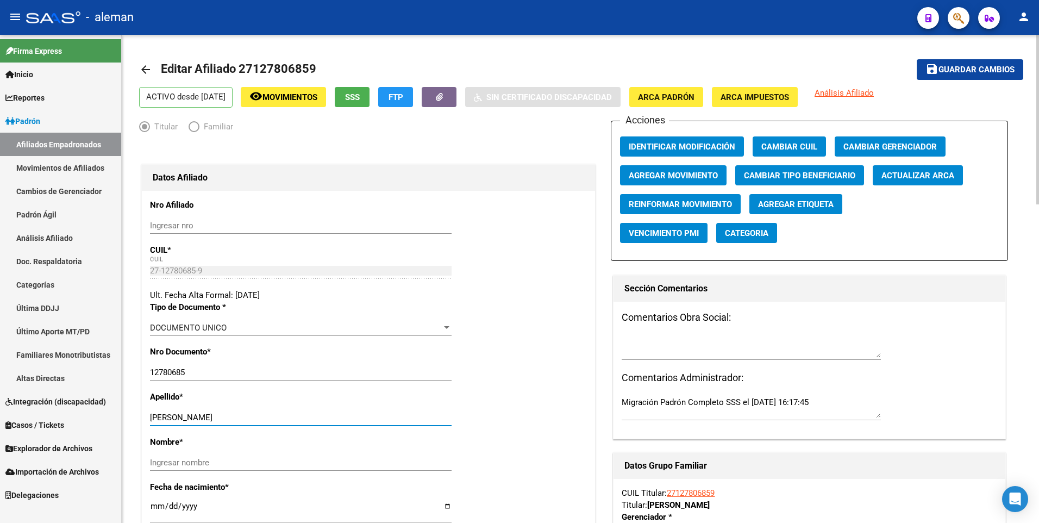
drag, startPoint x: 187, startPoint y: 418, endPoint x: 265, endPoint y: 417, distance: 78.2
click at [265, 417] on input "[PERSON_NAME]" at bounding box center [300, 417] width 301 height 10
type input "[PERSON_NAME]"
click at [266, 464] on input "Ingresar nombre" at bounding box center [300, 462] width 301 height 10
paste input "GLORIA"
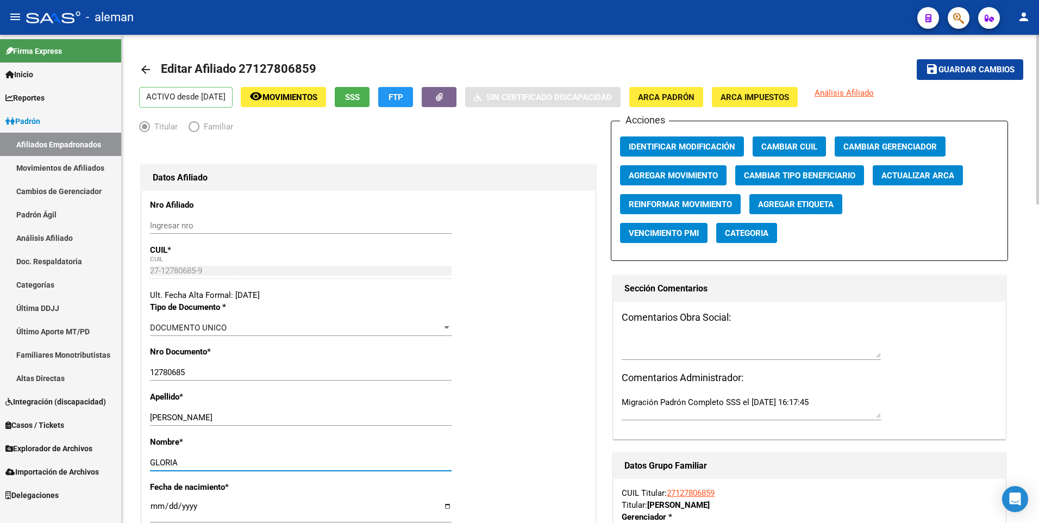
type input "GLORIA"
click at [654, 175] on span "Agregar Movimiento" at bounding box center [672, 176] width 89 height 10
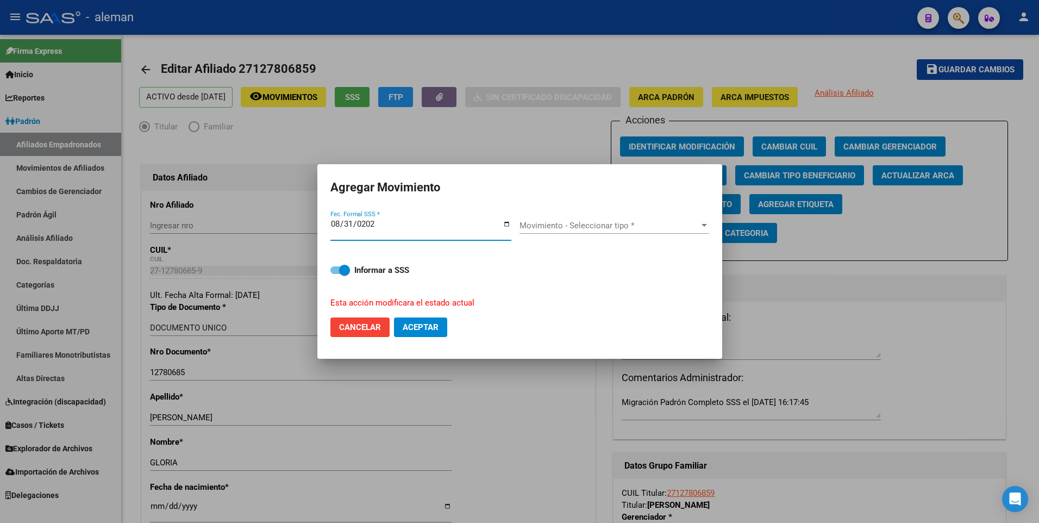
type input "[DATE]"
click at [547, 223] on span "Movimiento - Seleccionar tipo *" at bounding box center [609, 226] width 180 height 10
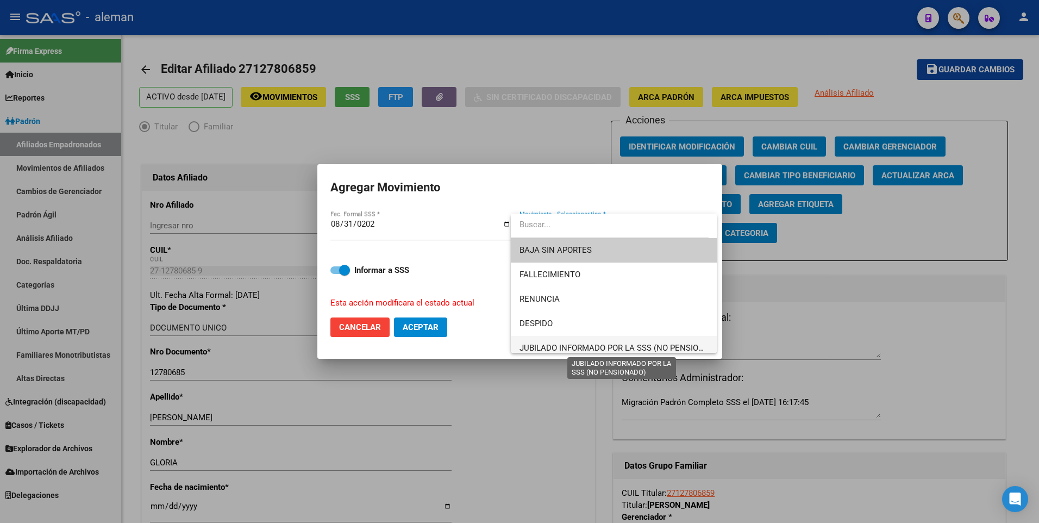
click at [570, 347] on span "JUBILADO INFORMADO POR LA SSS (NO PENSIONADO)" at bounding box center [621, 348] width 204 height 10
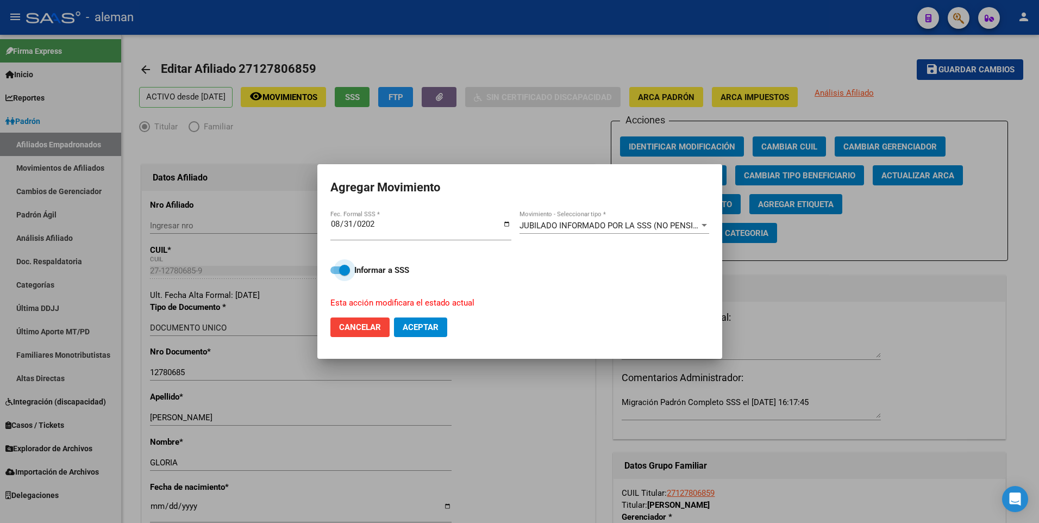
click at [342, 270] on span at bounding box center [344, 270] width 11 height 11
click at [336, 274] on input "Informar a SSS" at bounding box center [335, 274] width 1 height 1
checkbox input "false"
click at [426, 319] on button "Aceptar" at bounding box center [420, 327] width 53 height 20
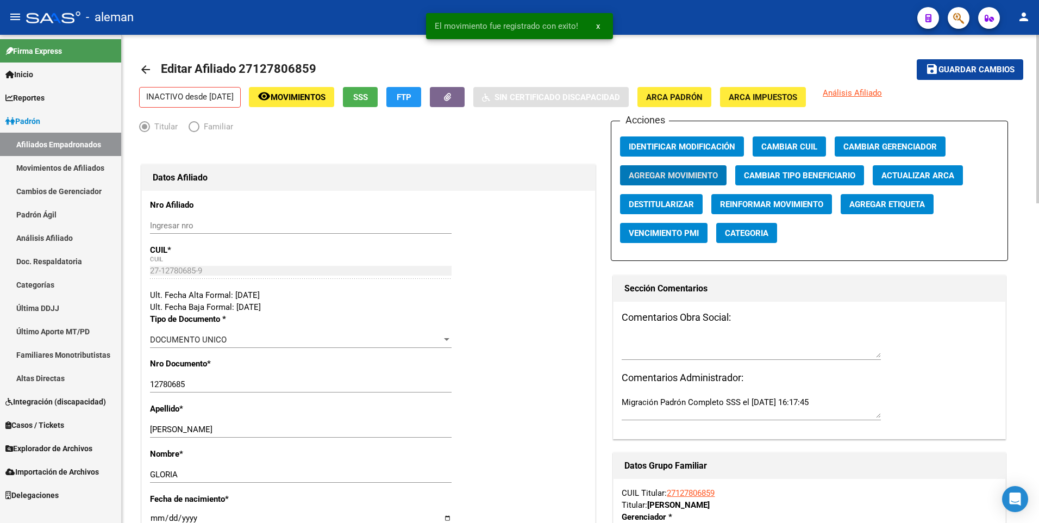
click at [968, 74] on span "Guardar cambios" at bounding box center [976, 70] width 76 height 10
click at [147, 66] on mat-icon "arrow_back" at bounding box center [145, 69] width 13 height 13
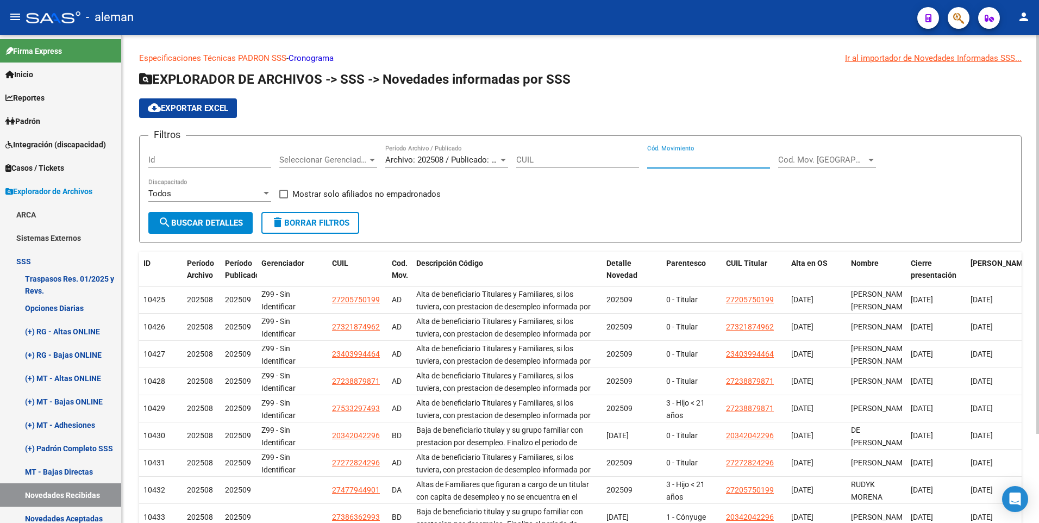
click at [683, 161] on input "Cód. Movimiento" at bounding box center [708, 160] width 123 height 10
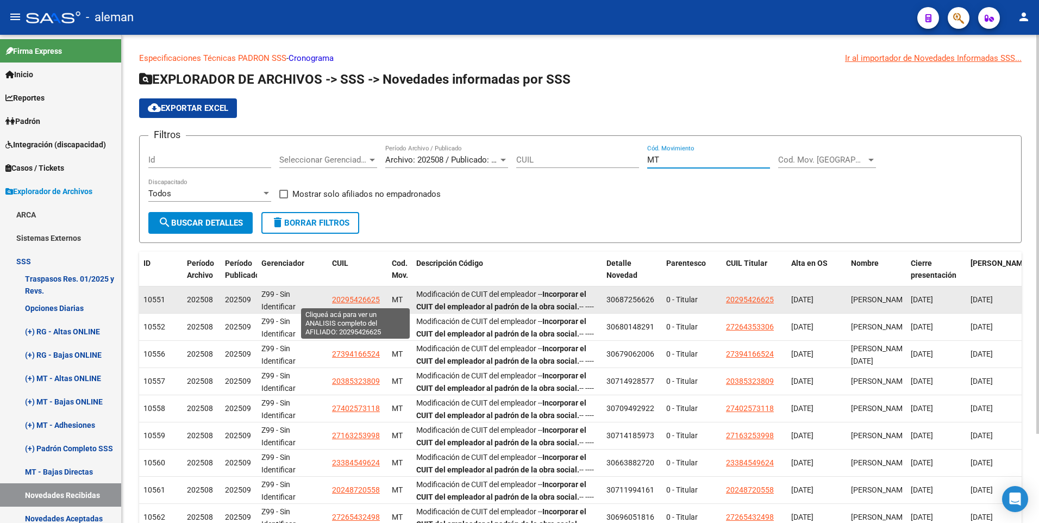
type input "MT"
click at [351, 297] on span "20295426625" at bounding box center [356, 299] width 48 height 9
type textarea "20295426625"
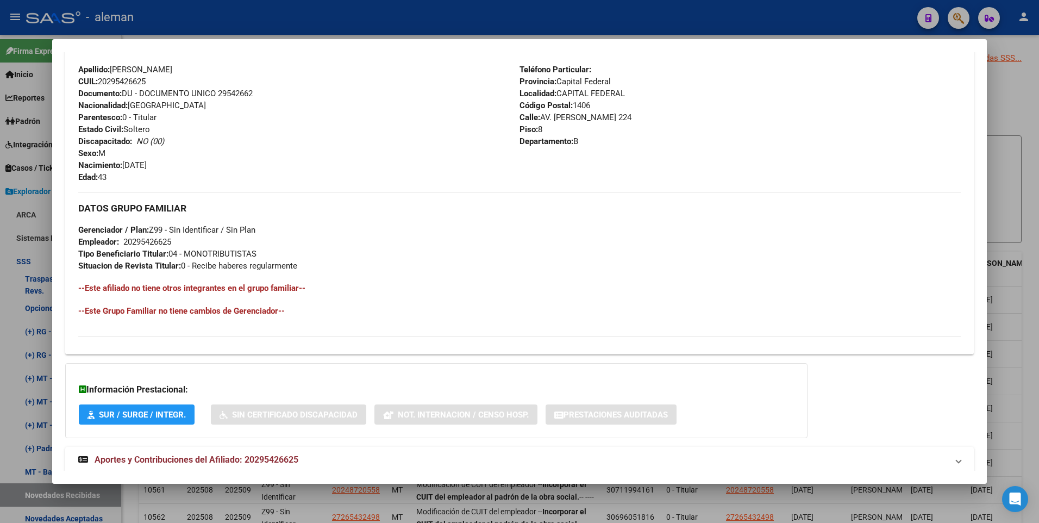
scroll to position [407, 0]
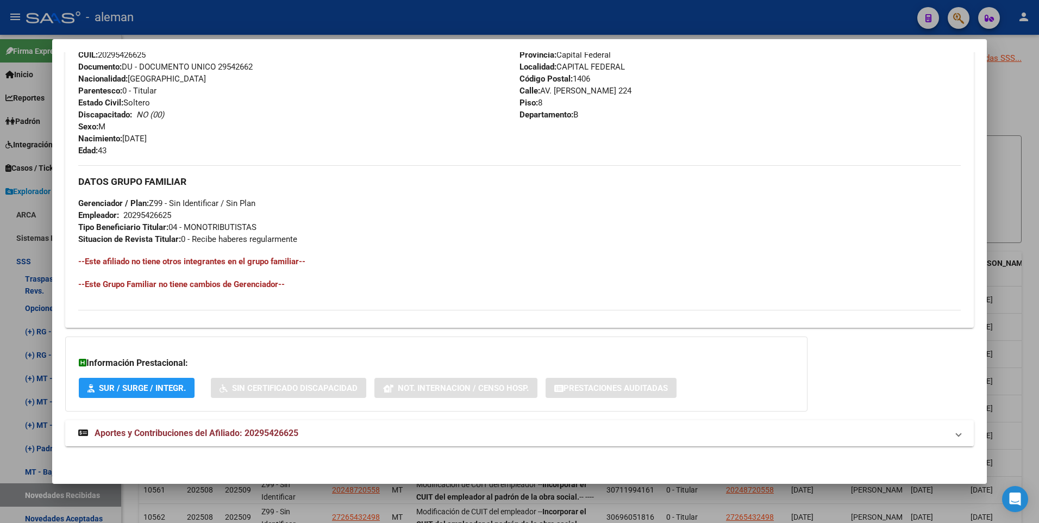
click at [256, 429] on span "Aportes y Contribuciones del Afiliado: 20295426625" at bounding box center [197, 432] width 204 height 10
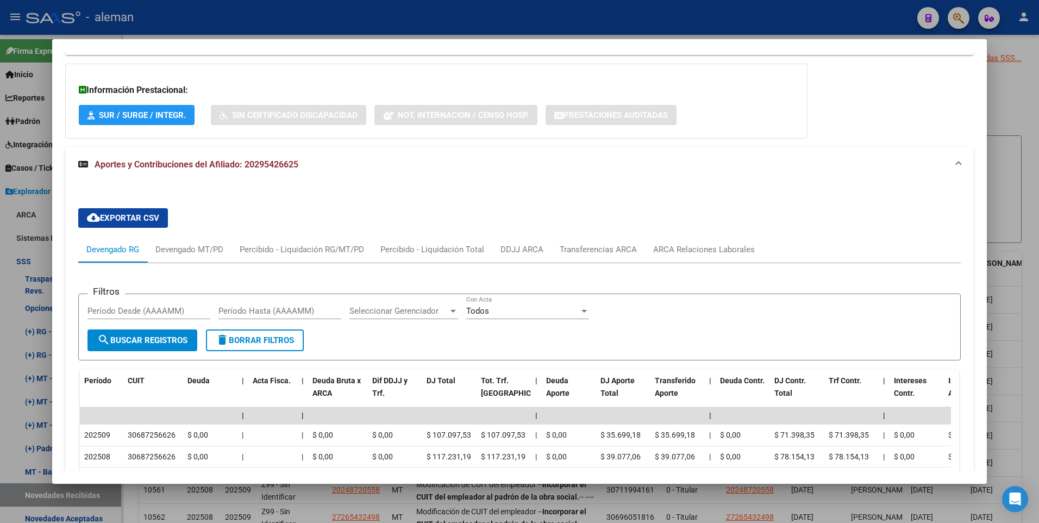
scroll to position [625, 0]
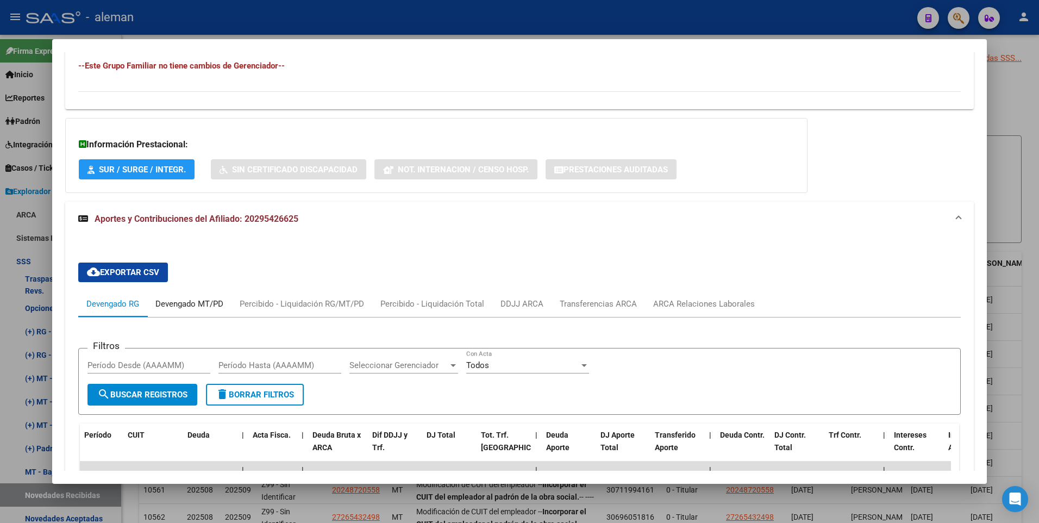
click at [212, 302] on div "Devengado MT/PD" at bounding box center [189, 304] width 68 height 12
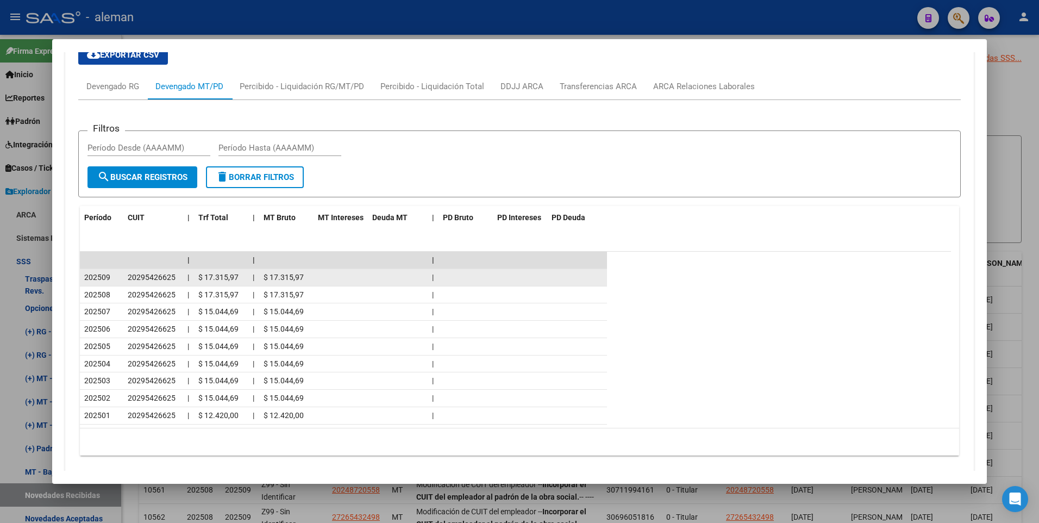
scroll to position [680, 0]
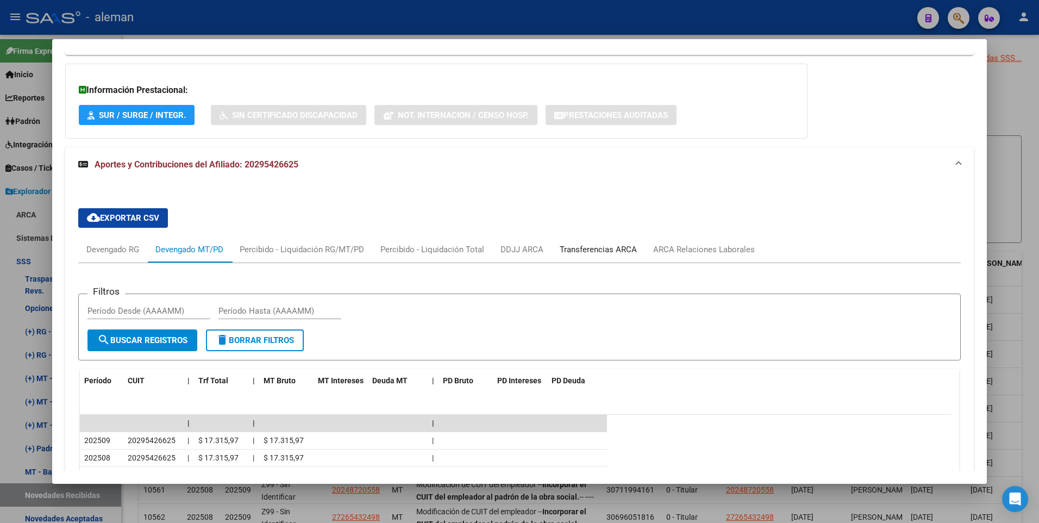
click at [600, 249] on div "Transferencias ARCA" at bounding box center [597, 249] width 77 height 12
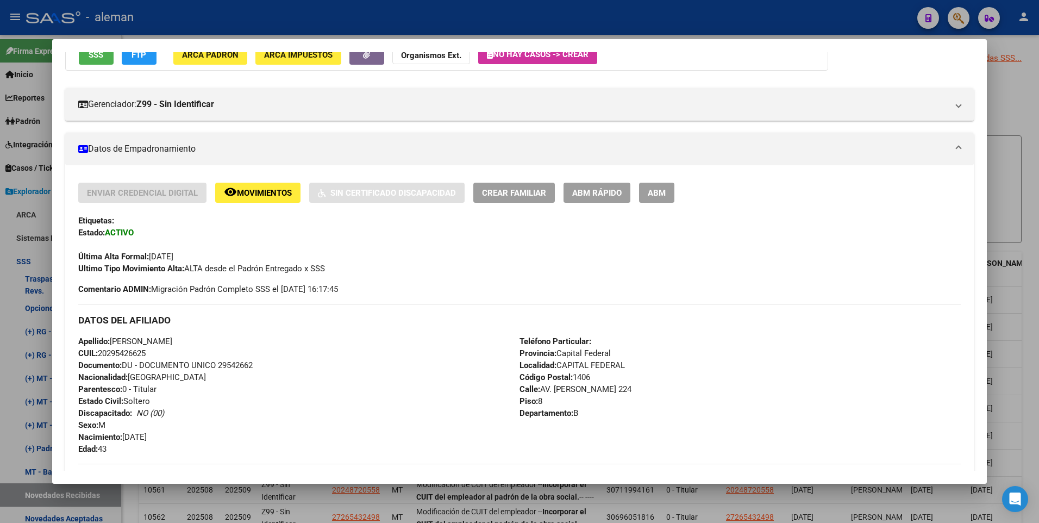
scroll to position [54, 0]
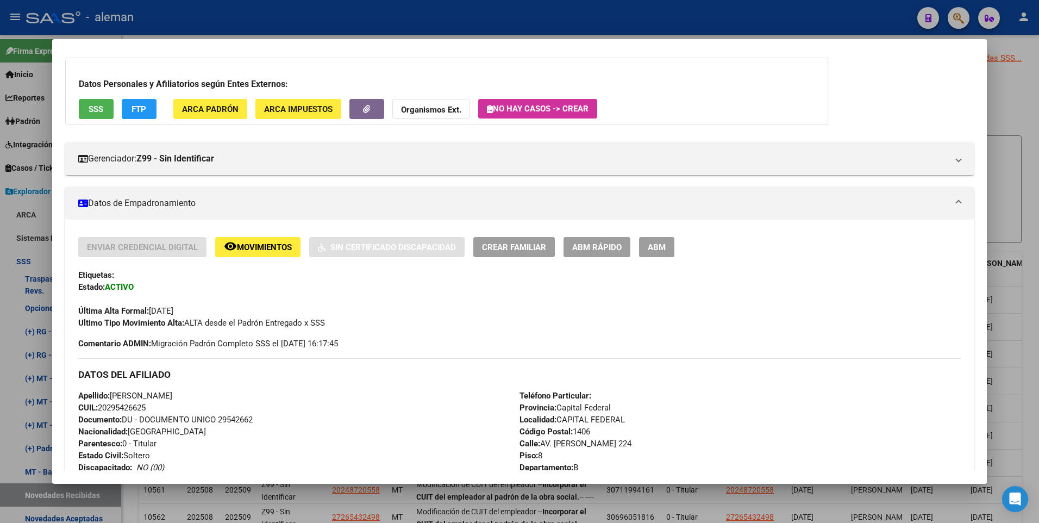
click at [649, 247] on span "ABM" at bounding box center [656, 247] width 18 height 10
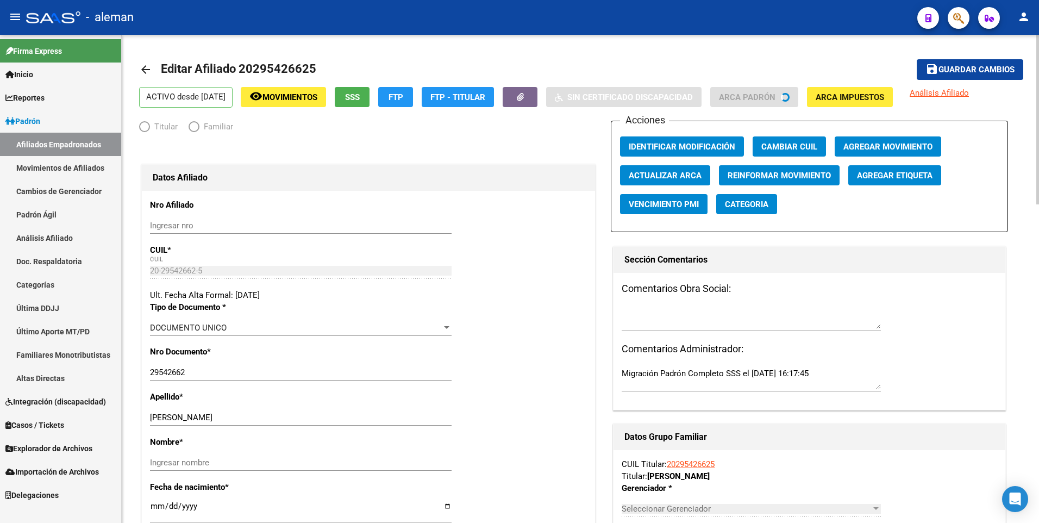
radio input "true"
type input "20-29542662-5"
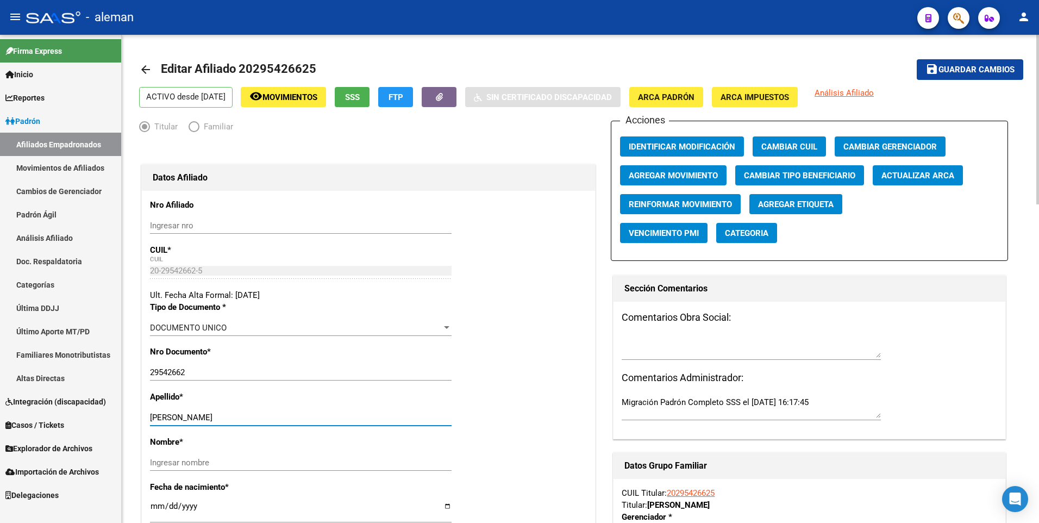
drag, startPoint x: 202, startPoint y: 418, endPoint x: 260, endPoint y: 416, distance: 58.7
click at [260, 416] on input "[PERSON_NAME]" at bounding box center [300, 417] width 301 height 10
click at [261, 464] on input "Ingresar nombre" at bounding box center [300, 462] width 301 height 10
paste input "[PERSON_NAME]"
type input "[PERSON_NAME]"
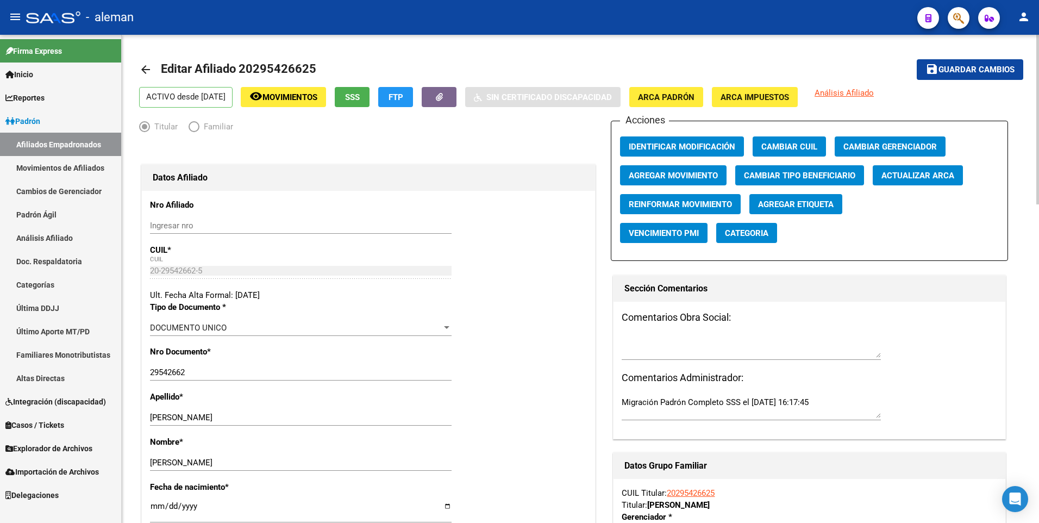
click at [514, 378] on div "Nro Documento * 29542662 Ingresar nro" at bounding box center [368, 367] width 437 height 45
drag, startPoint x: 202, startPoint y: 418, endPoint x: 256, endPoint y: 416, distance: 54.3
click at [255, 416] on input "[PERSON_NAME]" at bounding box center [300, 417] width 301 height 10
type input "[PERSON_NAME]"
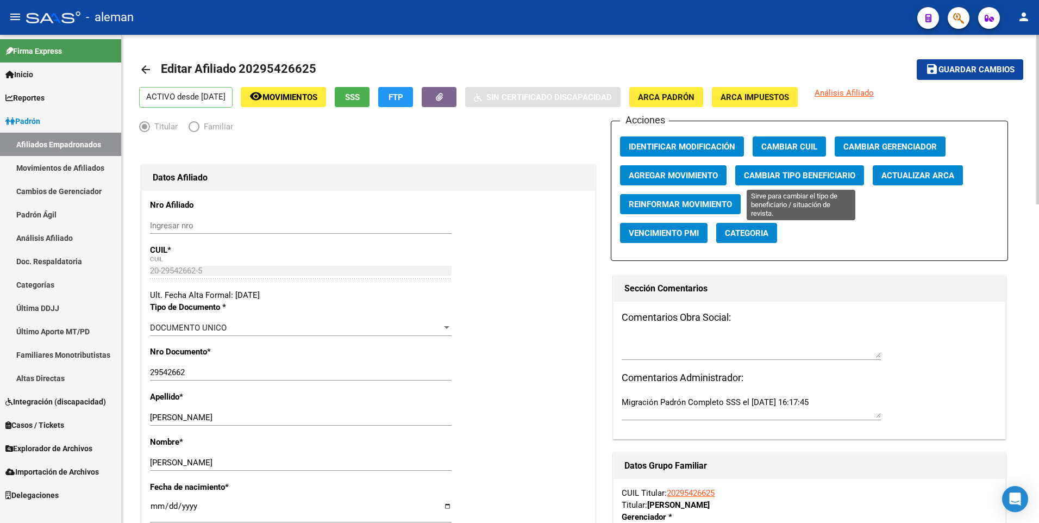
click at [806, 176] on span "Cambiar Tipo Beneficiario" at bounding box center [799, 176] width 111 height 10
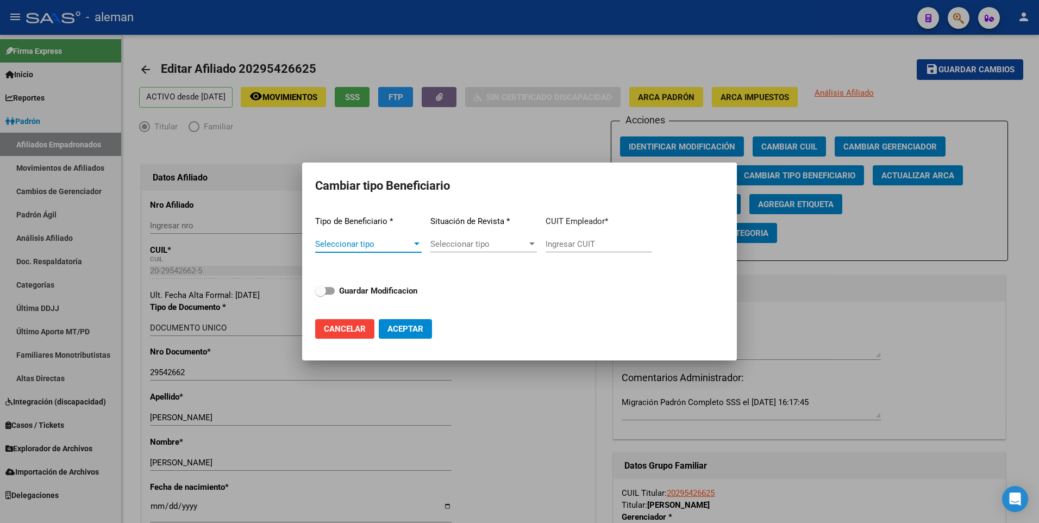
click at [407, 242] on span "Seleccionar tipo" at bounding box center [363, 244] width 97 height 10
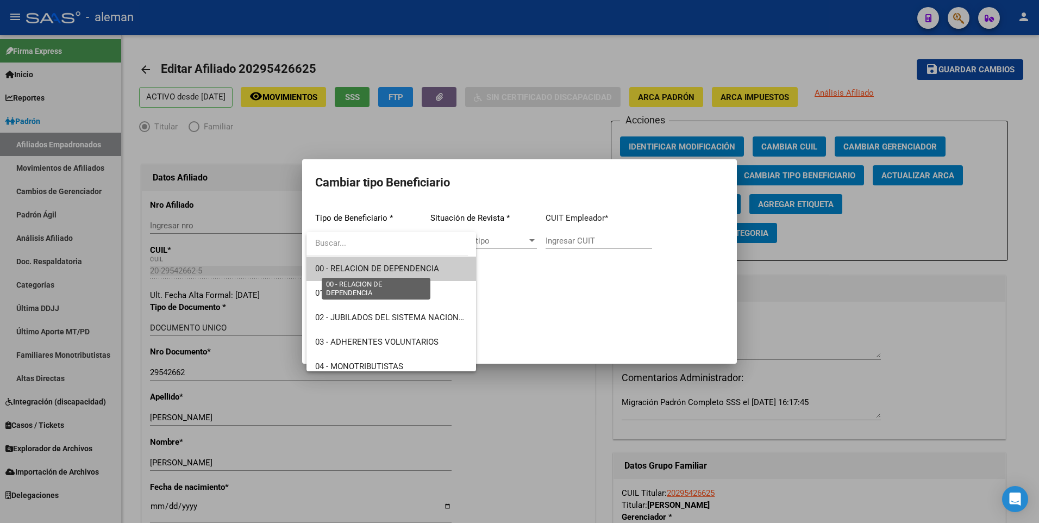
click at [399, 266] on span "00 - RELACION DE DEPENDENCIA" at bounding box center [377, 268] width 124 height 10
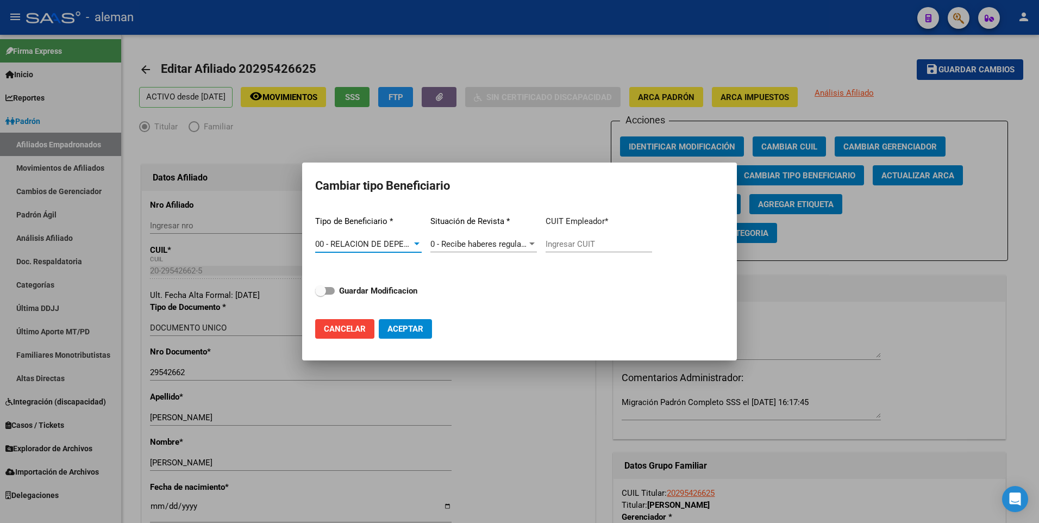
type input "30-68725662-6"
click at [329, 289] on span at bounding box center [325, 291] width 20 height 8
click at [320, 294] on input "Guardar Modificacion" at bounding box center [320, 294] width 1 height 1
checkbox input "true"
click at [409, 329] on span "Aceptar" at bounding box center [405, 329] width 36 height 10
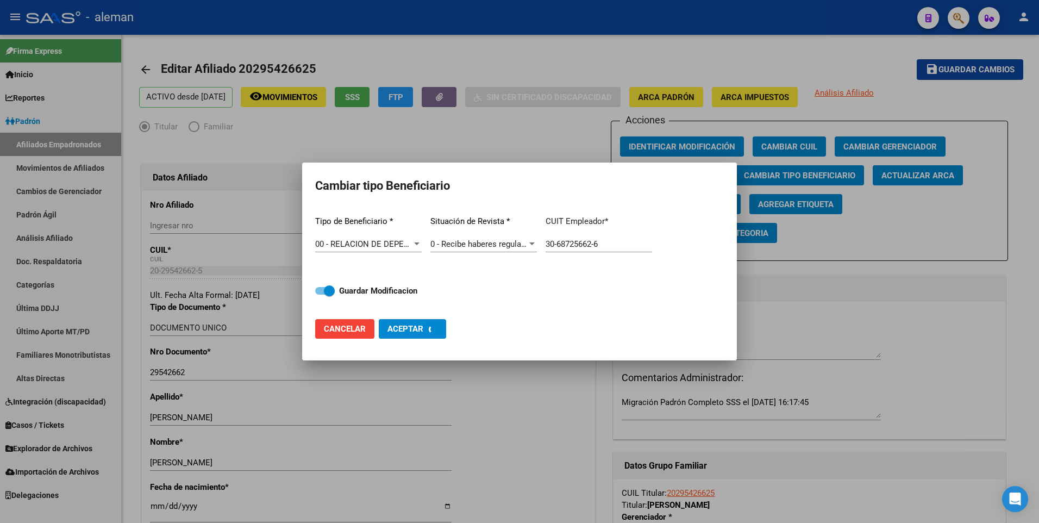
type input "30-68725662-6"
checkbox input "false"
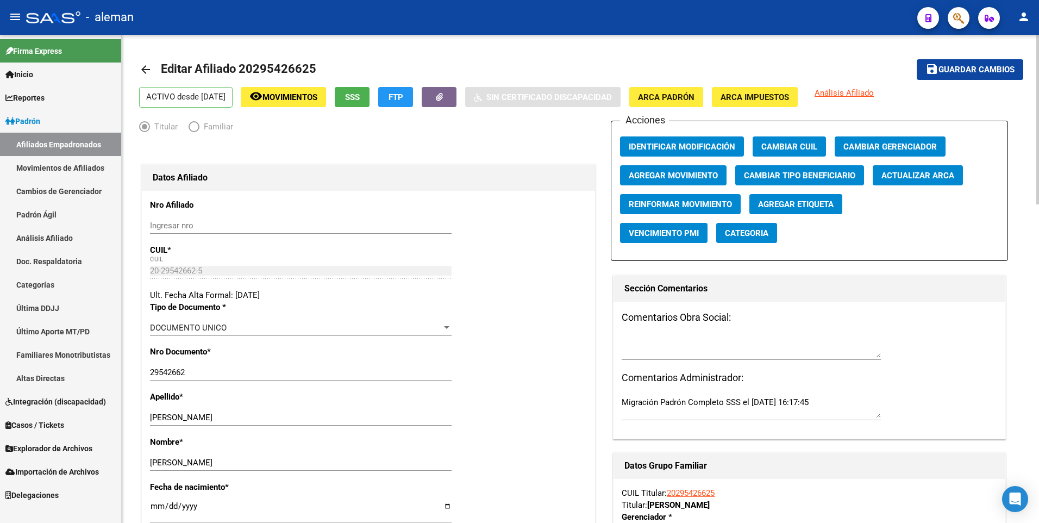
click at [538, 384] on div "Nro Documento * 29542662 Ingresar nro" at bounding box center [368, 367] width 437 height 45
click at [1005, 292] on div "Sección Comentarios Comentarios Obra Social: Comentarios Administrador: Migraci…" at bounding box center [809, 357] width 393 height 164
click at [958, 65] on span "Guardar cambios" at bounding box center [976, 70] width 76 height 10
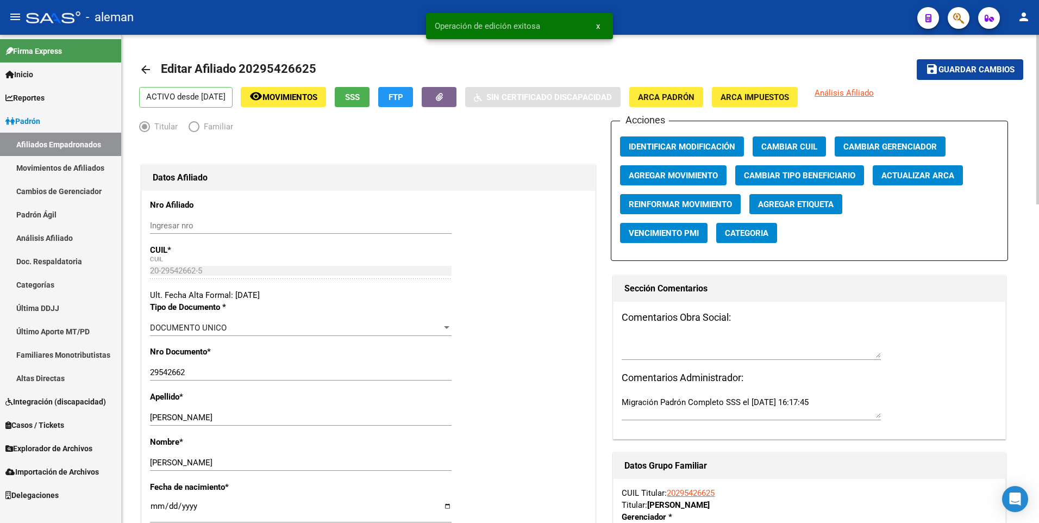
click at [148, 71] on mat-icon "arrow_back" at bounding box center [145, 69] width 13 height 13
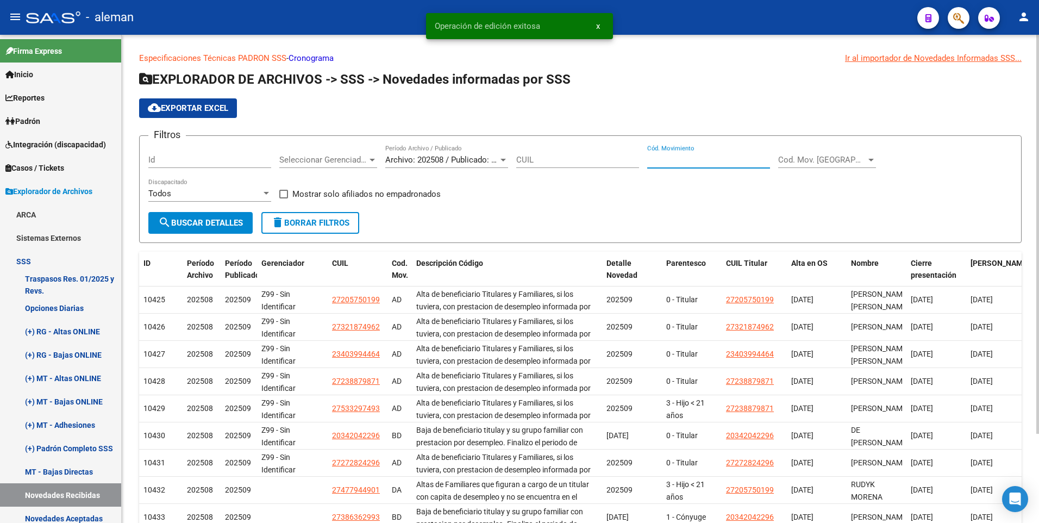
click at [665, 156] on input "Cód. Movimiento" at bounding box center [708, 160] width 123 height 10
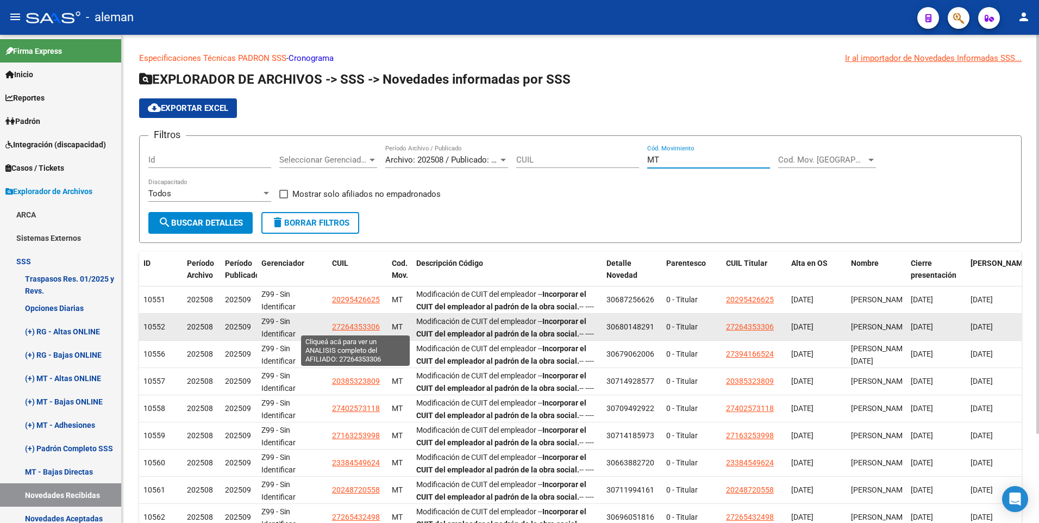
type input "MT"
click at [356, 325] on span "27264353306" at bounding box center [356, 326] width 48 height 9
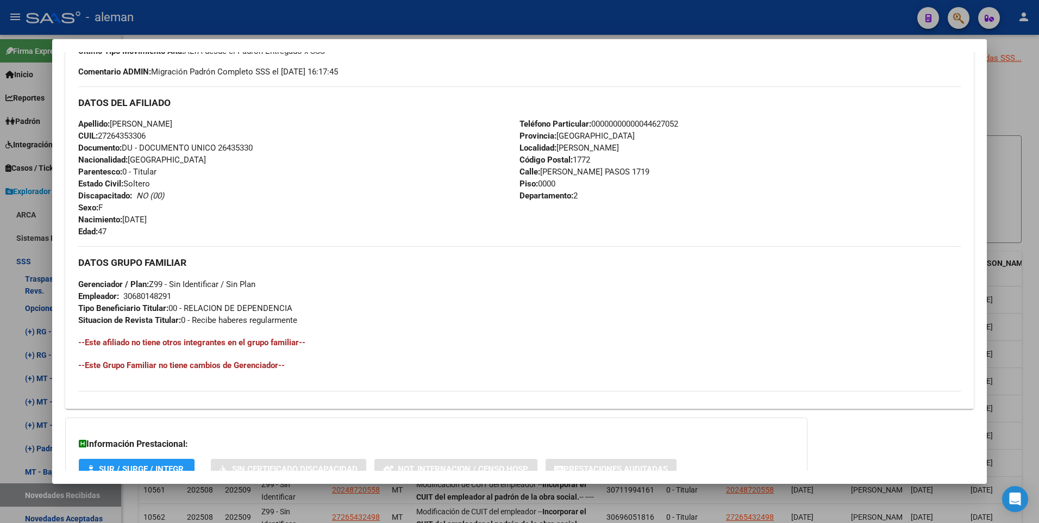
scroll to position [407, 0]
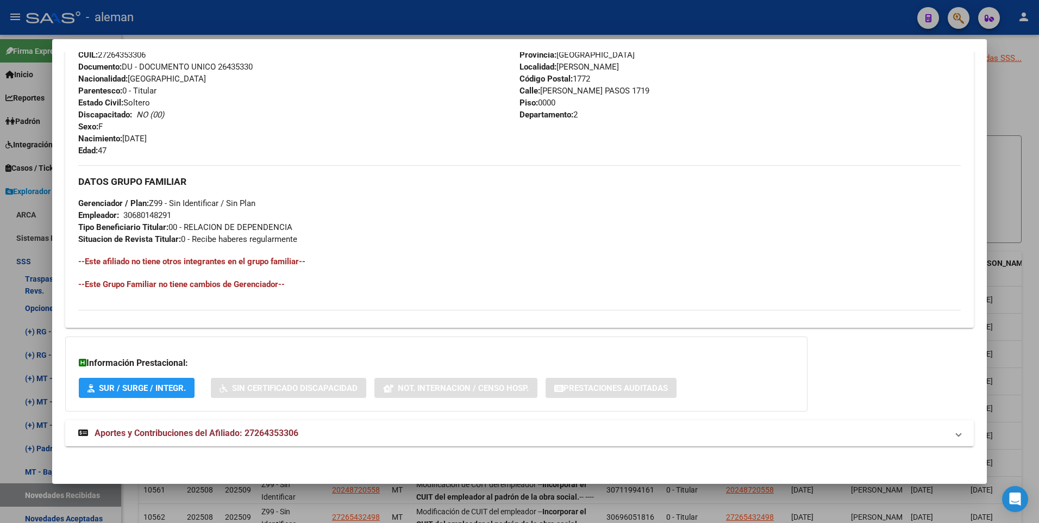
click at [284, 435] on span "Aportes y Contribuciones del Afiliado: 27264353306" at bounding box center [197, 432] width 204 height 10
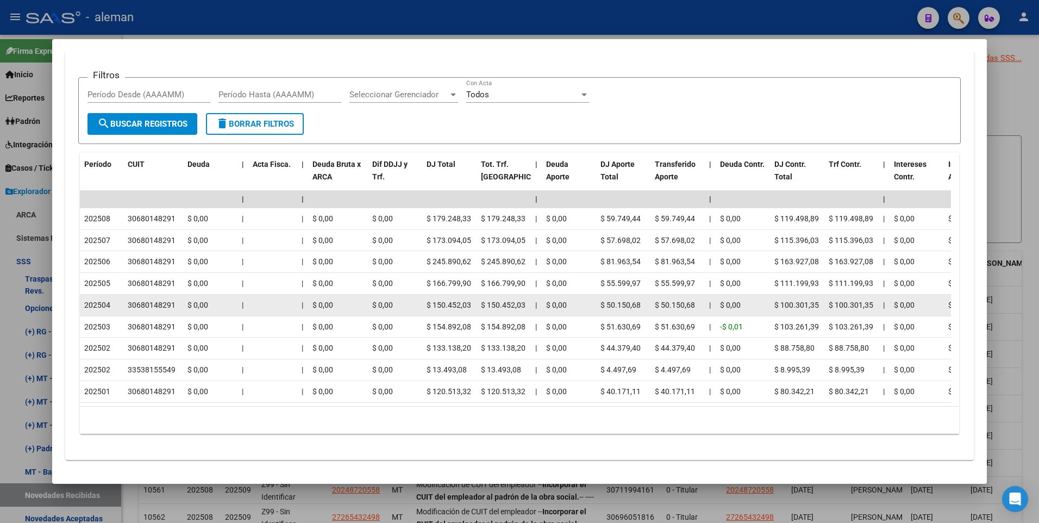
scroll to position [570, 0]
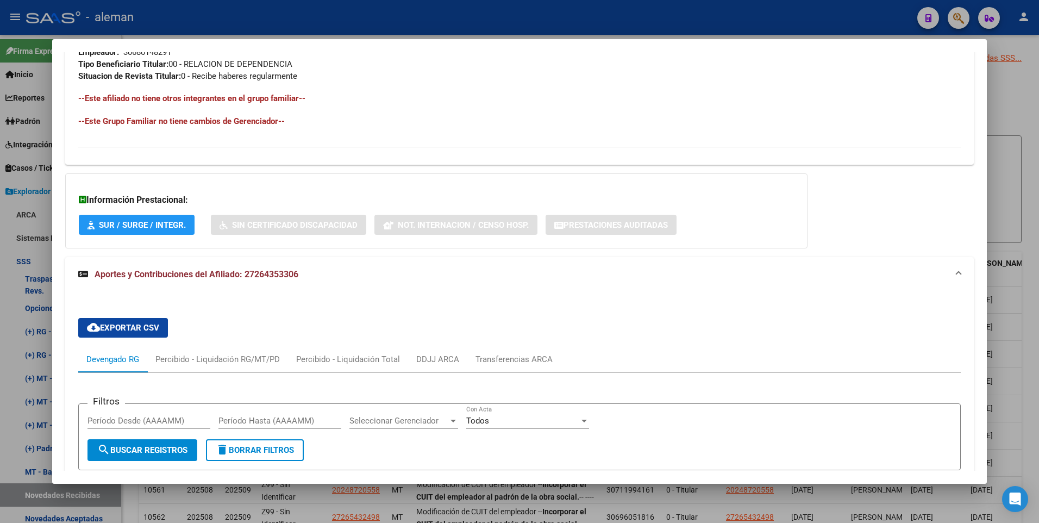
click at [1009, 244] on div at bounding box center [519, 261] width 1039 height 523
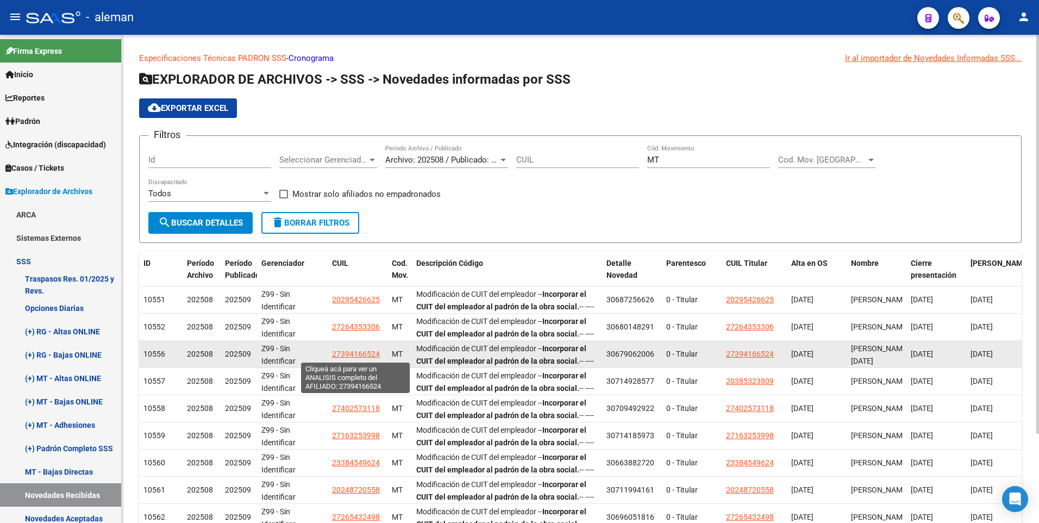
click at [356, 351] on span "27394166524" at bounding box center [356, 353] width 48 height 9
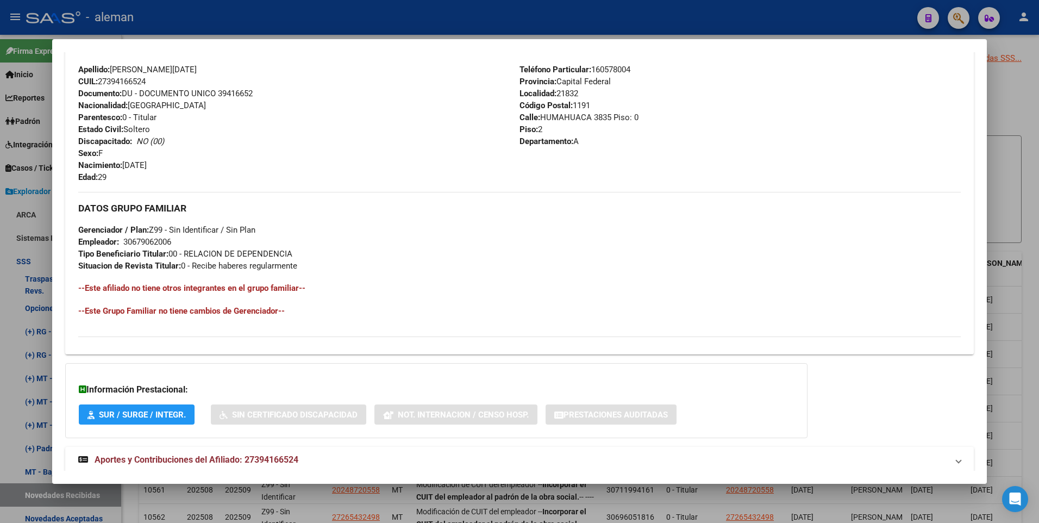
scroll to position [407, 0]
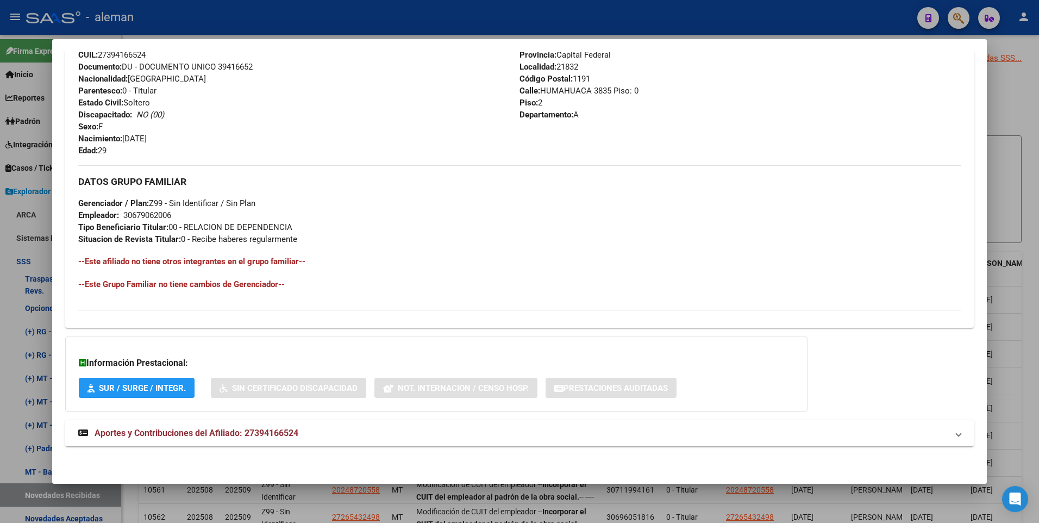
click at [243, 430] on span "Aportes y Contribuciones del Afiliado: 27394166524" at bounding box center [197, 432] width 204 height 10
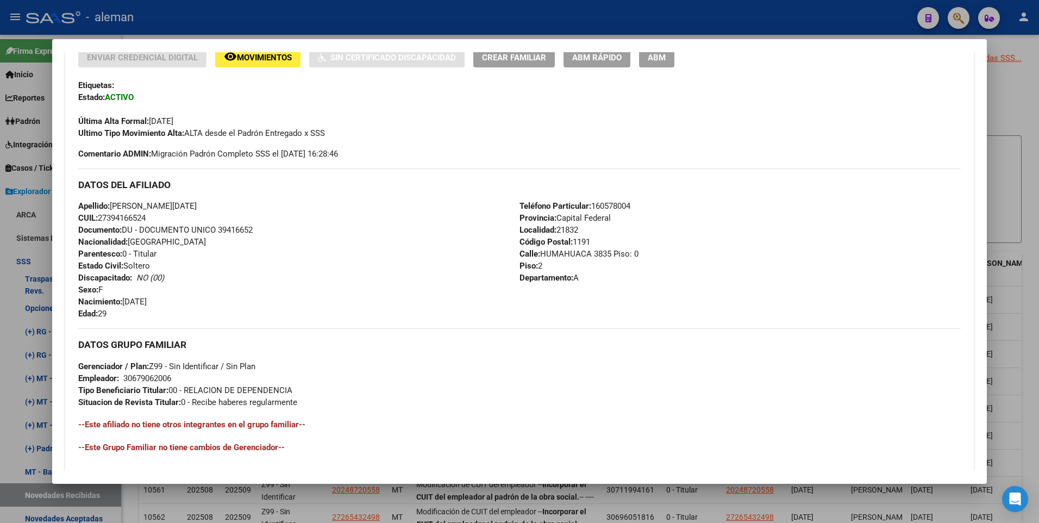
scroll to position [0, 0]
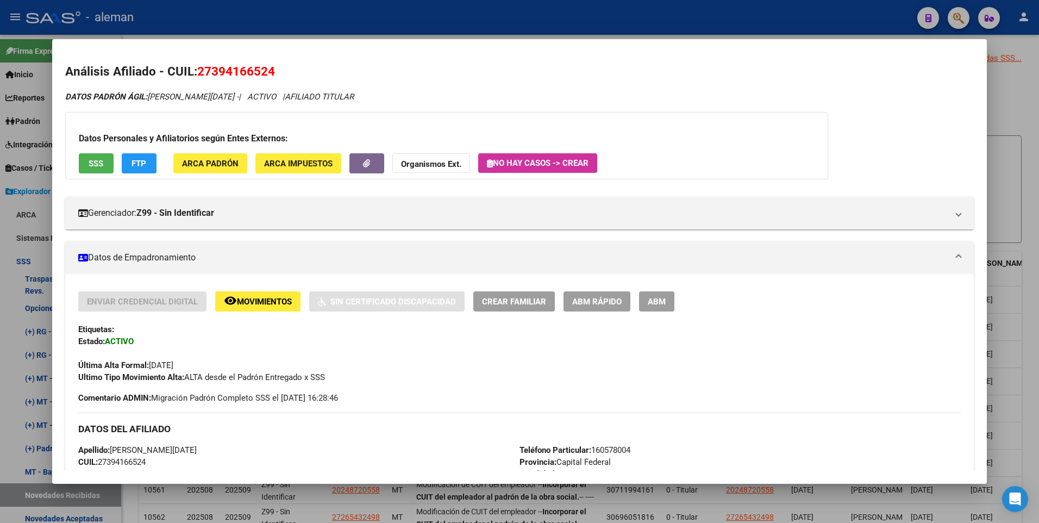
click at [965, 335] on div "Enviar Credencial Digital remove_red_eye Movimientos Sin Certificado Discapacid…" at bounding box center [519, 508] width 909 height 435
click at [1026, 285] on div at bounding box center [519, 261] width 1039 height 523
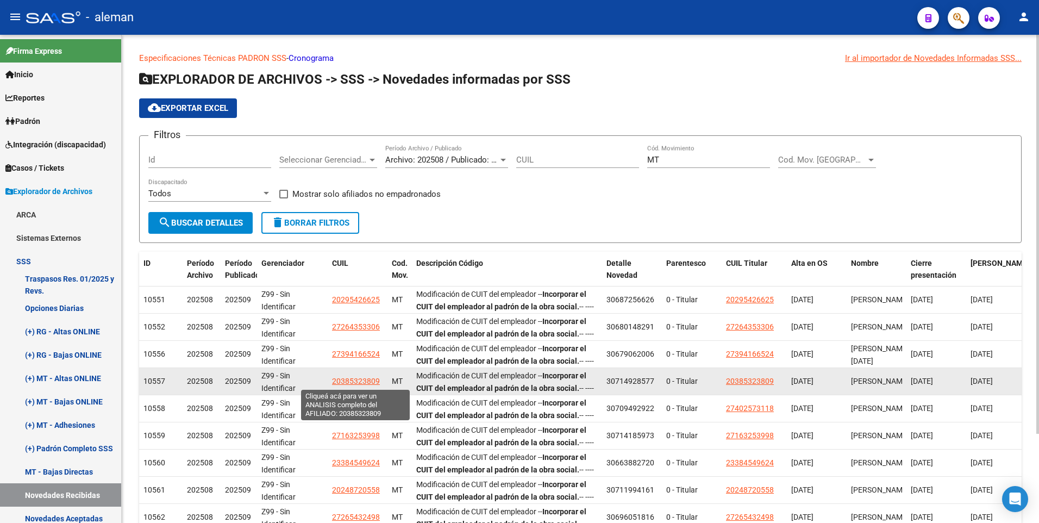
click at [354, 380] on span "20385323809" at bounding box center [356, 380] width 48 height 9
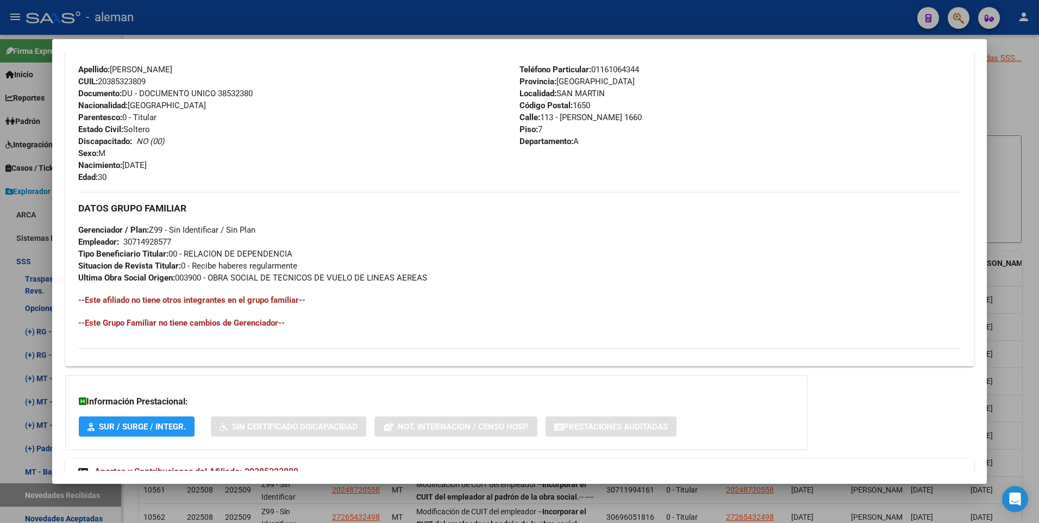
scroll to position [419, 0]
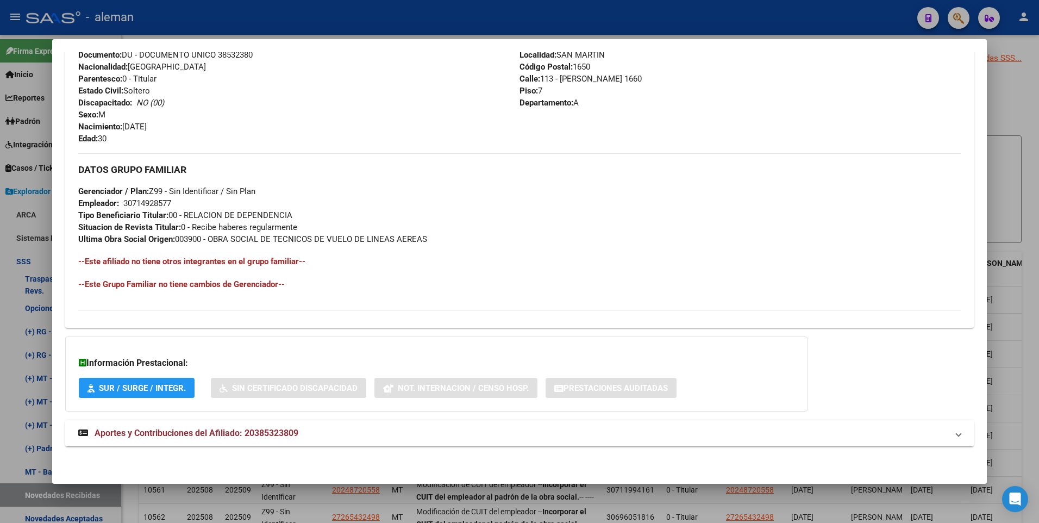
click at [153, 433] on span "Aportes y Contribuciones del Afiliado: 20385323809" at bounding box center [197, 432] width 204 height 10
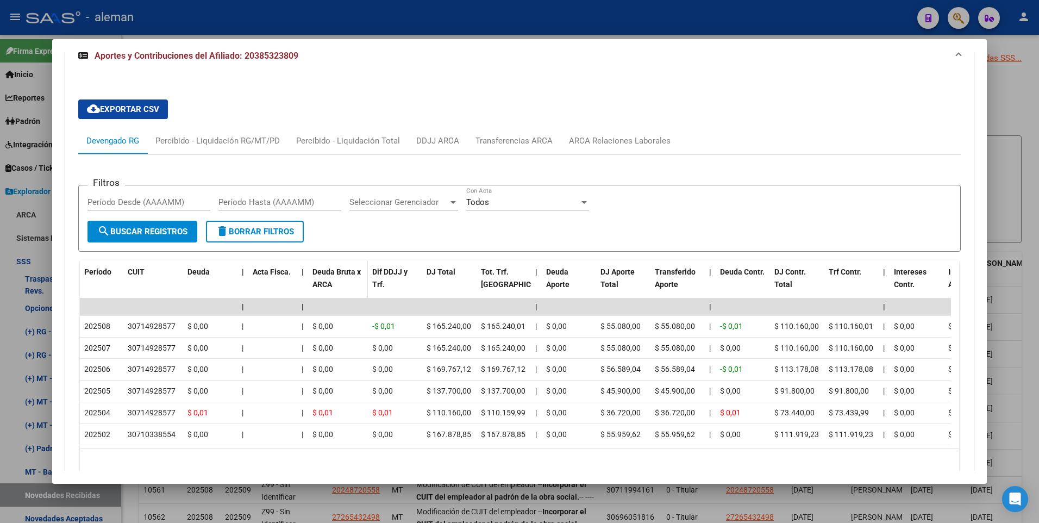
scroll to position [854, 0]
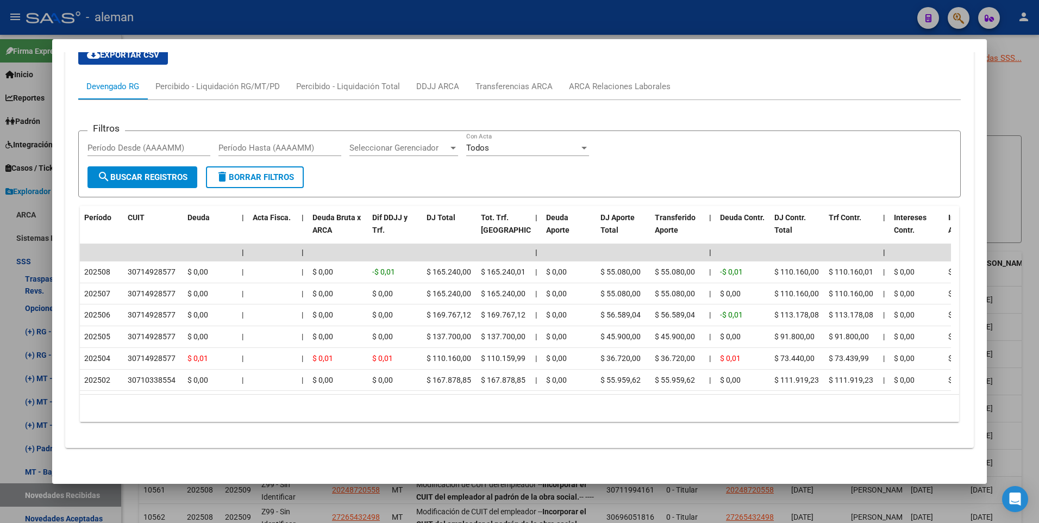
click at [972, 191] on mat-dialog-content "Análisis Afiliado - CUIL: 20385323809 DATOS PADRÓN ÁGIL: [PERSON_NAME] | ACTIVO…" at bounding box center [519, 261] width 935 height 418
click at [1023, 208] on div at bounding box center [519, 261] width 1039 height 523
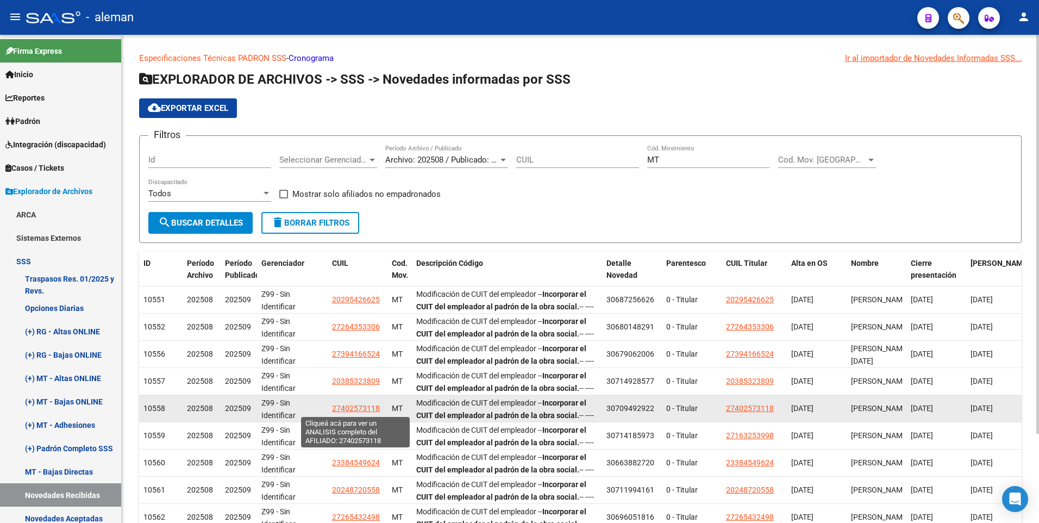
click at [365, 406] on span "27402573118" at bounding box center [356, 408] width 48 height 9
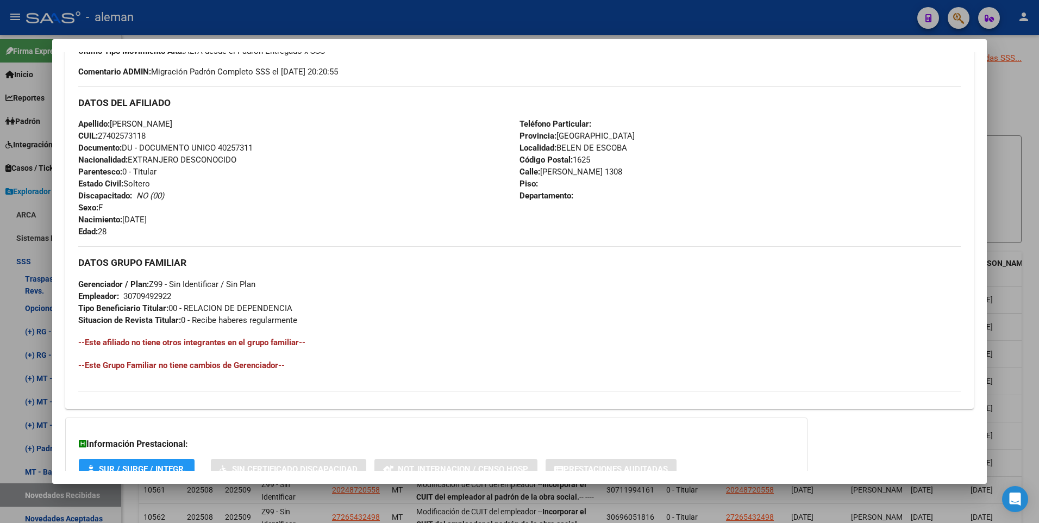
scroll to position [407, 0]
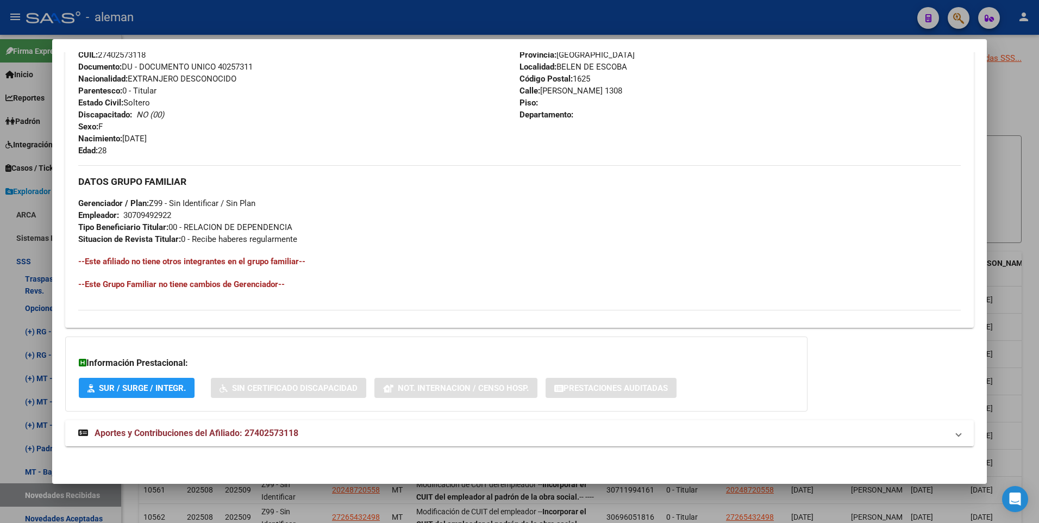
click at [234, 433] on span "Aportes y Contribuciones del Afiliado: 27402573118" at bounding box center [197, 432] width 204 height 10
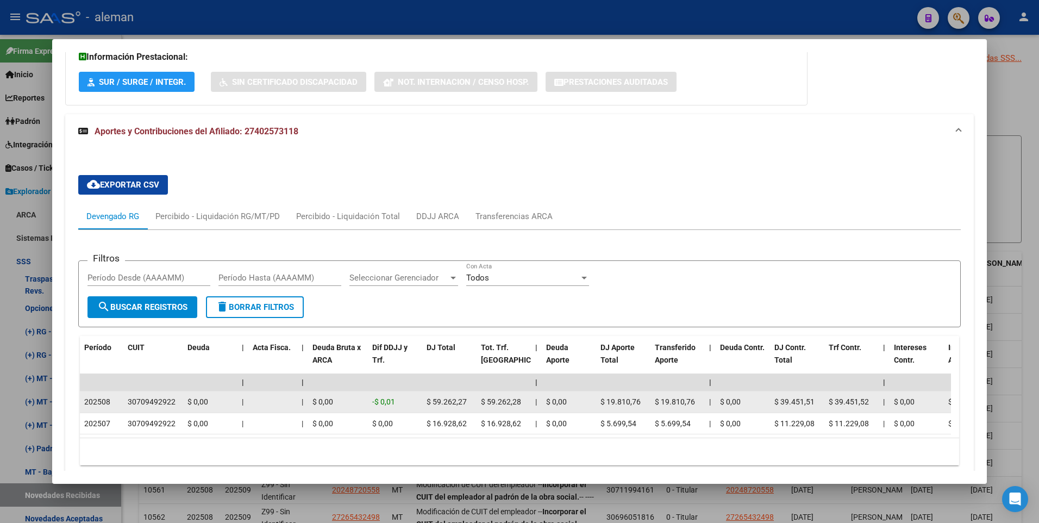
scroll to position [767, 0]
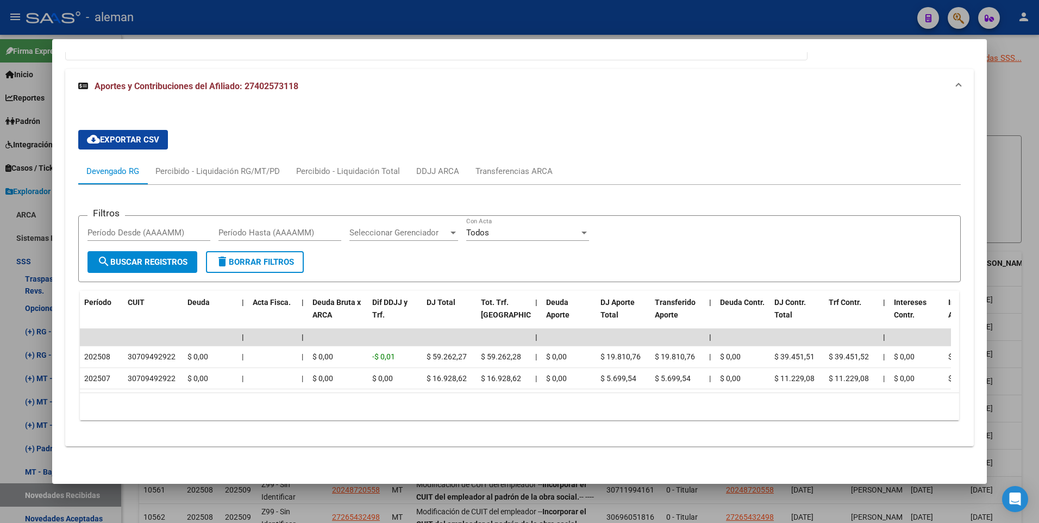
click at [1030, 267] on div at bounding box center [519, 261] width 1039 height 523
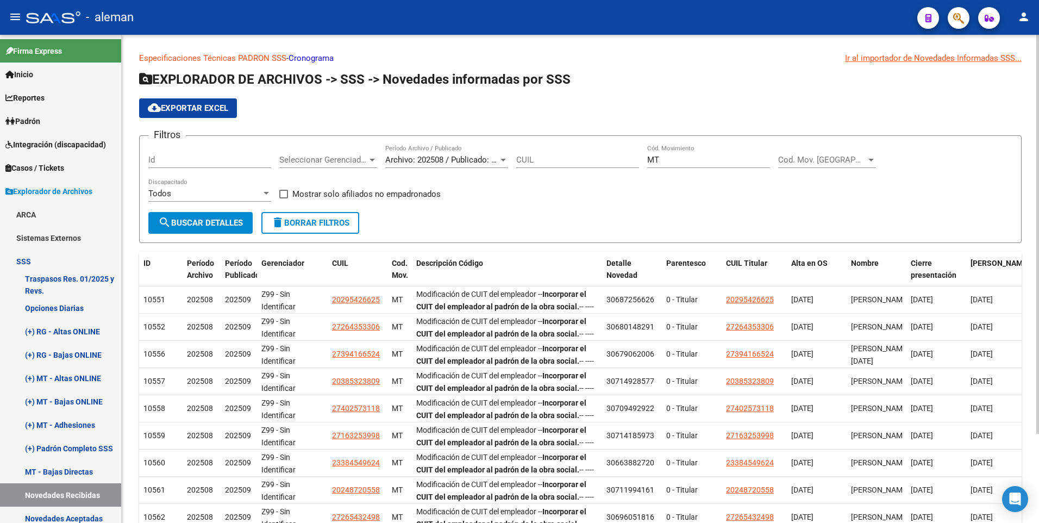
click at [1033, 281] on div "Especificaciones Técnicas PADRON SSS - Cronograma Ir al importador [PERSON_NAME…" at bounding box center [580, 329] width 917 height 589
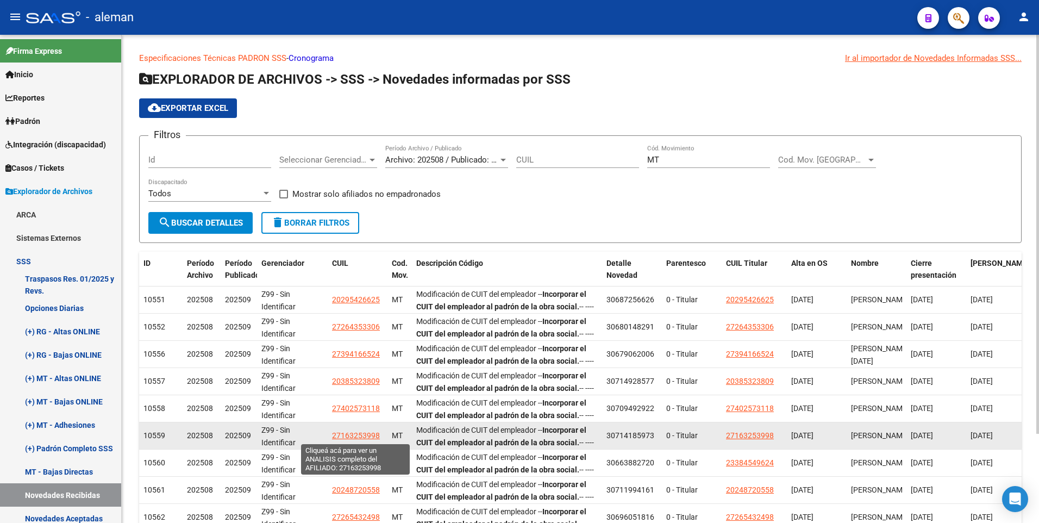
click at [354, 433] on span "27163253998" at bounding box center [356, 435] width 48 height 9
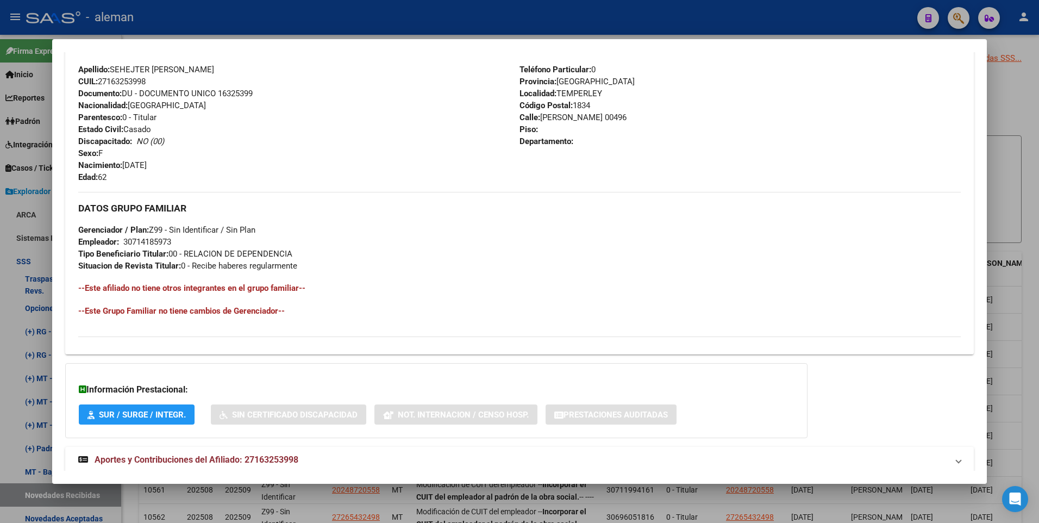
scroll to position [407, 0]
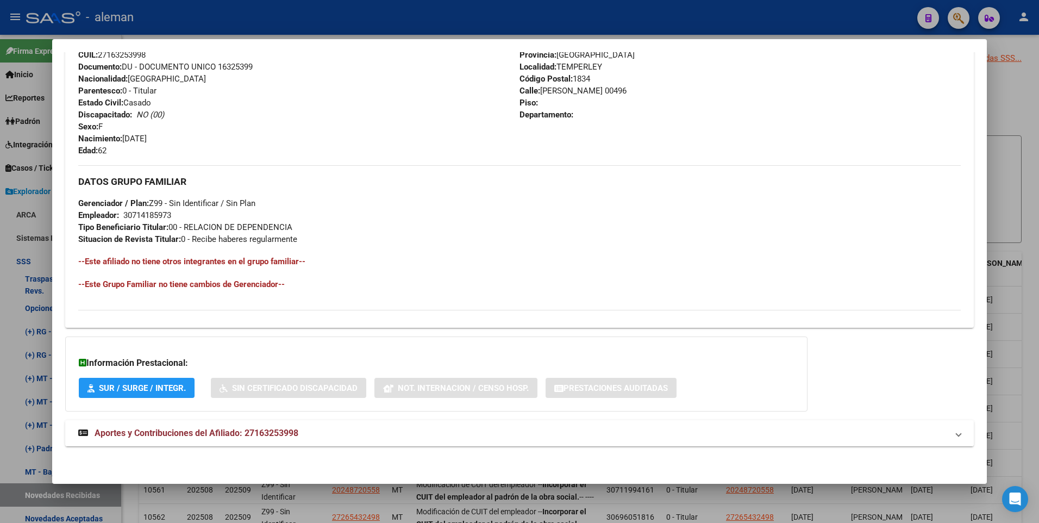
click at [276, 431] on span "Aportes y Contribuciones del Afiliado: 27163253998" at bounding box center [197, 432] width 204 height 10
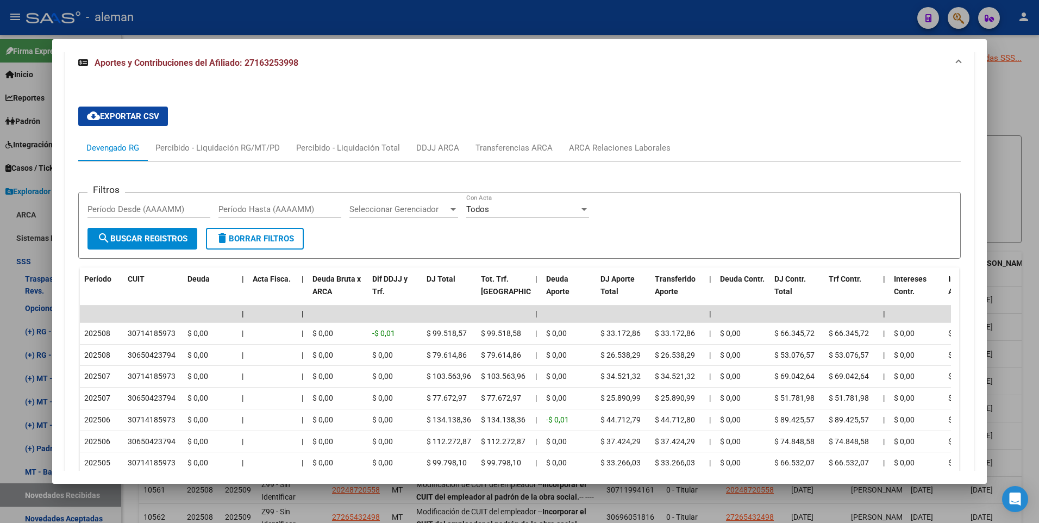
scroll to position [727, 0]
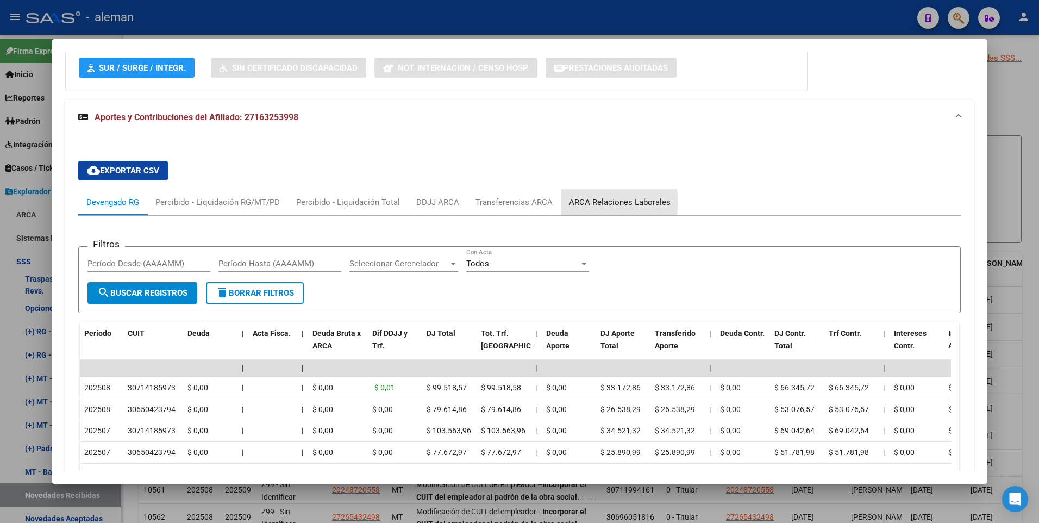
click at [602, 202] on div "ARCA Relaciones Laborales" at bounding box center [620, 202] width 102 height 12
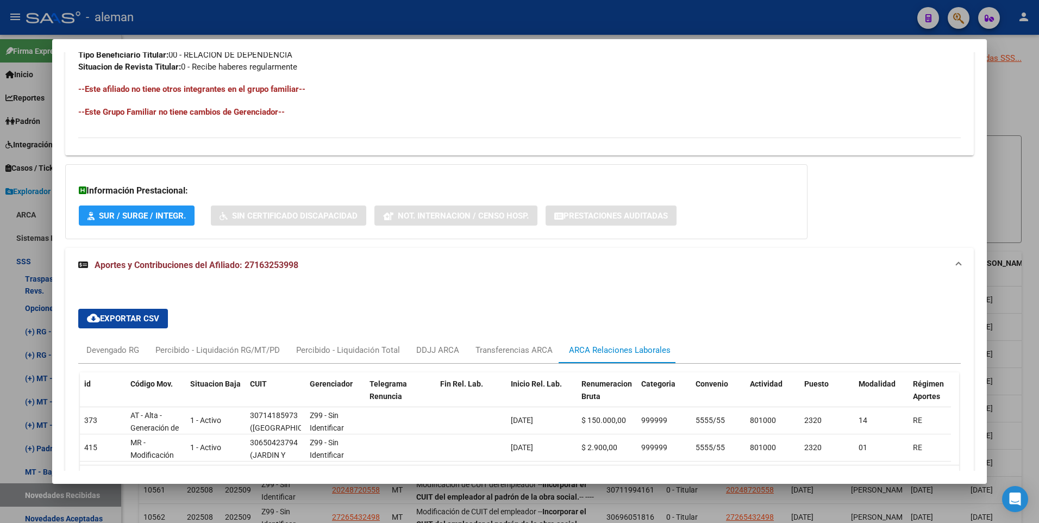
scroll to position [659, 0]
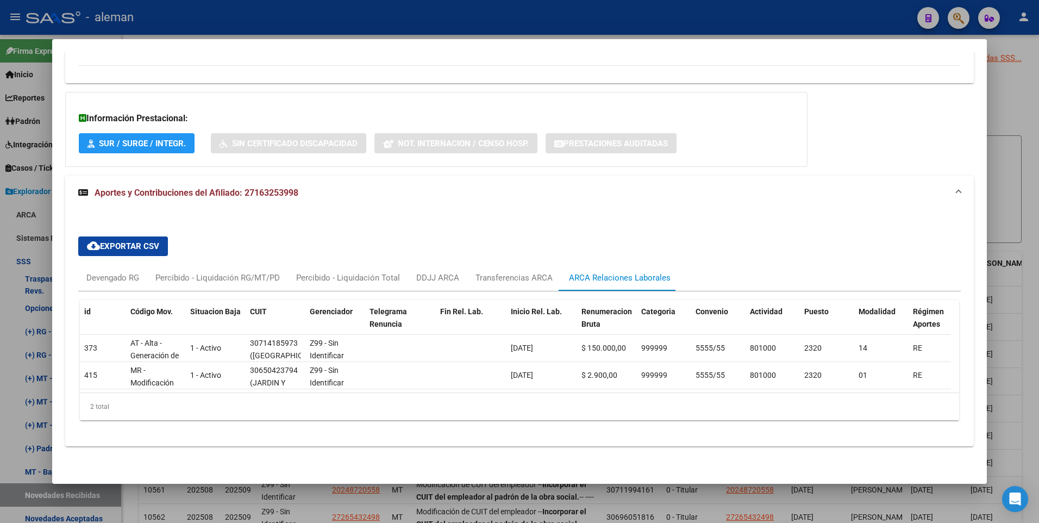
click at [548, 198] on mat-expansion-panel-header "Aportes y Contribuciones del Afiliado: 27163253998" at bounding box center [519, 192] width 909 height 35
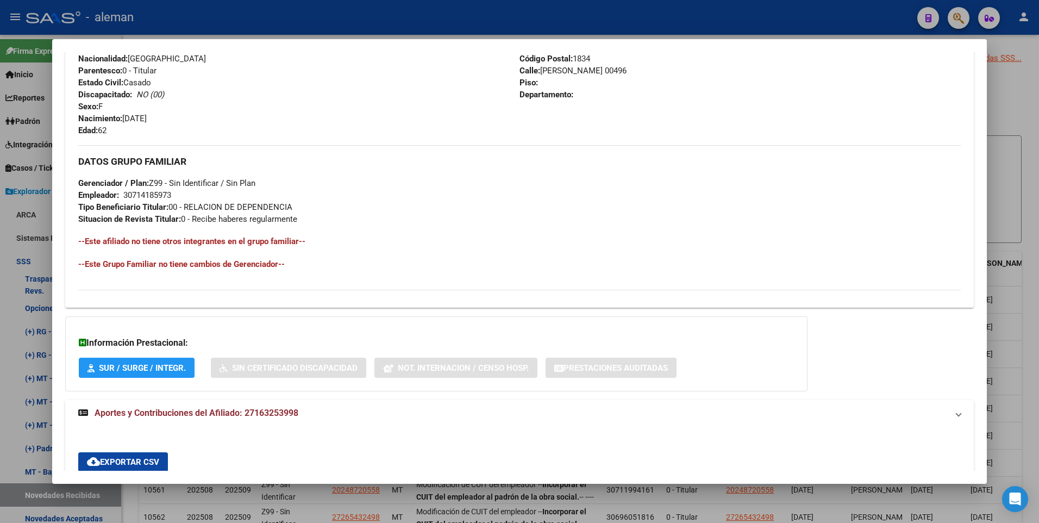
scroll to position [407, 0]
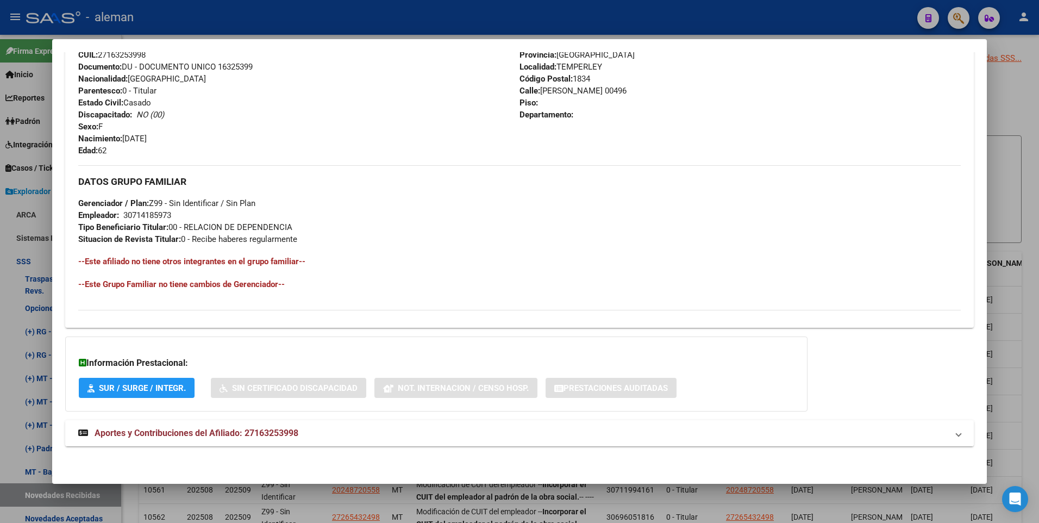
click at [278, 436] on span "Aportes y Contribuciones del Afiliado: 27163253998" at bounding box center [197, 432] width 204 height 10
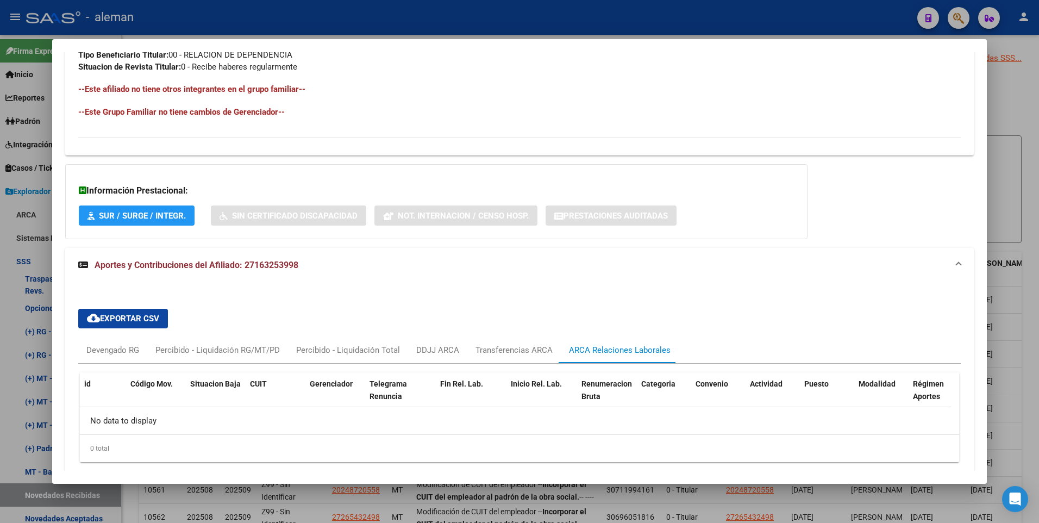
scroll to position [621, 0]
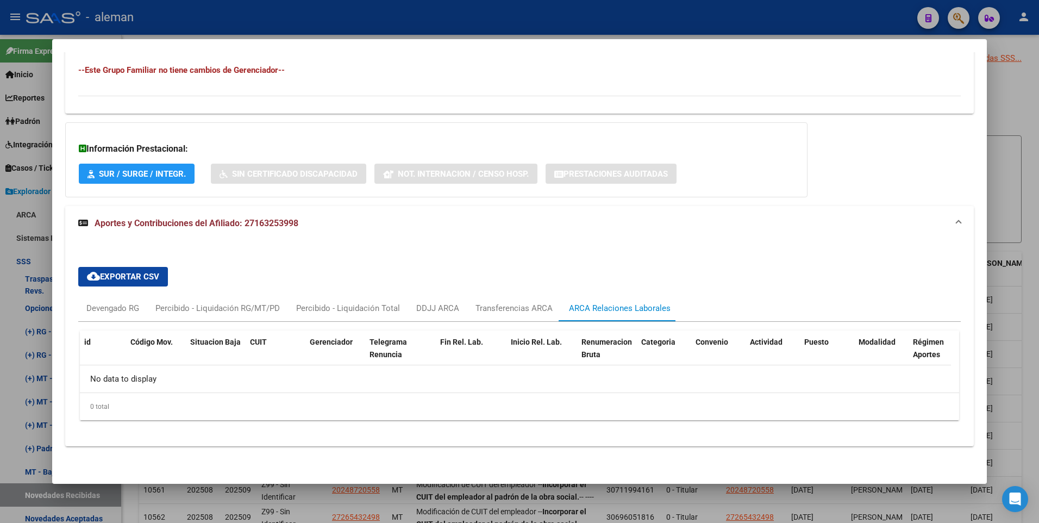
click at [236, 225] on span "Aportes y Contribuciones del Afiliado: 27163253998" at bounding box center [197, 223] width 204 height 10
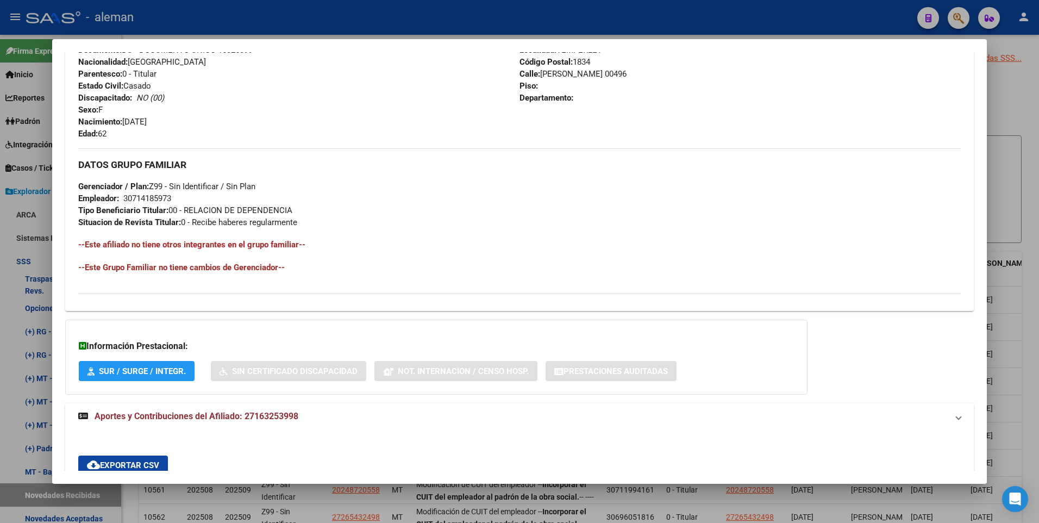
scroll to position [407, 0]
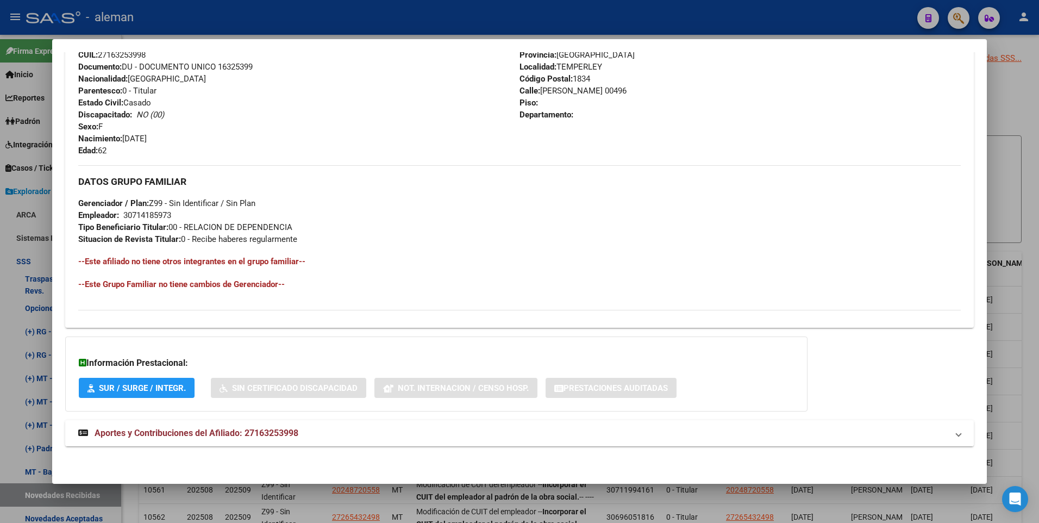
click at [280, 430] on span "Aportes y Contribuciones del Afiliado: 27163253998" at bounding box center [197, 432] width 204 height 10
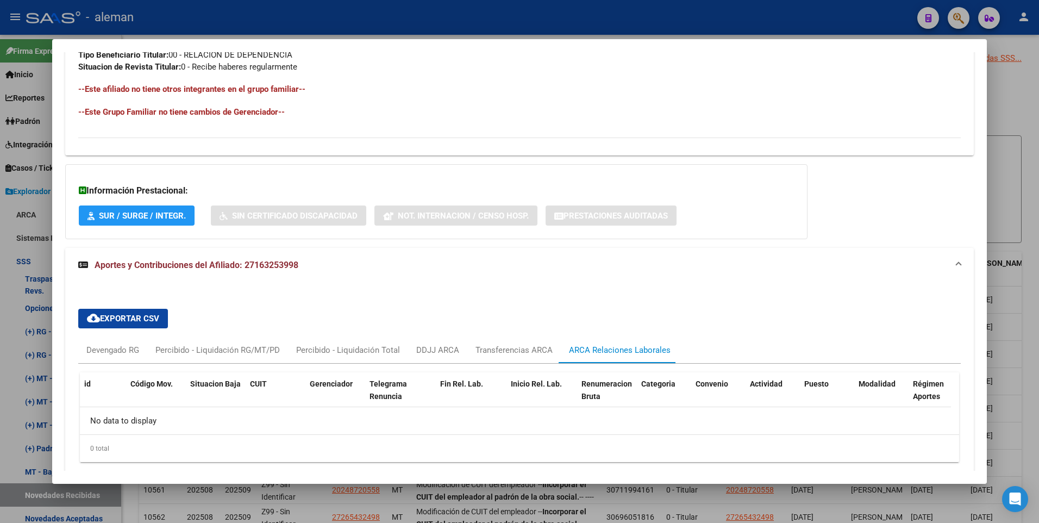
scroll to position [621, 0]
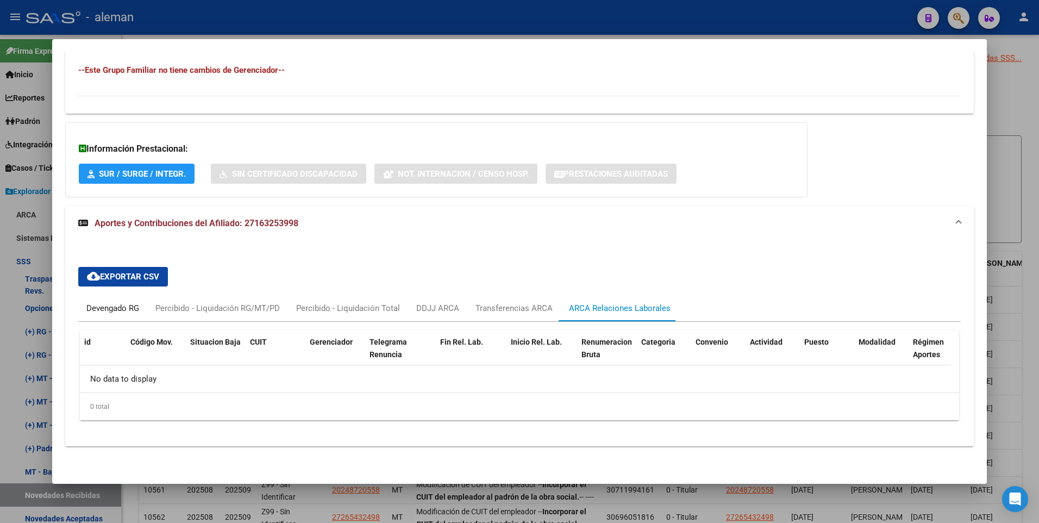
click at [124, 306] on div "Devengado RG" at bounding box center [112, 308] width 53 height 12
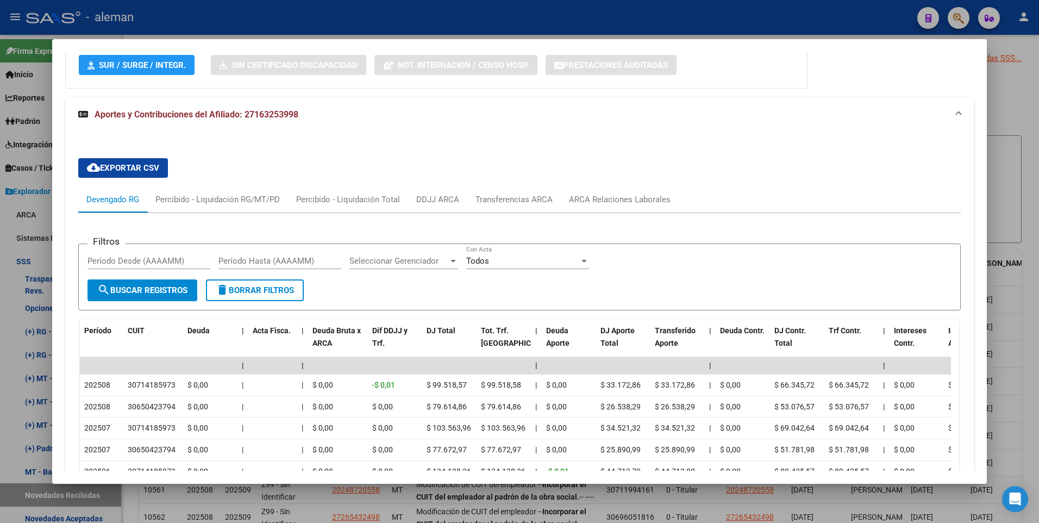
scroll to position [784, 0]
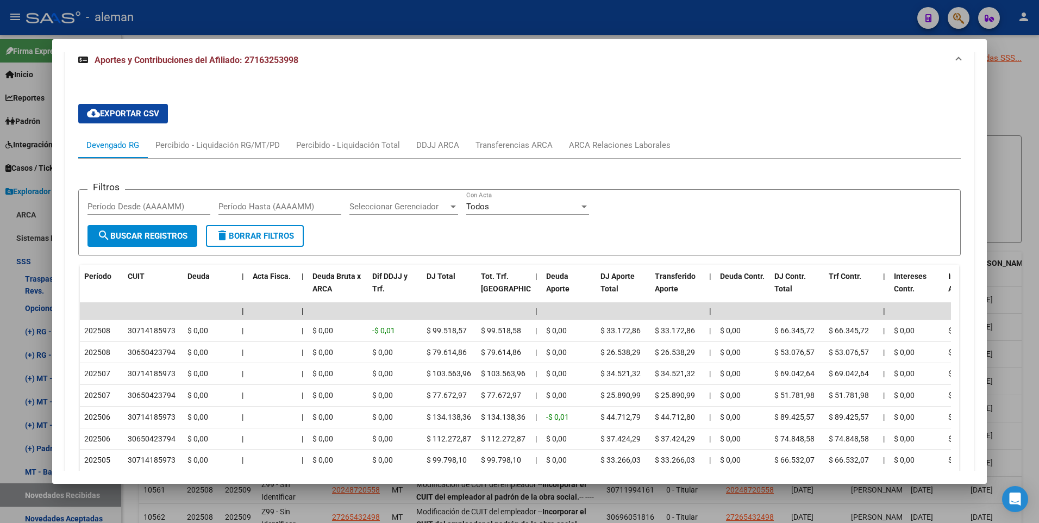
click at [771, 129] on div "cloud_download Exportar CSV Devengado RG Percibido - Liquidación RG/MT/PD Perci…" at bounding box center [519, 335] width 883 height 480
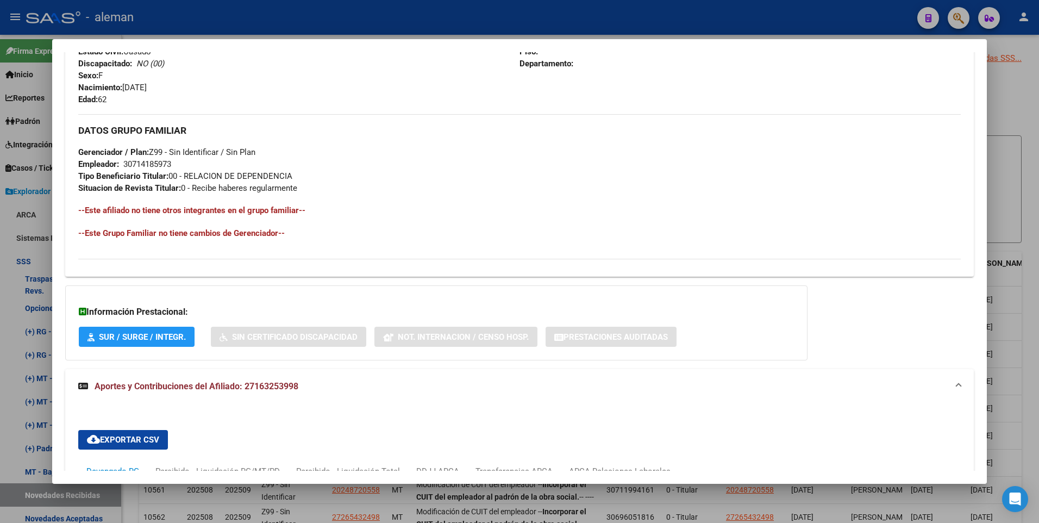
click at [1023, 178] on div at bounding box center [519, 261] width 1039 height 523
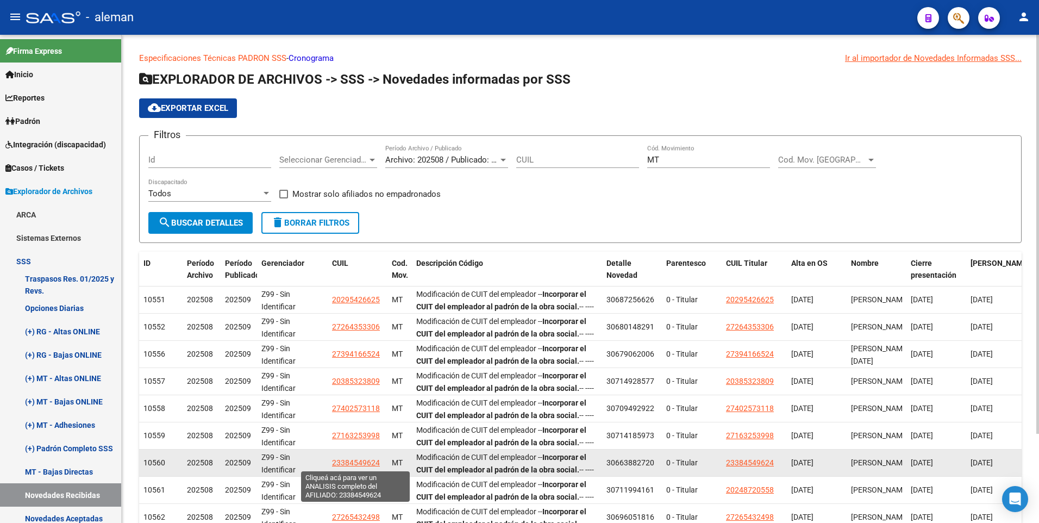
click at [369, 464] on span "23384549624" at bounding box center [356, 462] width 48 height 9
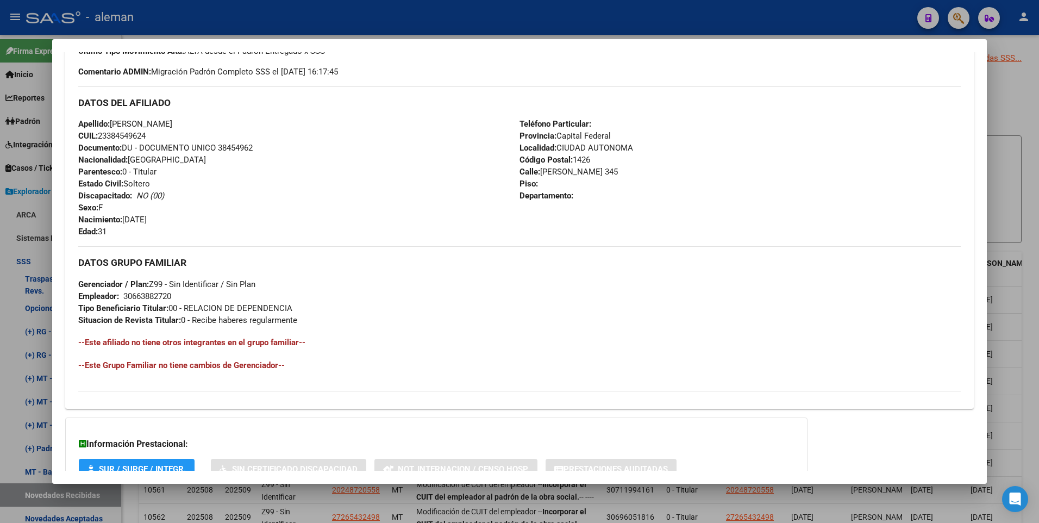
scroll to position [407, 0]
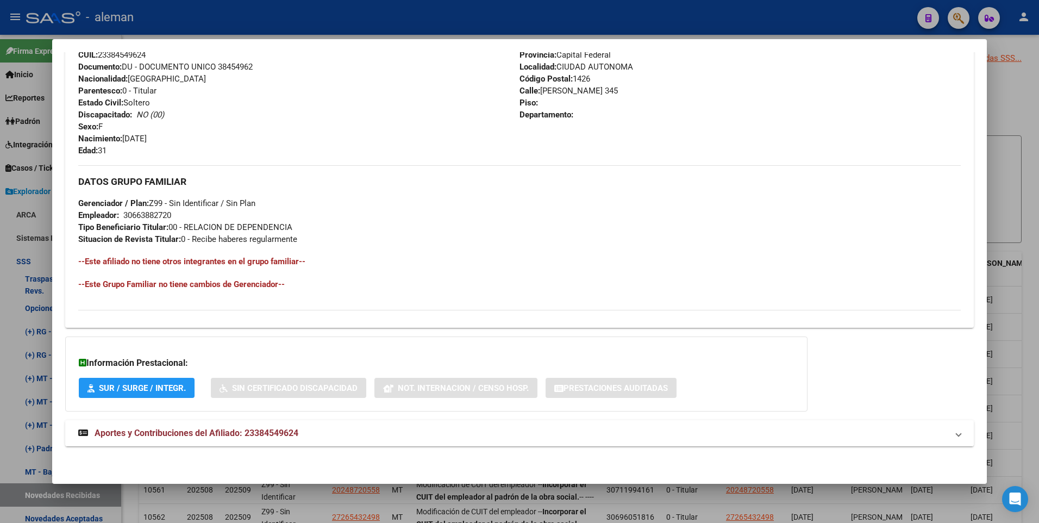
click at [276, 432] on span "Aportes y Contribuciones del Afiliado: 23384549624" at bounding box center [197, 432] width 204 height 10
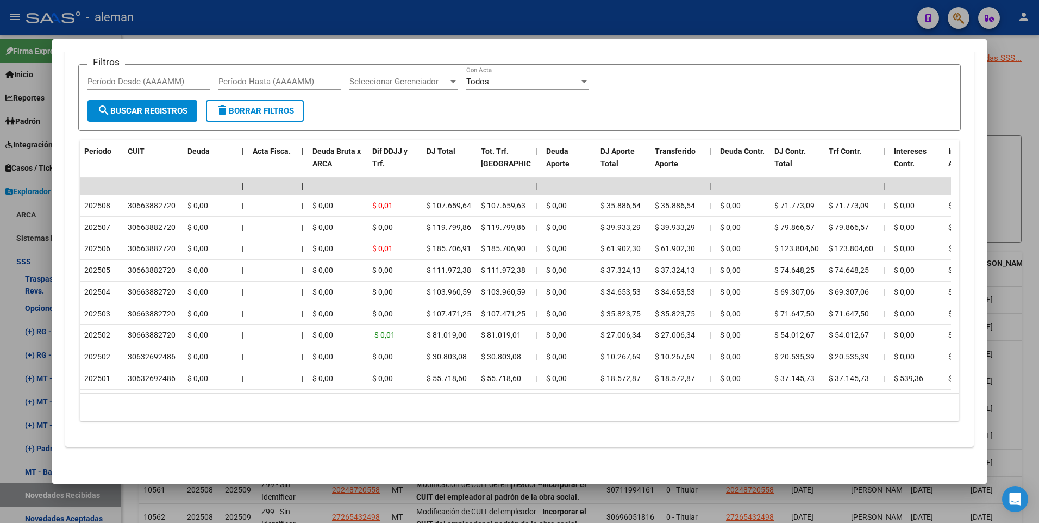
scroll to position [556, 0]
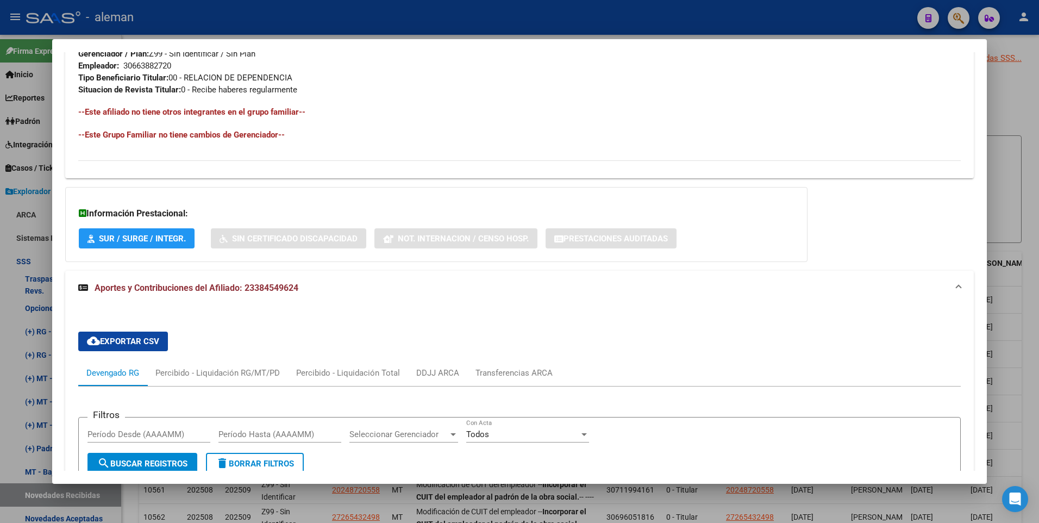
click at [1017, 226] on div at bounding box center [519, 261] width 1039 height 523
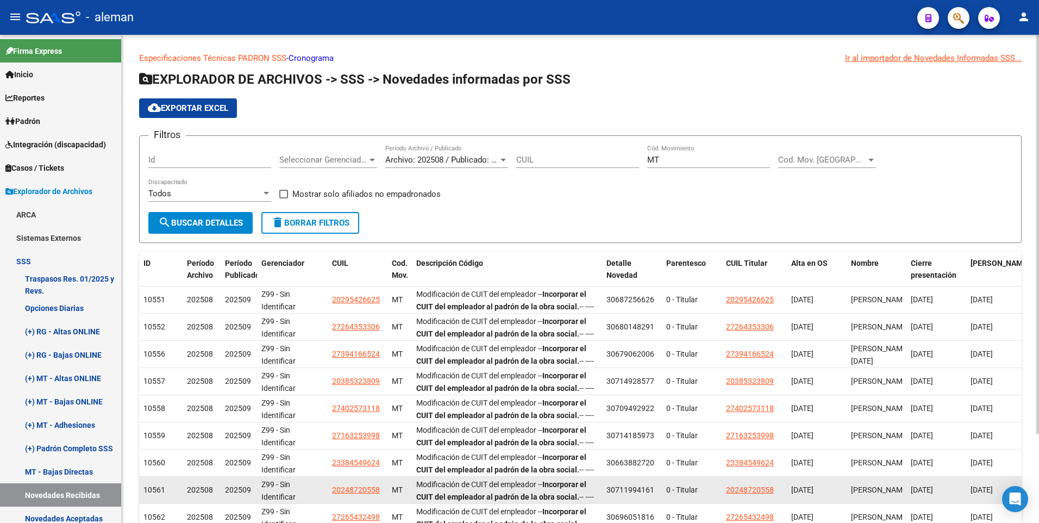
scroll to position [109, 0]
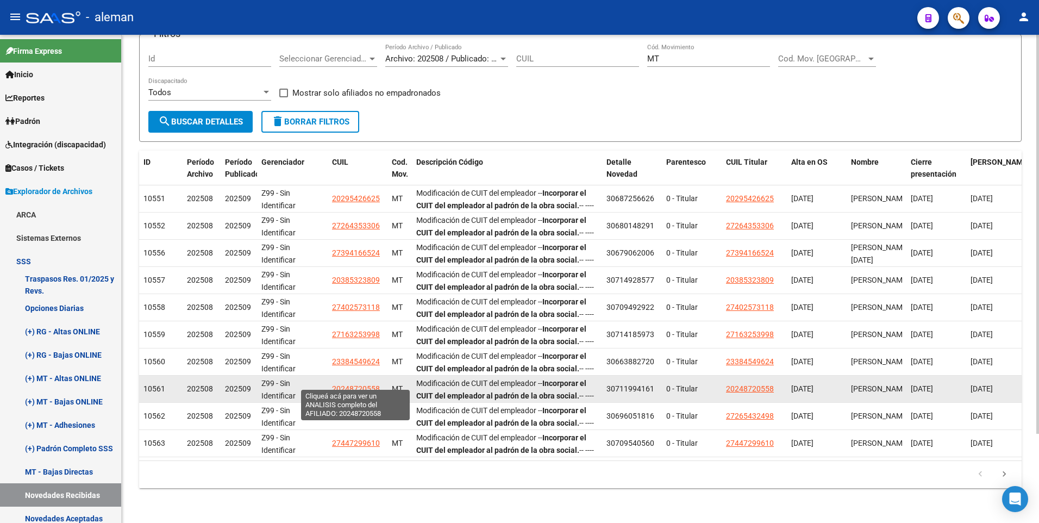
click at [360, 384] on span "20248720558" at bounding box center [356, 388] width 48 height 9
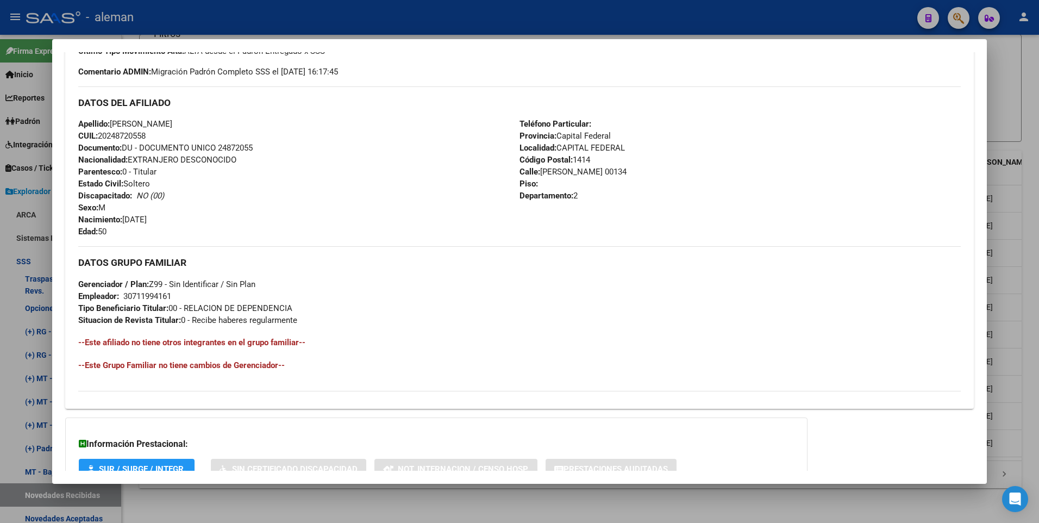
scroll to position [407, 0]
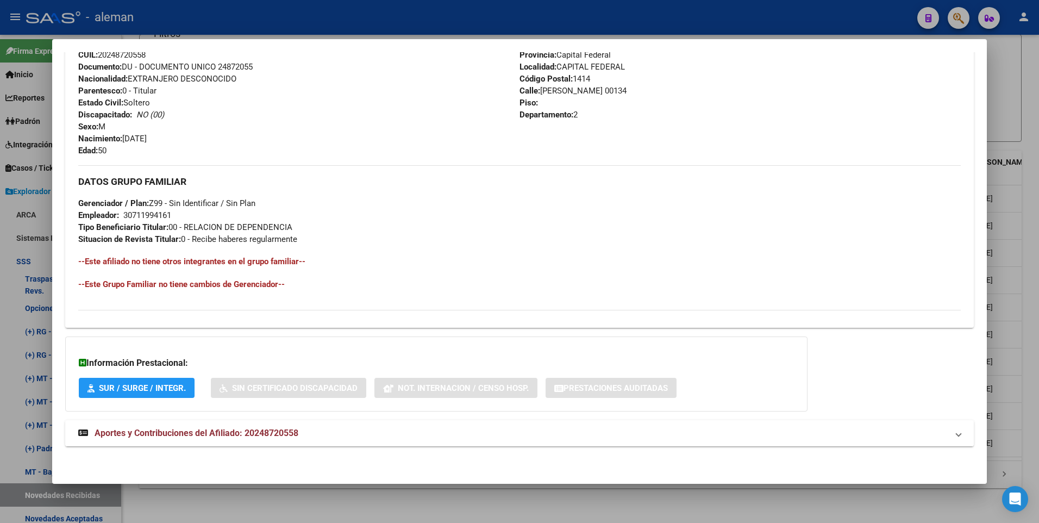
click at [204, 433] on span "Aportes y Contribuciones del Afiliado: 20248720558" at bounding box center [197, 432] width 204 height 10
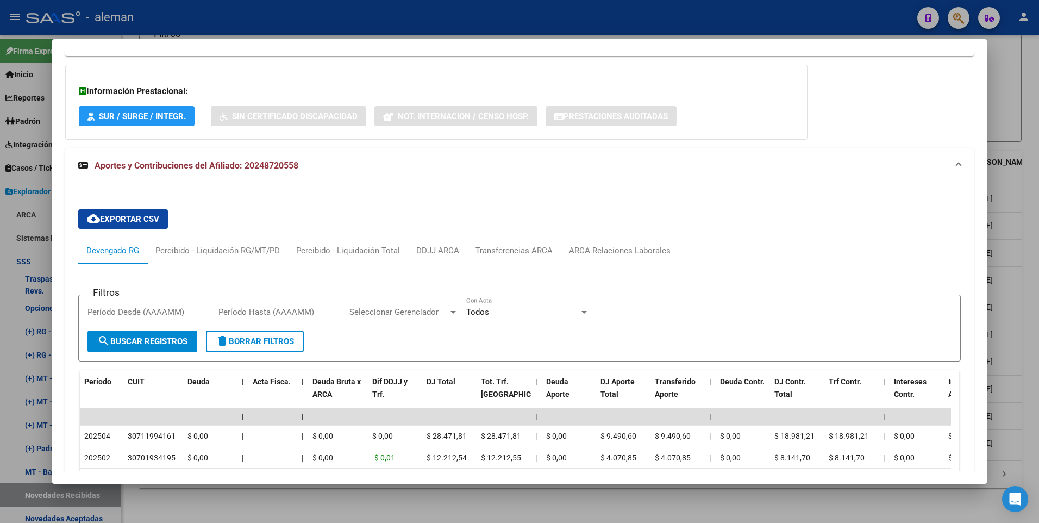
scroll to position [787, 0]
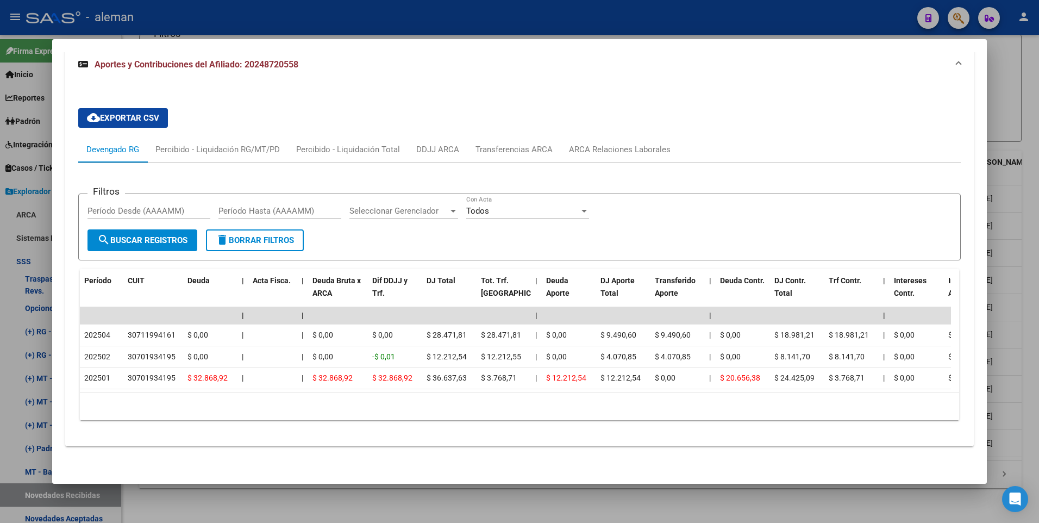
click at [976, 283] on mat-dialog-content "Análisis Afiliado - CUIL: 20248720558 DATOS PADRÓN ÁGIL: [PERSON_NAME] - | ACTI…" at bounding box center [519, 261] width 935 height 418
click at [1038, 290] on html "menu - aleman person Firma Express Inicio Calendario SSS Instructivos Contacto …" at bounding box center [519, 261] width 1039 height 523
click at [1030, 292] on div at bounding box center [519, 261] width 1039 height 523
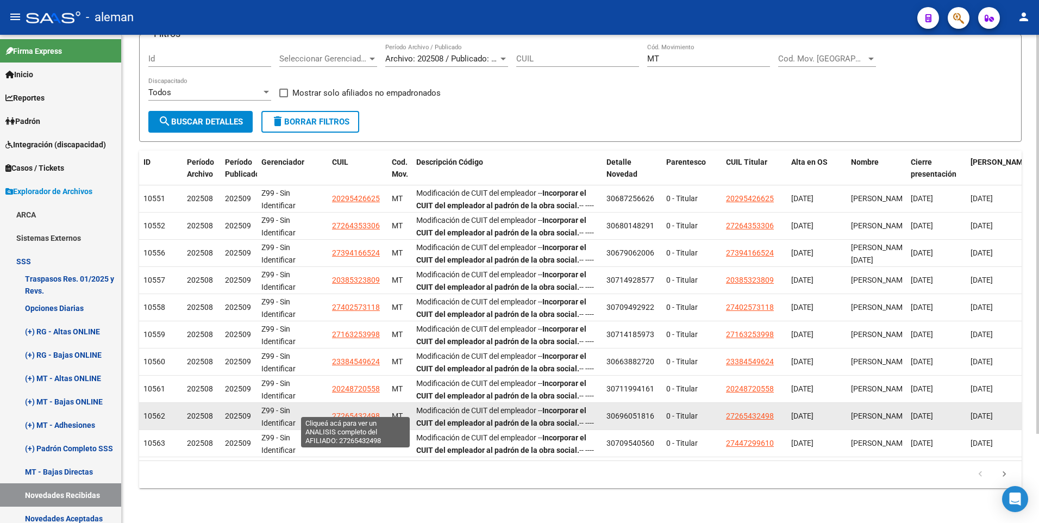
click at [343, 411] on span "27265432498" at bounding box center [356, 415] width 48 height 9
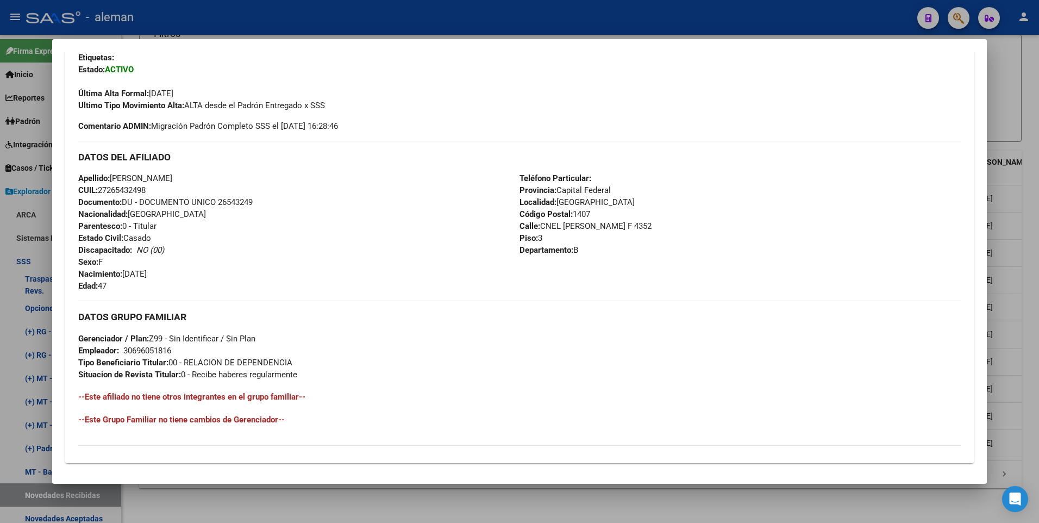
scroll to position [407, 0]
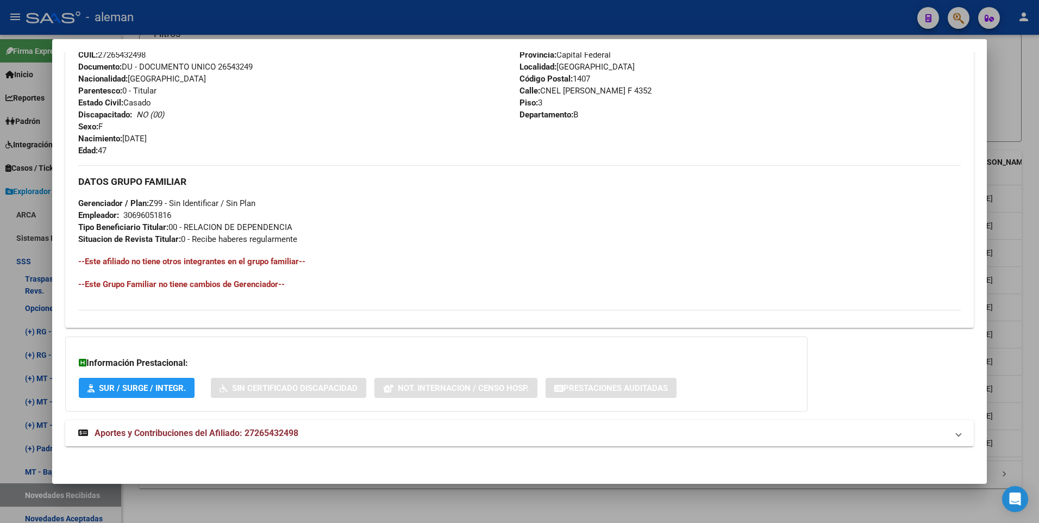
click at [266, 431] on span "Aportes y Contribuciones del Afiliado: 27265432498" at bounding box center [197, 432] width 204 height 10
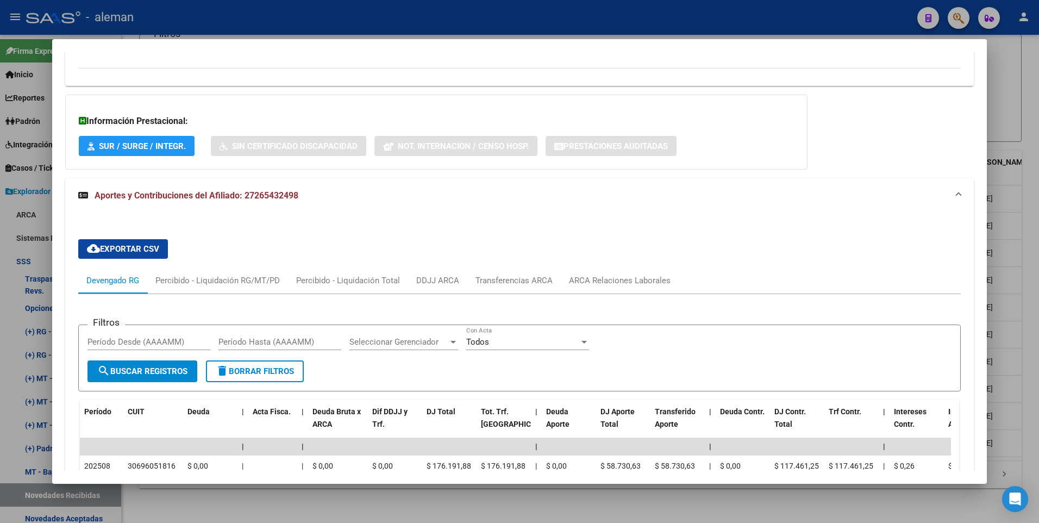
scroll to position [594, 0]
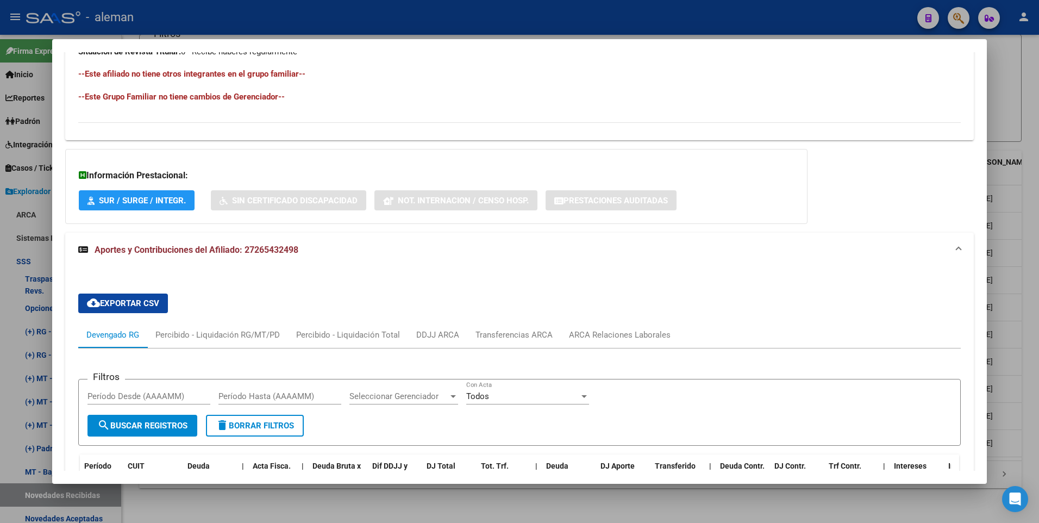
click at [1029, 352] on div at bounding box center [519, 261] width 1039 height 523
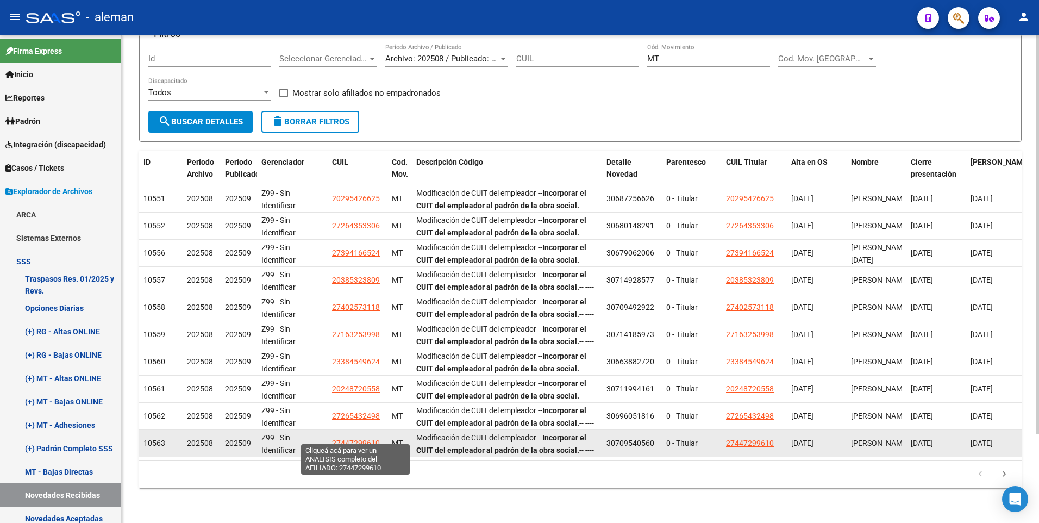
click at [357, 438] on span "27447299610" at bounding box center [356, 442] width 48 height 9
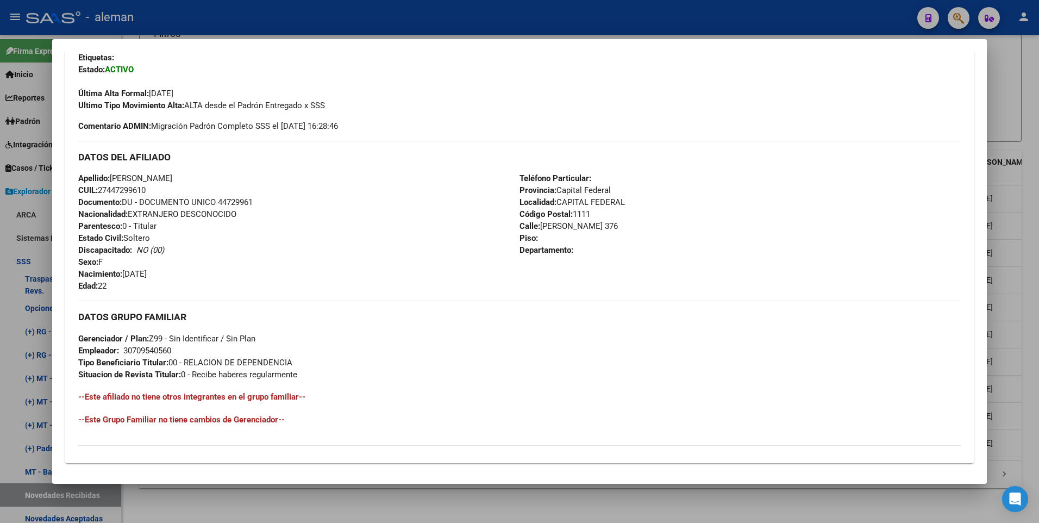
scroll to position [407, 0]
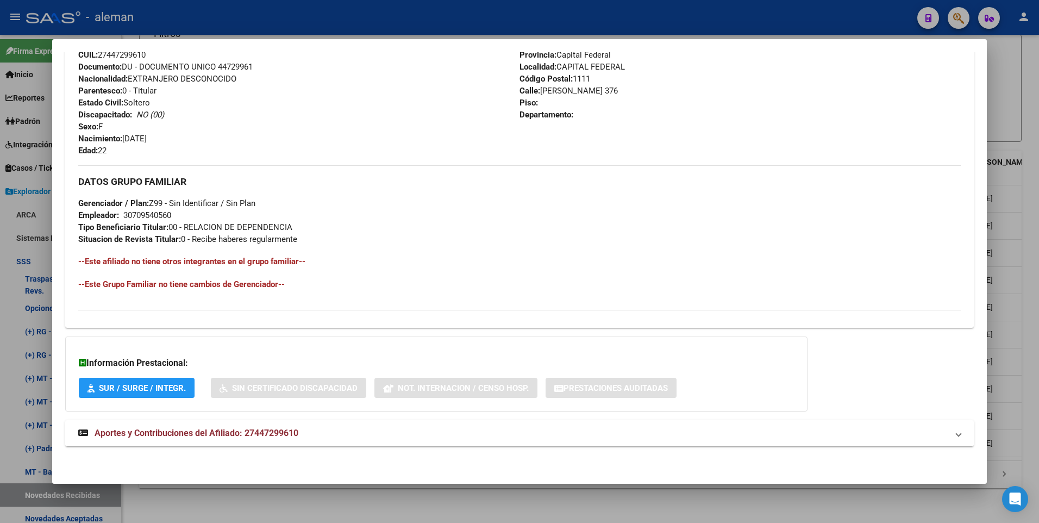
click at [292, 431] on span "Aportes y Contribuciones del Afiliado: 27447299610" at bounding box center [197, 432] width 204 height 10
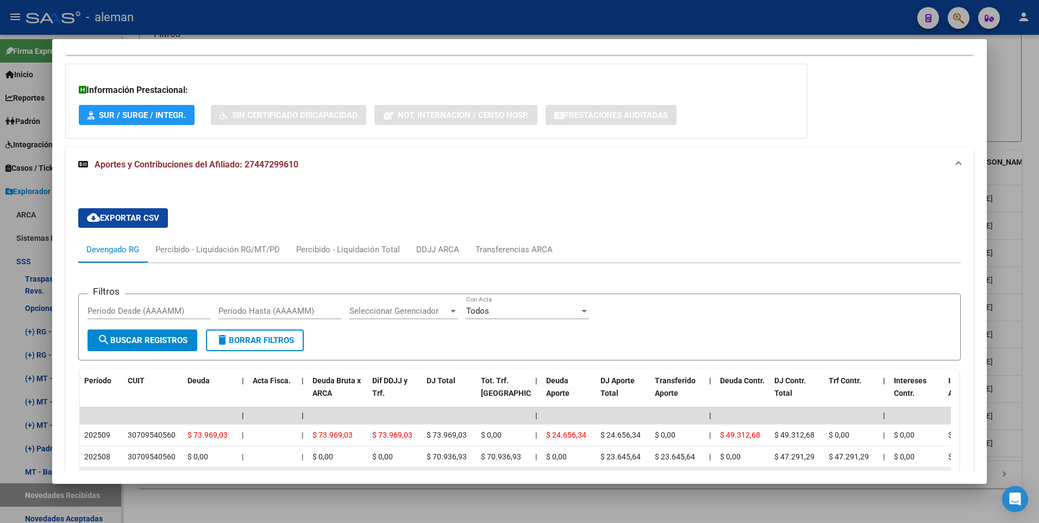
scroll to position [788, 0]
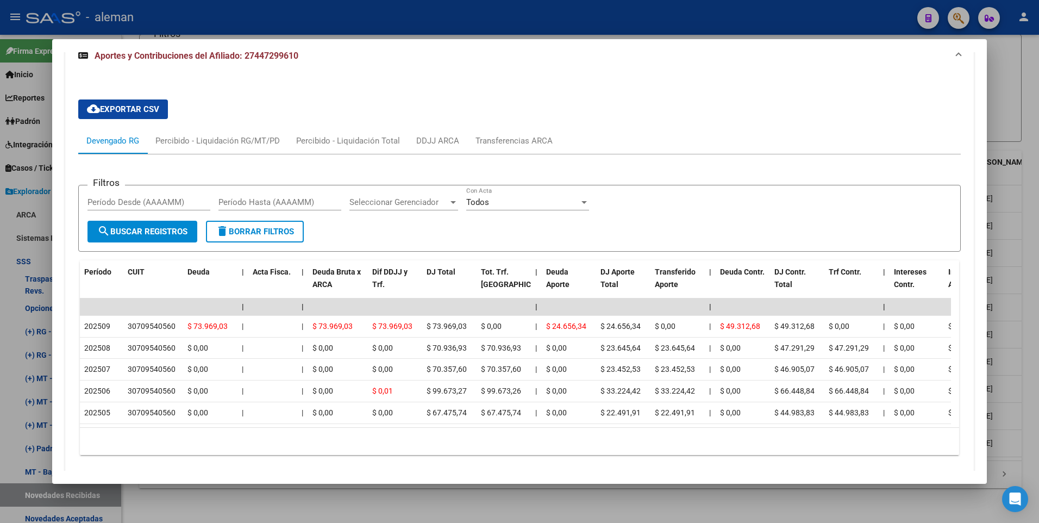
click at [1014, 379] on div at bounding box center [519, 261] width 1039 height 523
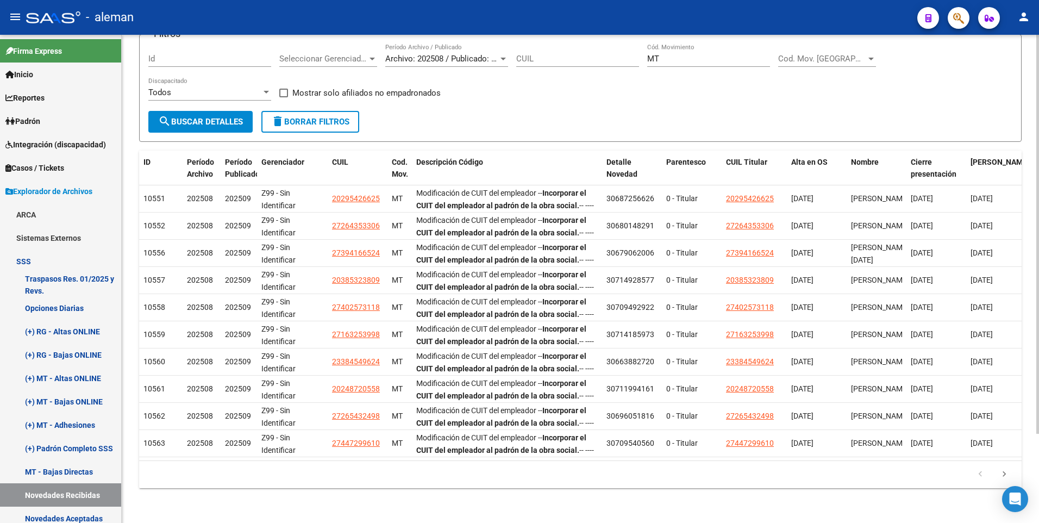
click at [1026, 382] on div "Especificaciones Técnicas PADRON SSS - Cronograma Ir al importador [PERSON_NAME…" at bounding box center [580, 228] width 917 height 589
click at [1003, 475] on icon "go to next page" at bounding box center [1004, 475] width 14 height 13
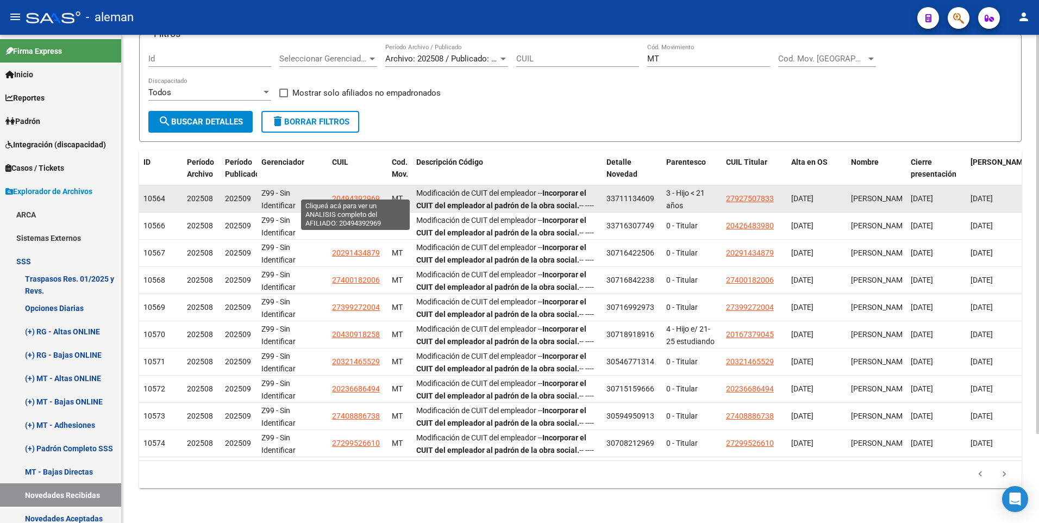
click at [353, 194] on span "20494392969" at bounding box center [356, 198] width 48 height 9
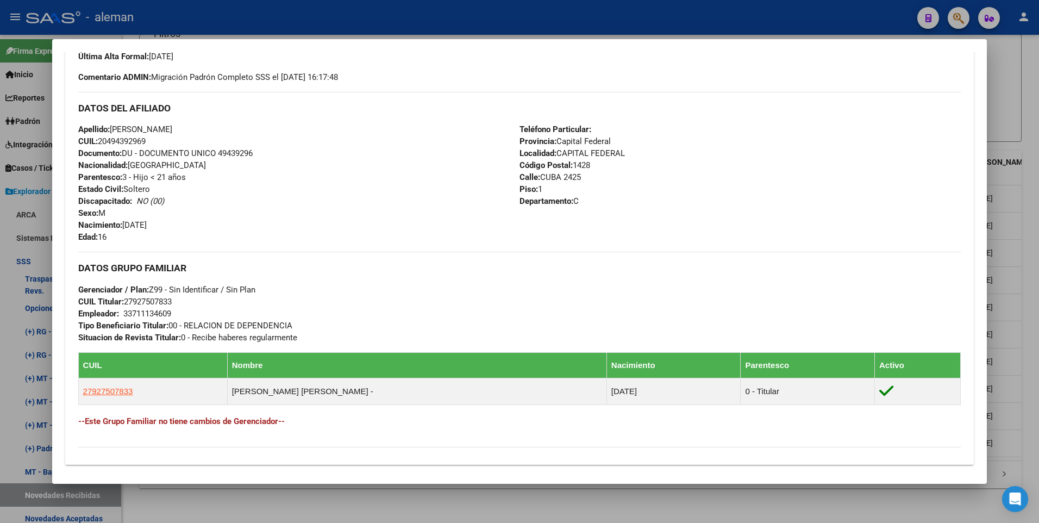
scroll to position [471, 0]
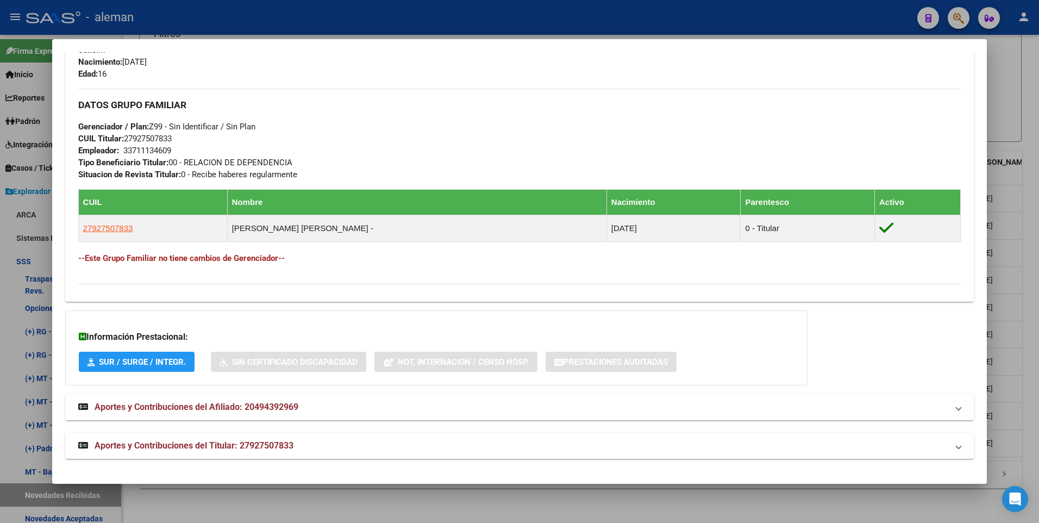
click at [272, 406] on span "Aportes y Contribuciones del Afiliado: 20494392969" at bounding box center [197, 406] width 204 height 10
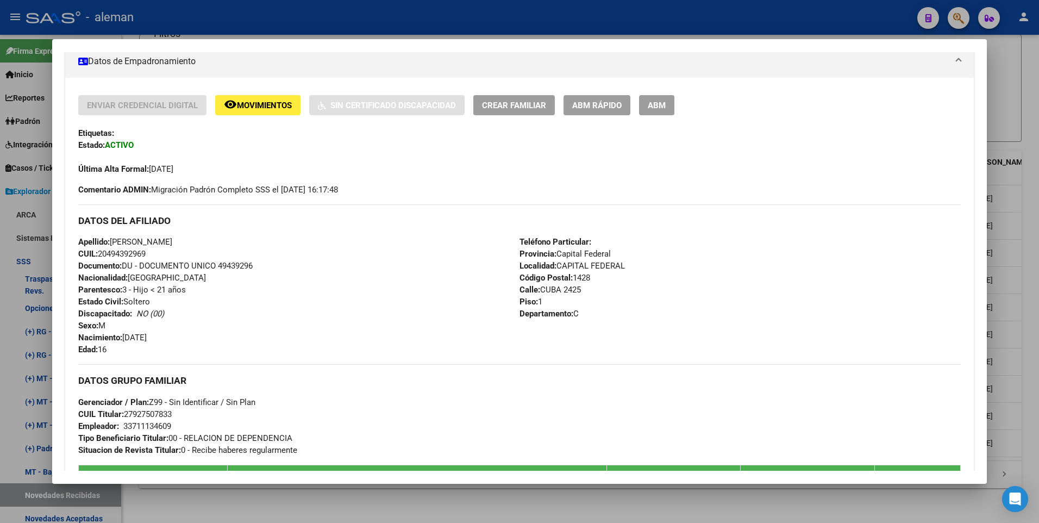
scroll to position [305, 0]
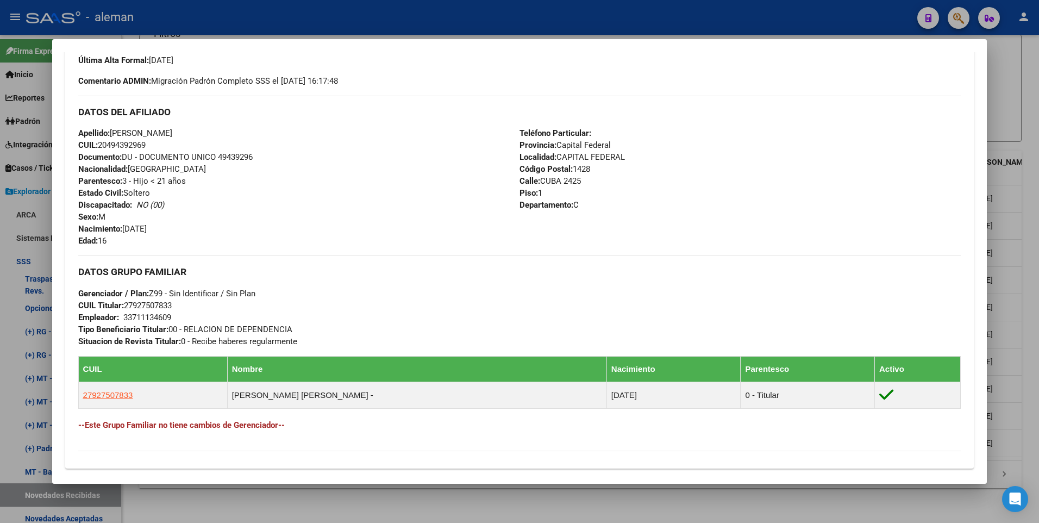
click at [1024, 358] on div at bounding box center [519, 261] width 1039 height 523
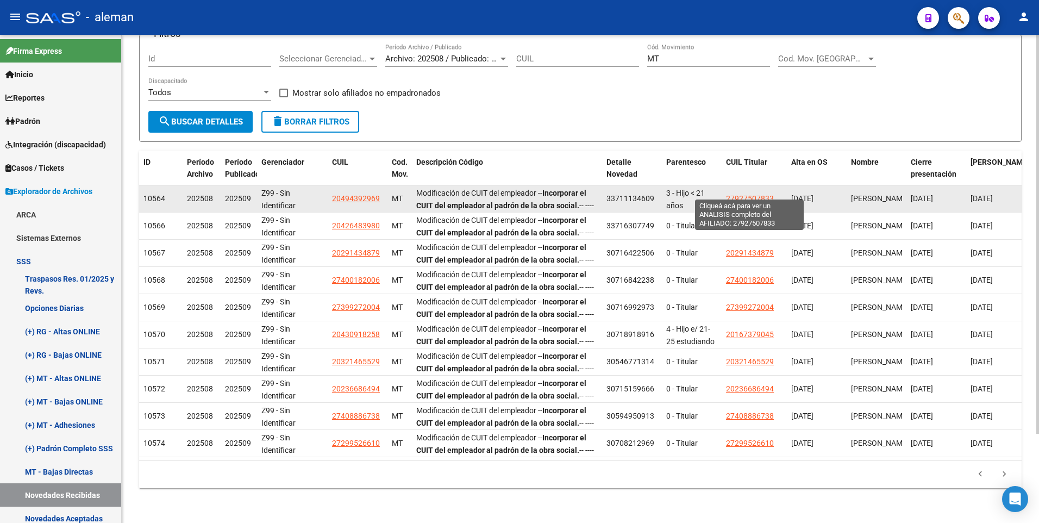
click at [764, 194] on span "27927507833" at bounding box center [750, 198] width 48 height 9
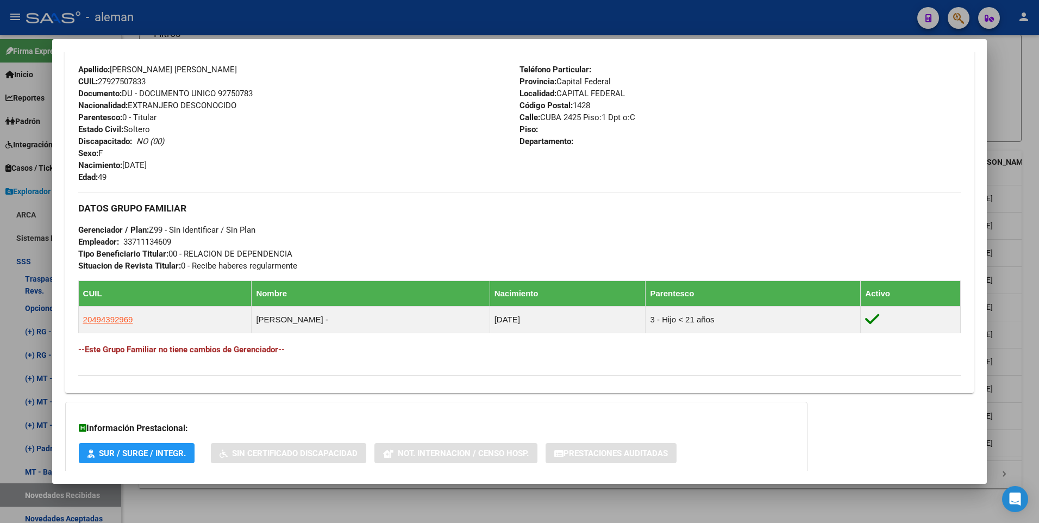
scroll to position [445, 0]
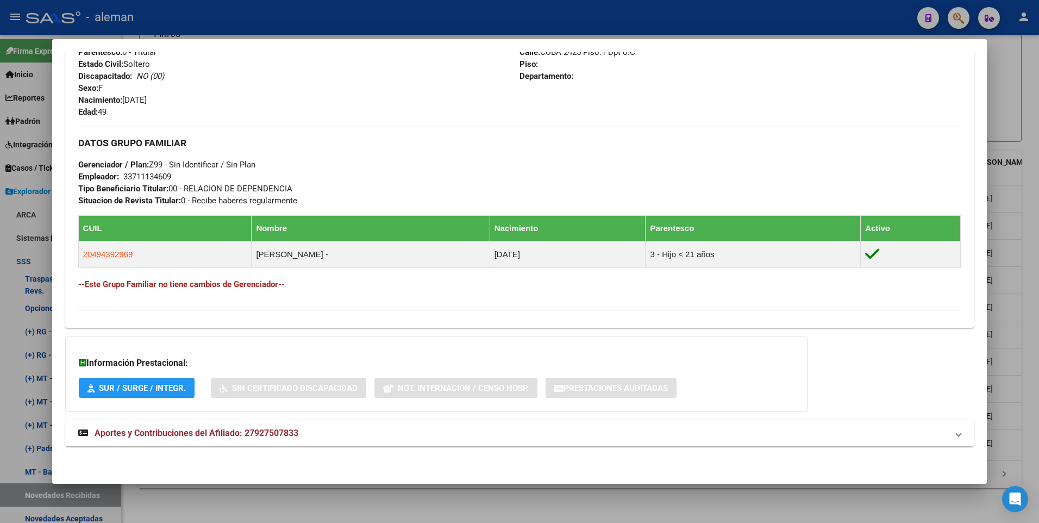
click at [188, 435] on span "Aportes y Contribuciones del Afiliado: 27927507833" at bounding box center [197, 432] width 204 height 10
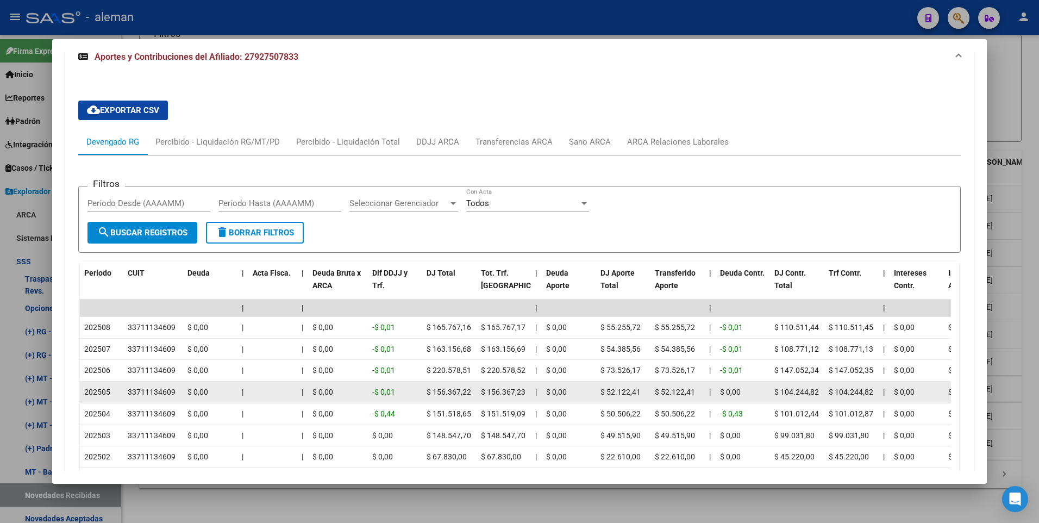
scroll to position [771, 0]
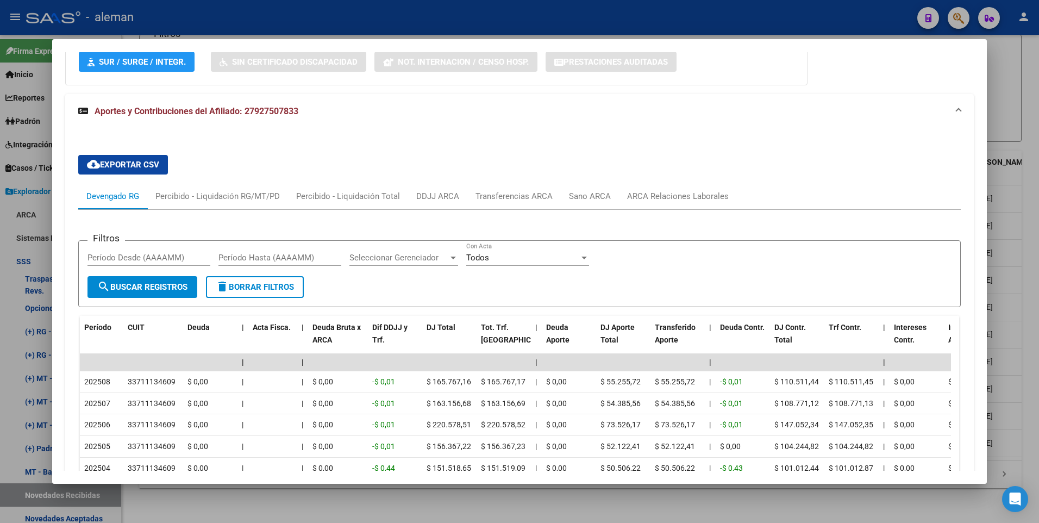
click at [970, 313] on mat-dialog-content "Análisis Afiliado - CUIL: 27927507833 DATOS PADRÓN ÁGIL: [PERSON_NAME] [PERSON_…" at bounding box center [519, 261] width 935 height 418
click at [1028, 316] on div at bounding box center [519, 261] width 1039 height 523
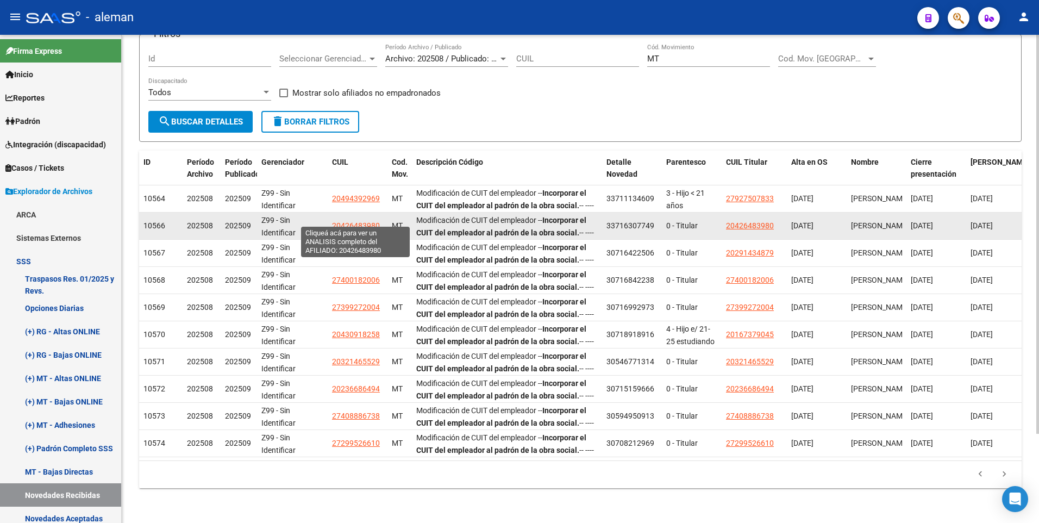
click at [363, 221] on span "20426483980" at bounding box center [356, 225] width 48 height 9
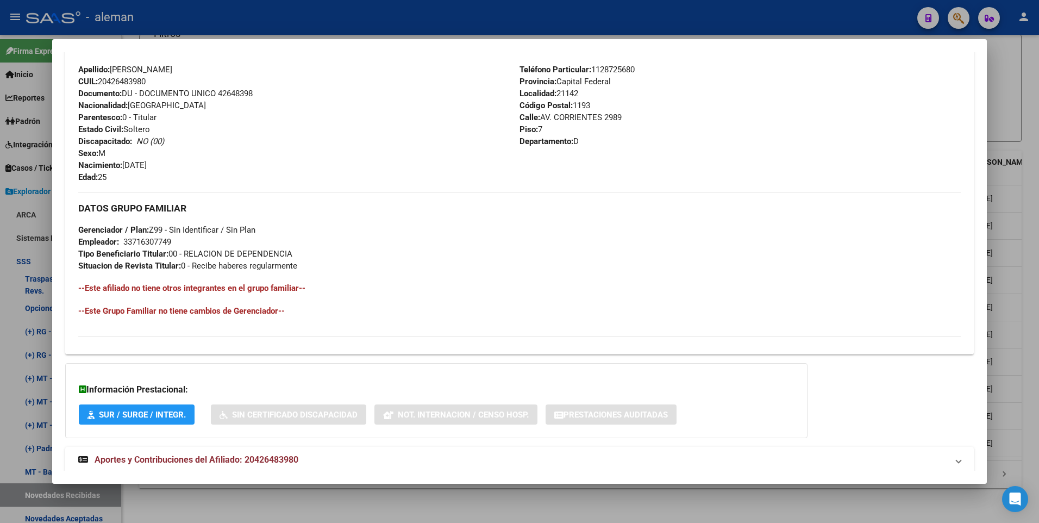
scroll to position [407, 0]
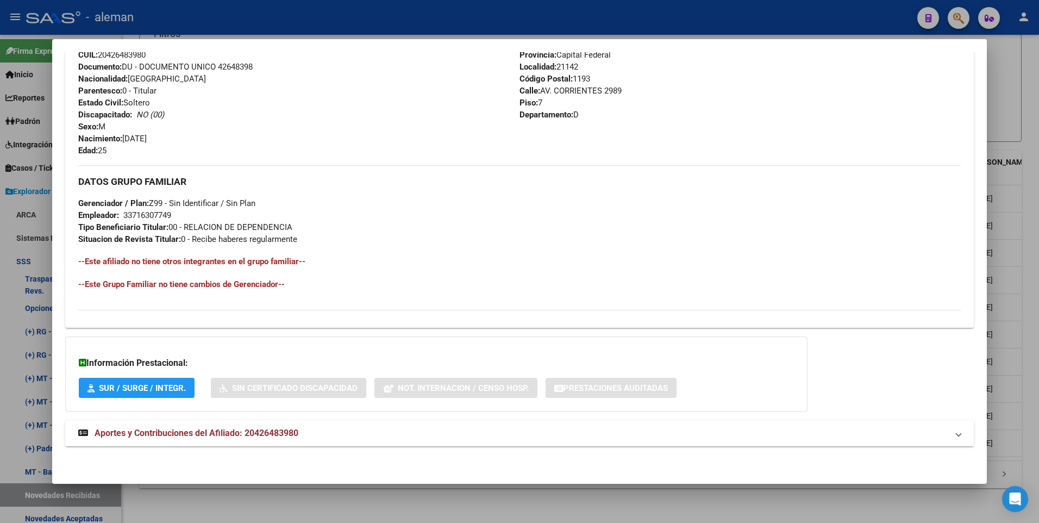
click at [278, 431] on span "Aportes y Contribuciones del Afiliado: 20426483980" at bounding box center [197, 432] width 204 height 10
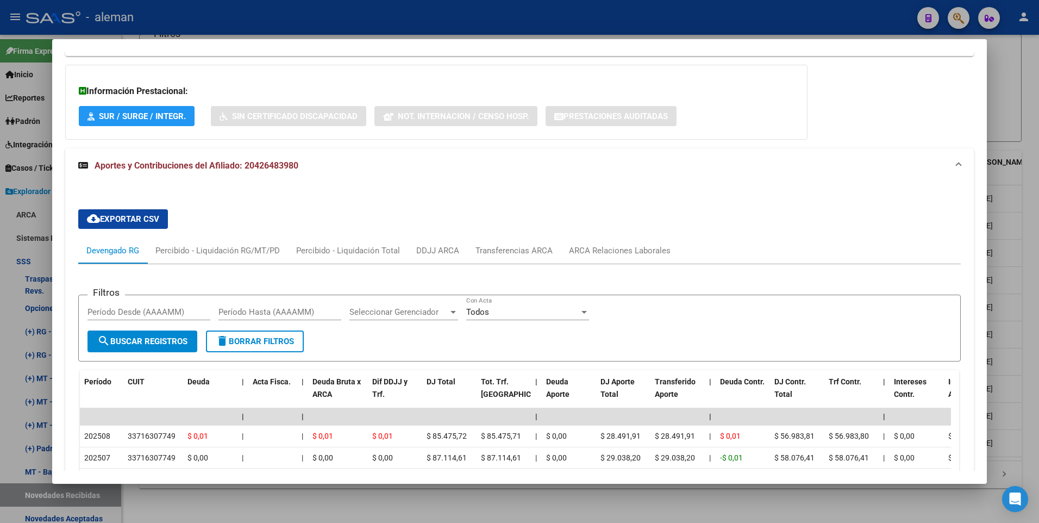
scroll to position [787, 0]
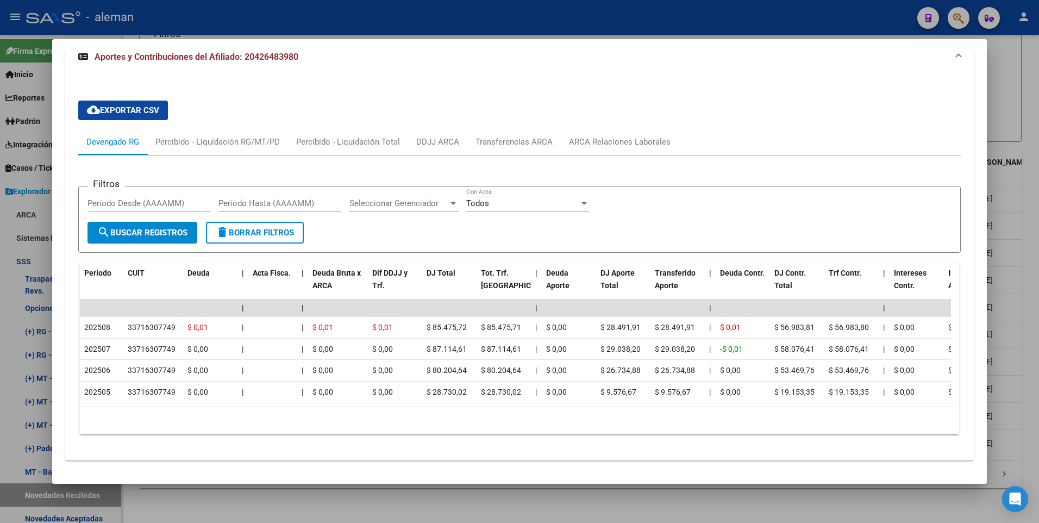
click at [1022, 287] on div at bounding box center [519, 261] width 1039 height 523
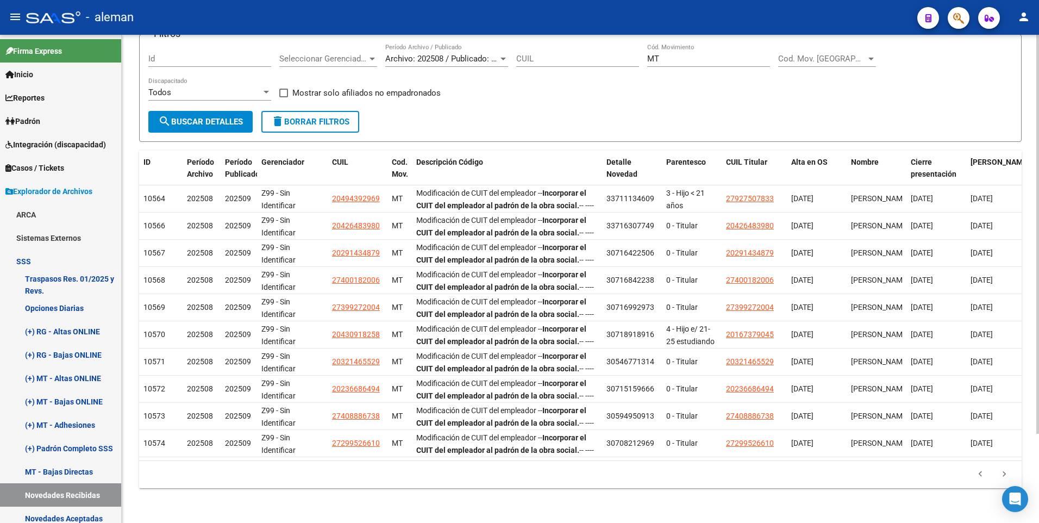
click at [1023, 390] on div "Especificaciones Técnicas PADRON SSS - Cronograma Ir al importador [PERSON_NAME…" at bounding box center [580, 228] width 917 height 589
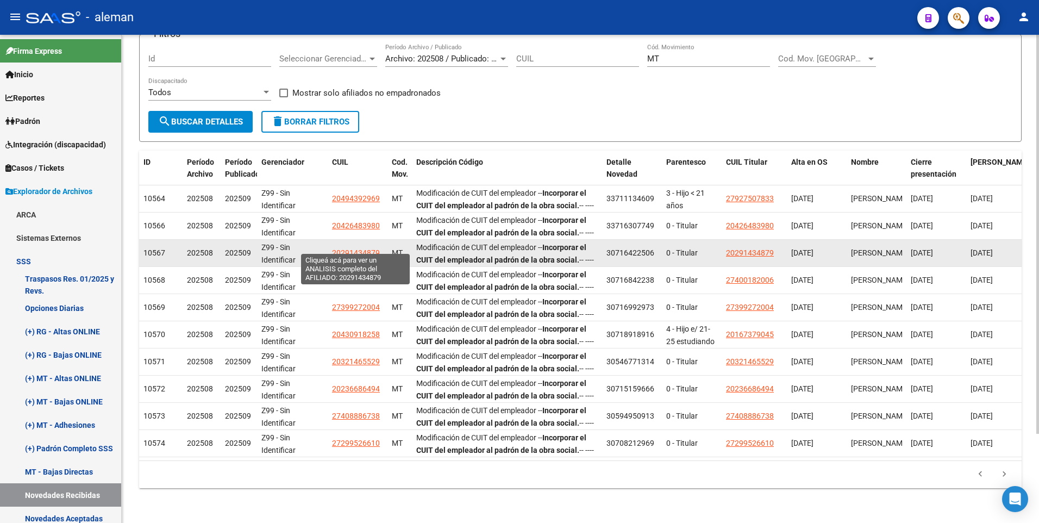
click at [361, 248] on span "20291434879" at bounding box center [356, 252] width 48 height 9
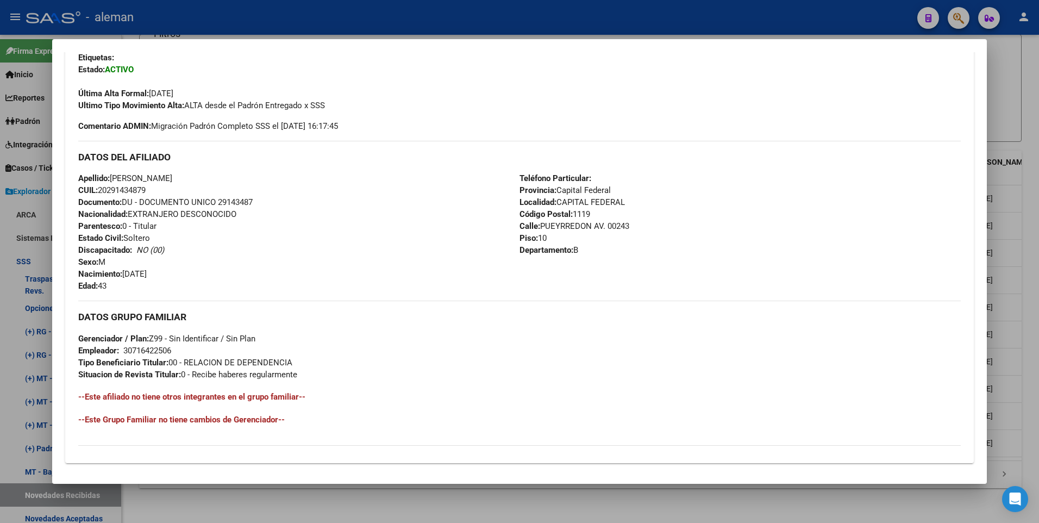
scroll to position [407, 0]
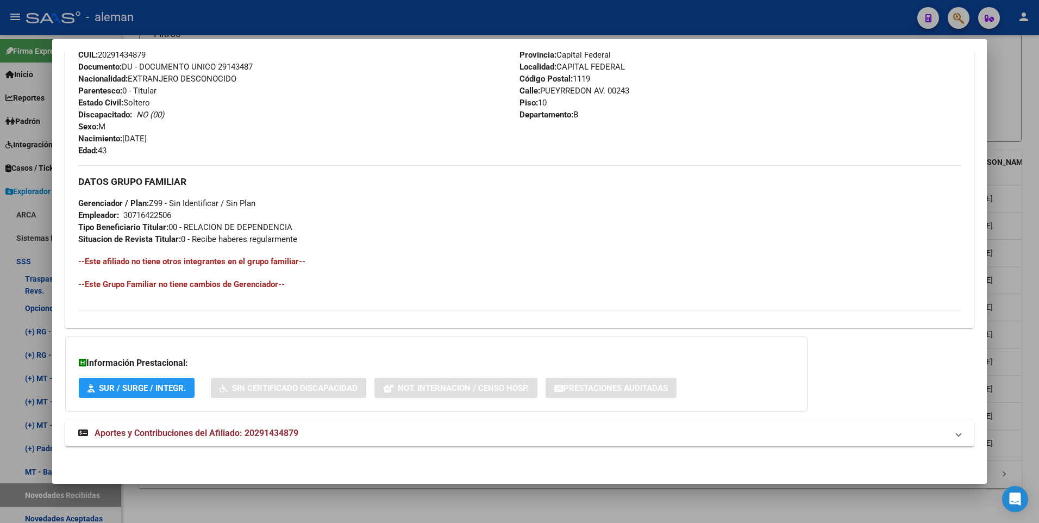
click at [236, 433] on span "Aportes y Contribuciones del Afiliado: 20291434879" at bounding box center [197, 432] width 204 height 10
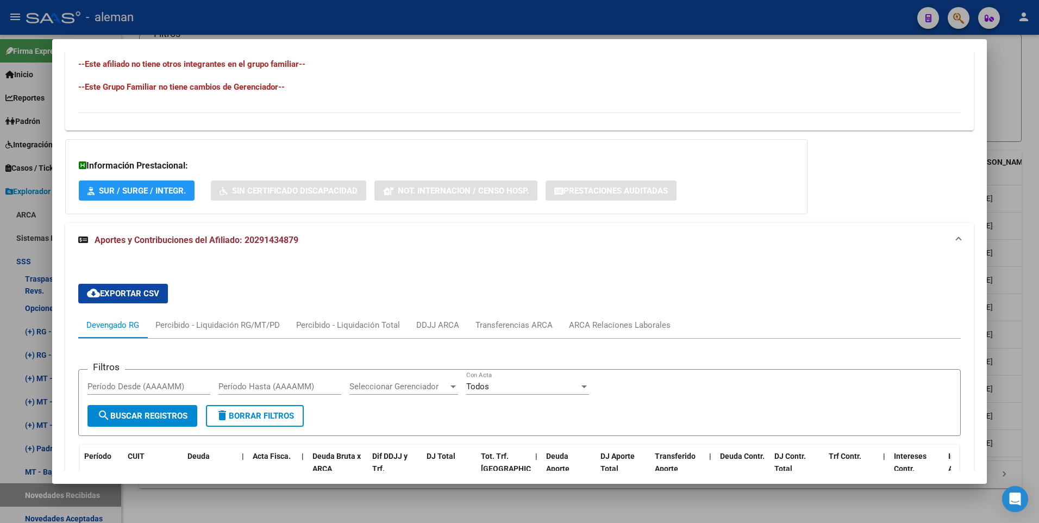
scroll to position [495, 0]
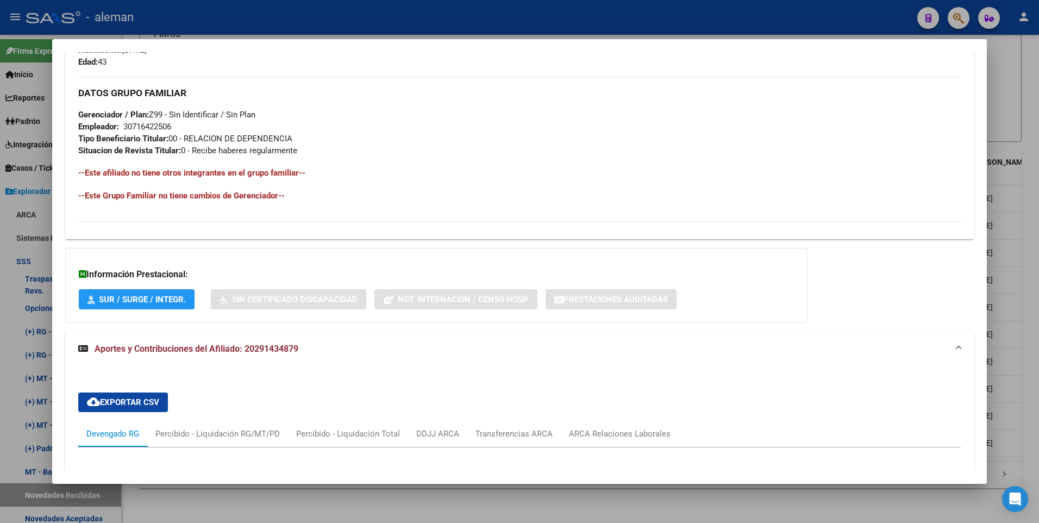
click at [1026, 414] on div at bounding box center [519, 261] width 1039 height 523
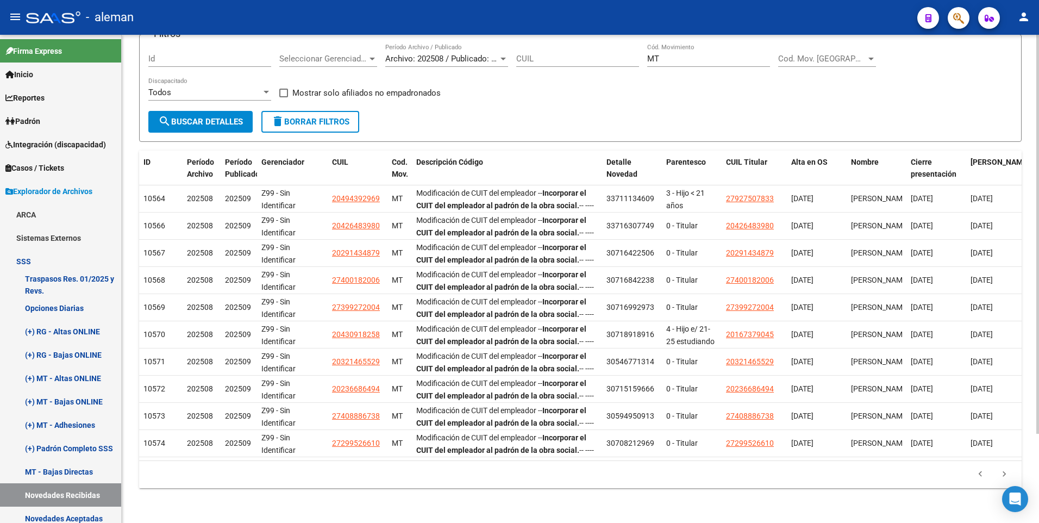
scroll to position [108, 0]
click at [1036, 343] on div at bounding box center [1037, 323] width 3 height 399
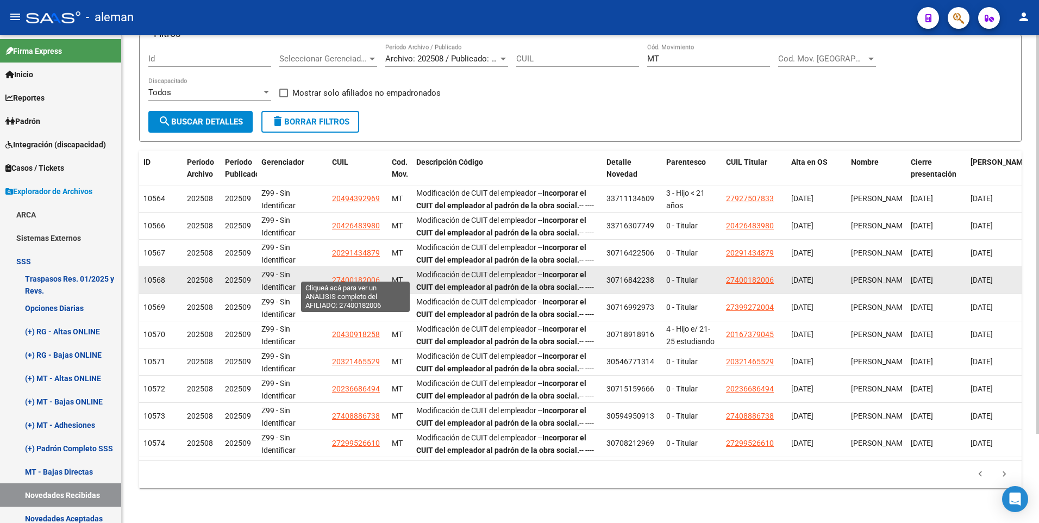
click at [353, 275] on span "27400182006" at bounding box center [356, 279] width 48 height 9
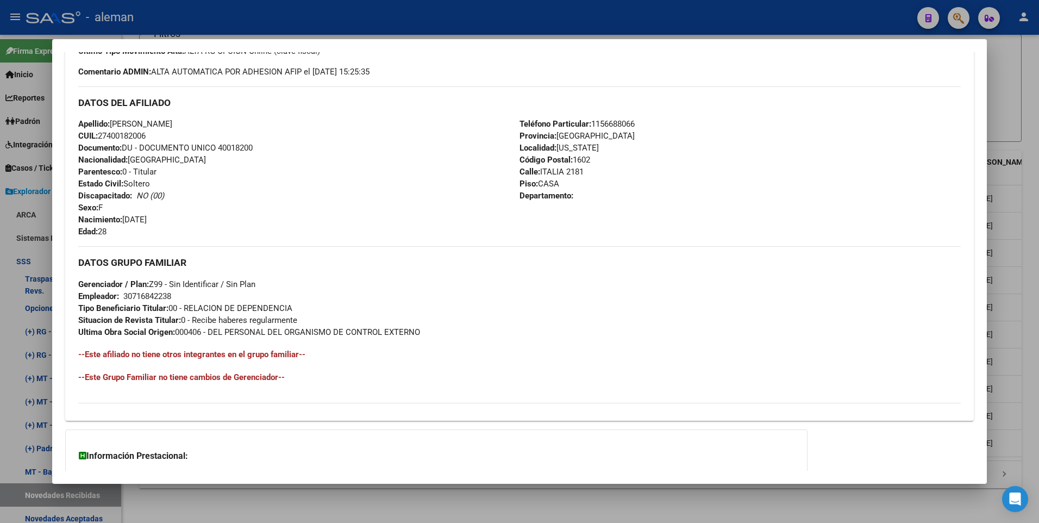
scroll to position [419, 0]
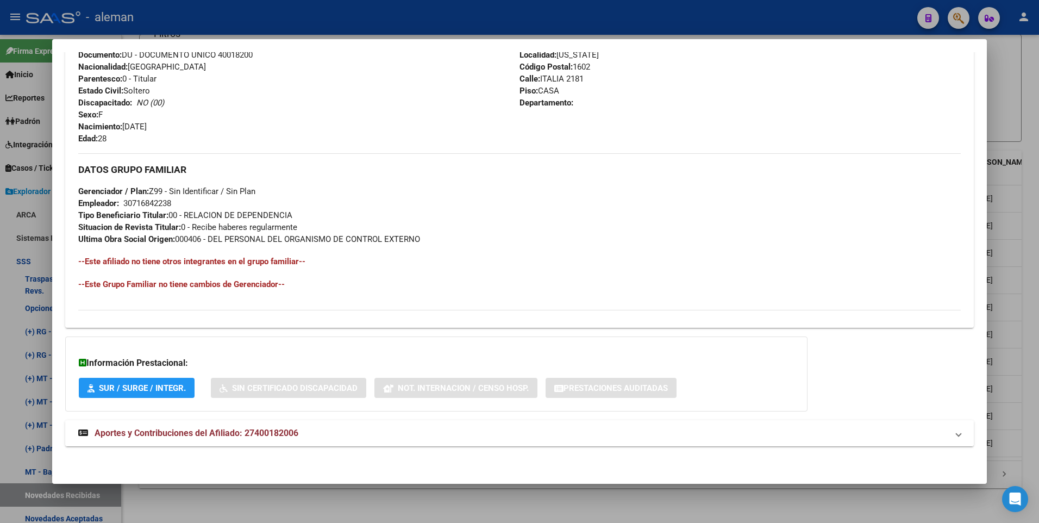
click at [236, 429] on span "Aportes y Contribuciones del Afiliado: 27400182006" at bounding box center [197, 432] width 204 height 10
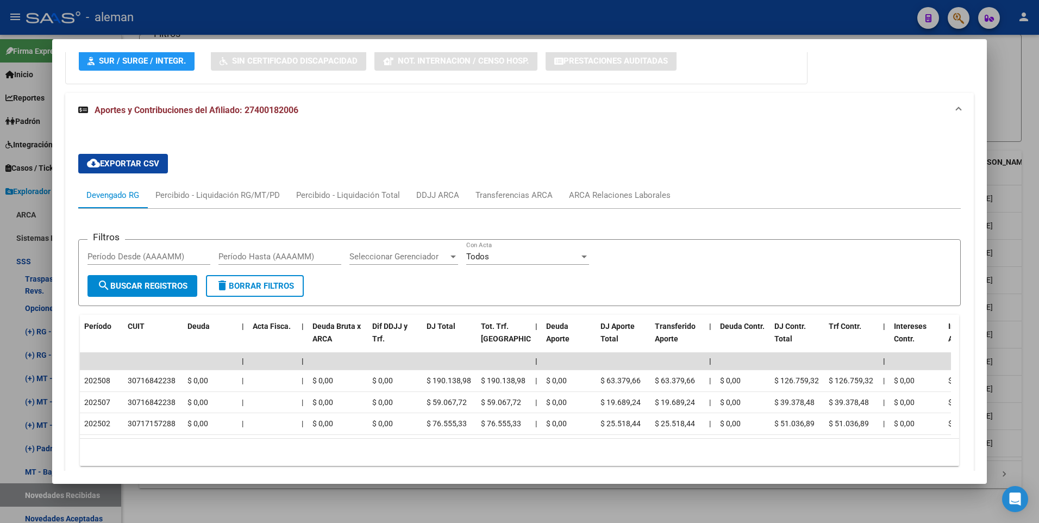
scroll to position [801, 0]
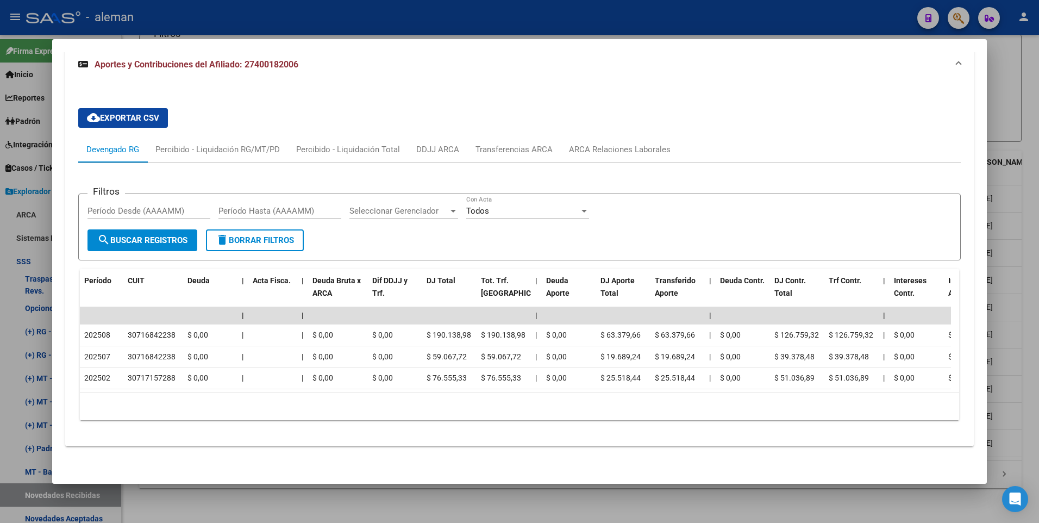
click at [1030, 378] on div at bounding box center [519, 261] width 1039 height 523
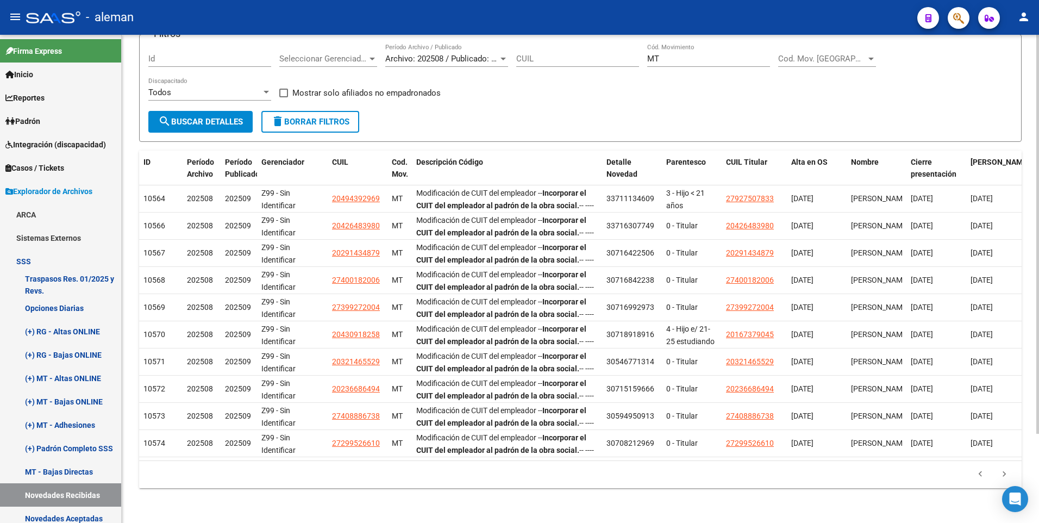
click at [1024, 314] on div "Especificaciones Técnicas PADRON SSS - Cronograma Ir al importador [PERSON_NAME…" at bounding box center [580, 228] width 917 height 589
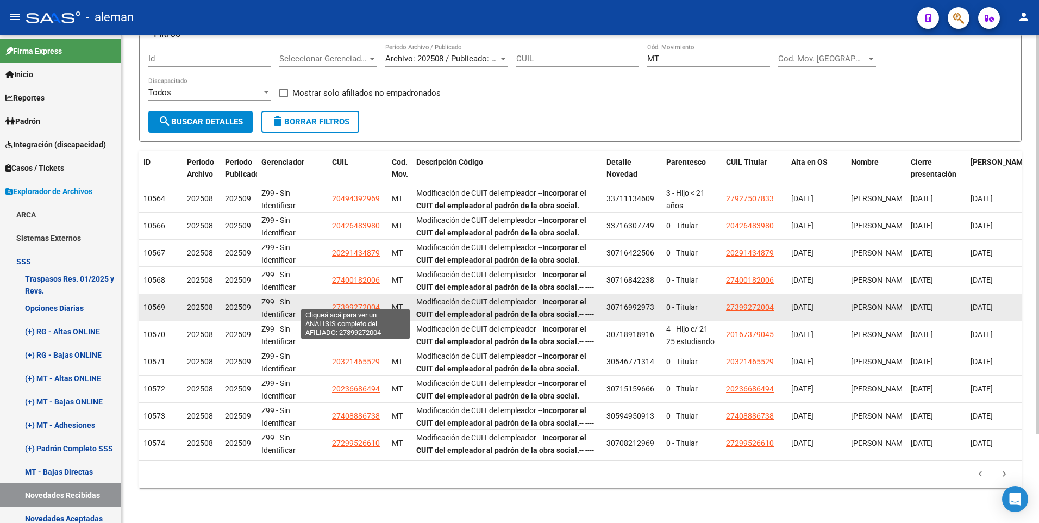
click at [341, 303] on span "27399272004" at bounding box center [356, 307] width 48 height 9
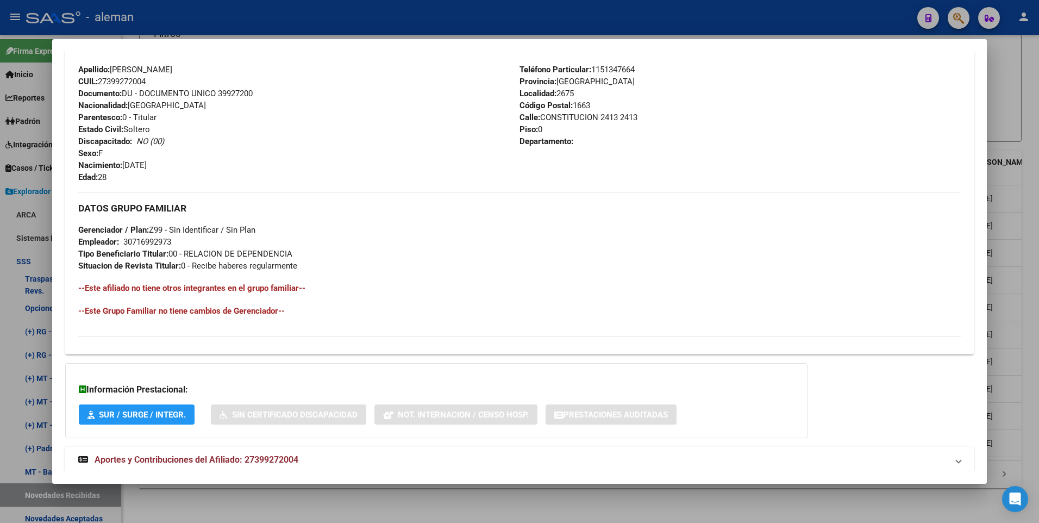
scroll to position [407, 0]
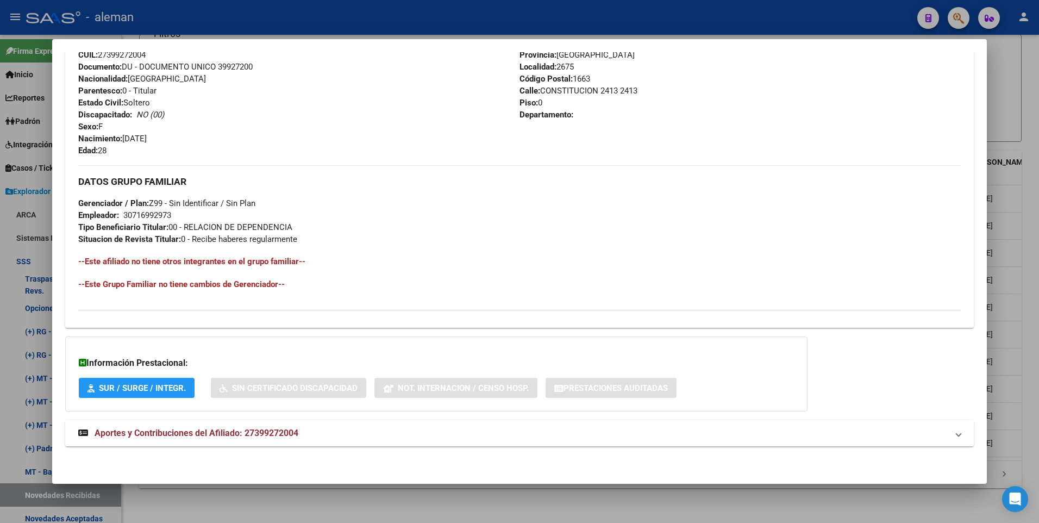
click at [239, 434] on span "Aportes y Contribuciones del Afiliado: 27399272004" at bounding box center [197, 432] width 204 height 10
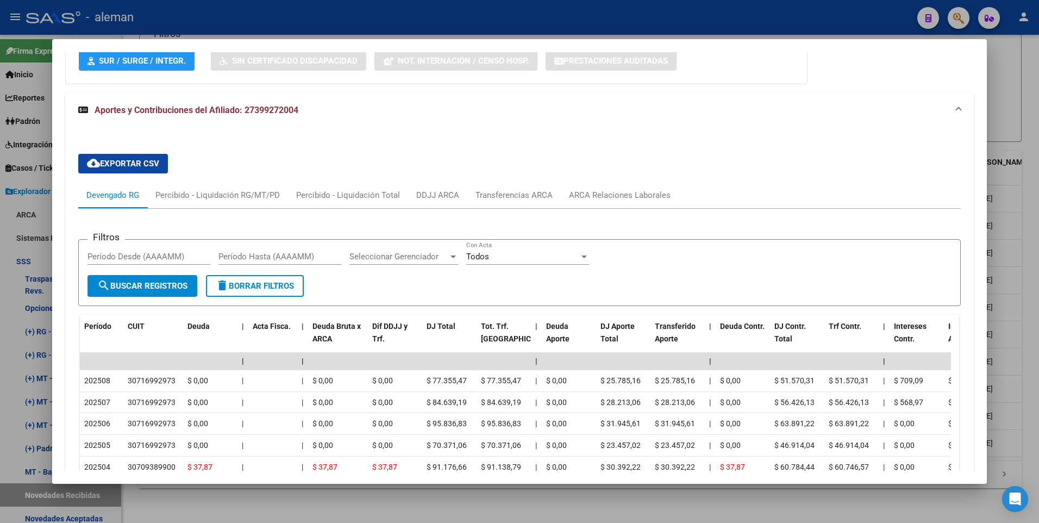
click at [1037, 276] on div at bounding box center [519, 261] width 1039 height 523
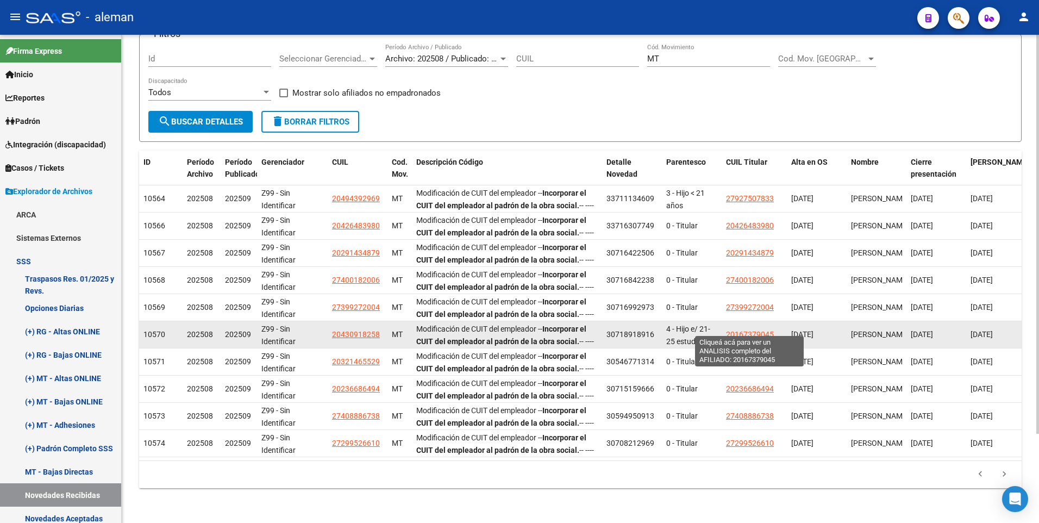
click at [746, 330] on span "20167379045" at bounding box center [750, 334] width 48 height 9
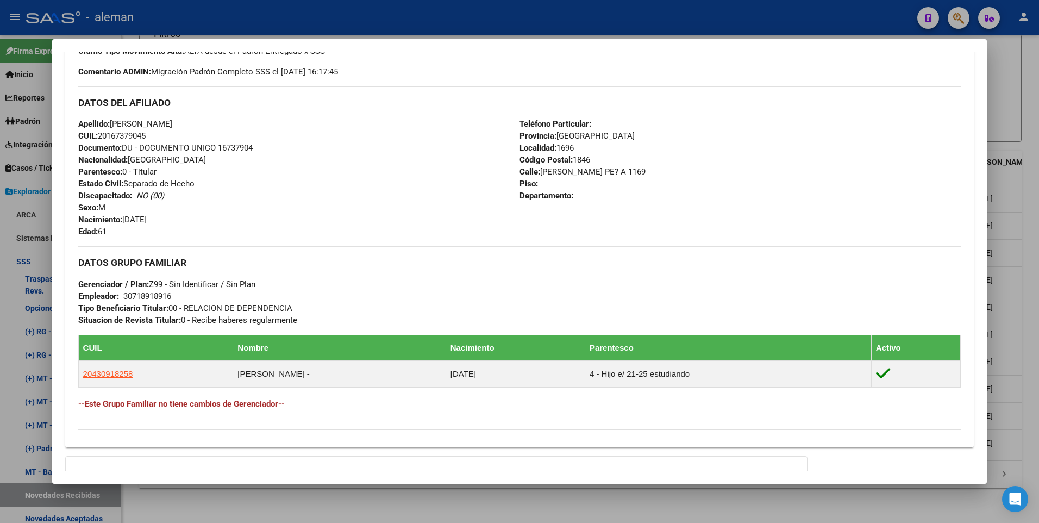
scroll to position [445, 0]
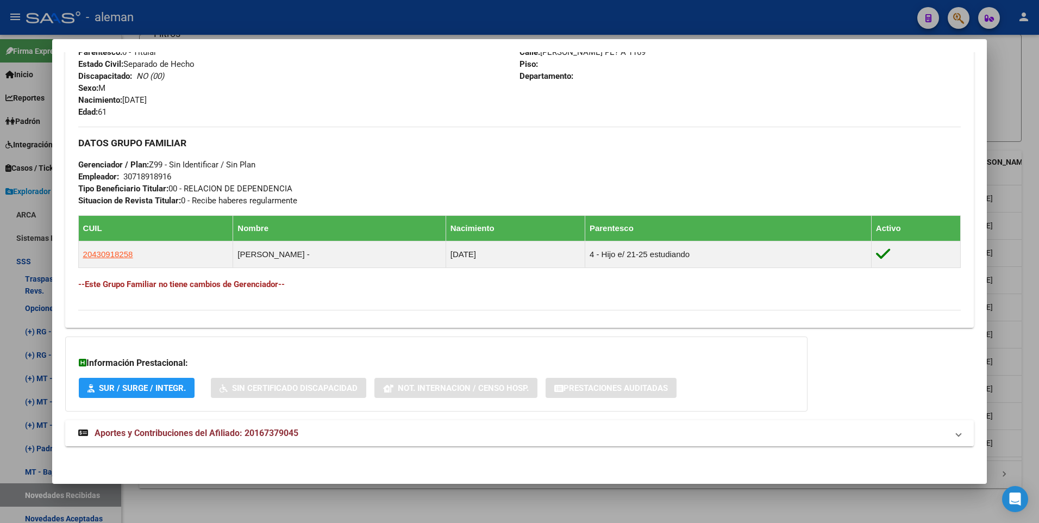
click at [238, 431] on span "Aportes y Contribuciones del Afiliado: 20167379045" at bounding box center [197, 432] width 204 height 10
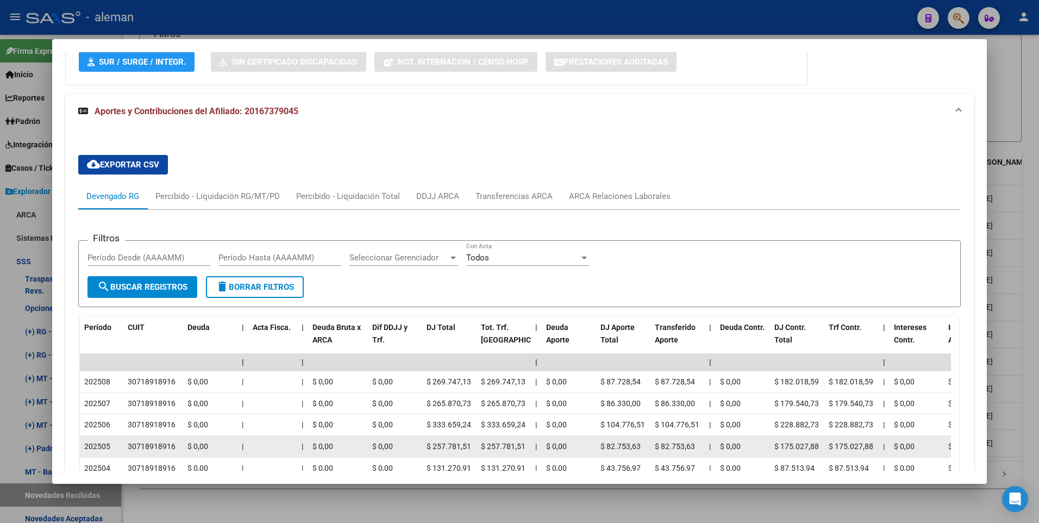
scroll to position [826, 0]
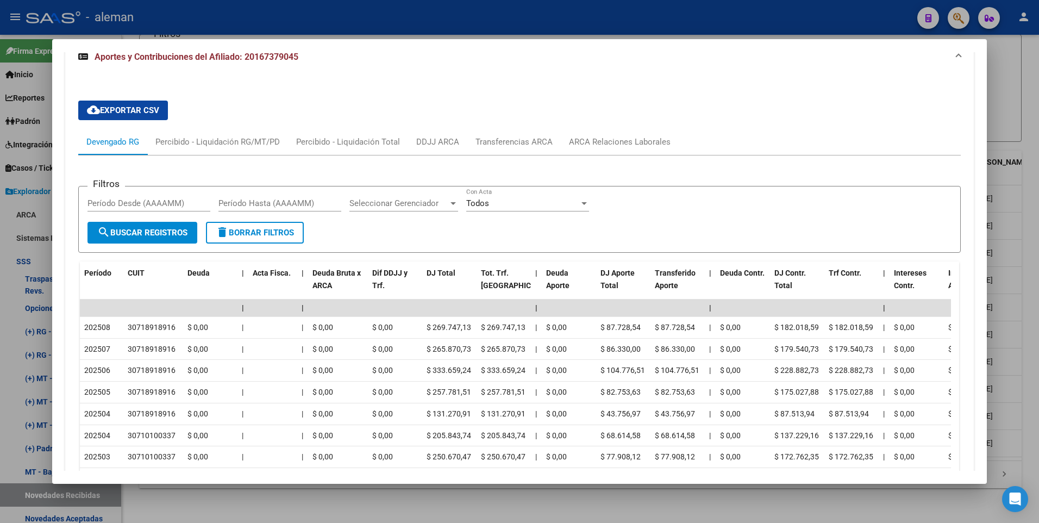
click at [976, 314] on mat-dialog-content "Análisis Afiliado - CUIL: 20167379045 DATOS [PERSON_NAME]: [PERSON_NAME] - | AC…" at bounding box center [519, 261] width 935 height 418
click at [1038, 311] on div at bounding box center [519, 261] width 1039 height 523
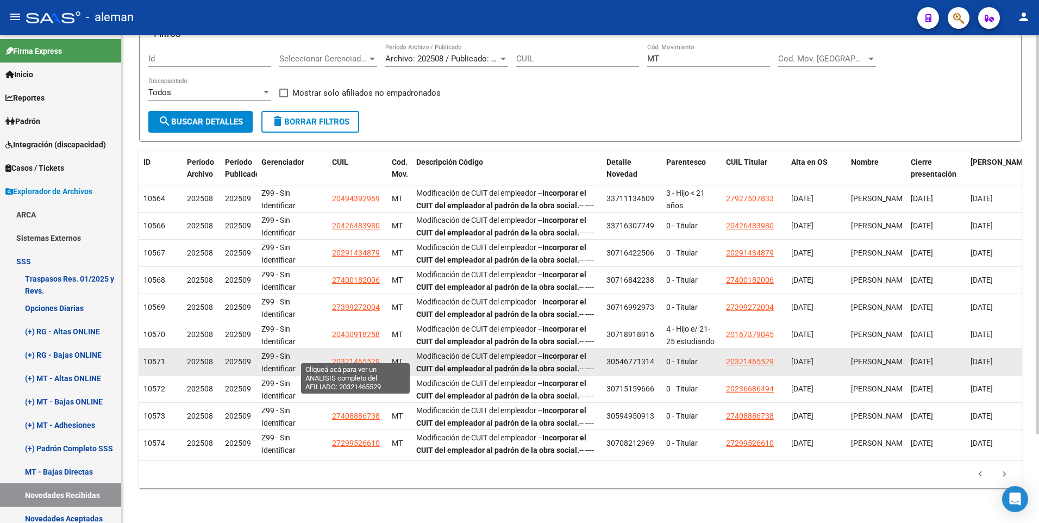
click at [347, 357] on span "20321465529" at bounding box center [356, 361] width 48 height 9
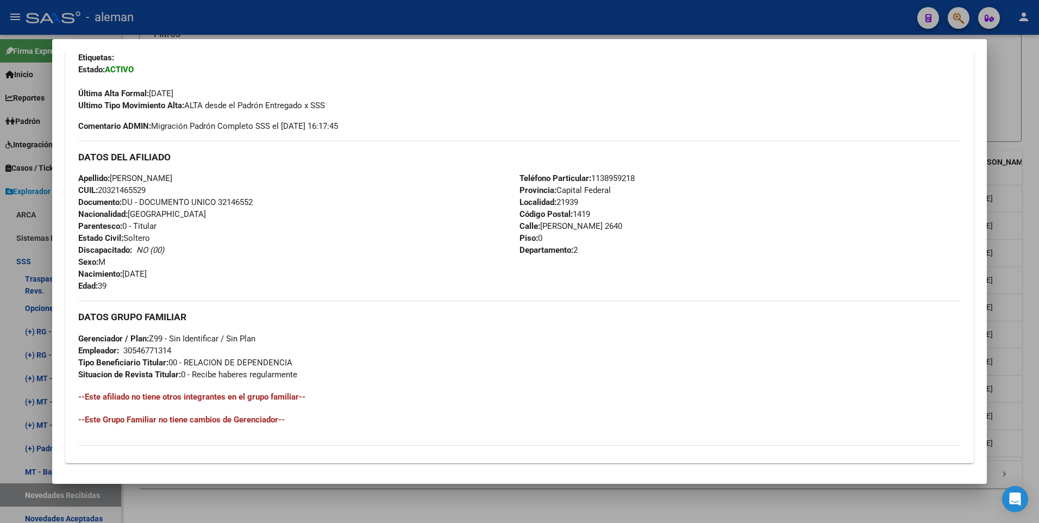
scroll to position [407, 0]
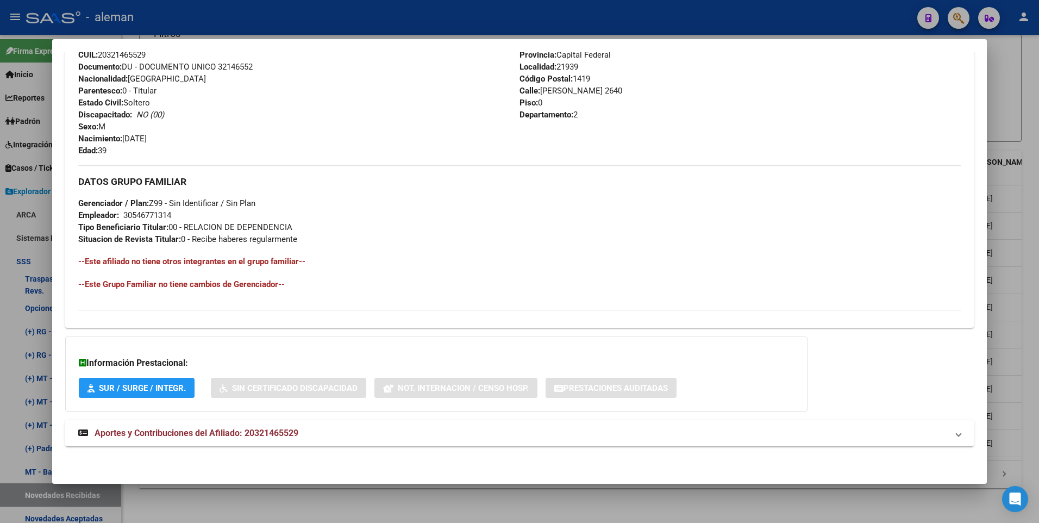
click at [156, 430] on span "Aportes y Contribuciones del Afiliado: 20321465529" at bounding box center [197, 432] width 204 height 10
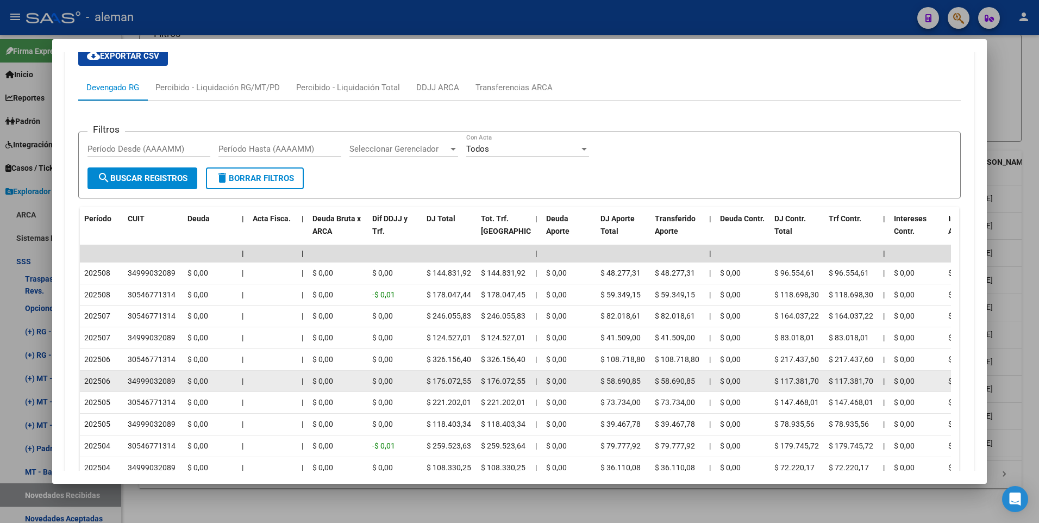
scroll to position [896, 0]
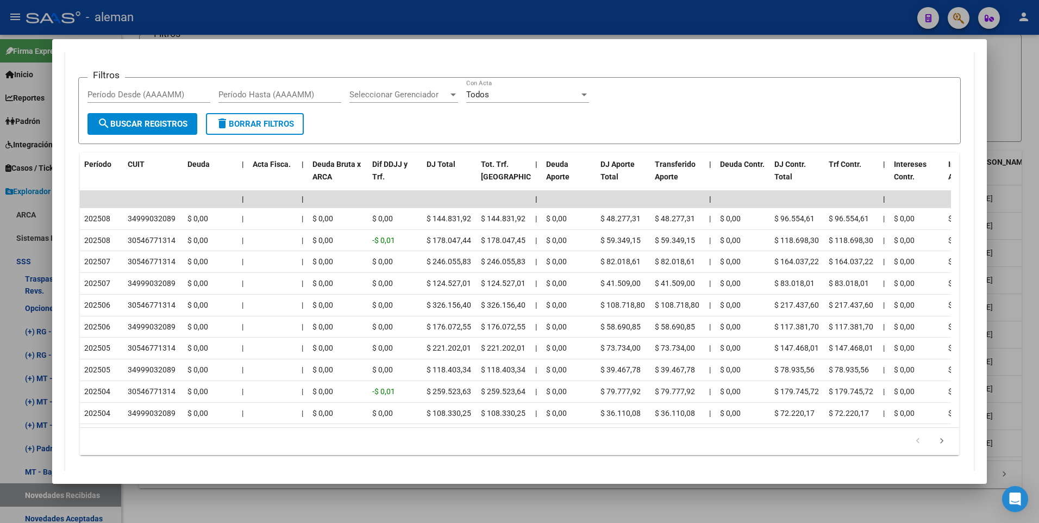
click at [967, 281] on mat-dialog-content "Análisis Afiliado - CUIL: 20321465529 DATOS PADRÓN ÁGIL: [PERSON_NAME] - | ACTI…" at bounding box center [519, 261] width 935 height 418
click at [1026, 278] on div at bounding box center [519, 261] width 1039 height 523
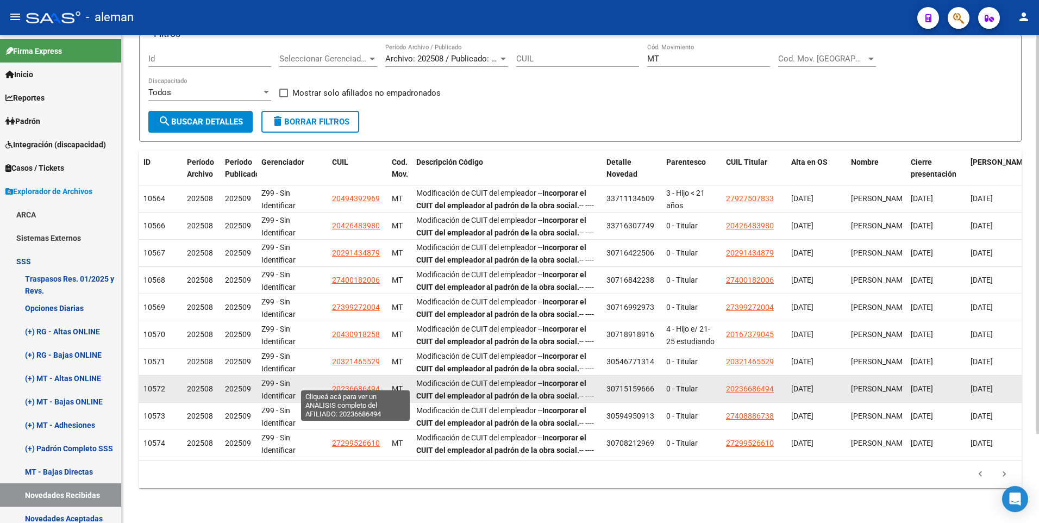
click at [365, 384] on span "20236686494" at bounding box center [356, 388] width 48 height 9
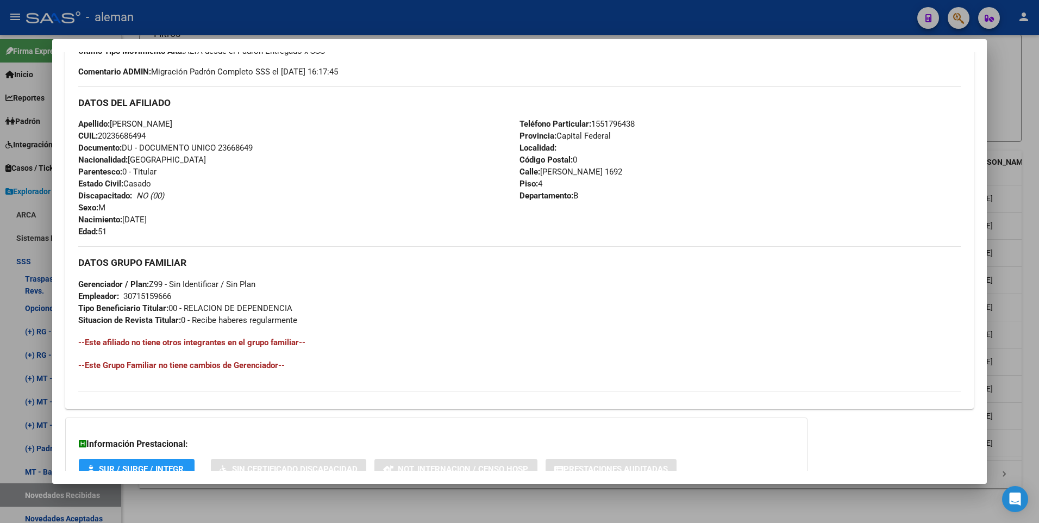
scroll to position [407, 0]
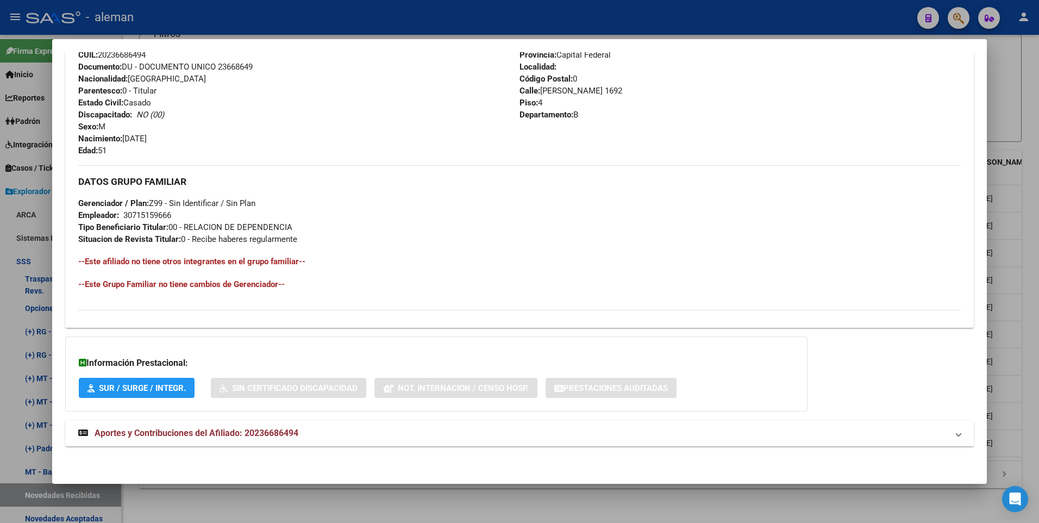
click at [254, 429] on span "Aportes y Contribuciones del Afiliado: 20236686494" at bounding box center [197, 432] width 204 height 10
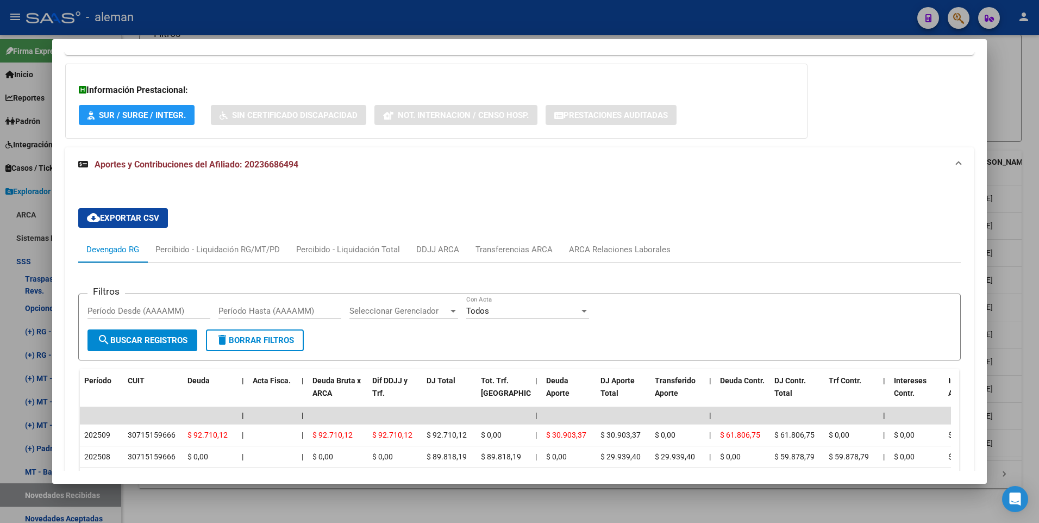
scroll to position [734, 0]
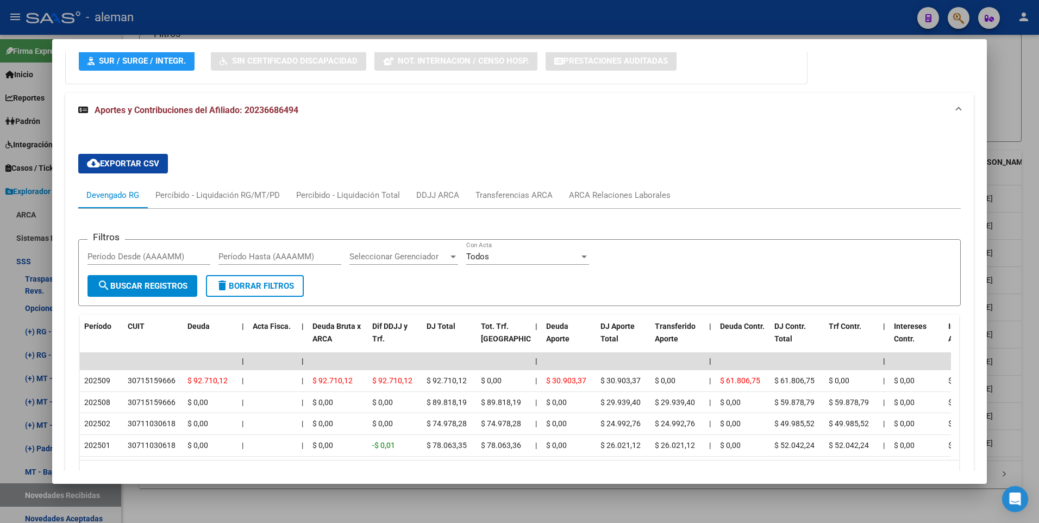
click at [1025, 352] on div at bounding box center [519, 261] width 1039 height 523
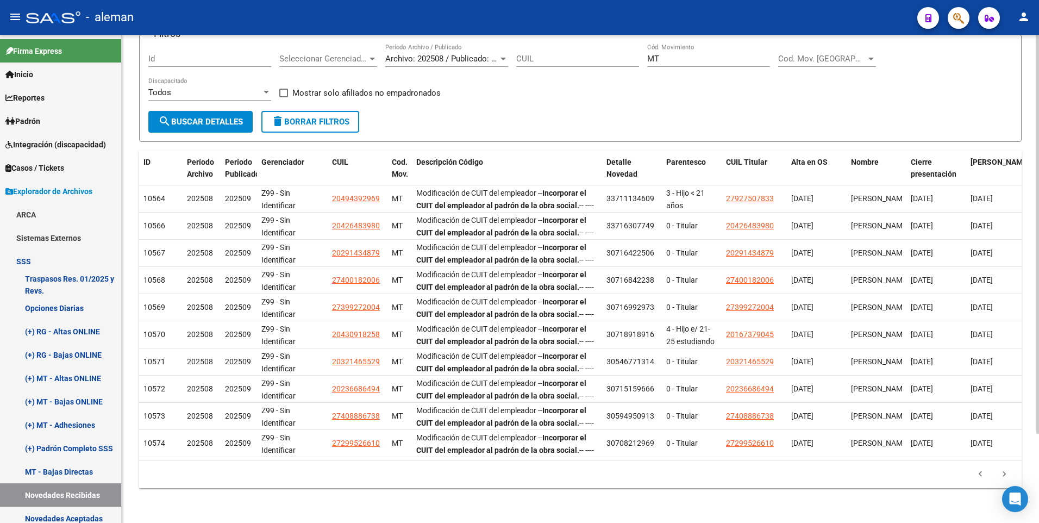
click at [1031, 324] on div "Especificaciones Técnicas PADRON SSS - Cronograma Ir al importador [PERSON_NAME…" at bounding box center [580, 228] width 917 height 589
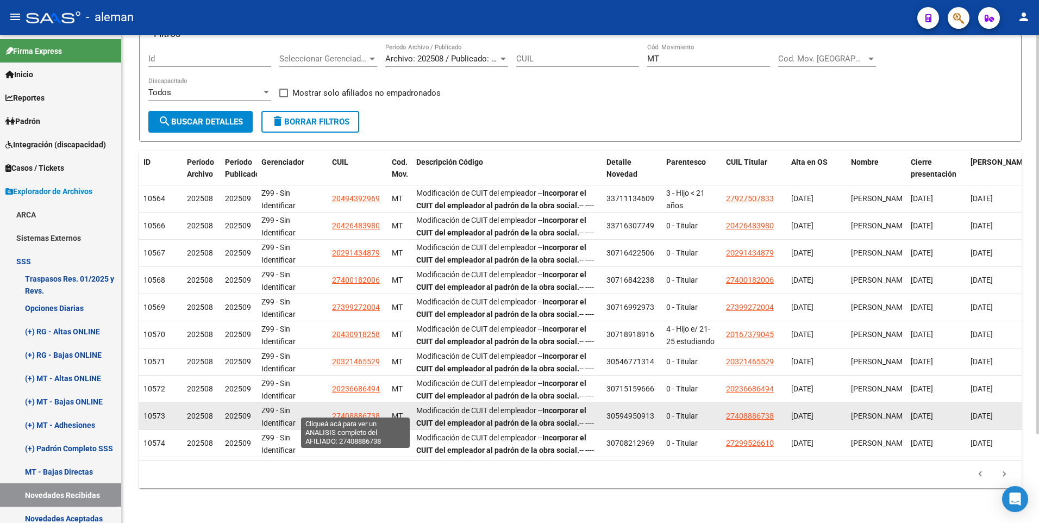
click at [346, 411] on span "27408886738" at bounding box center [356, 415] width 48 height 9
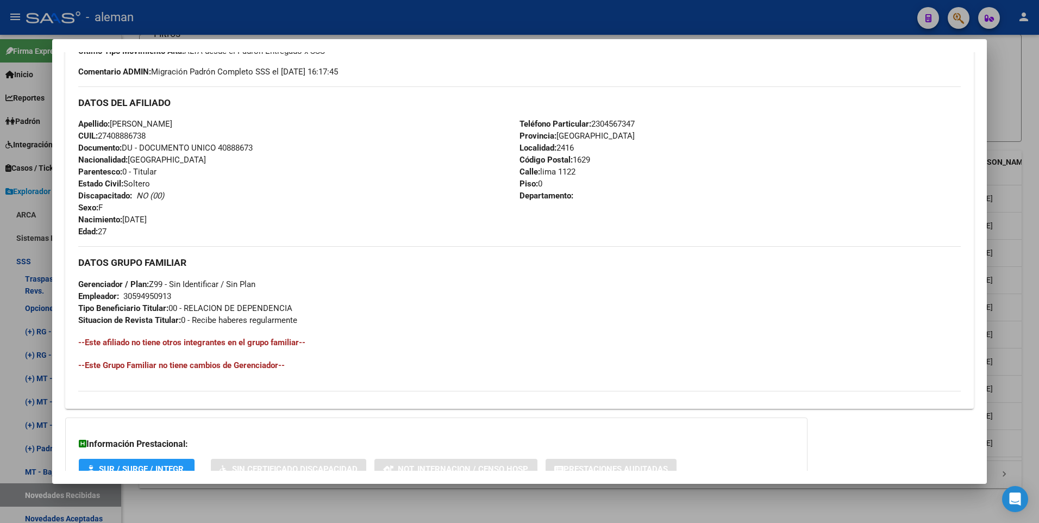
scroll to position [407, 0]
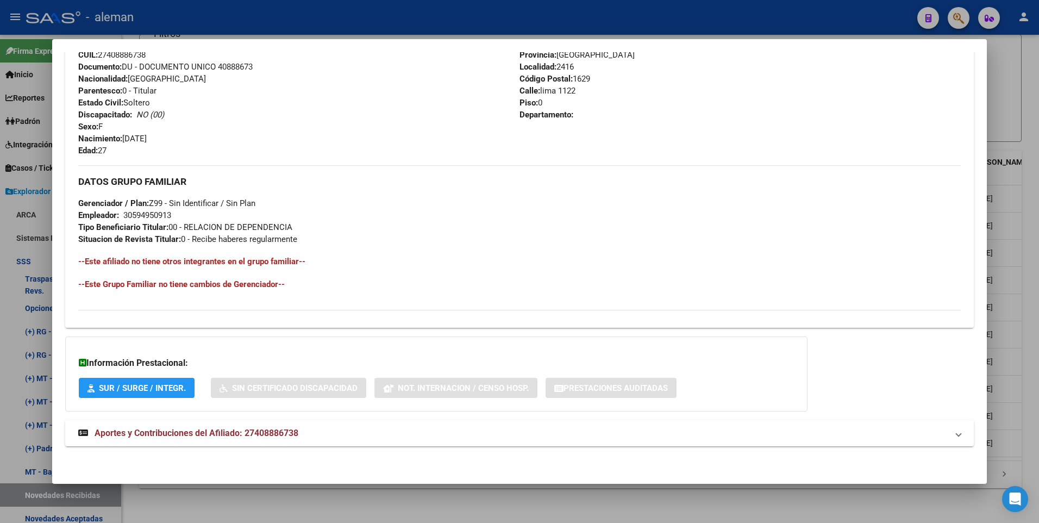
click at [266, 432] on span "Aportes y Contribuciones del Afiliado: 27408886738" at bounding box center [197, 432] width 204 height 10
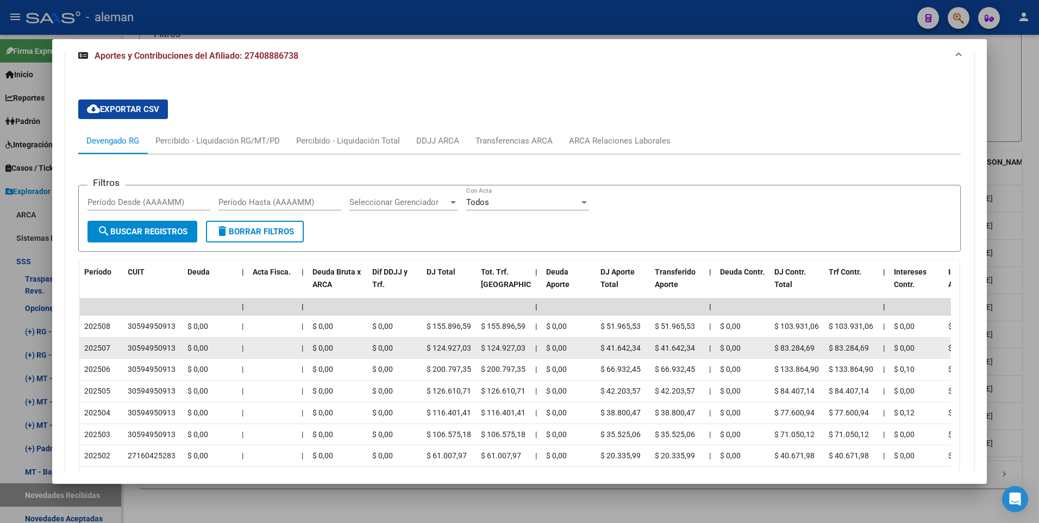
scroll to position [842, 0]
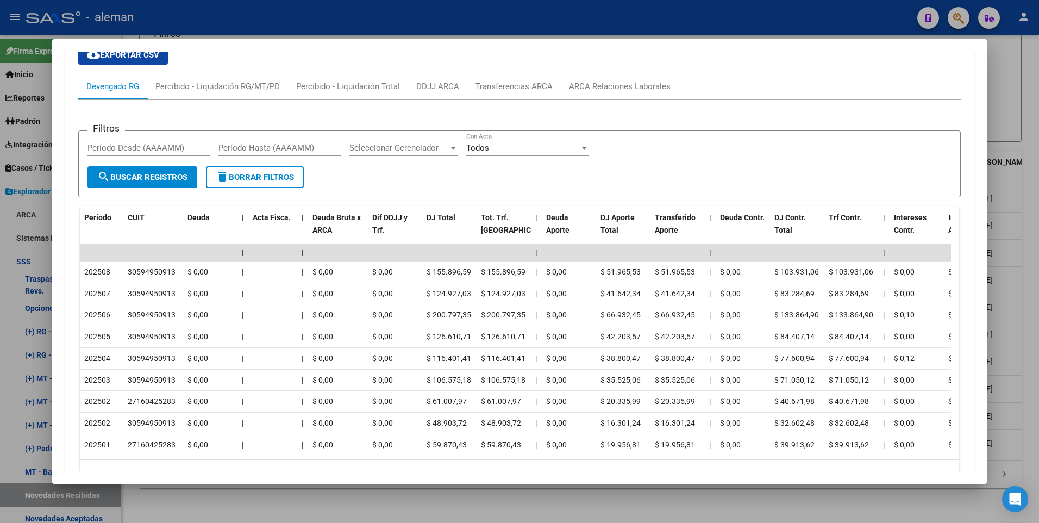
click at [1022, 341] on div at bounding box center [519, 261] width 1039 height 523
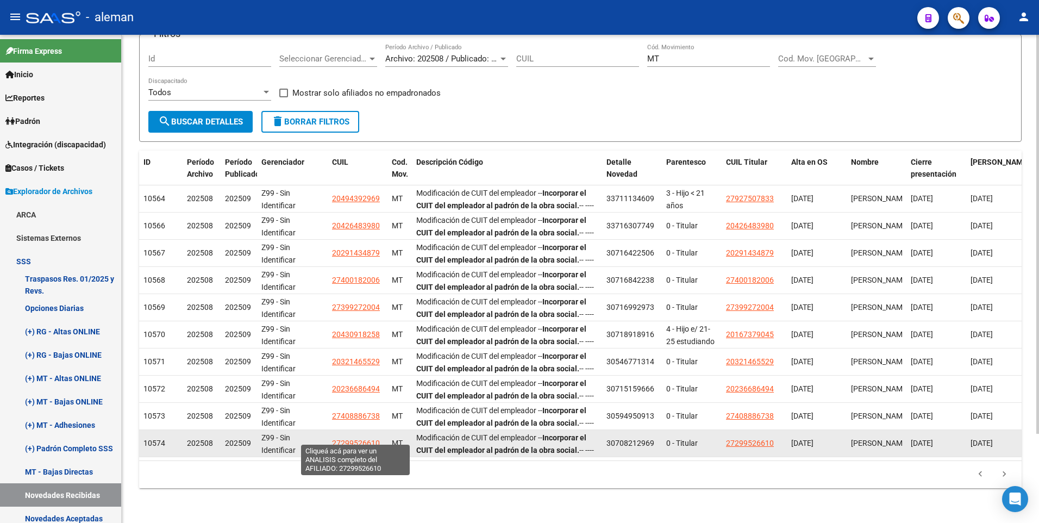
click at [339, 438] on span "27299526610" at bounding box center [356, 442] width 48 height 9
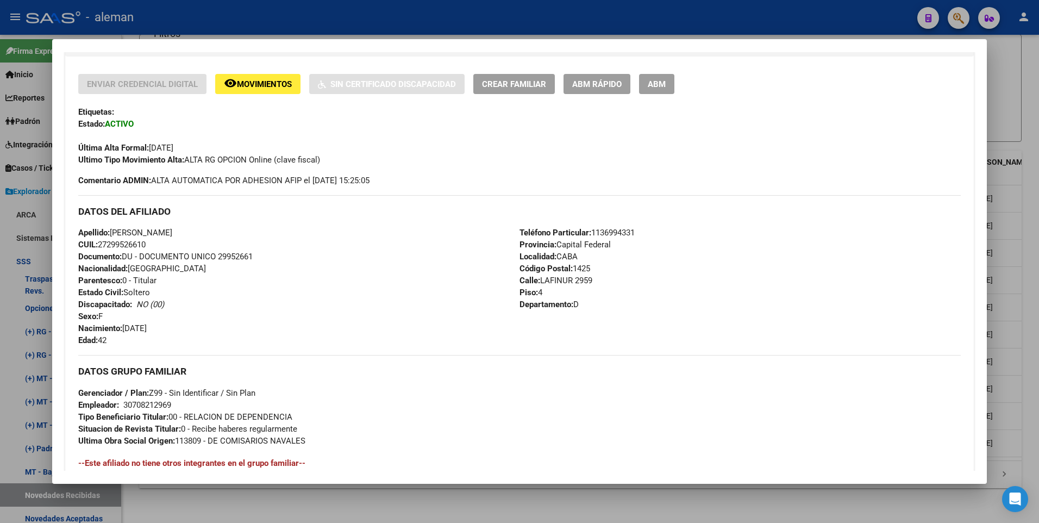
scroll to position [419, 0]
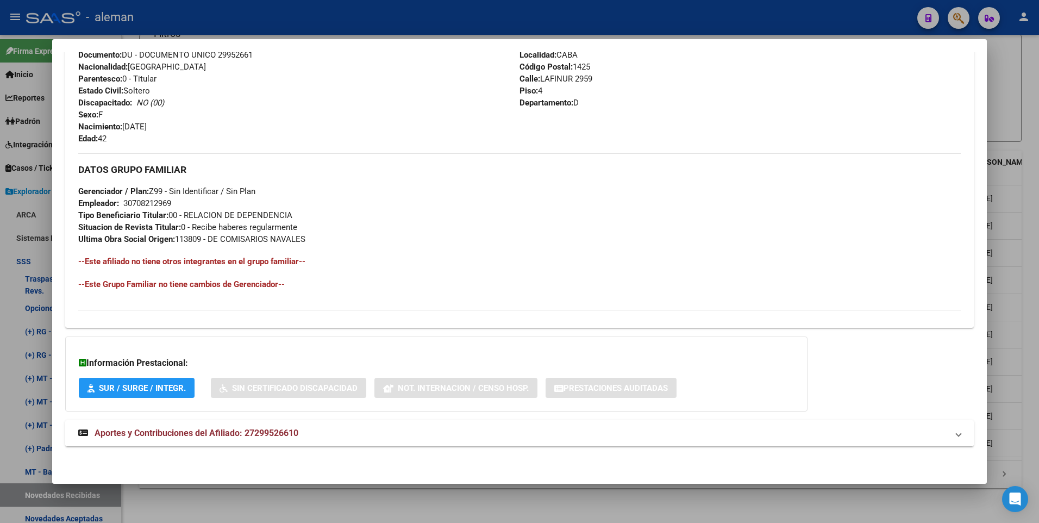
click at [258, 426] on mat-expansion-panel-header "Aportes y Contribuciones del Afiliado: 27299526610" at bounding box center [519, 433] width 909 height 26
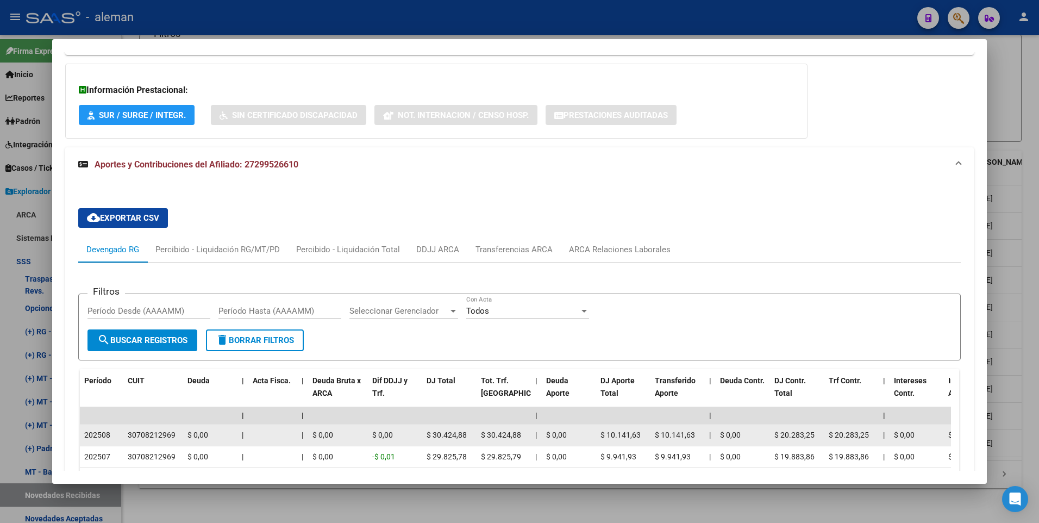
scroll to position [800, 0]
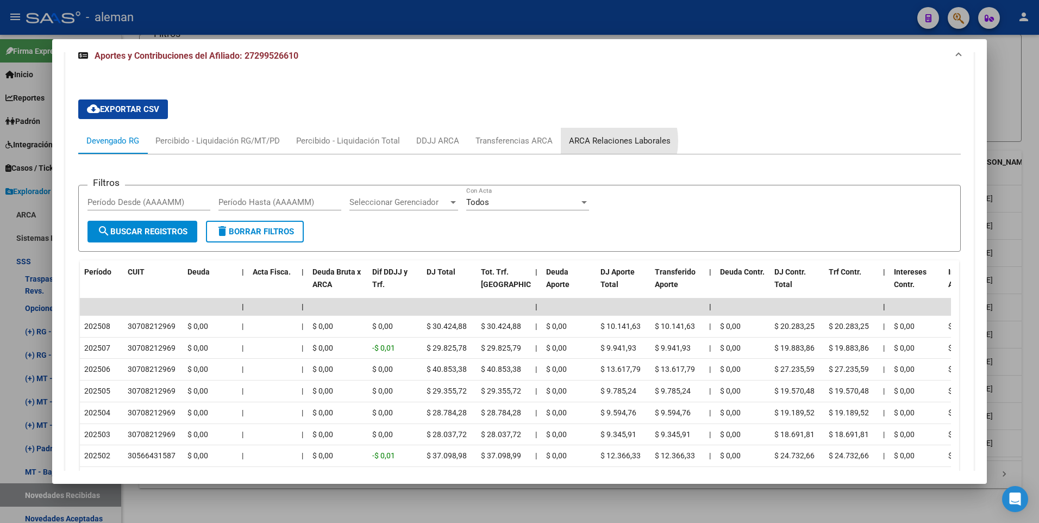
click at [603, 141] on div "ARCA Relaciones Laborales" at bounding box center [620, 141] width 102 height 12
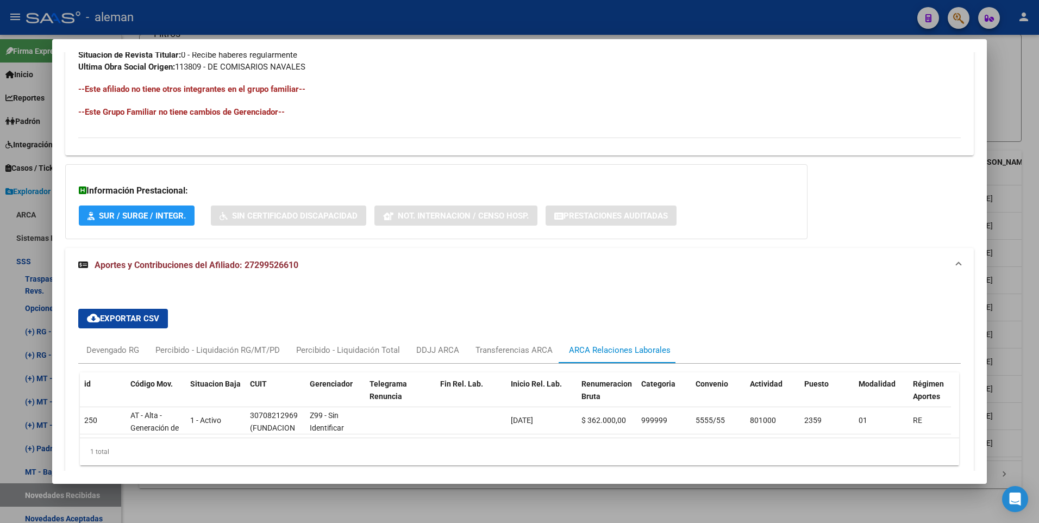
scroll to position [644, 0]
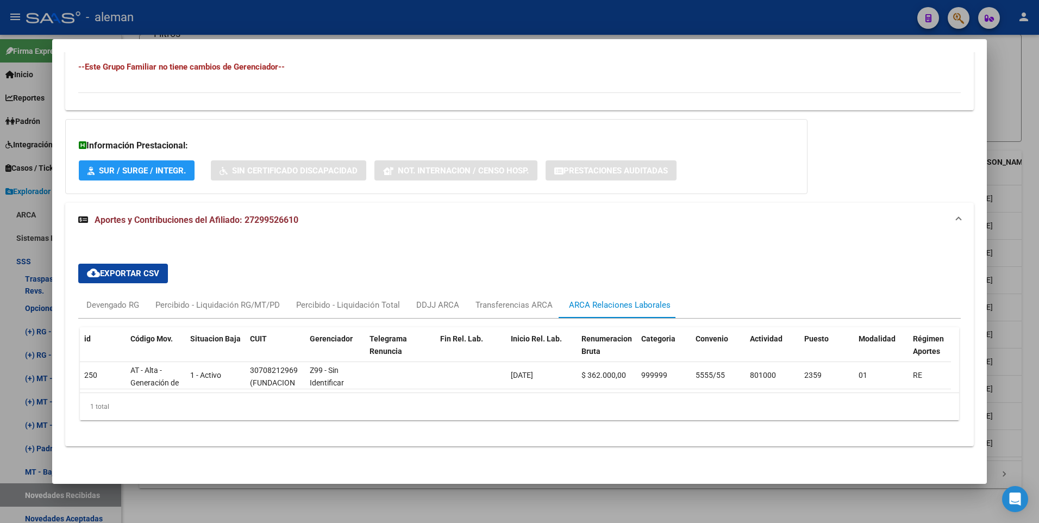
click at [1026, 298] on div at bounding box center [519, 261] width 1039 height 523
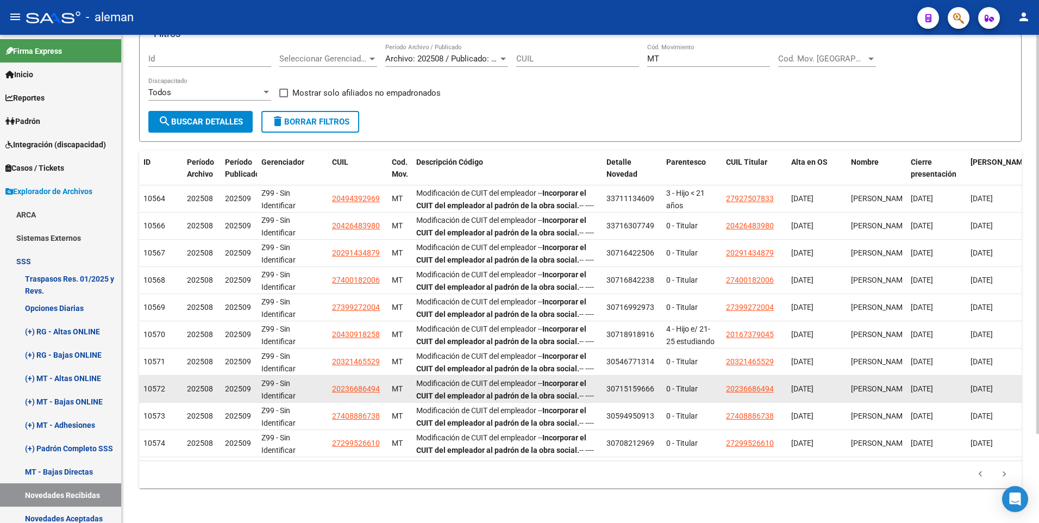
click at [1021, 375] on datatable-body-cell "[DATE]" at bounding box center [996, 388] width 60 height 27
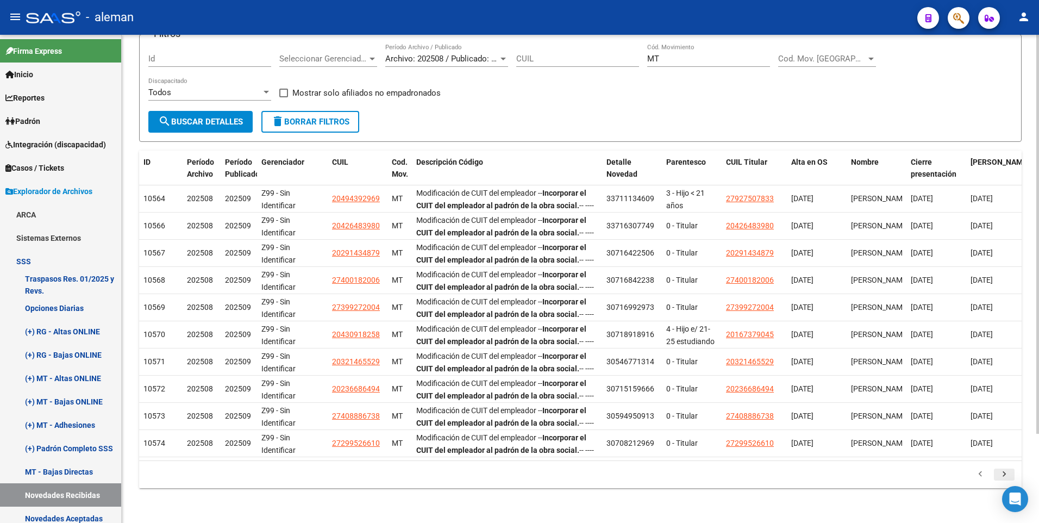
click at [1006, 477] on icon "go to next page" at bounding box center [1004, 475] width 14 height 13
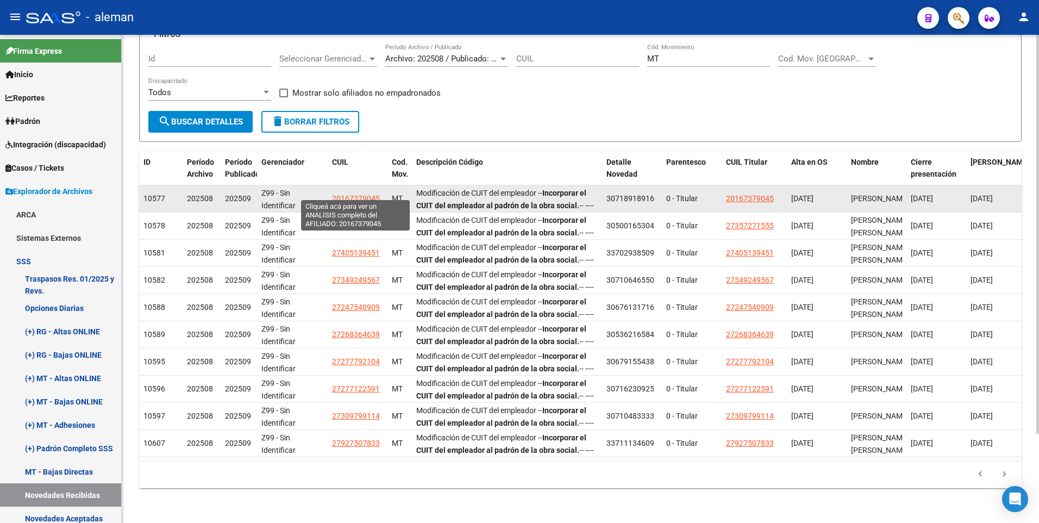
click at [364, 194] on span "20167379045" at bounding box center [356, 198] width 48 height 9
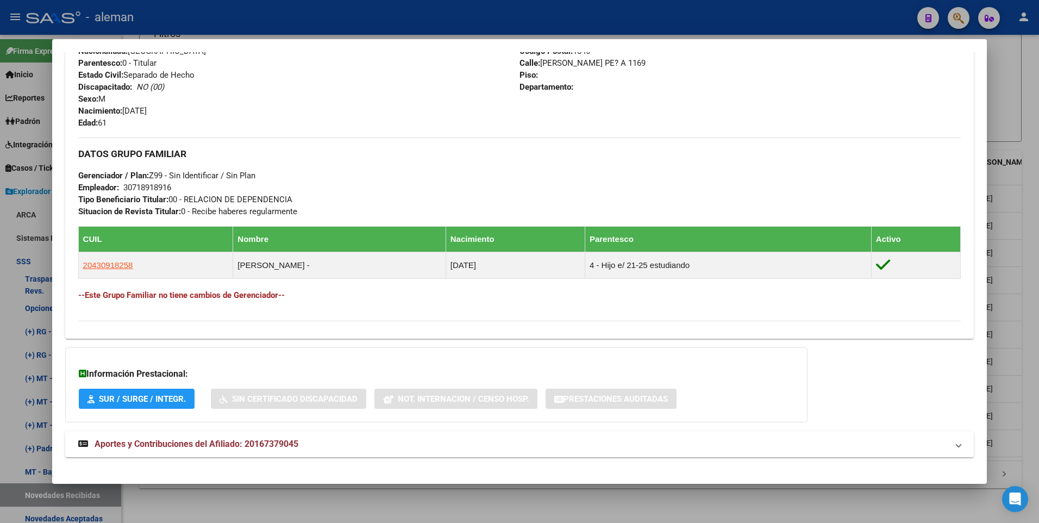
scroll to position [445, 0]
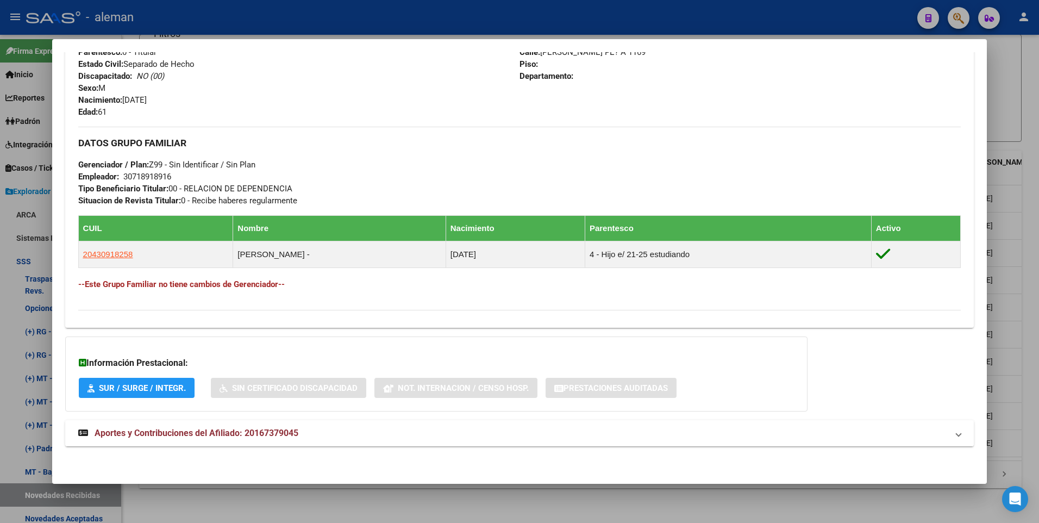
click at [257, 433] on span "Aportes y Contribuciones del Afiliado: 20167379045" at bounding box center [197, 432] width 204 height 10
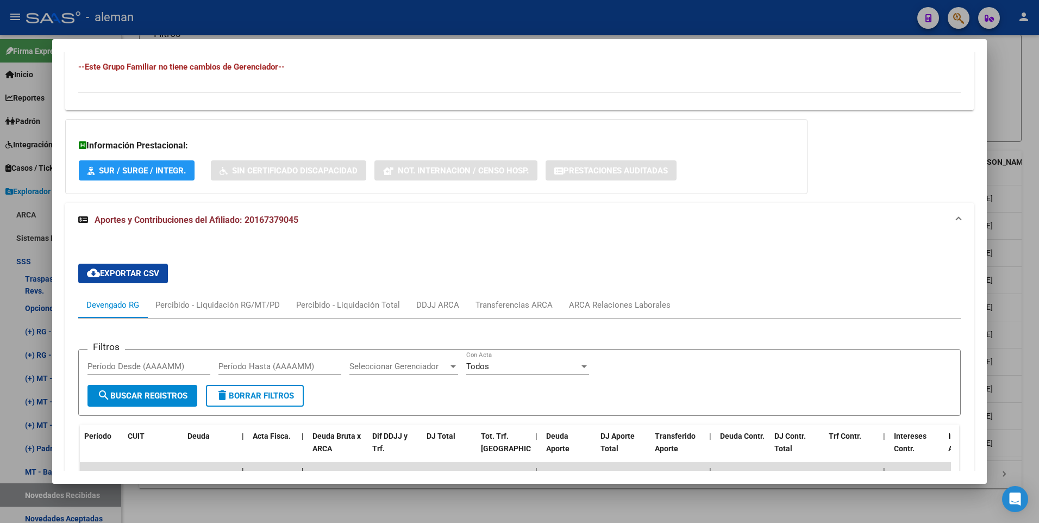
scroll to position [880, 0]
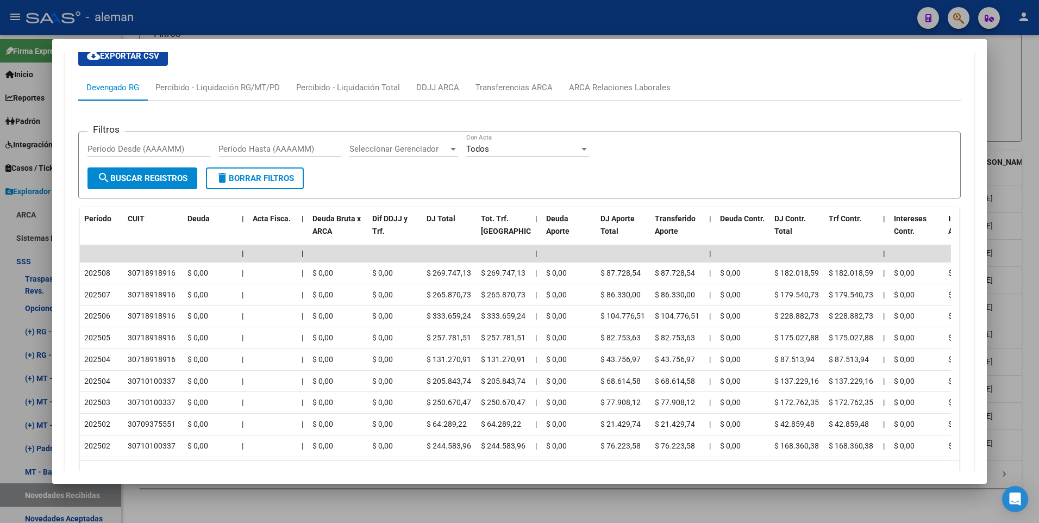
click at [1027, 250] on div at bounding box center [519, 261] width 1039 height 523
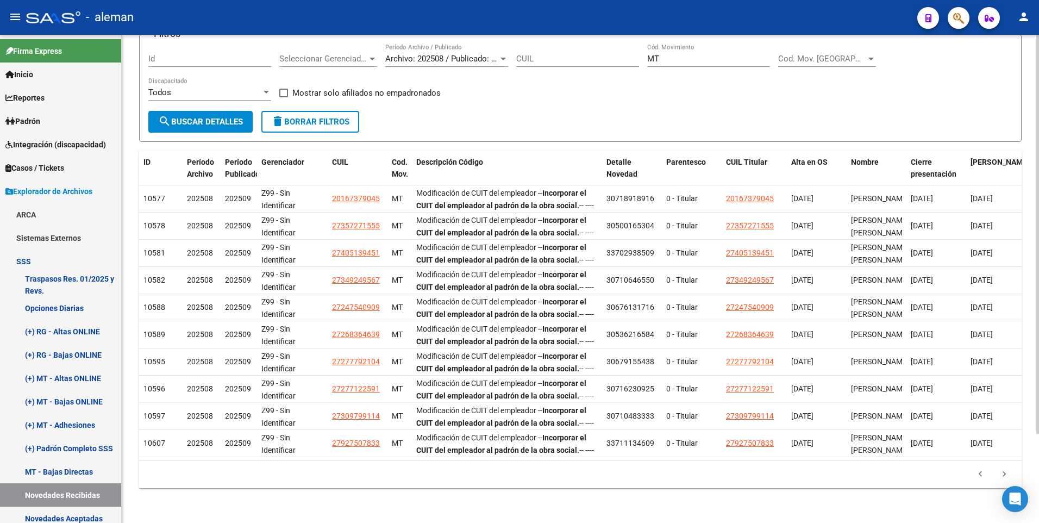
click at [1028, 382] on div "Especificaciones Técnicas PADRON SSS - Cronograma Ir al importador [PERSON_NAME…" at bounding box center [580, 228] width 917 height 589
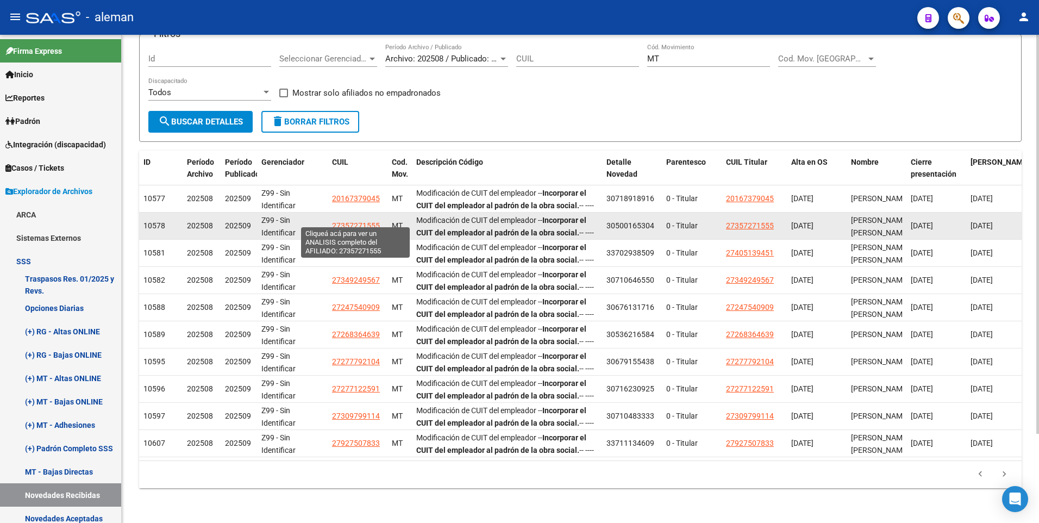
click at [369, 221] on span "27357271555" at bounding box center [356, 225] width 48 height 9
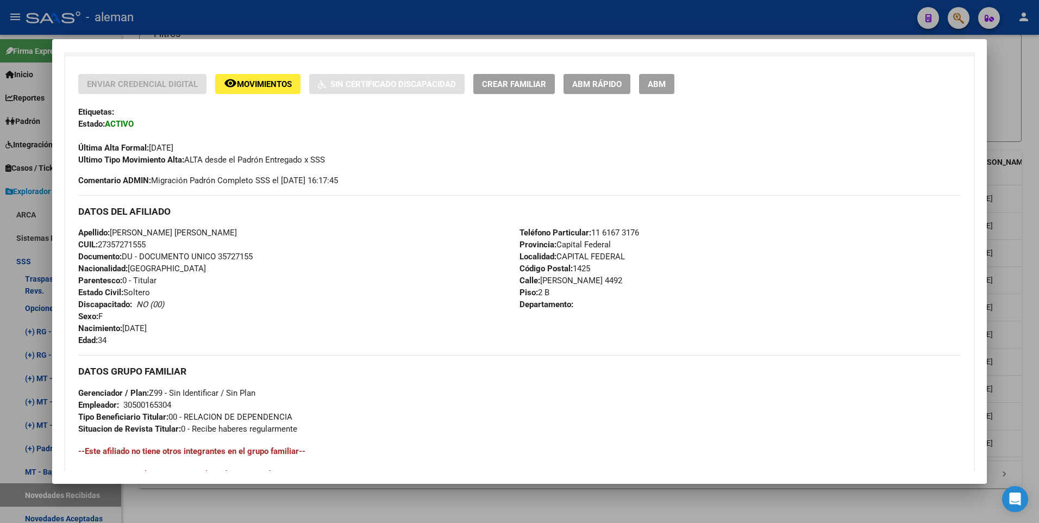
scroll to position [407, 0]
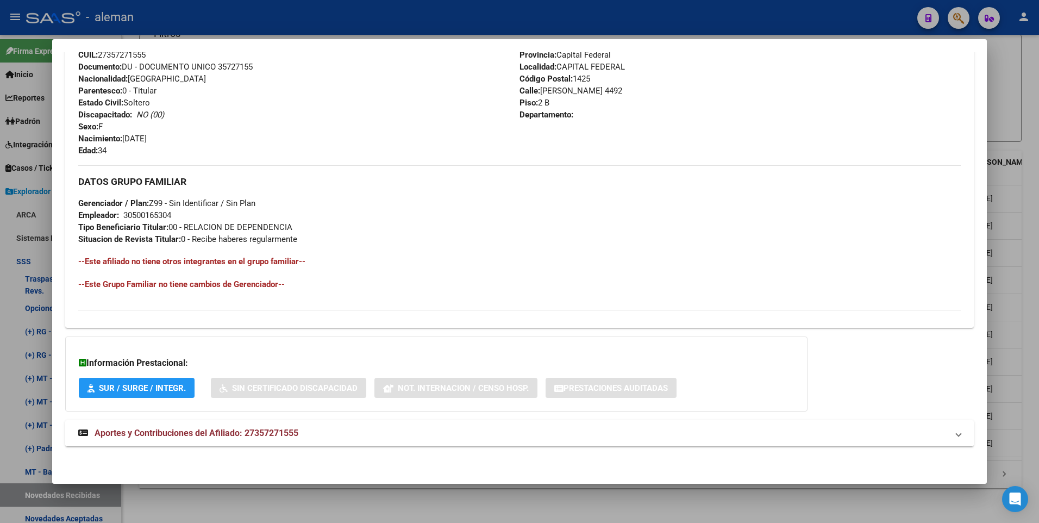
click at [223, 429] on span "Aportes y Contribuciones del Afiliado: 27357271555" at bounding box center [197, 432] width 204 height 10
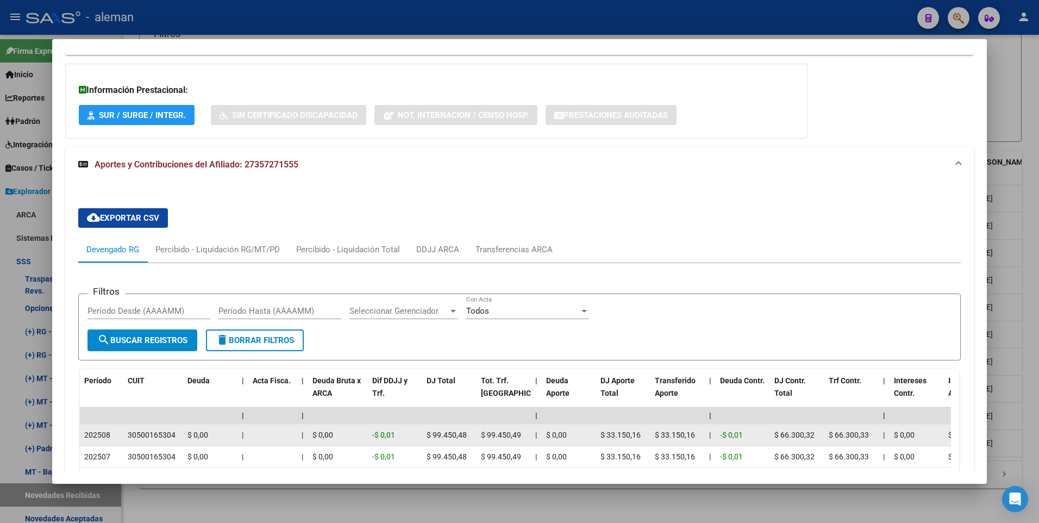
scroll to position [734, 0]
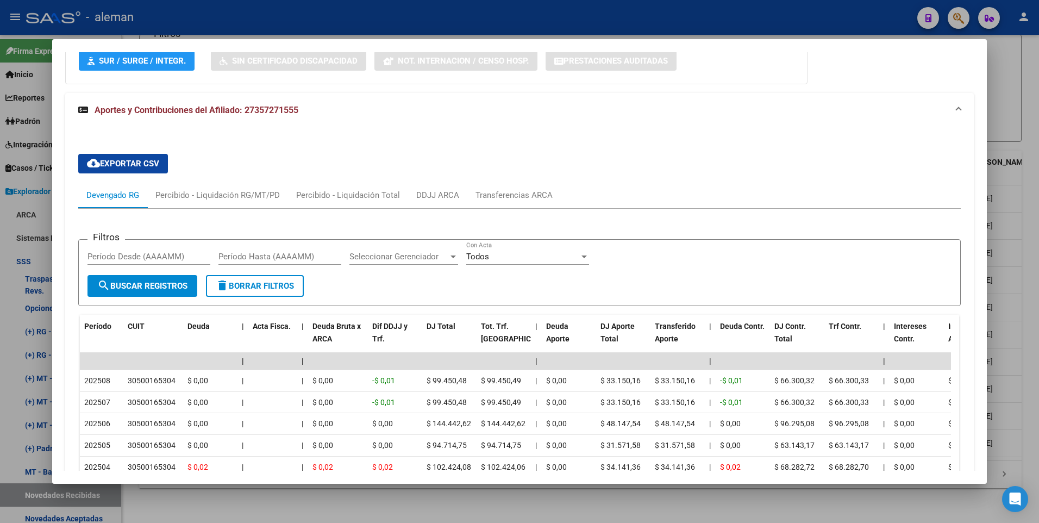
click at [1023, 326] on div at bounding box center [519, 261] width 1039 height 523
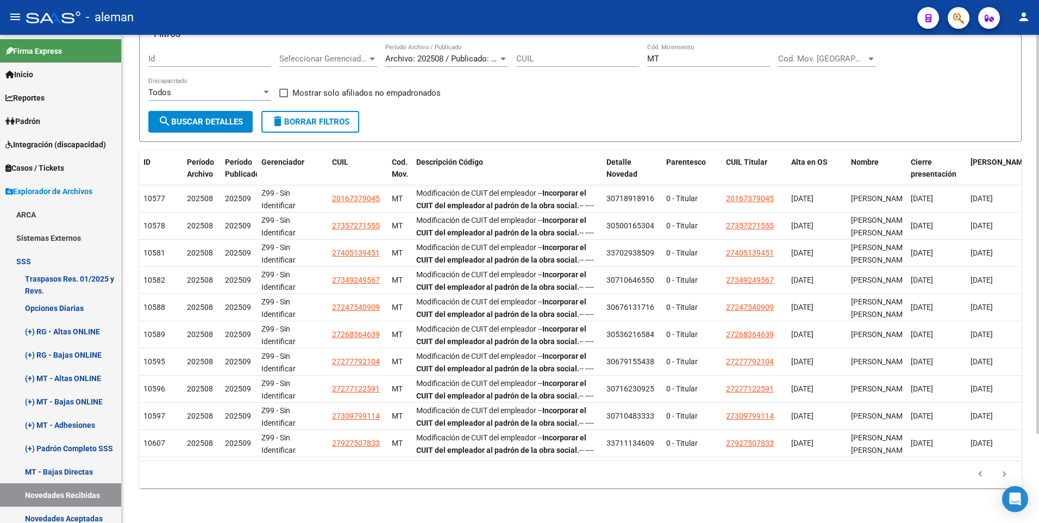
click at [1034, 389] on div "Especificaciones Técnicas PADRON SSS - Cronograma Ir al importador [PERSON_NAME…" at bounding box center [580, 228] width 917 height 589
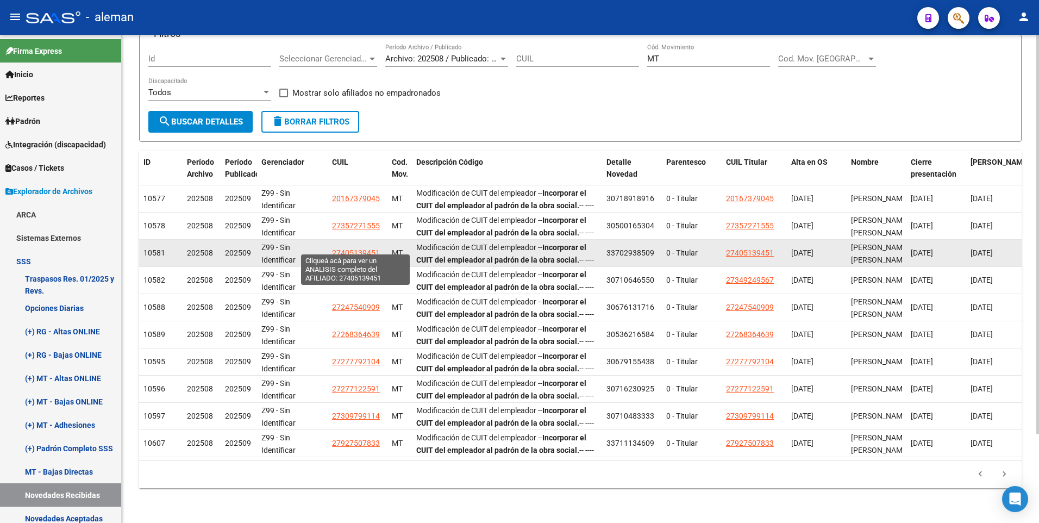
click at [364, 248] on span "27405139451" at bounding box center [356, 252] width 48 height 9
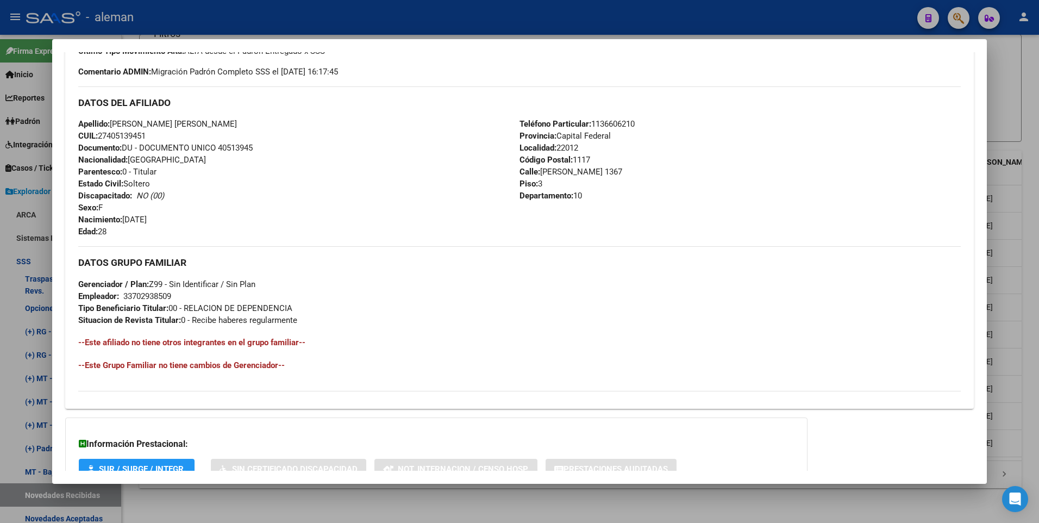
scroll to position [407, 0]
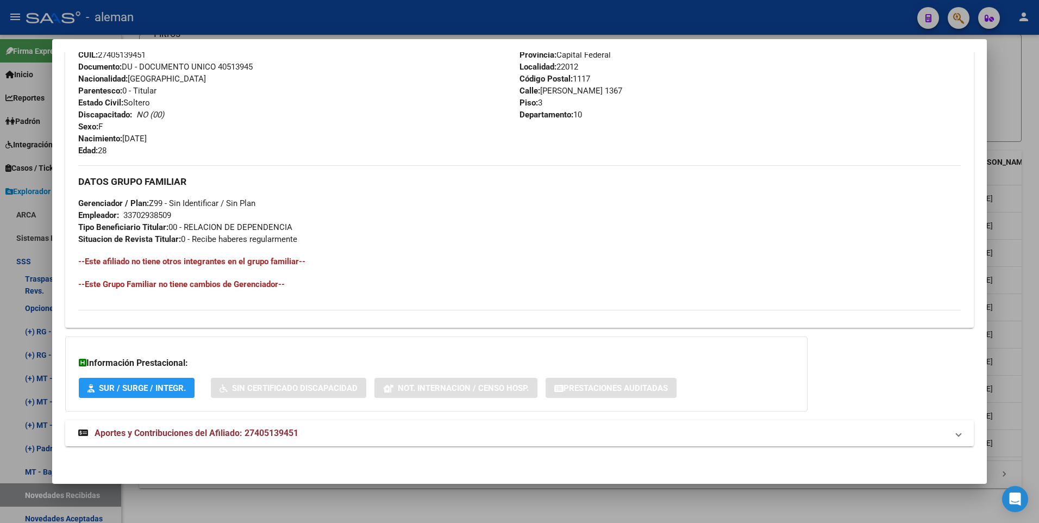
click at [183, 432] on span "Aportes y Contribuciones del Afiliado: 27405139451" at bounding box center [197, 432] width 204 height 10
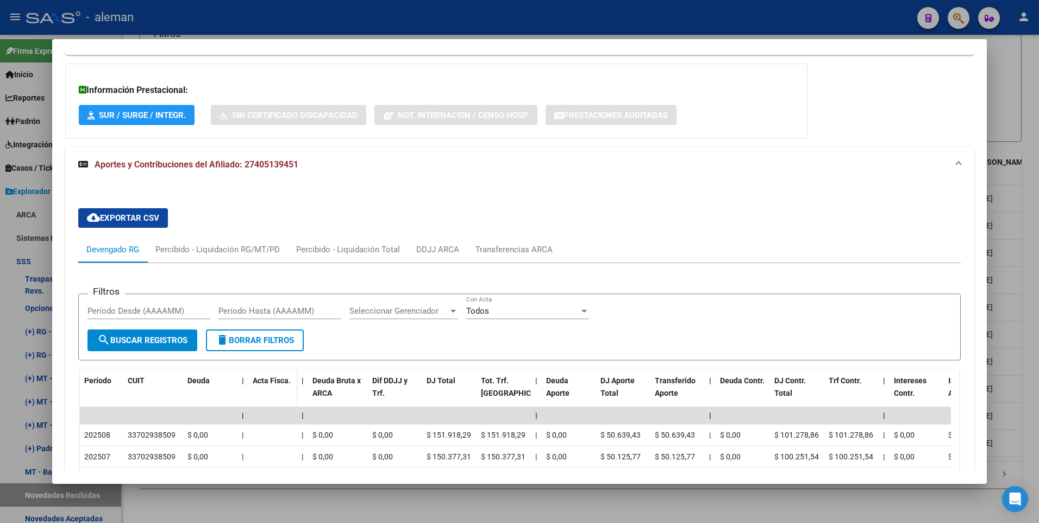
scroll to position [734, 0]
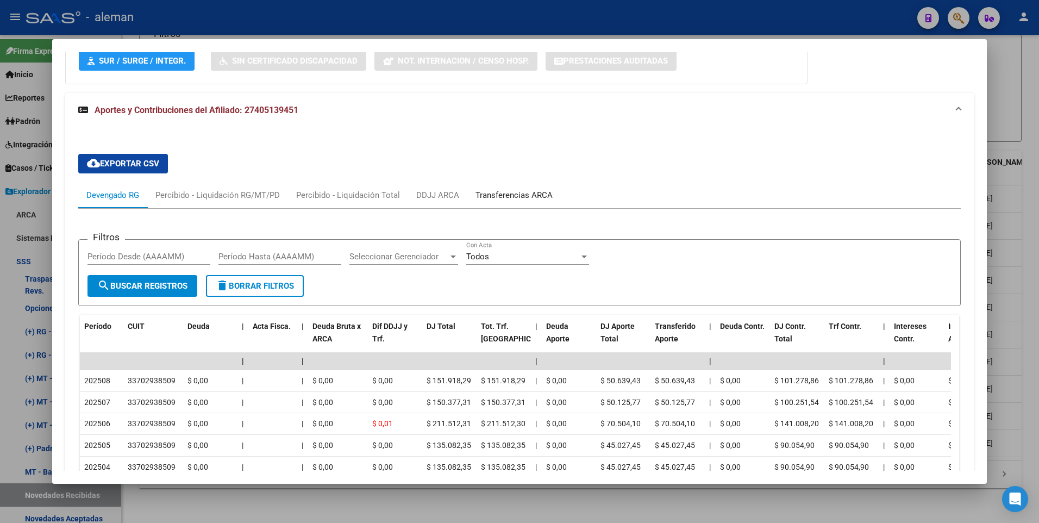
click at [508, 195] on div "Transferencias ARCA" at bounding box center [513, 195] width 77 height 12
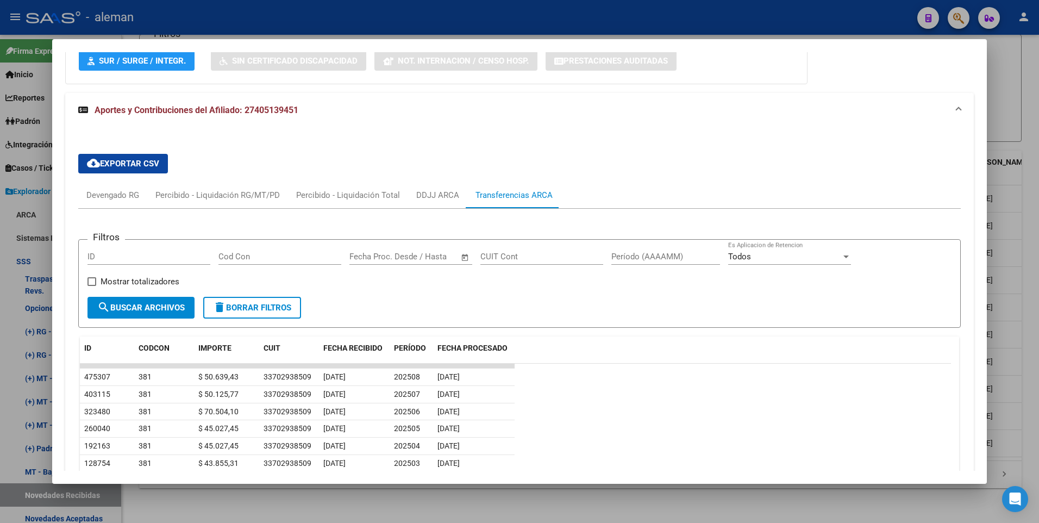
click at [1024, 262] on div at bounding box center [519, 261] width 1039 height 523
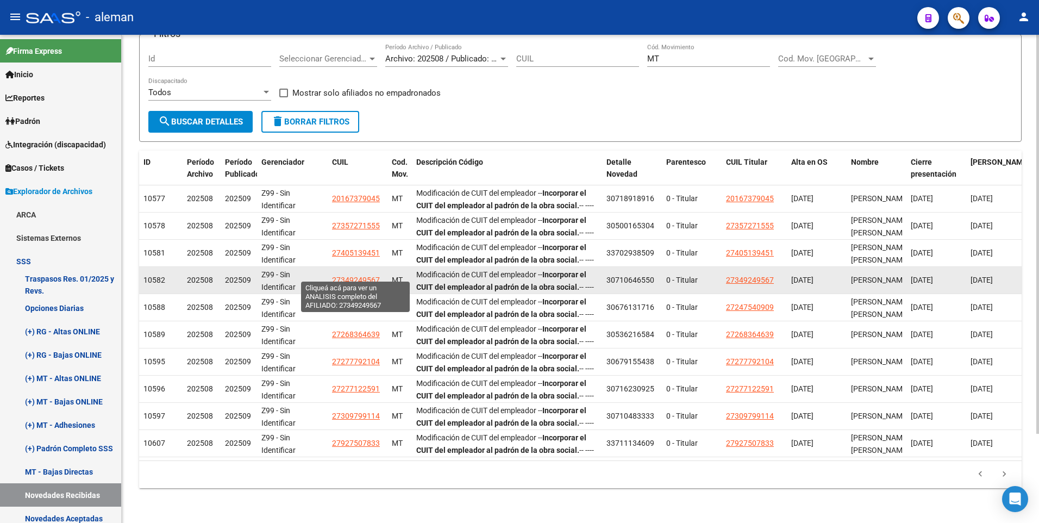
click at [345, 275] on span "27349249567" at bounding box center [356, 279] width 48 height 9
type textarea "27349249567"
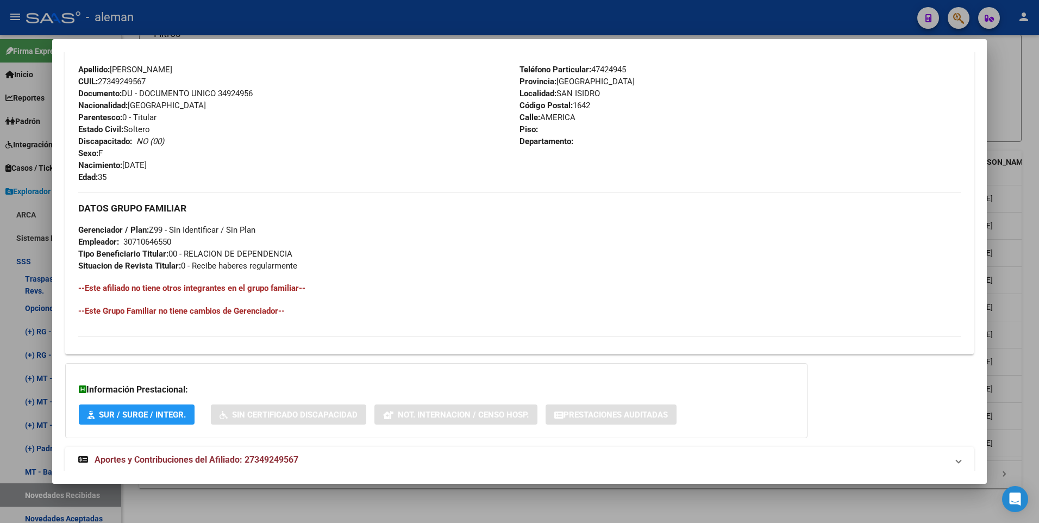
scroll to position [407, 0]
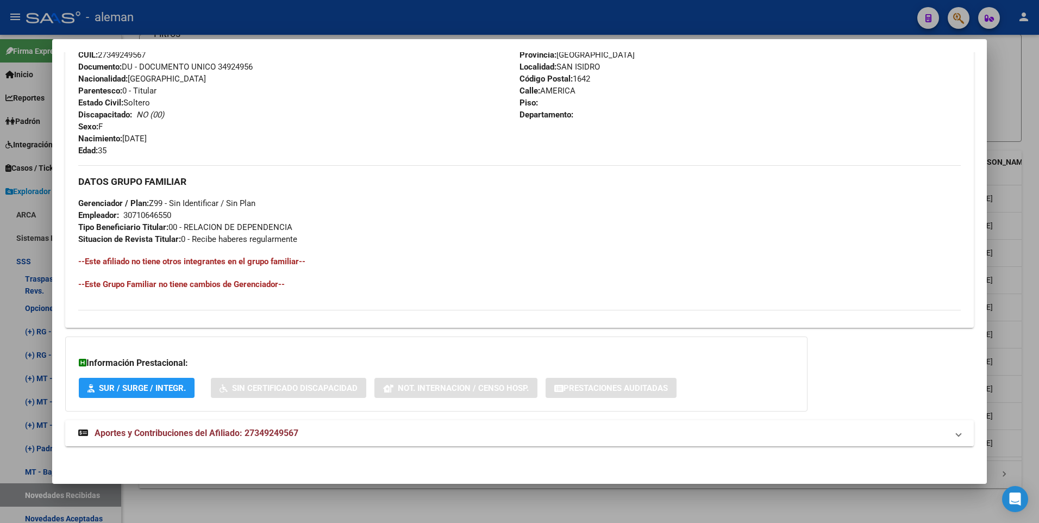
click at [288, 435] on span "Aportes y Contribuciones del Afiliado: 27349249567" at bounding box center [197, 432] width 204 height 10
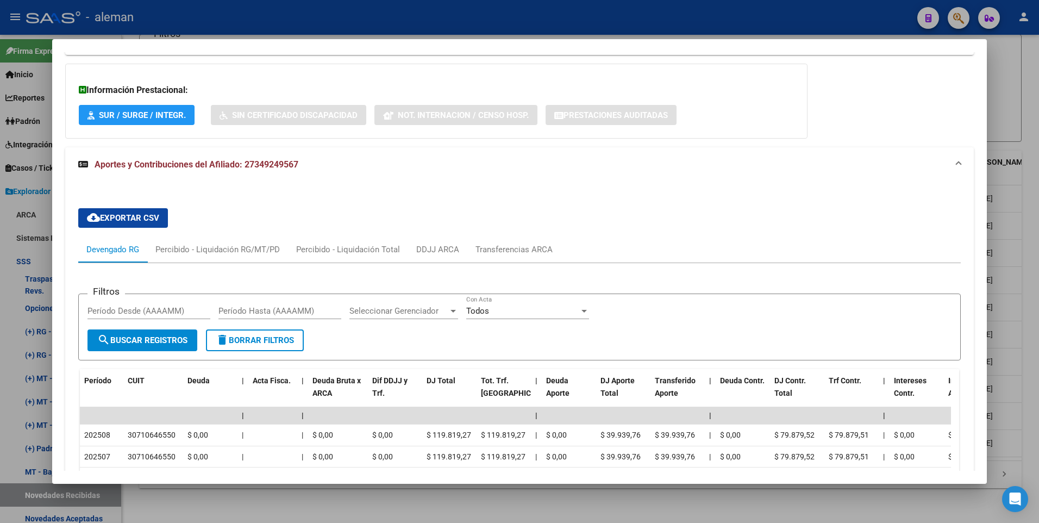
click at [968, 402] on mat-dialog-content "Análisis Afiliado - CUIL: 27349249567 DATOS PADRÓN ÁGIL: PONCE CAROLINA - | ACT…" at bounding box center [519, 261] width 935 height 418
click at [1026, 379] on div at bounding box center [519, 261] width 1039 height 523
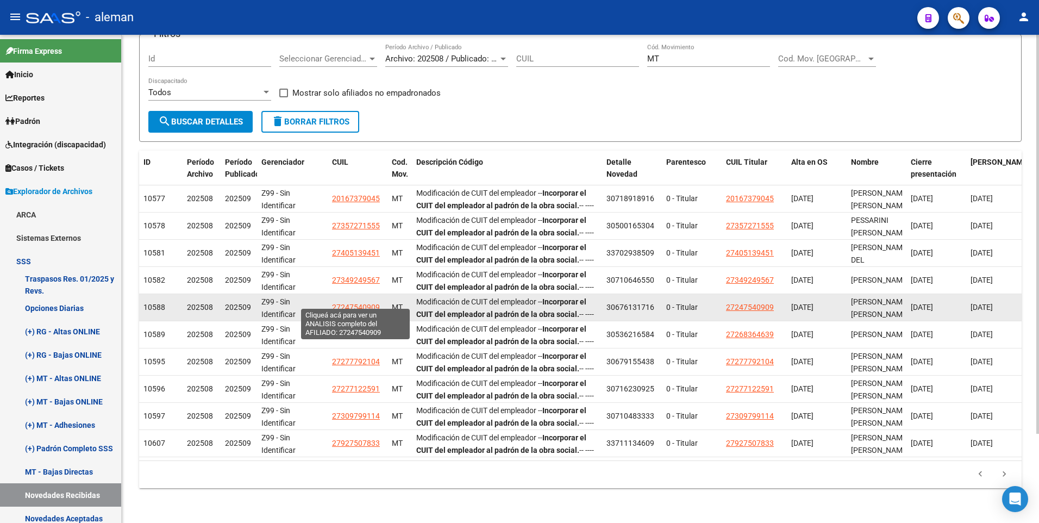
click at [345, 303] on span "27247540909" at bounding box center [356, 307] width 48 height 9
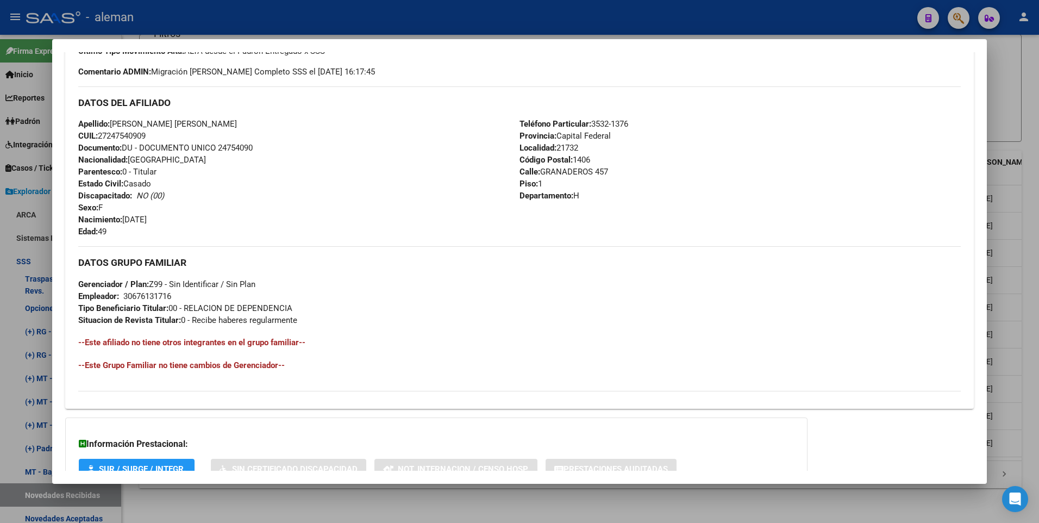
scroll to position [407, 0]
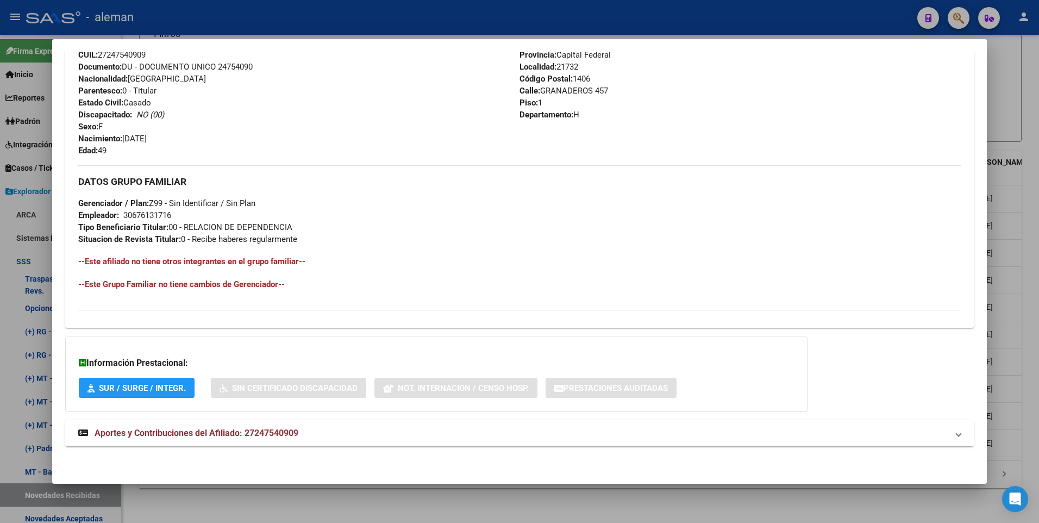
click at [190, 430] on span "Aportes y Contribuciones del Afiliado: 27247540909" at bounding box center [197, 432] width 204 height 10
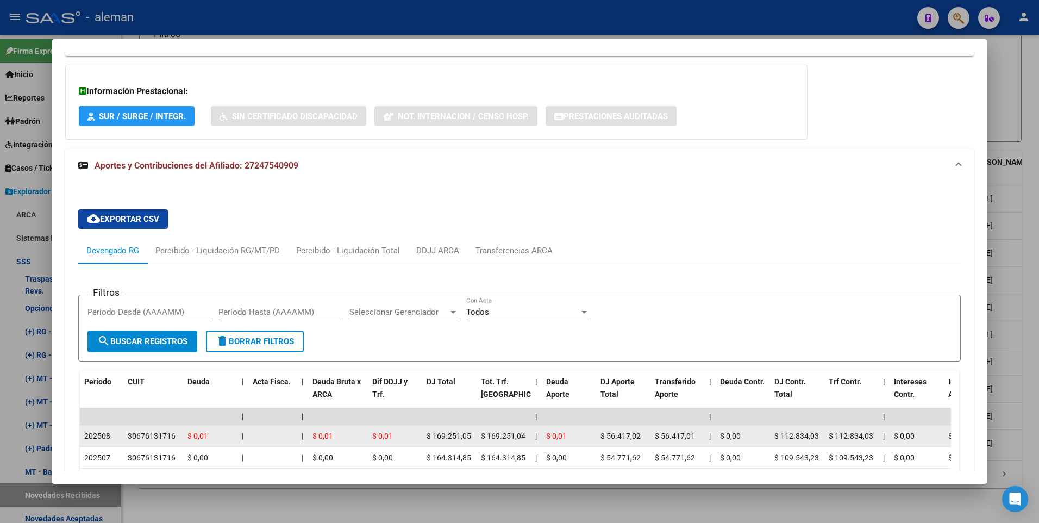
scroll to position [787, 0]
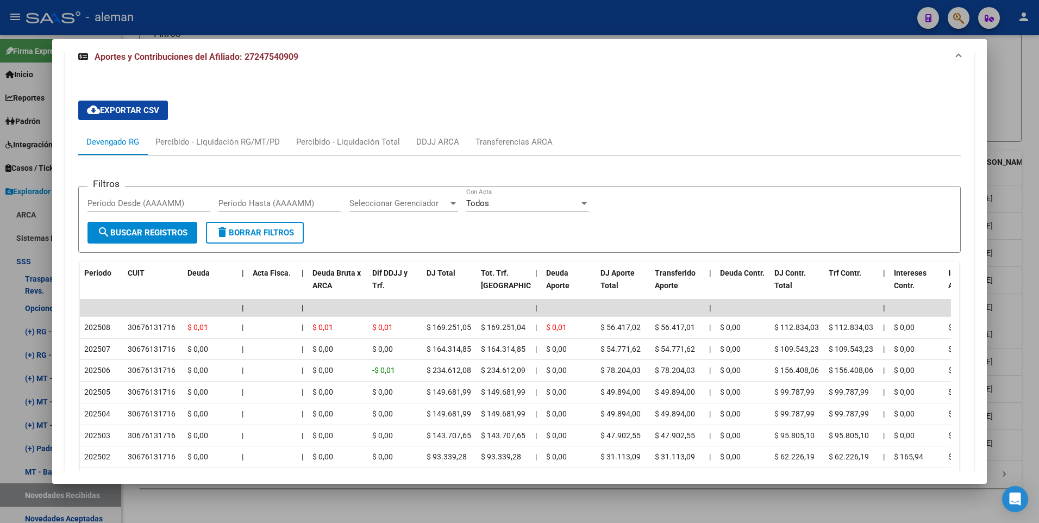
click at [1036, 383] on div at bounding box center [519, 261] width 1039 height 523
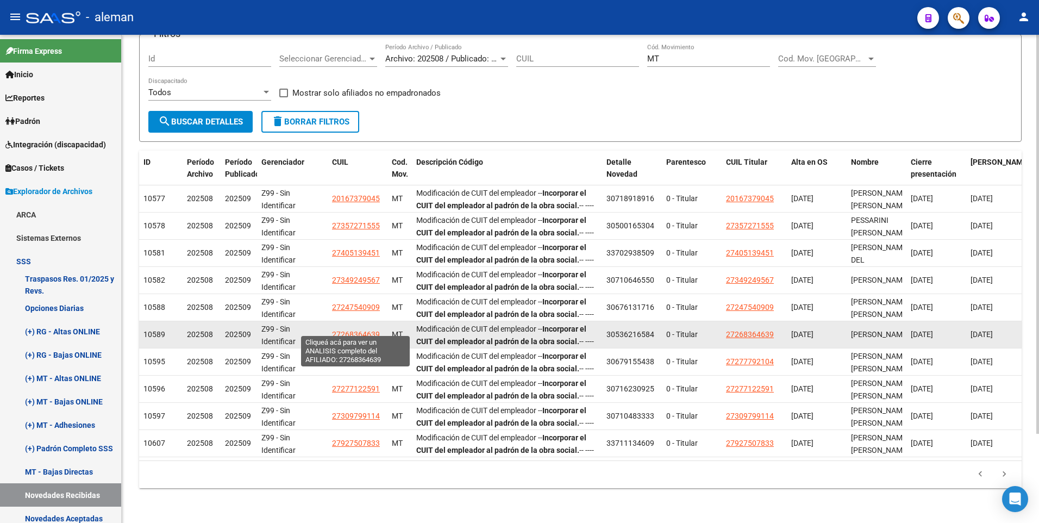
click at [339, 330] on span "27268364639" at bounding box center [356, 334] width 48 height 9
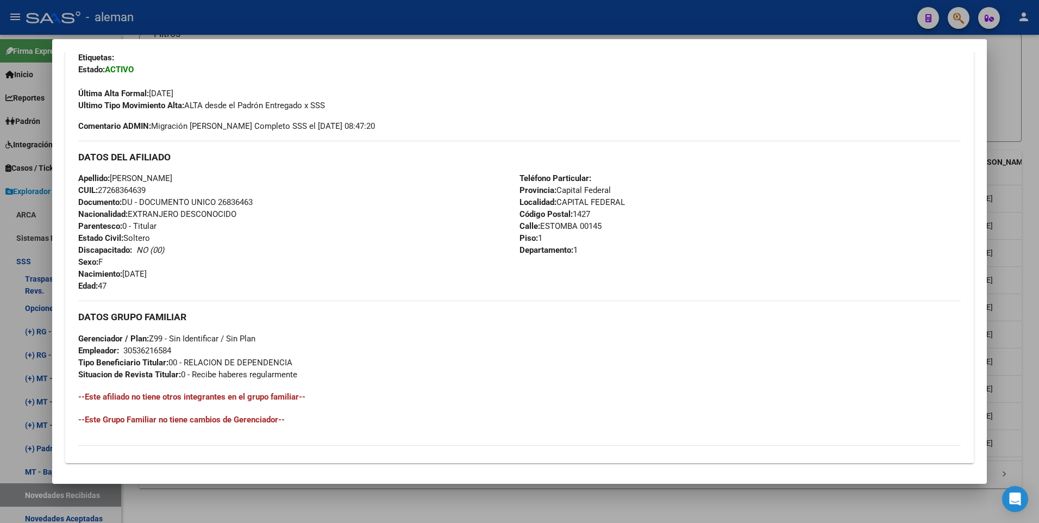
scroll to position [407, 0]
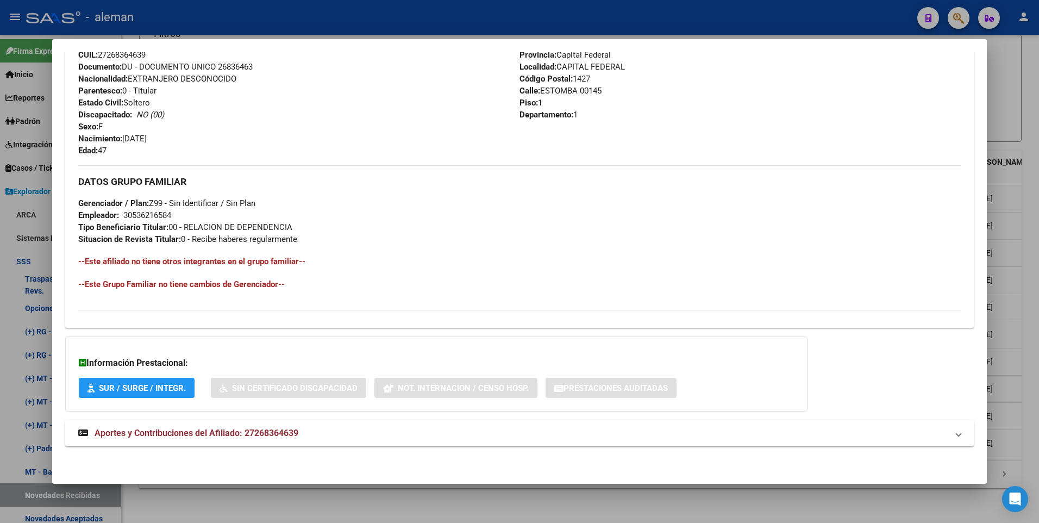
click at [210, 433] on span "Aportes y Contribuciones del Afiliado: 27268364639" at bounding box center [197, 432] width 204 height 10
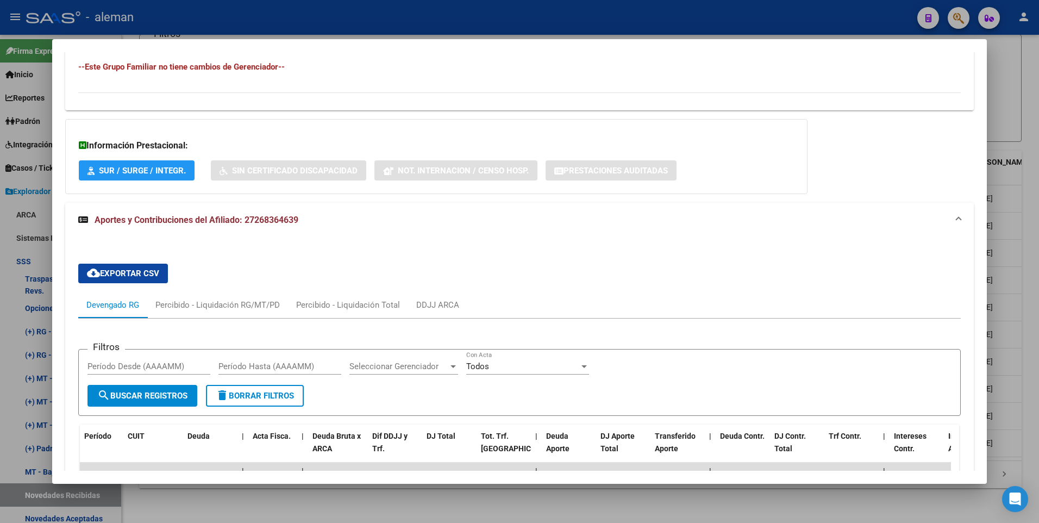
scroll to position [787, 0]
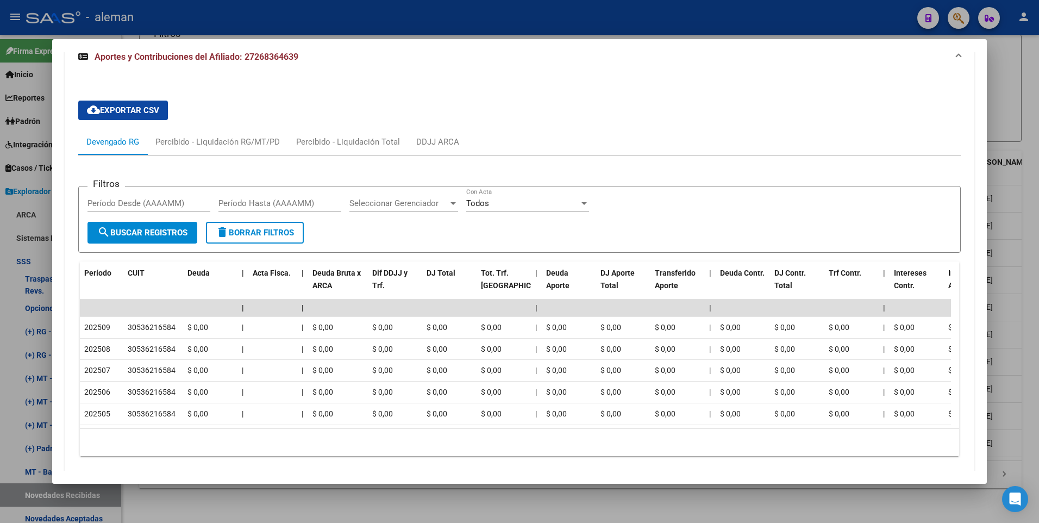
click at [1031, 307] on div at bounding box center [519, 261] width 1039 height 523
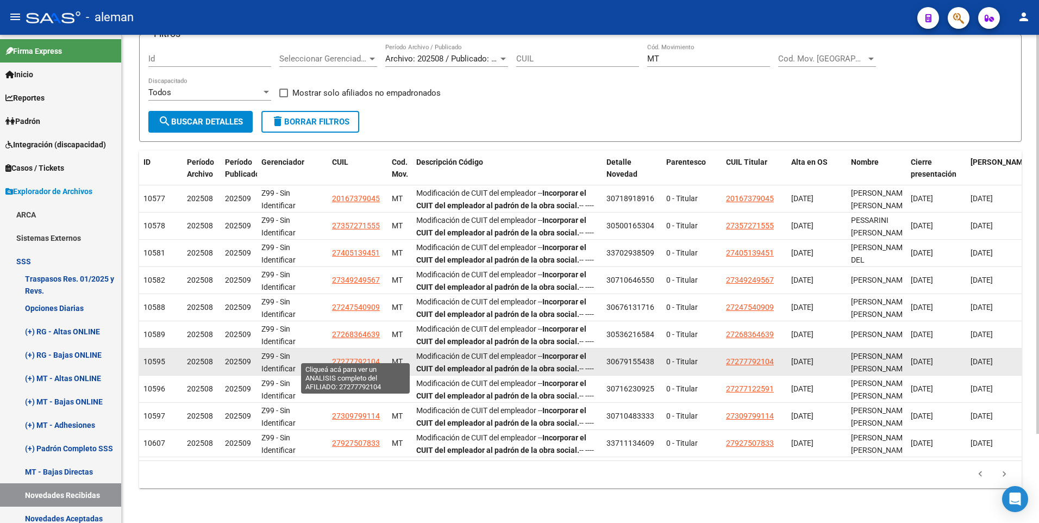
click at [342, 357] on span "27277792104" at bounding box center [356, 361] width 48 height 9
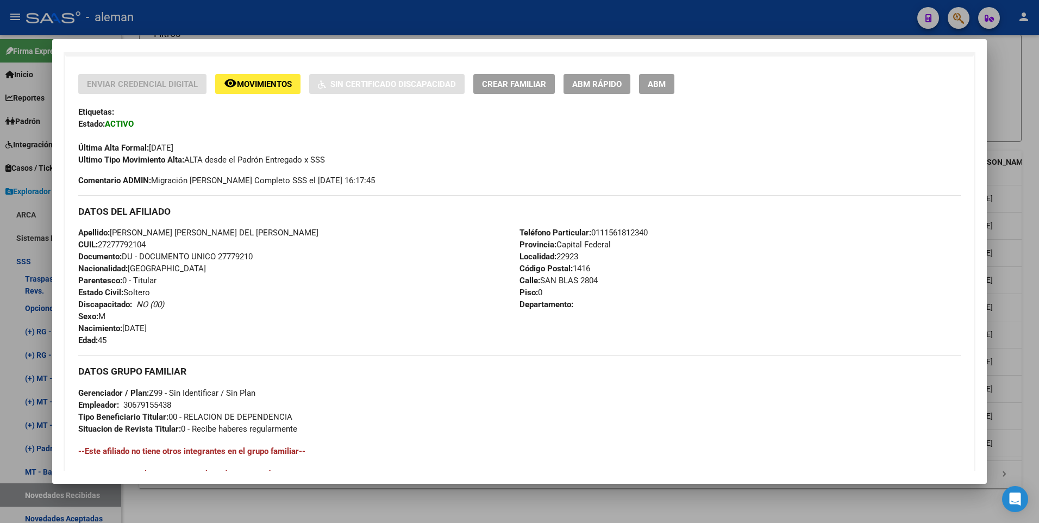
scroll to position [272, 0]
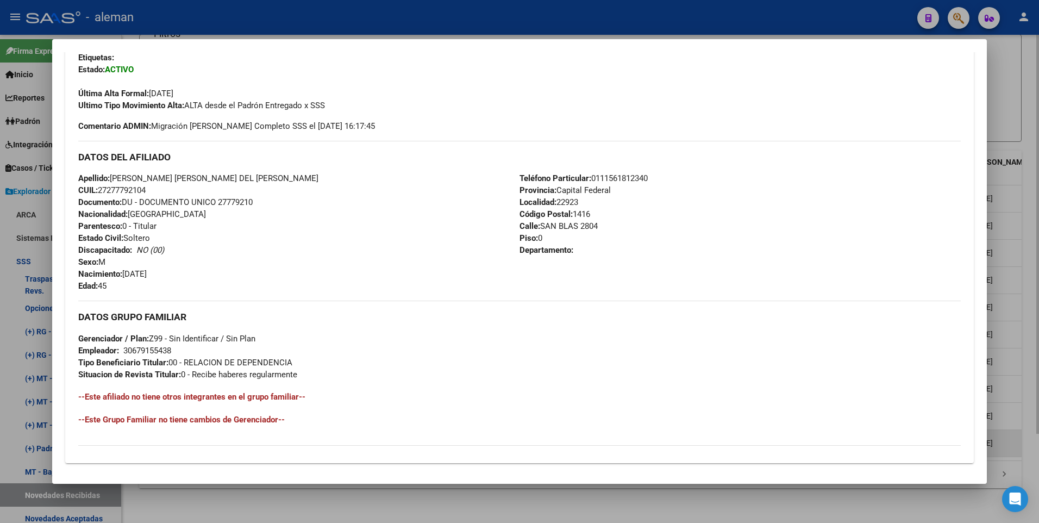
click at [1018, 422] on div at bounding box center [519, 261] width 1039 height 523
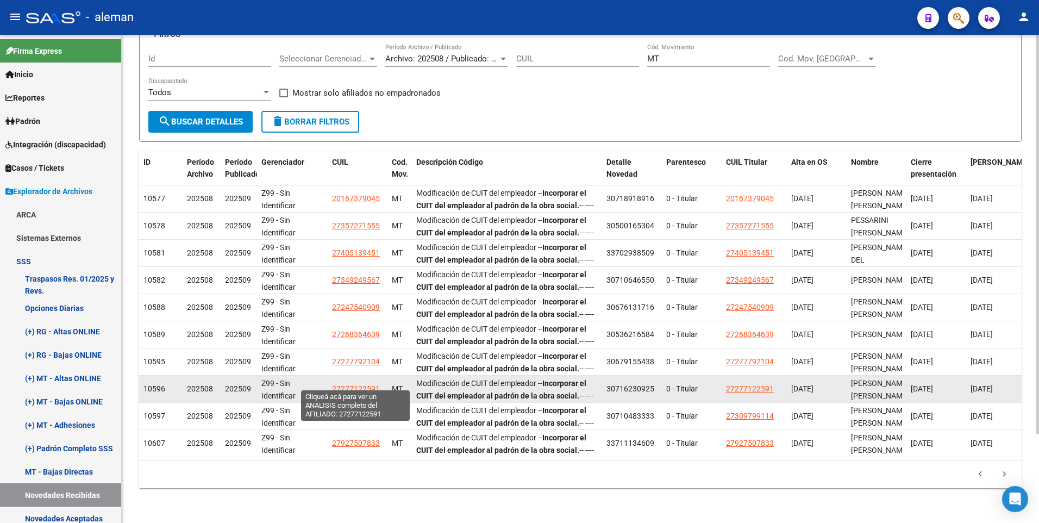
click at [354, 384] on span "27277122591" at bounding box center [356, 388] width 48 height 9
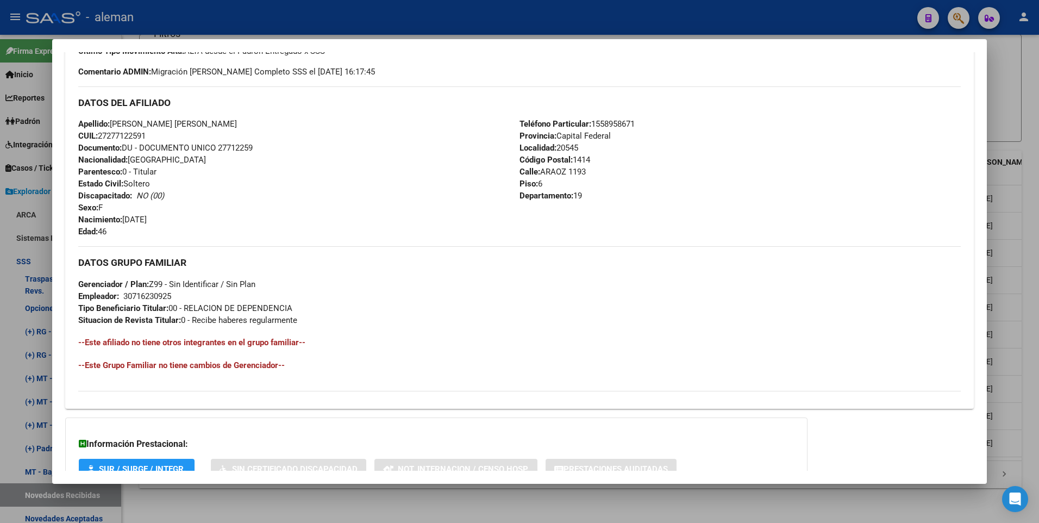
scroll to position [407, 0]
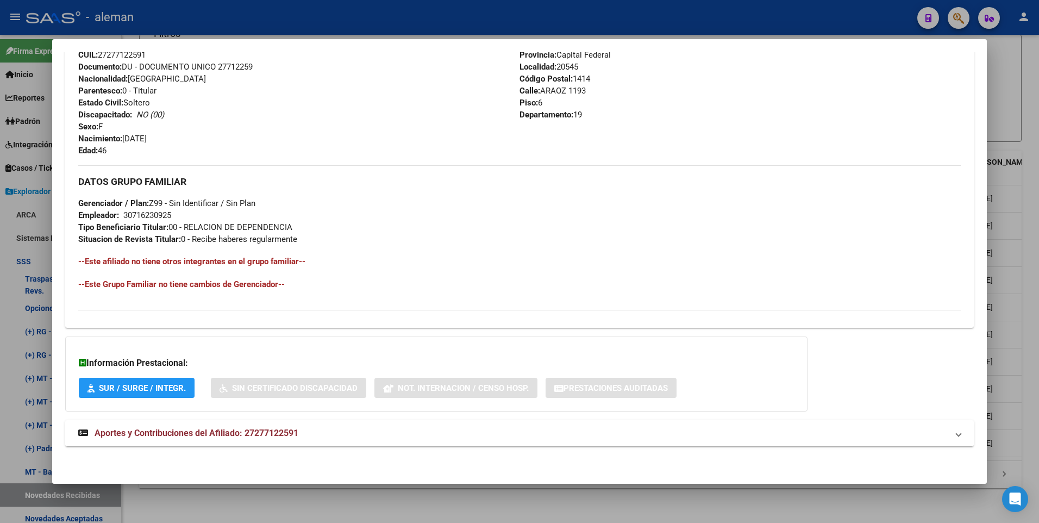
click at [273, 431] on span "Aportes y Contribuciones del Afiliado: 27277122591" at bounding box center [197, 432] width 204 height 10
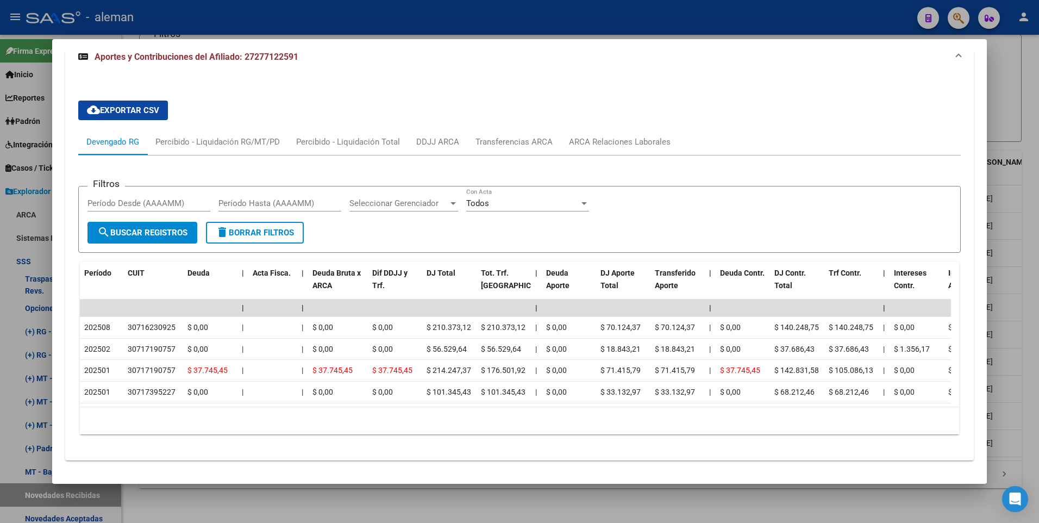
scroll to position [733, 0]
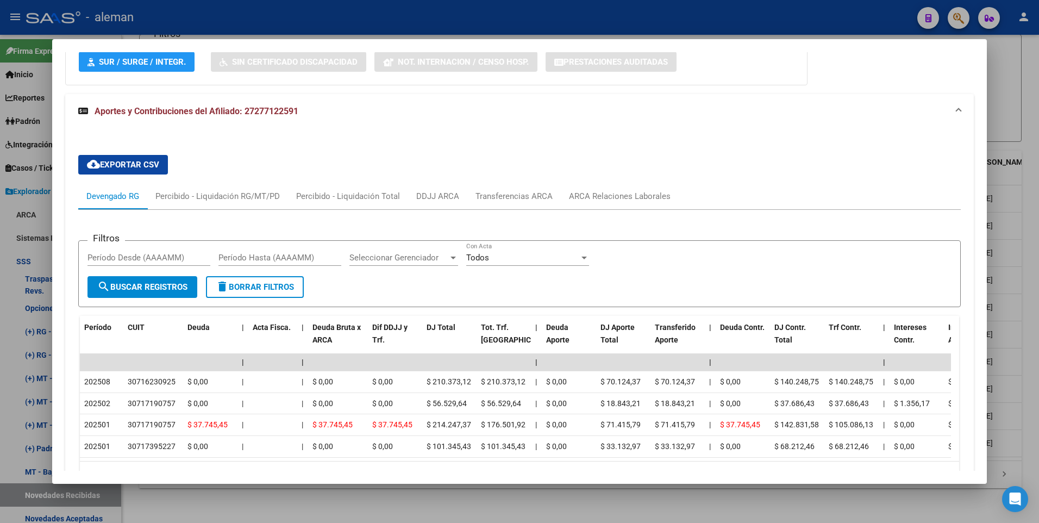
click at [1024, 385] on div at bounding box center [519, 261] width 1039 height 523
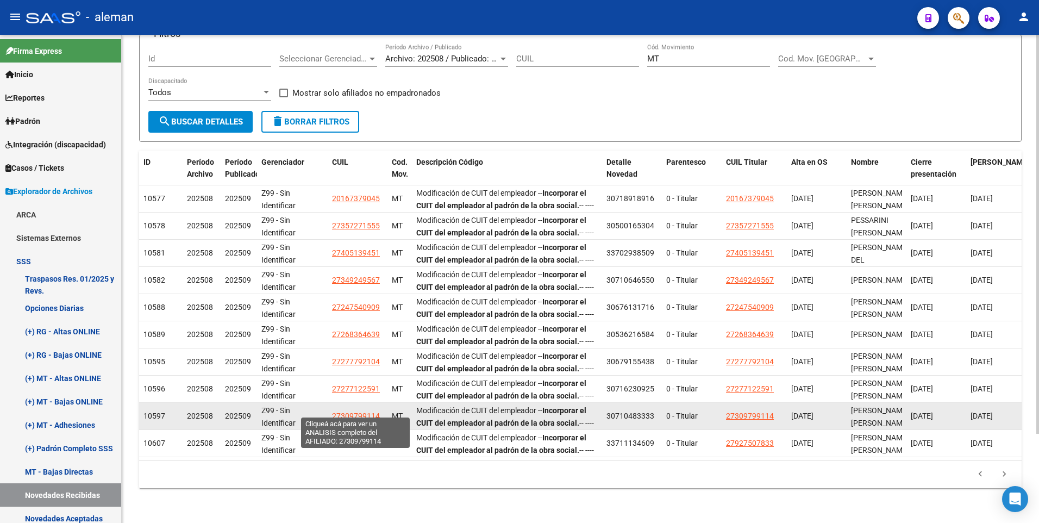
click at [364, 411] on span "27309799114" at bounding box center [356, 415] width 48 height 9
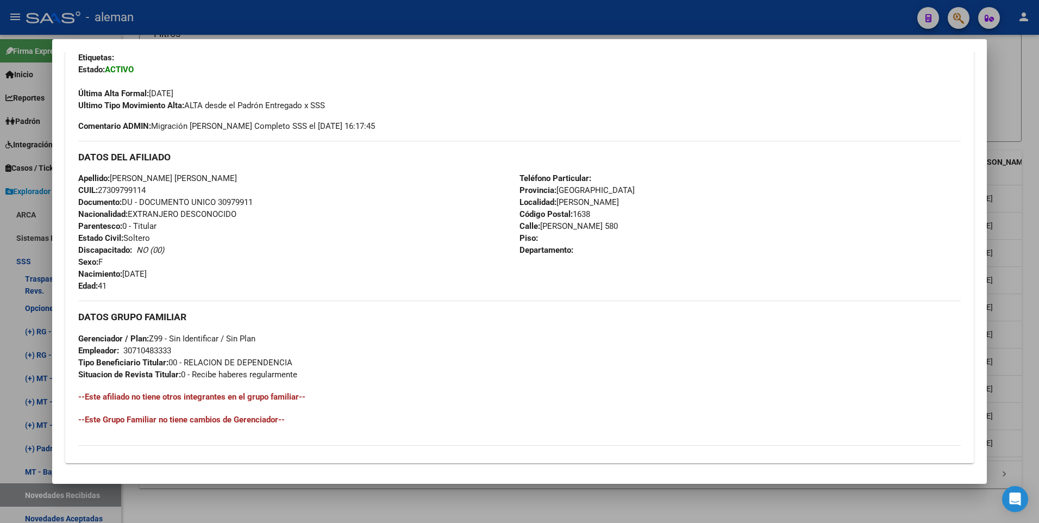
scroll to position [407, 0]
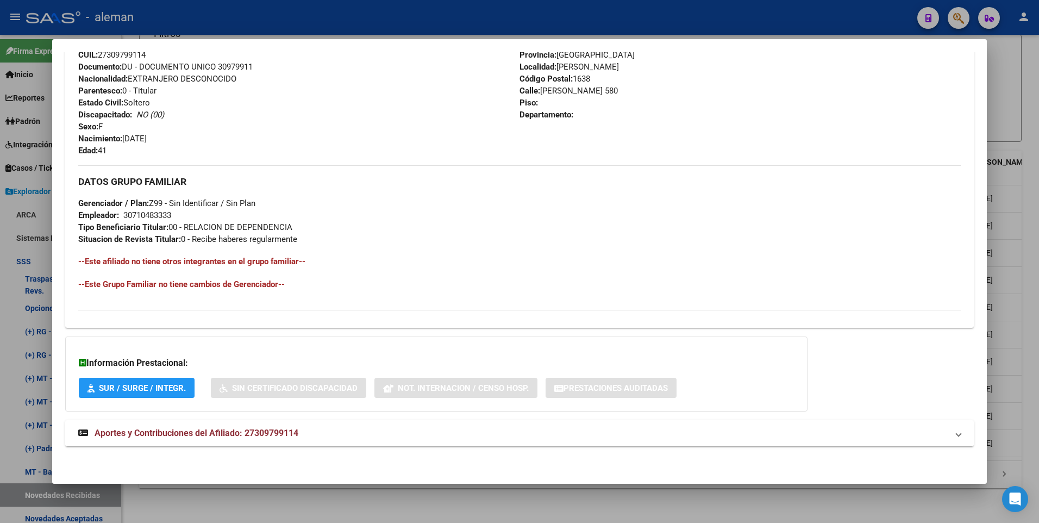
click at [277, 430] on span "Aportes y Contribuciones del Afiliado: 27309799114" at bounding box center [197, 432] width 204 height 10
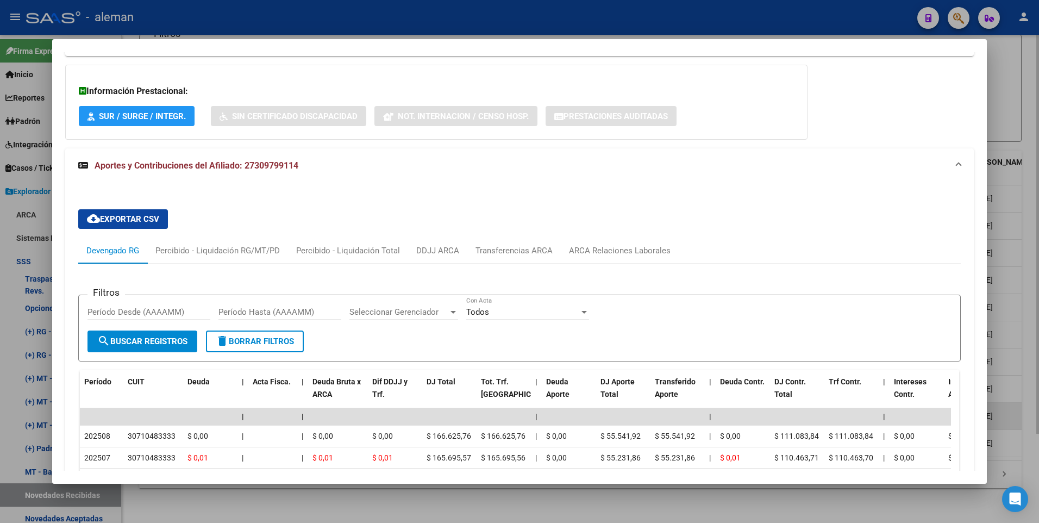
drag, startPoint x: 1034, startPoint y: 408, endPoint x: 1019, endPoint y: 411, distance: 15.0
click at [1033, 408] on div at bounding box center [519, 261] width 1039 height 523
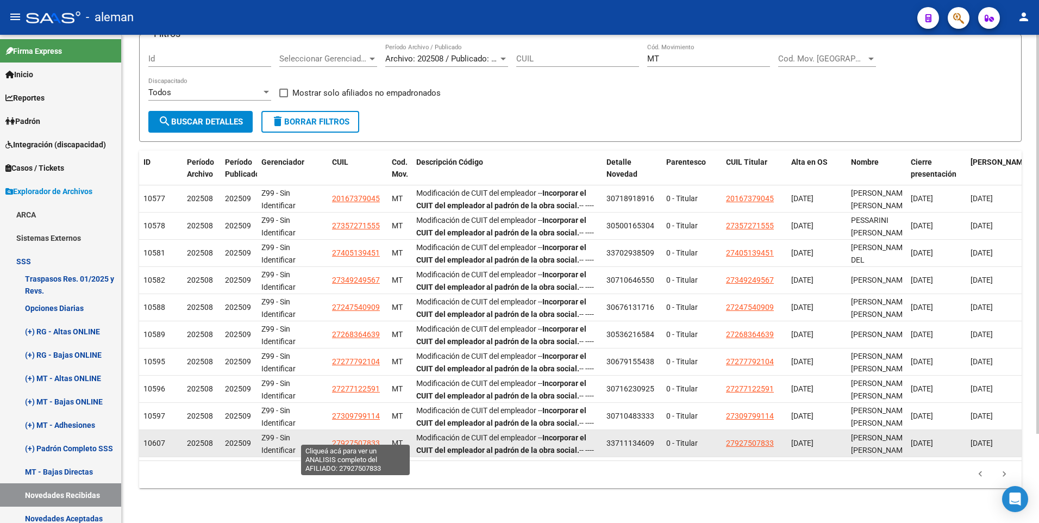
click at [373, 438] on span "27927507833" at bounding box center [356, 442] width 48 height 9
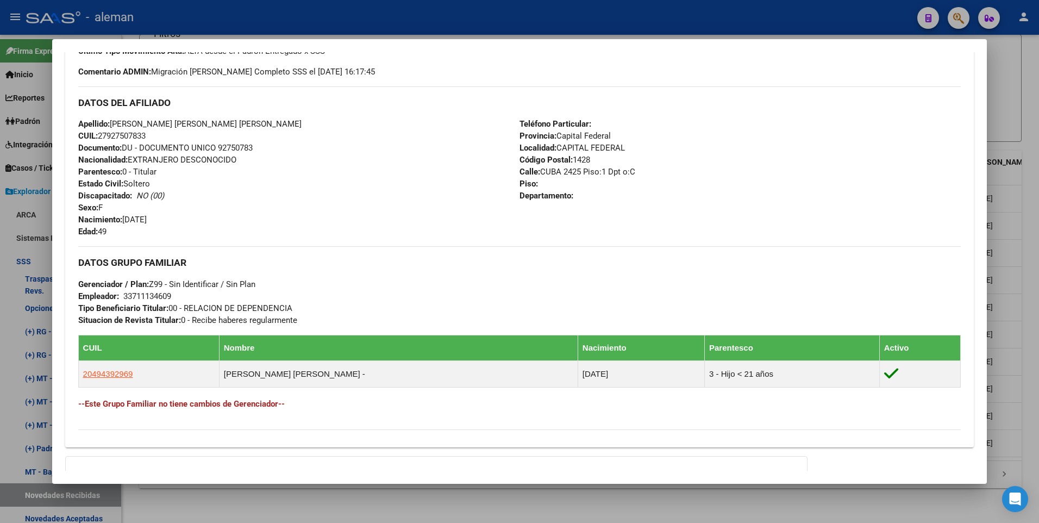
scroll to position [445, 0]
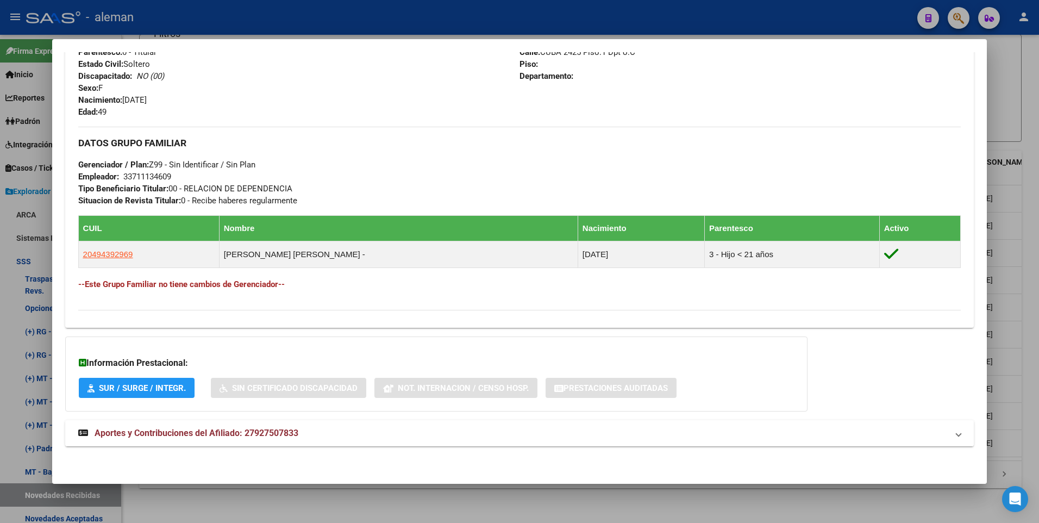
click at [222, 433] on span "Aportes y Contribuciones del Afiliado: 27927507833" at bounding box center [197, 432] width 204 height 10
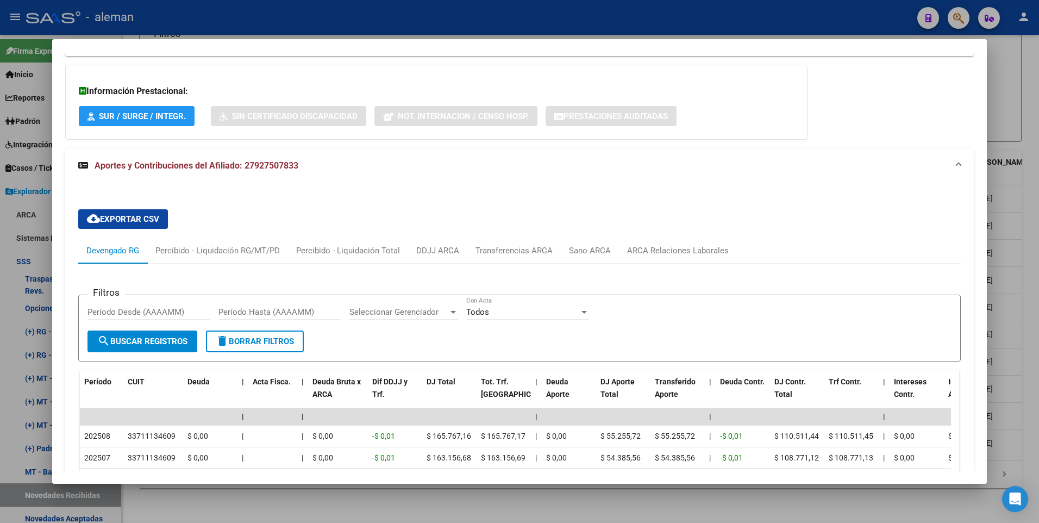
scroll to position [771, 0]
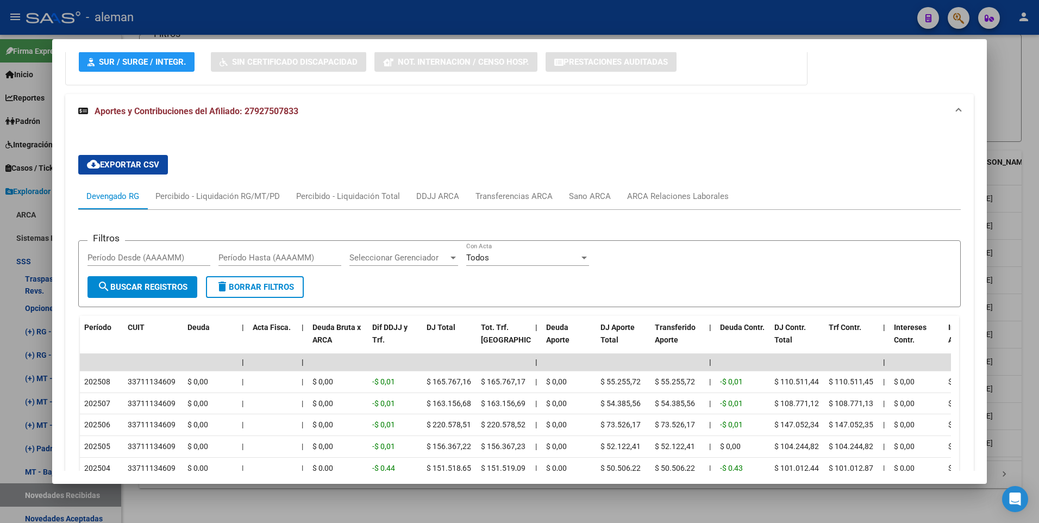
click at [1027, 397] on div at bounding box center [519, 261] width 1039 height 523
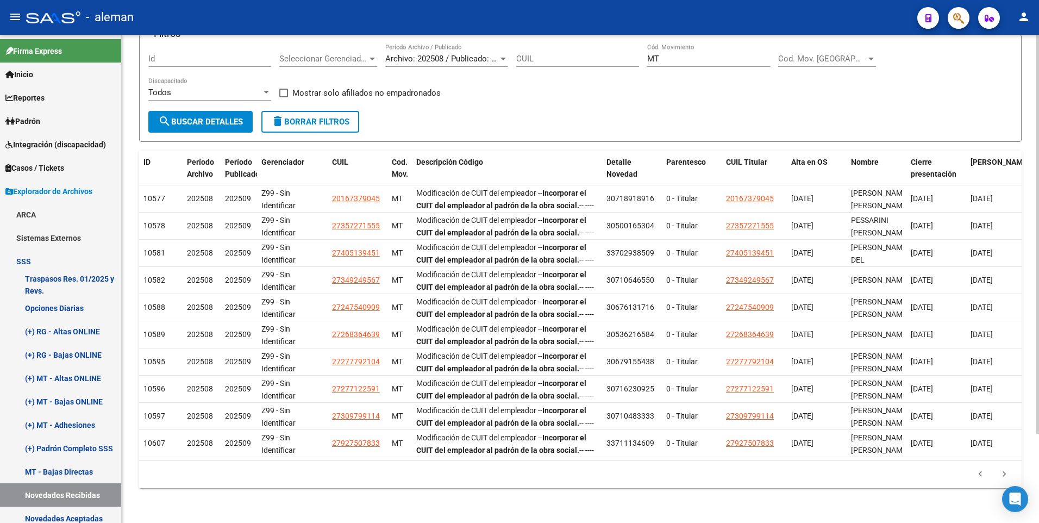
click at [1027, 370] on div "Especificaciones Técnicas PADRON SSS - Cronograma Ir al importador [PERSON_NAME…" at bounding box center [580, 228] width 917 height 589
click at [1002, 474] on icon "go to next page" at bounding box center [1004, 475] width 14 height 13
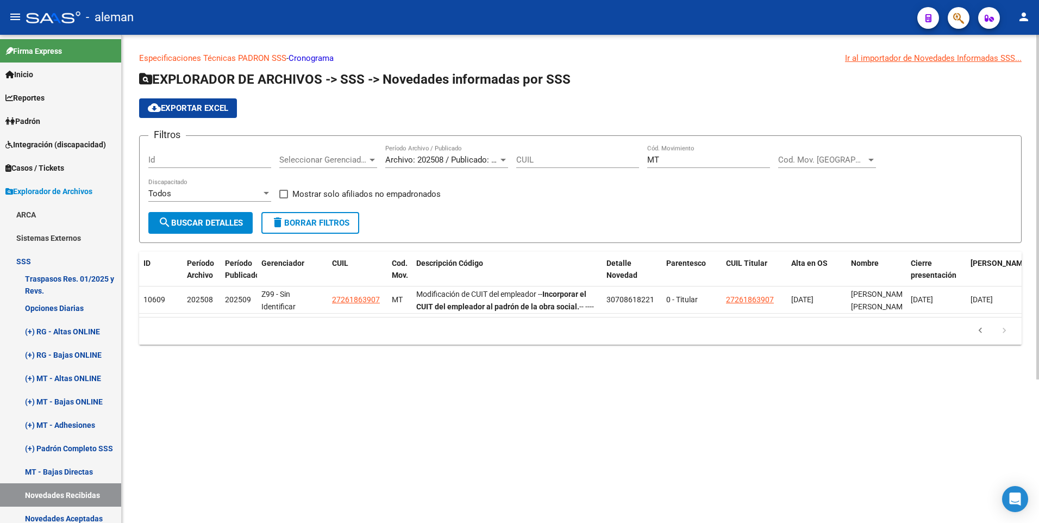
scroll to position [0, 0]
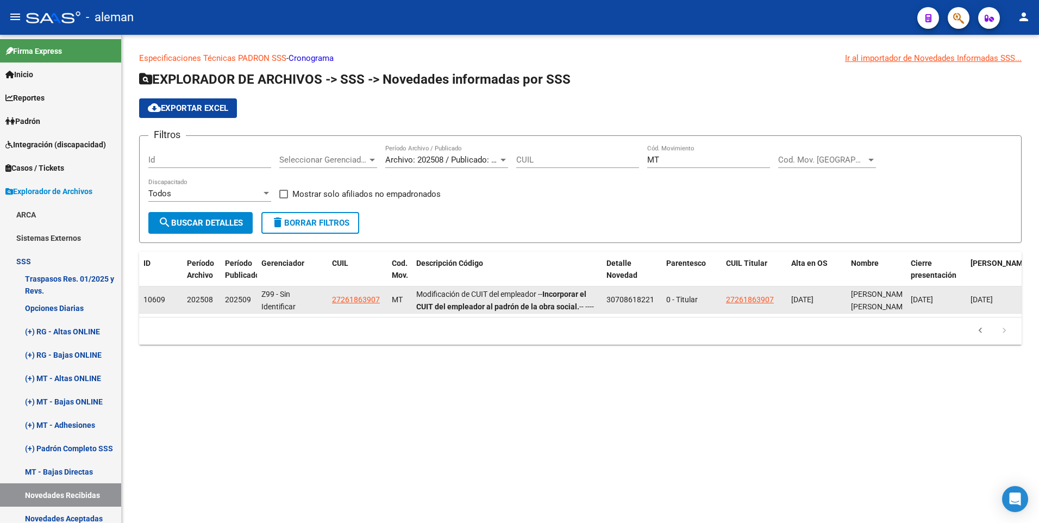
click at [345, 304] on app-link-go-to "27261863907" at bounding box center [356, 299] width 48 height 12
click at [351, 298] on span "27261863907" at bounding box center [356, 299] width 48 height 9
type textarea "27261863907"
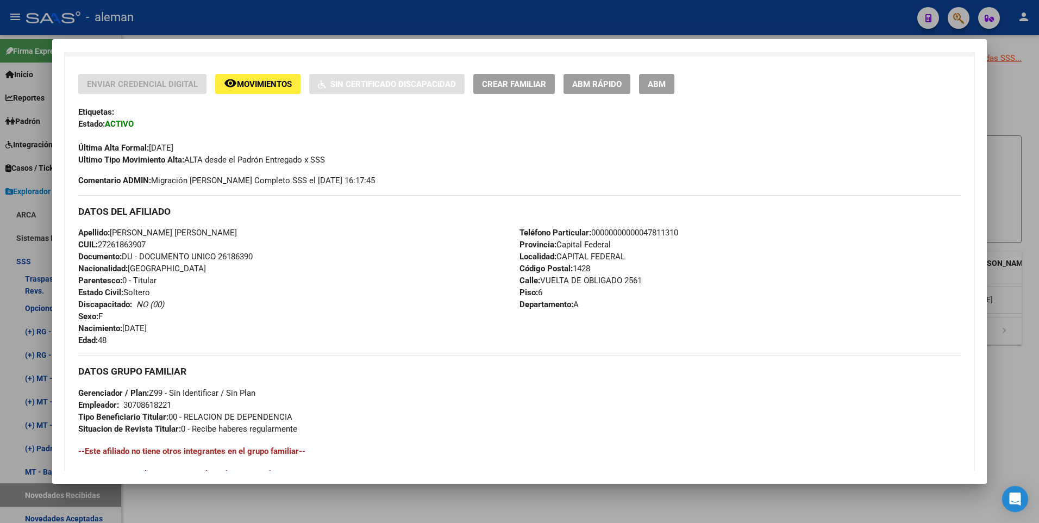
scroll to position [407, 0]
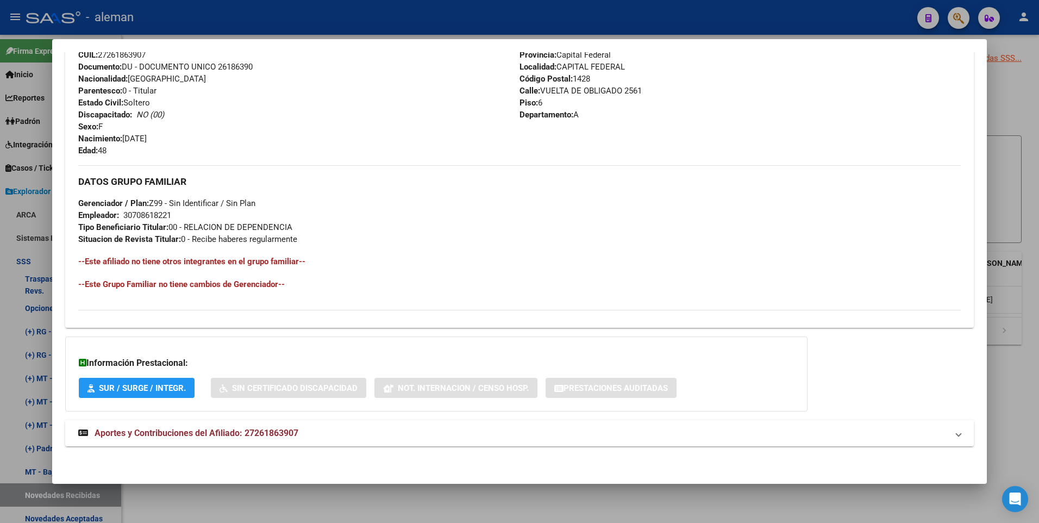
click at [247, 434] on span "Aportes y Contribuciones del Afiliado: 27261863907" at bounding box center [197, 432] width 204 height 10
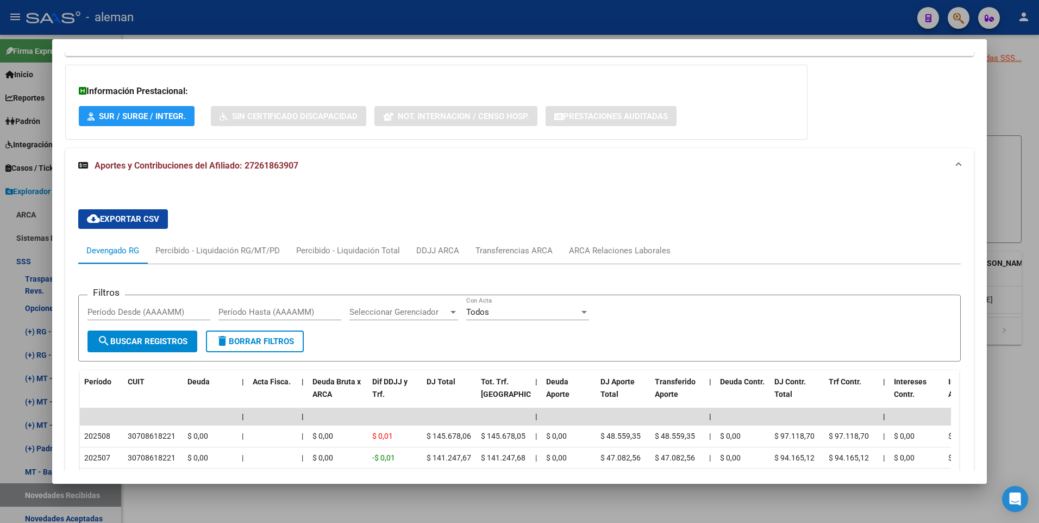
click at [1028, 338] on div at bounding box center [519, 261] width 1039 height 523
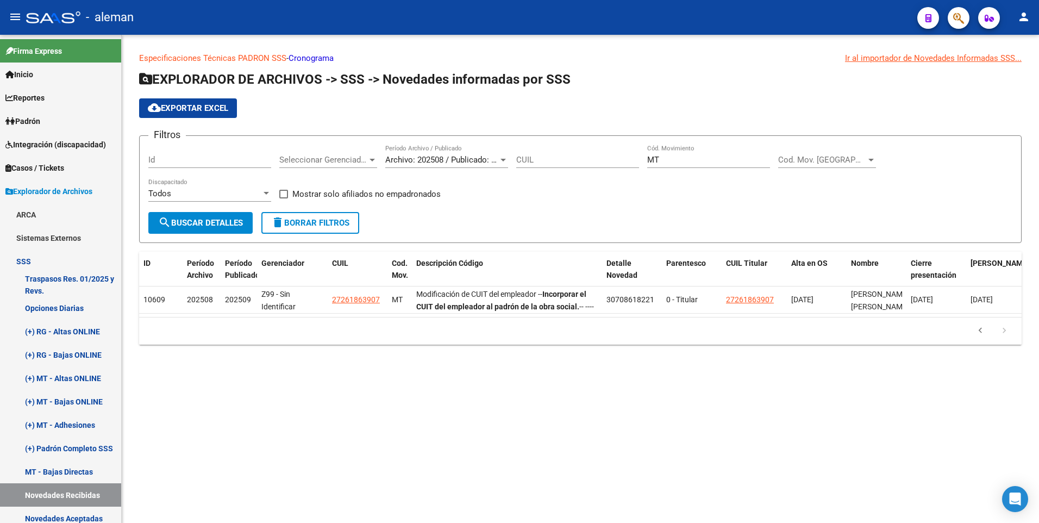
click at [986, 123] on app-list-header "EXPLORADOR DE ARCHIVOS -> SSS -> Novedades informadas por SSS cloud_download Ex…" at bounding box center [580, 157] width 882 height 172
drag, startPoint x: 672, startPoint y: 158, endPoint x: 576, endPoint y: 157, distance: 95.6
click at [576, 157] on div "Filtros Id Seleccionar Gerenciador Seleccionar Gerenciador Archivo: 202508 / Pu…" at bounding box center [580, 177] width 864 height 67
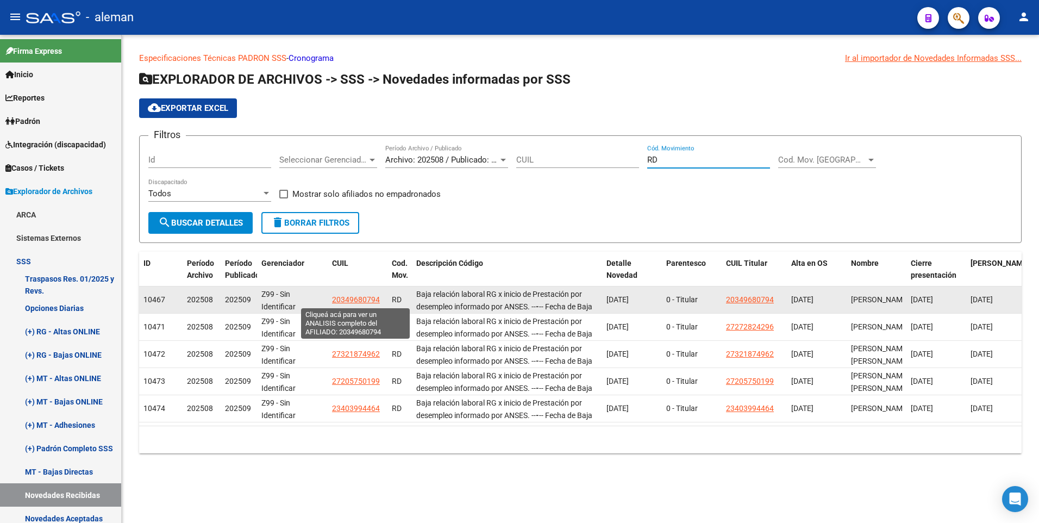
type input "RD"
click at [362, 299] on span "20349680794" at bounding box center [356, 299] width 48 height 9
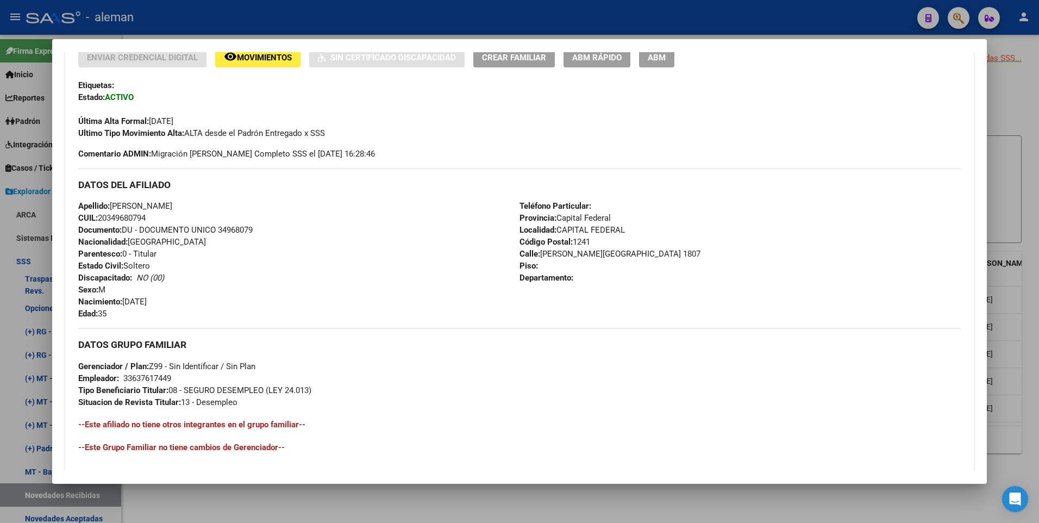
scroll to position [135, 0]
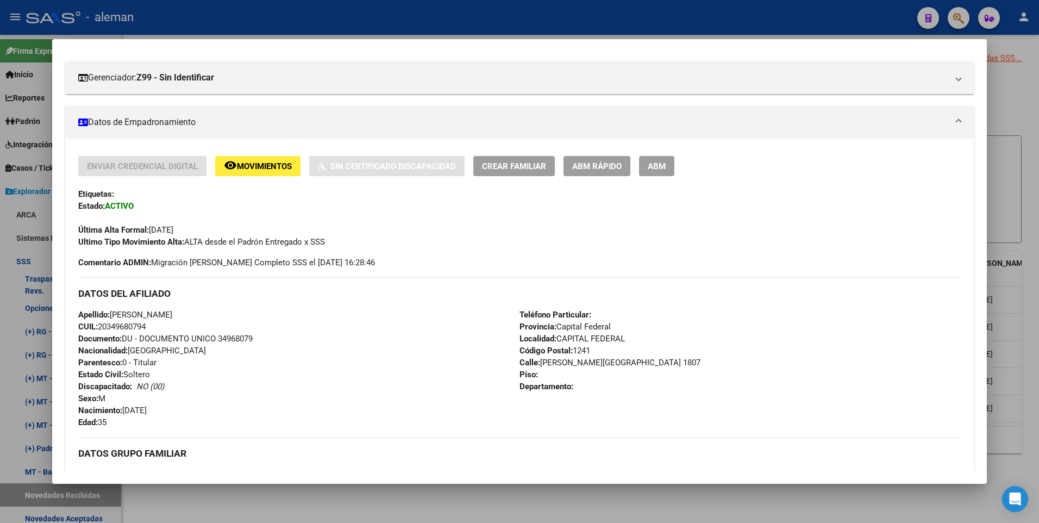
click at [1029, 309] on div at bounding box center [519, 261] width 1039 height 523
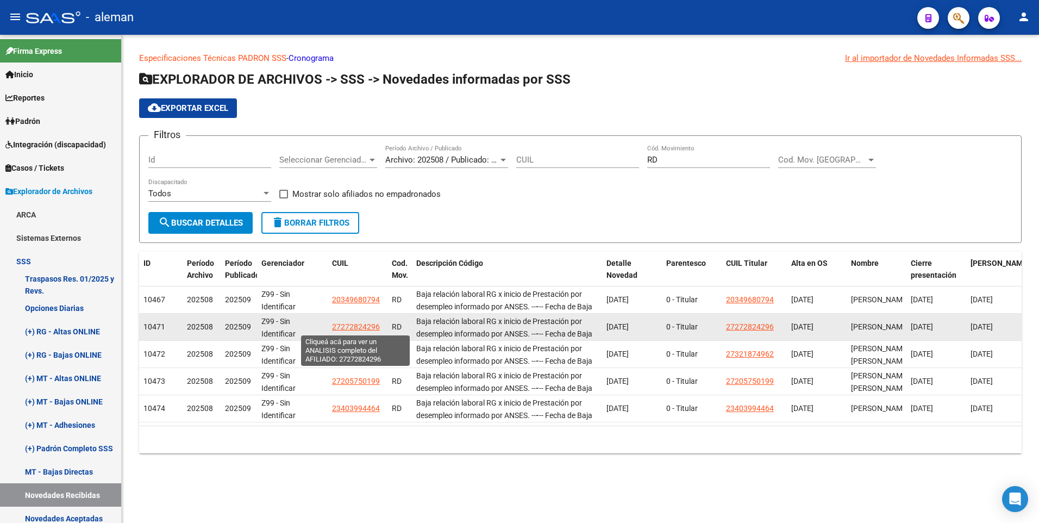
click at [360, 326] on span "27272824296" at bounding box center [356, 326] width 48 height 9
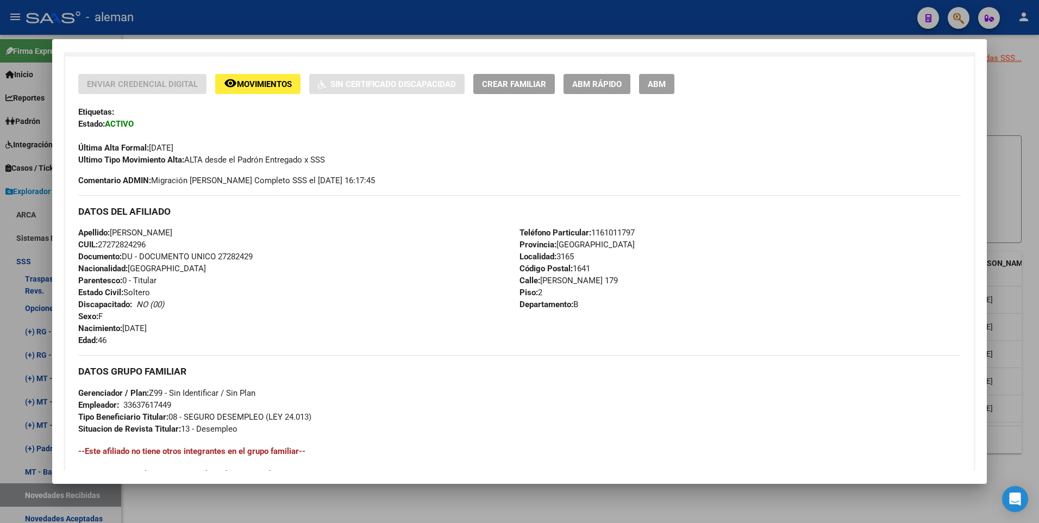
scroll to position [407, 0]
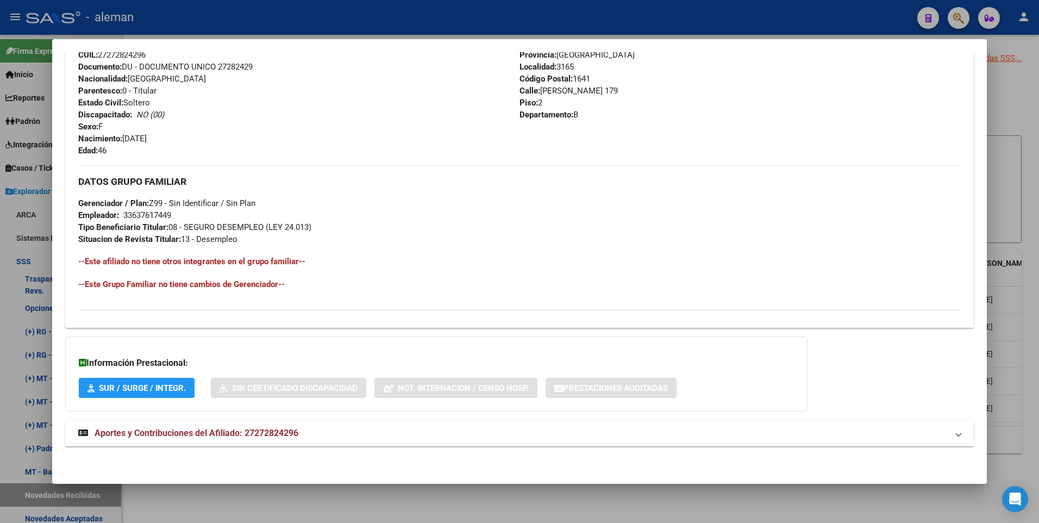
click at [1031, 319] on div at bounding box center [519, 261] width 1039 height 523
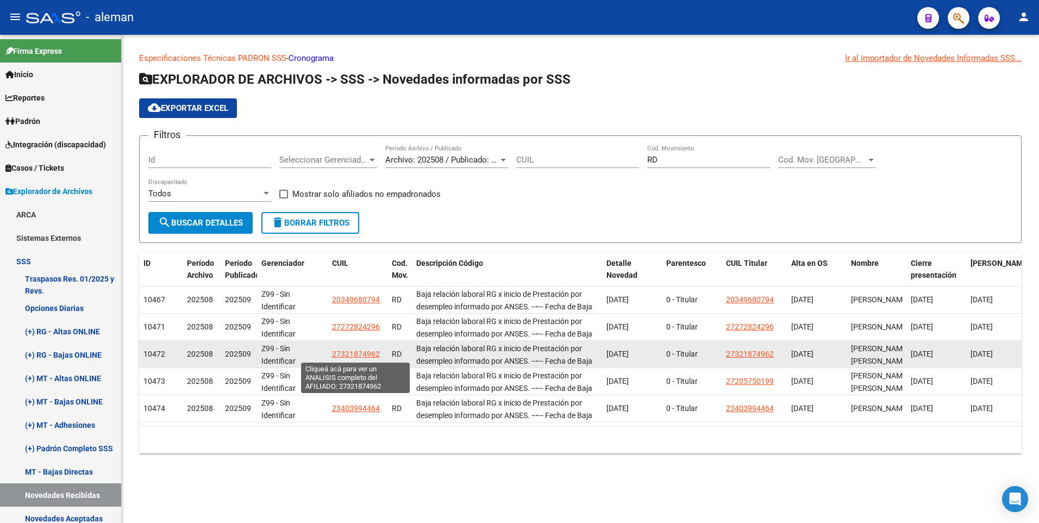
click at [356, 352] on span "27321874962" at bounding box center [356, 353] width 48 height 9
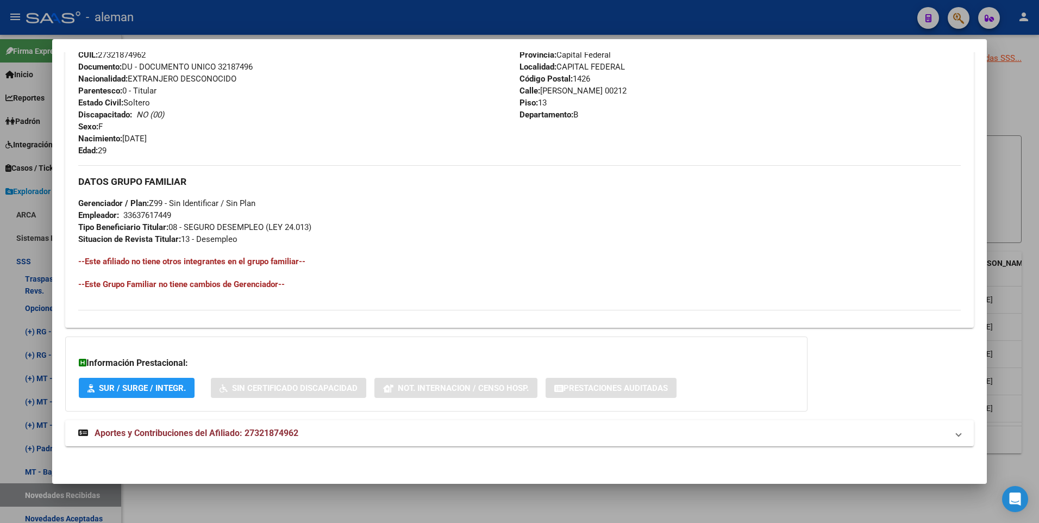
click at [1020, 388] on div at bounding box center [519, 261] width 1039 height 523
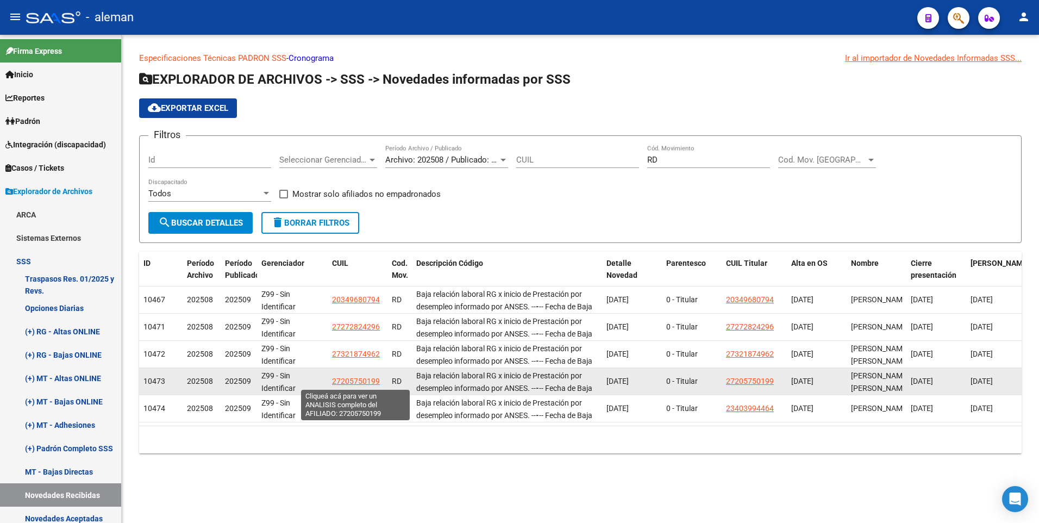
click at [341, 381] on span "27205750199" at bounding box center [356, 380] width 48 height 9
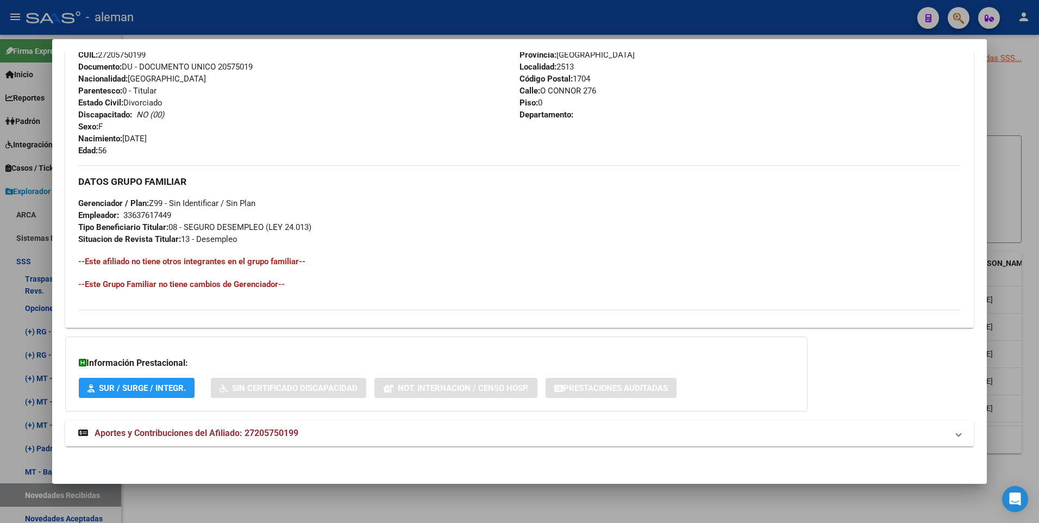
click at [1034, 308] on div at bounding box center [519, 261] width 1039 height 523
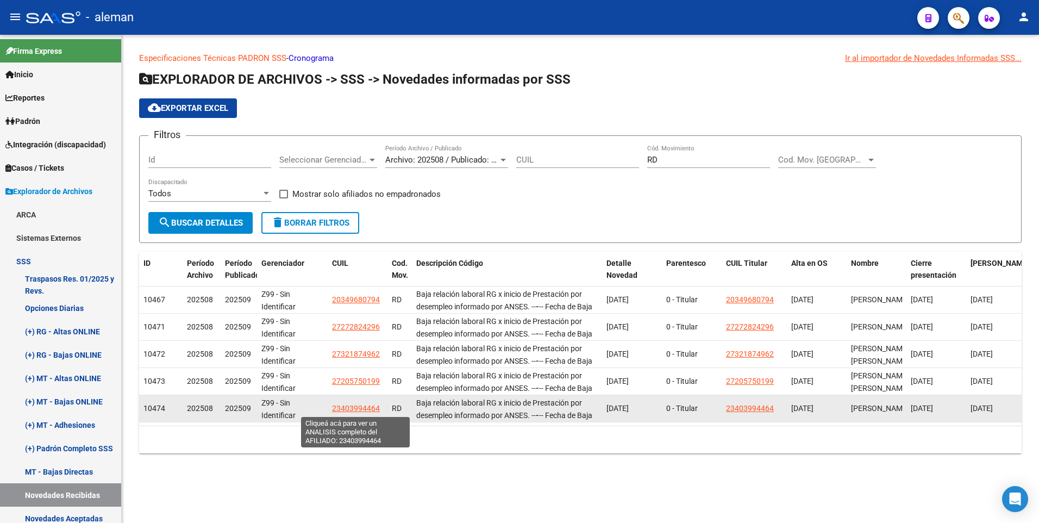
click at [361, 406] on span "23403994464" at bounding box center [356, 408] width 48 height 9
type textarea "23403994464"
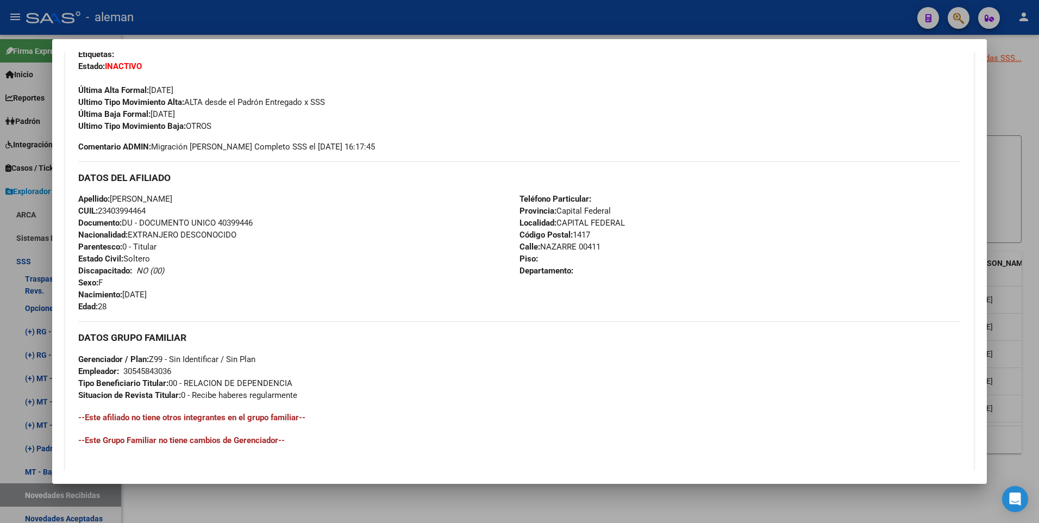
scroll to position [58, 0]
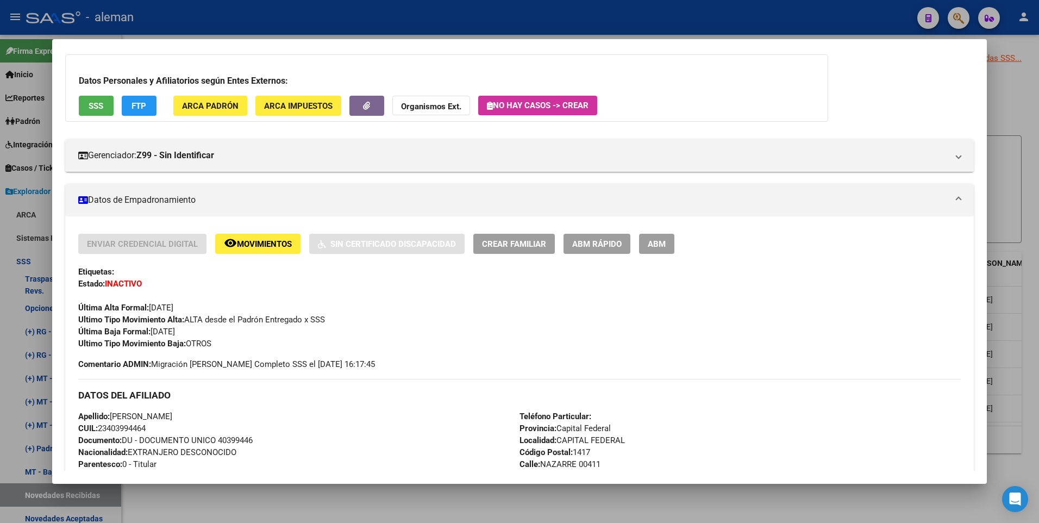
click at [284, 246] on span "Movimientos" at bounding box center [264, 244] width 55 height 10
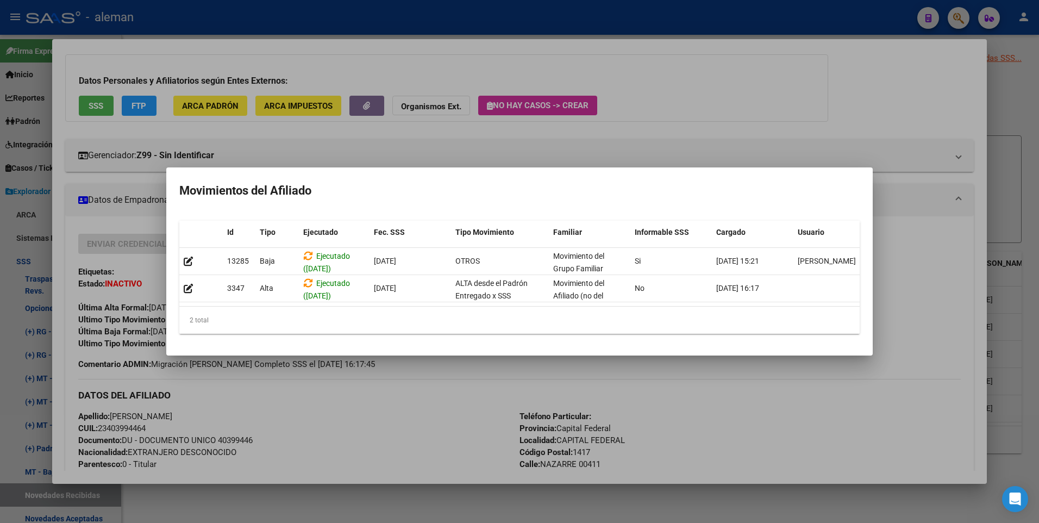
click at [932, 273] on div at bounding box center [519, 261] width 1039 height 523
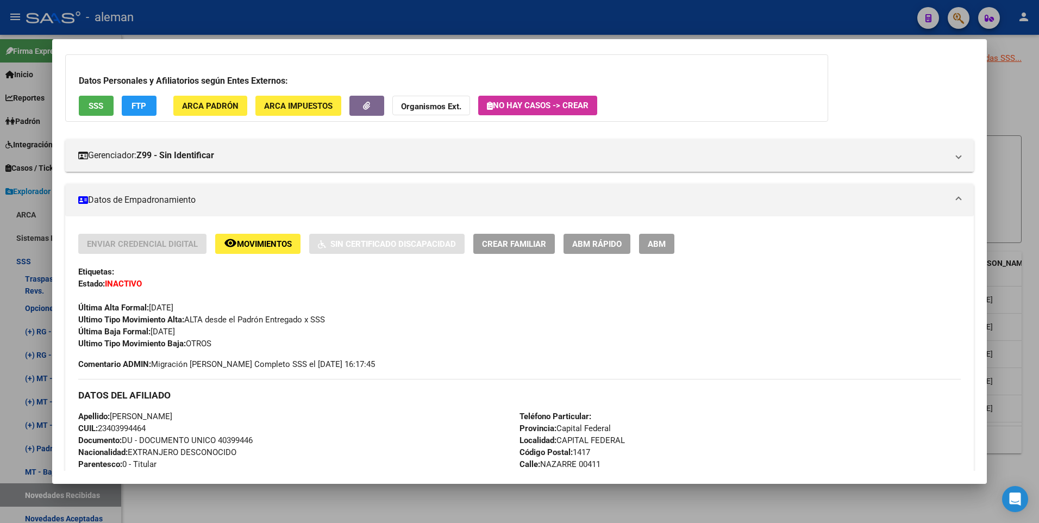
click at [747, 313] on div "Ultimo Tipo Movimiento Alta: ALTA desde el Padrón Entregado x SSS" at bounding box center [519, 319] width 883 height 12
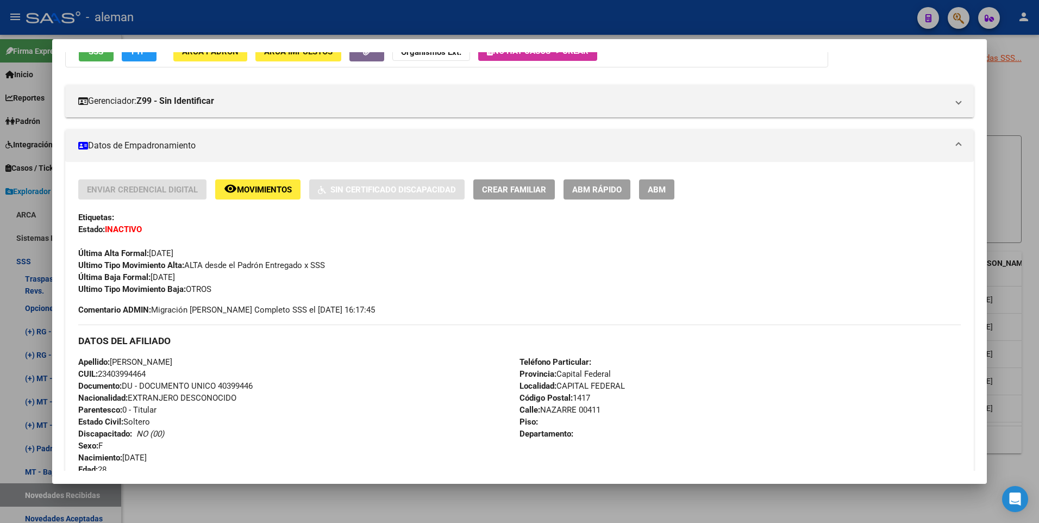
click at [1020, 118] on div at bounding box center [519, 261] width 1039 height 523
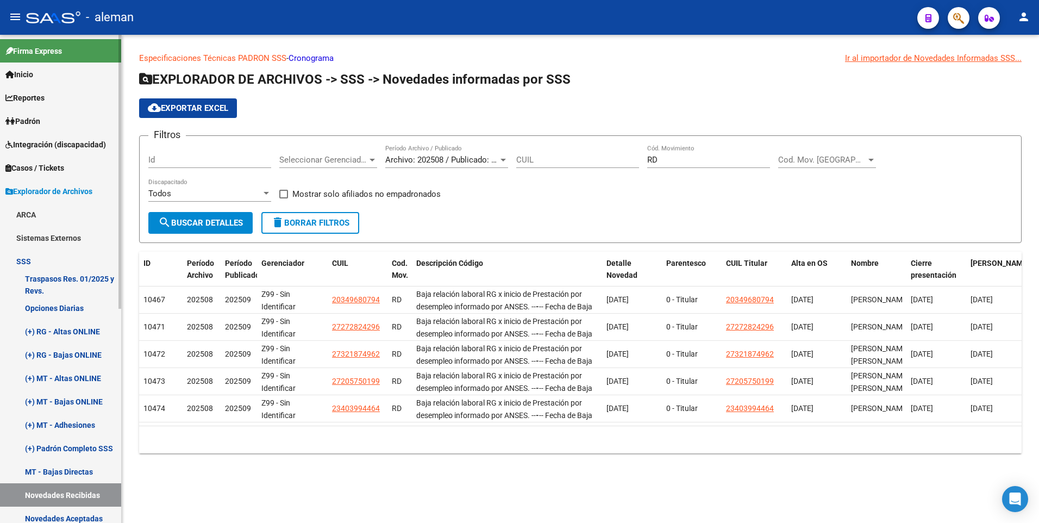
click at [71, 489] on link "Novedades Recibidas" at bounding box center [60, 494] width 121 height 23
click at [501, 158] on div at bounding box center [503, 159] width 10 height 9
